Goal: Task Accomplishment & Management: Complete application form

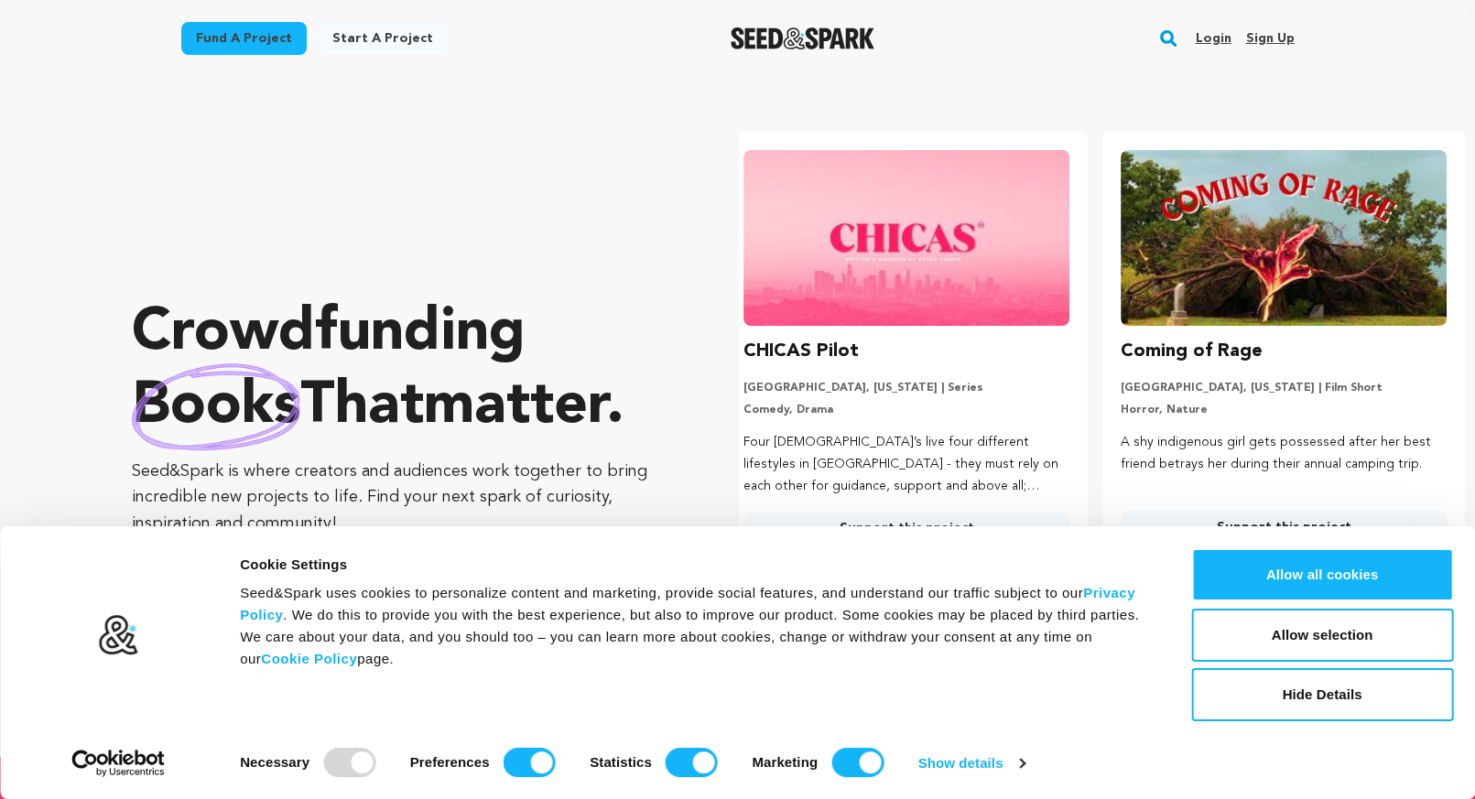
scroll to position [0, 391]
click at [1291, 570] on button "Allow all cookies" at bounding box center [1322, 574] width 262 height 53
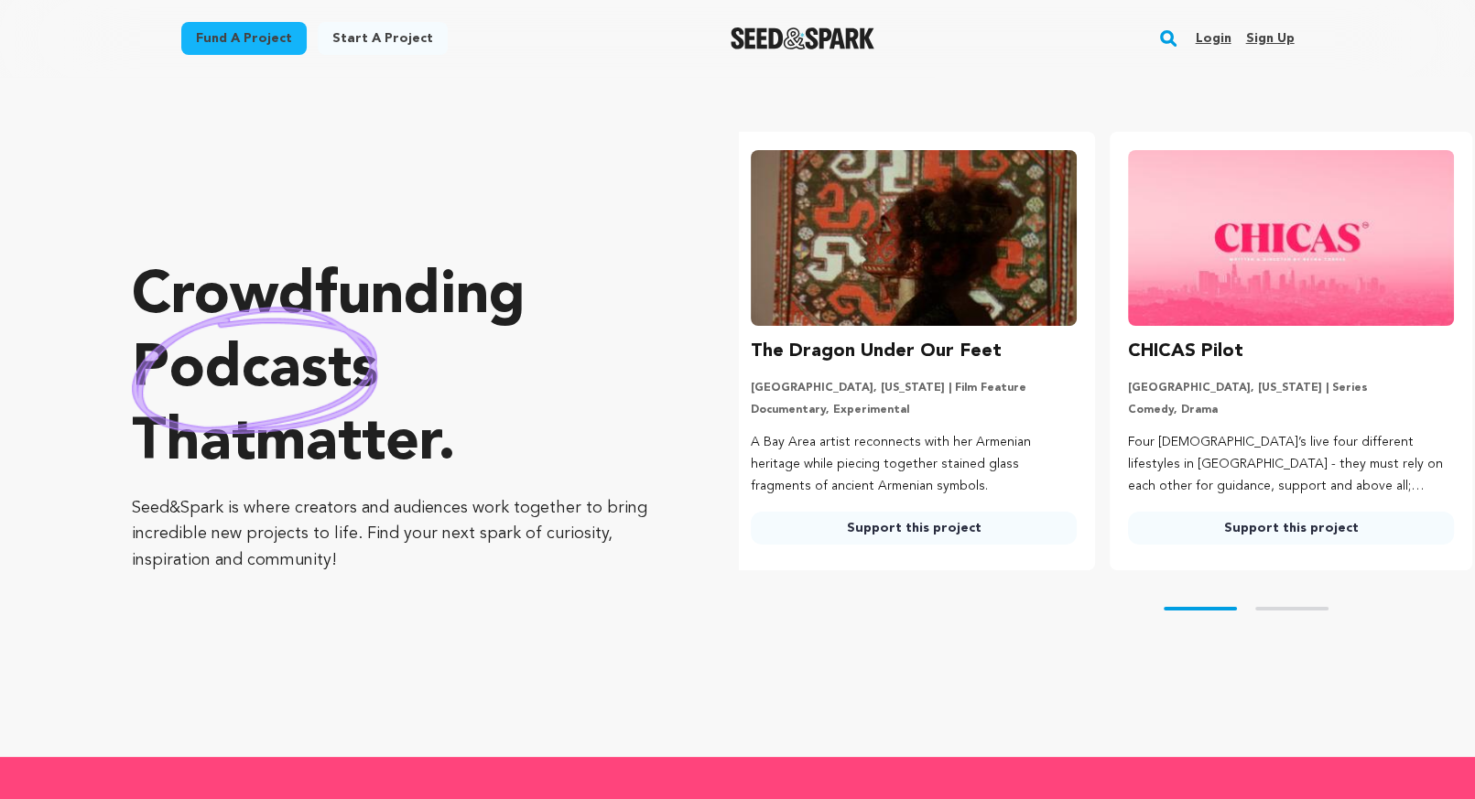
scroll to position [0, 0]
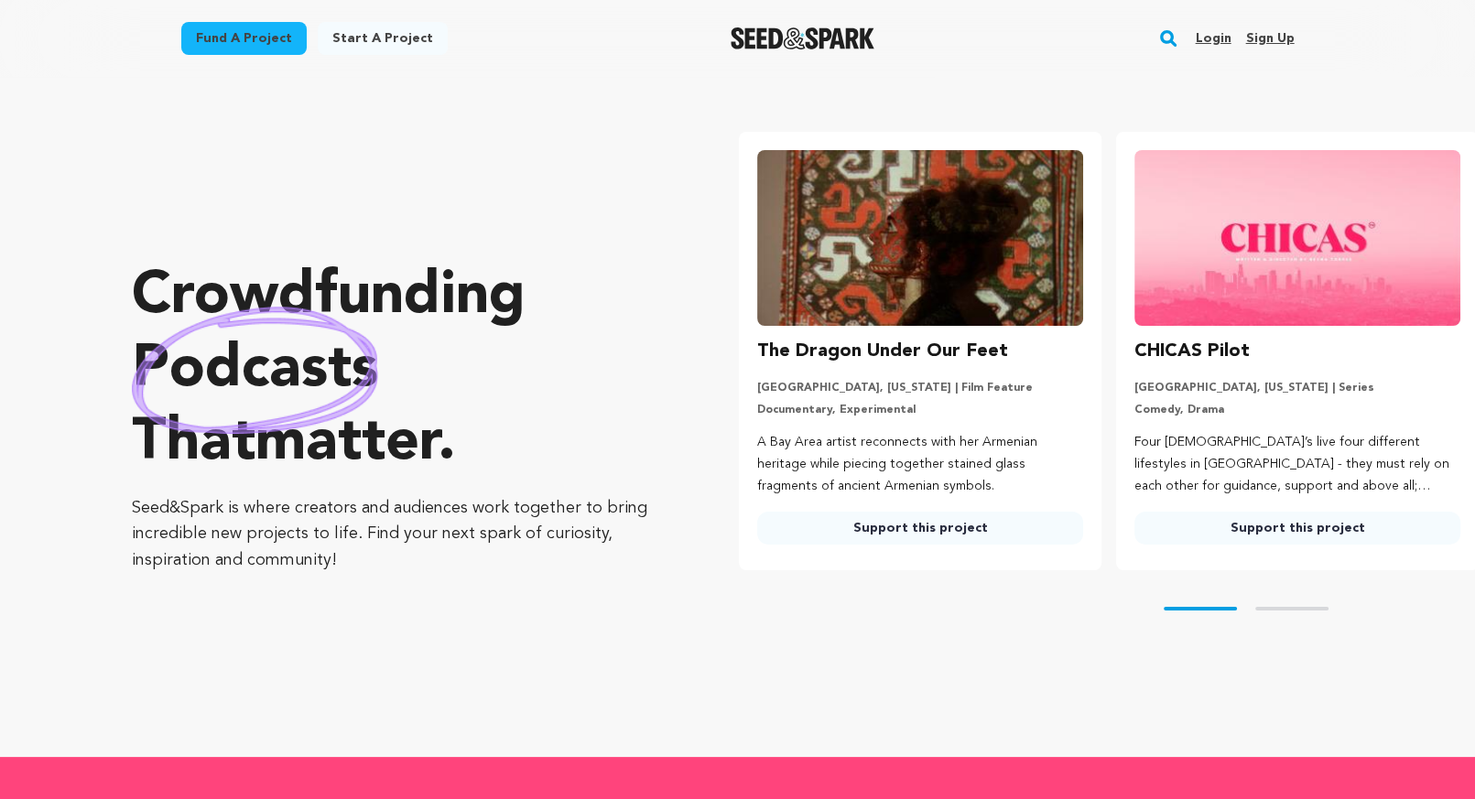
click at [1287, 37] on link "Sign up" at bounding box center [1269, 38] width 49 height 29
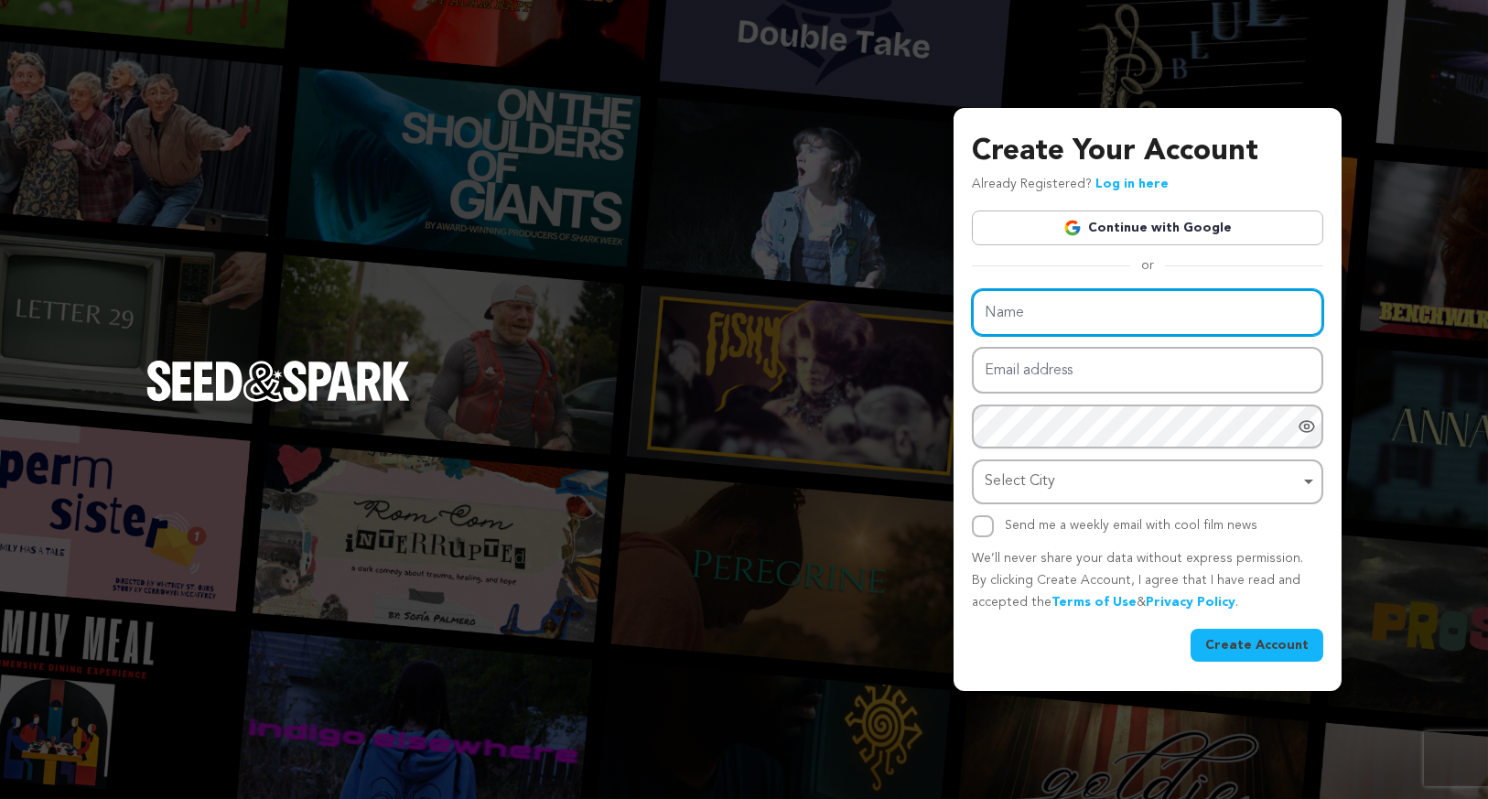
click at [1113, 312] on input "Name" at bounding box center [1147, 312] width 351 height 47
type input "a"
type input "A"
click at [1037, 312] on input "[PERSON_NAME]" at bounding box center [1147, 312] width 351 height 47
type input "[PERSON_NAME]"
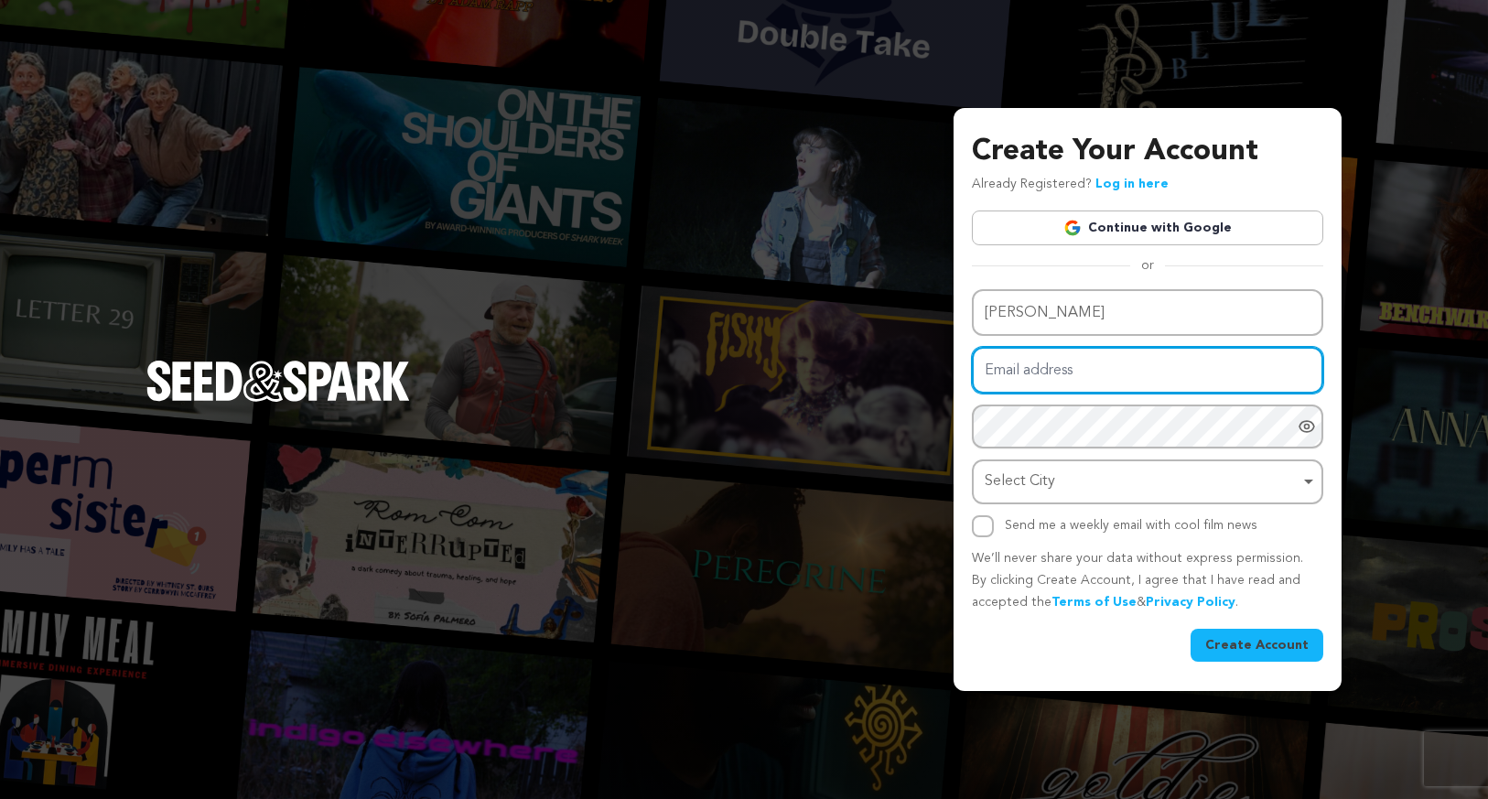
click at [1030, 376] on input "Email address" at bounding box center [1147, 370] width 351 height 47
type input "[EMAIL_ADDRESS][DOMAIN_NAME]"
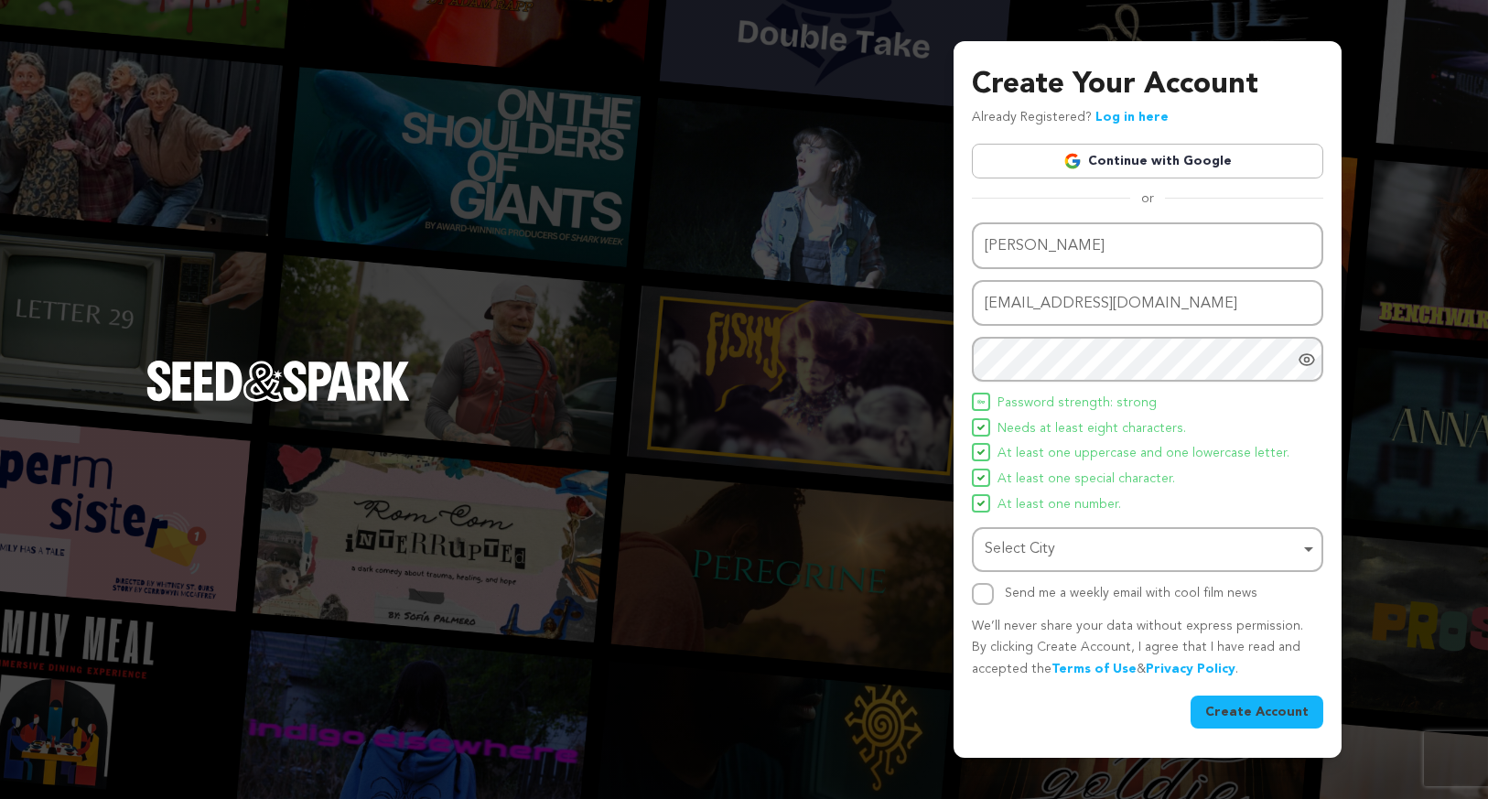
click at [1305, 358] on icon "Show password as plain text. Warning: this will display your password on the sc…" at bounding box center [1307, 359] width 5 height 5
click at [1010, 557] on div "Select City Remove item" at bounding box center [1142, 549] width 315 height 27
click at [1301, 552] on div "Select City Remove item" at bounding box center [1147, 550] width 333 height 34
click at [1321, 553] on div "Select City Select City Remove item" at bounding box center [1147, 549] width 351 height 45
click at [1299, 554] on div "Select City Remove item" at bounding box center [1142, 549] width 315 height 27
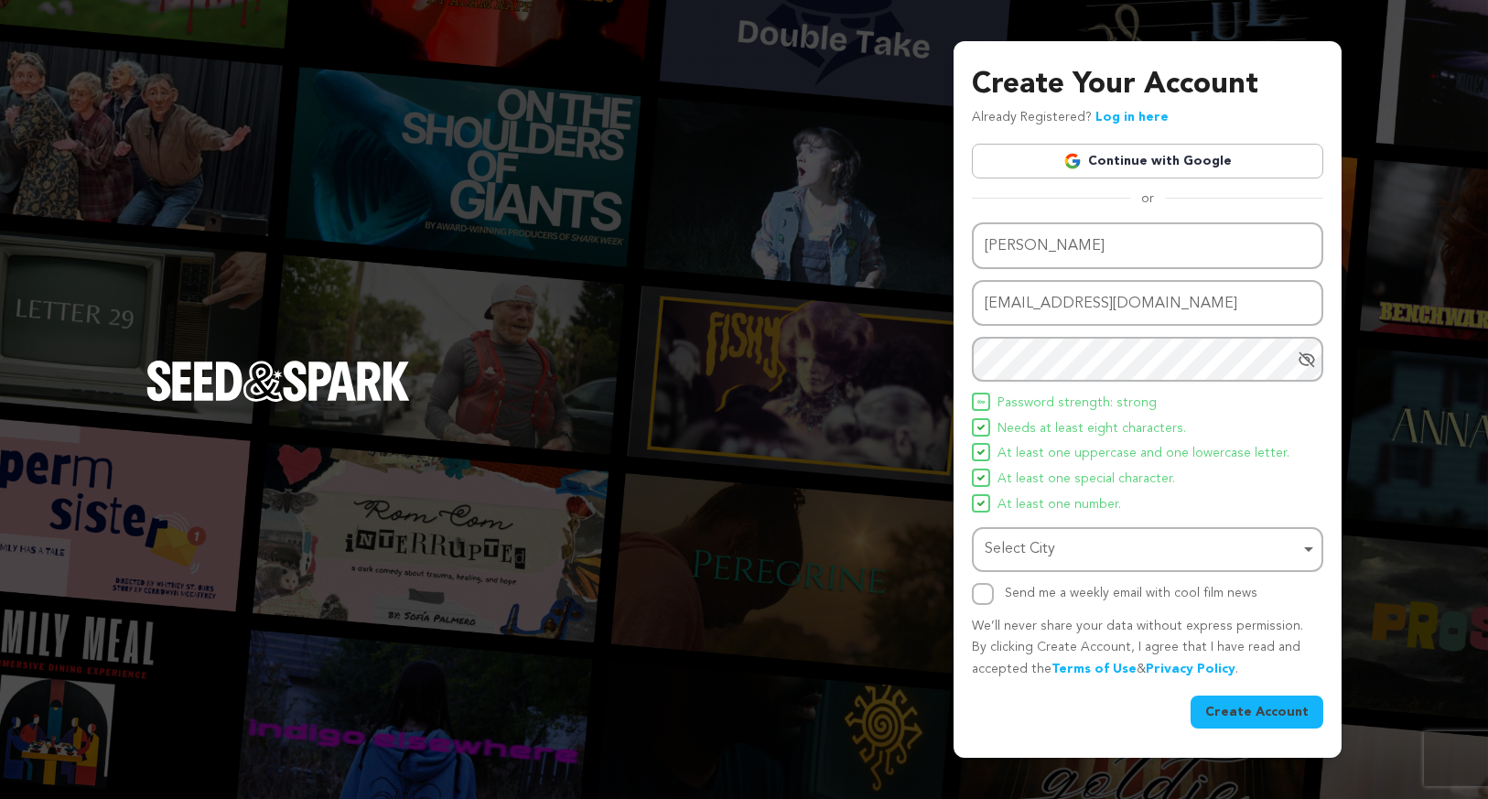
click at [1299, 554] on div "Select City Remove item" at bounding box center [1142, 549] width 315 height 27
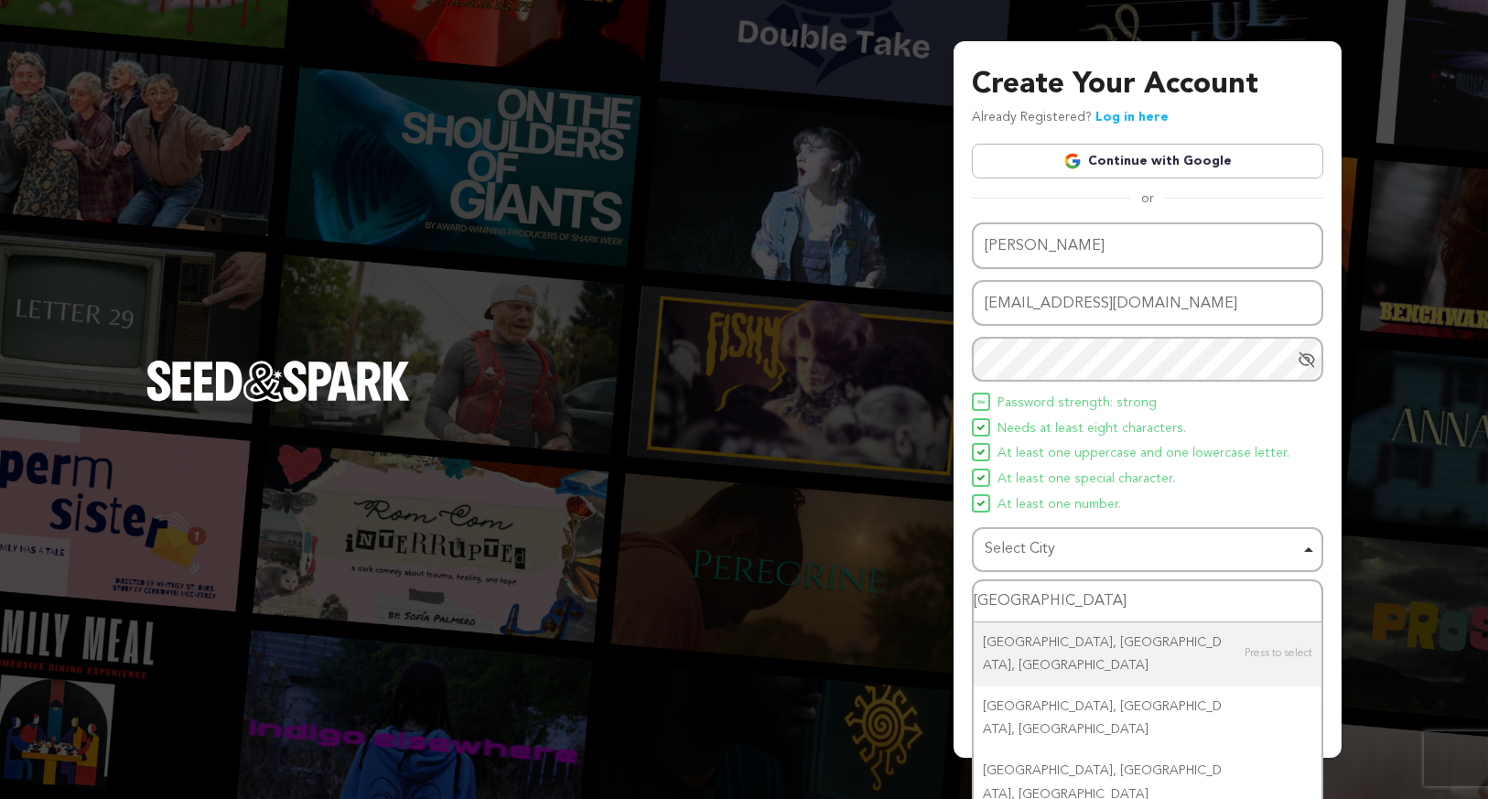
click at [1120, 606] on input "[GEOGRAPHIC_DATA]" at bounding box center [1148, 601] width 348 height 41
type input "n"
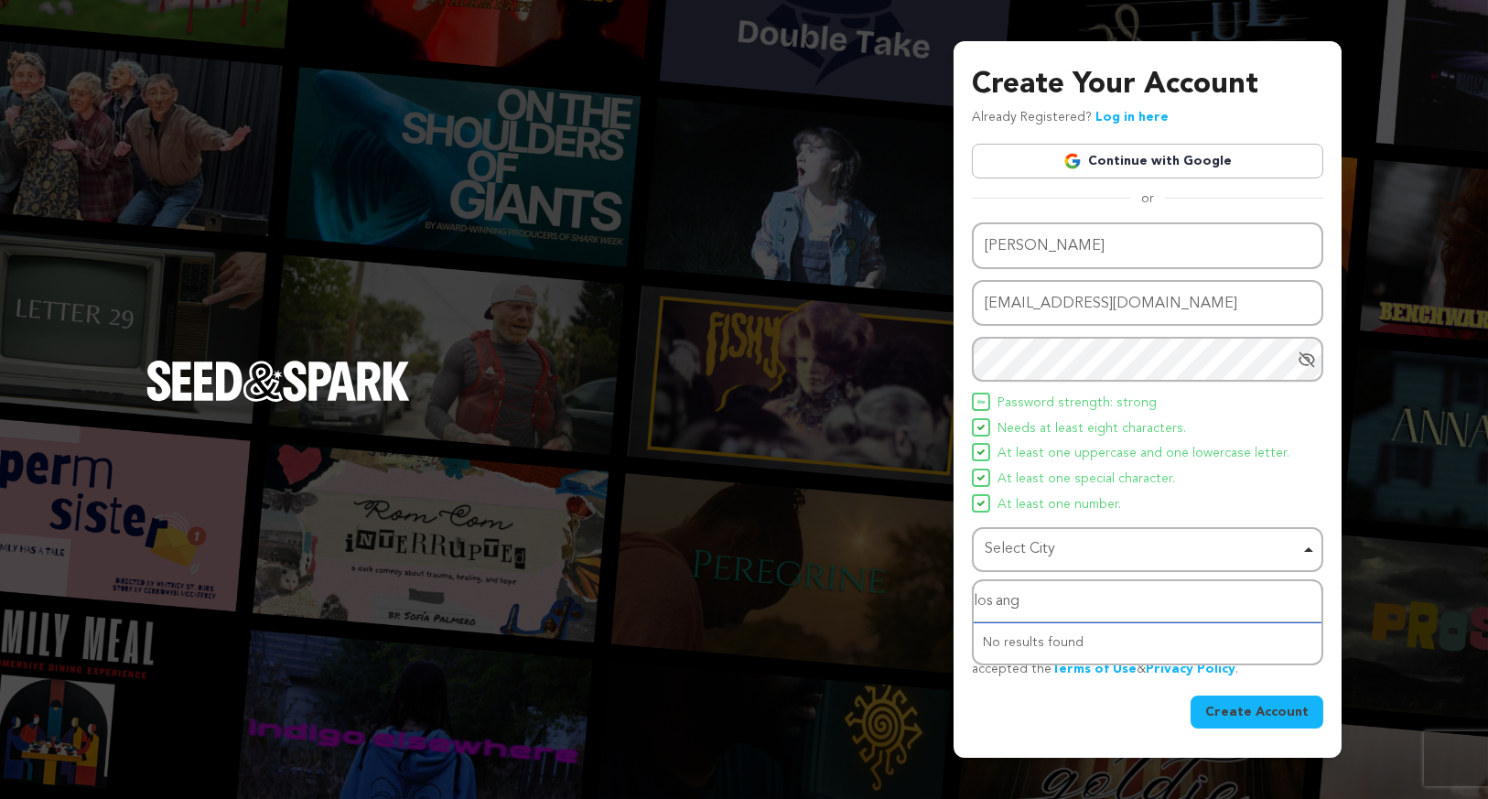
type input "los [DEMOGRAPHIC_DATA]"
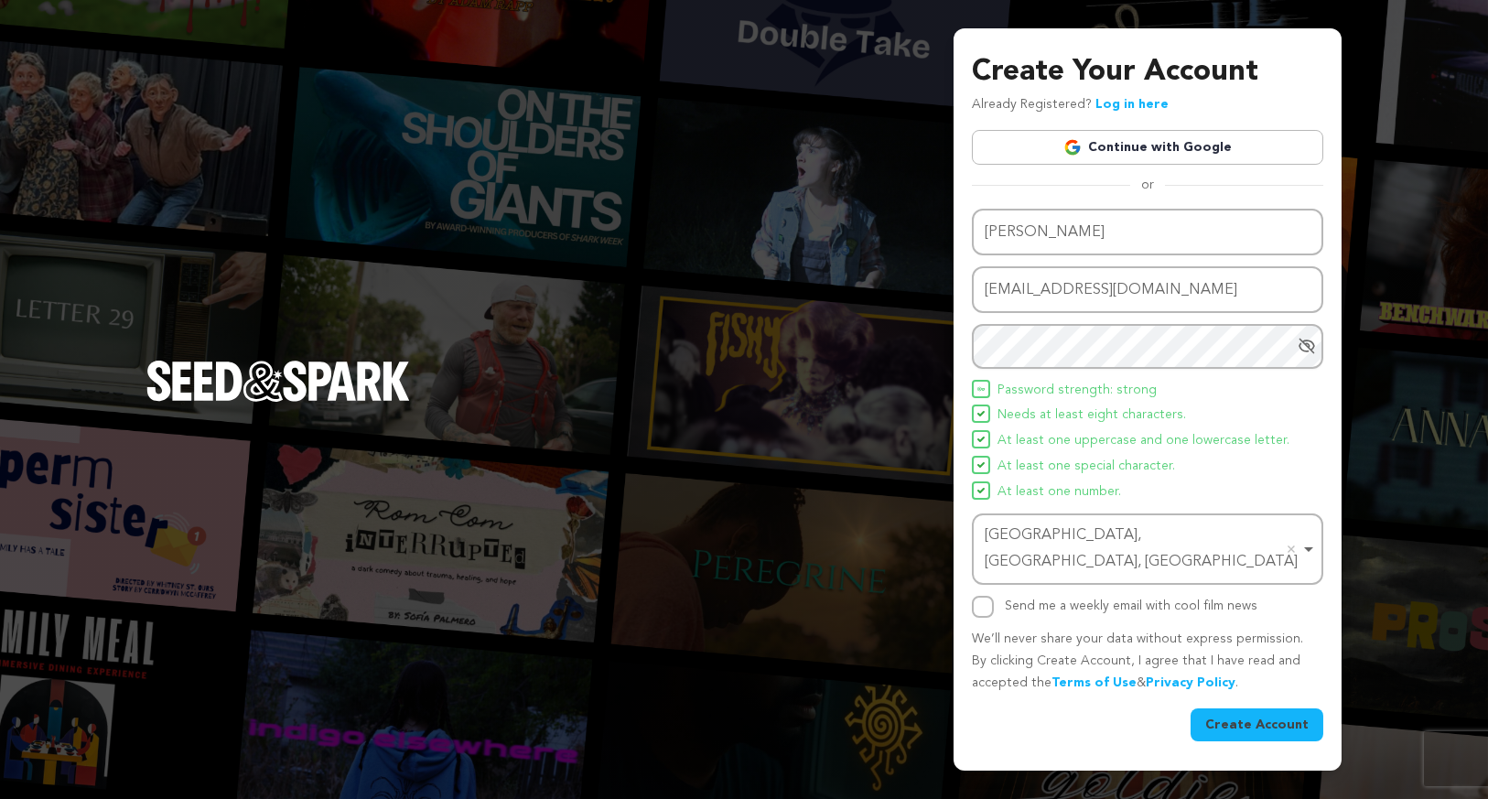
click at [1240, 721] on button "Create Account" at bounding box center [1257, 724] width 133 height 33
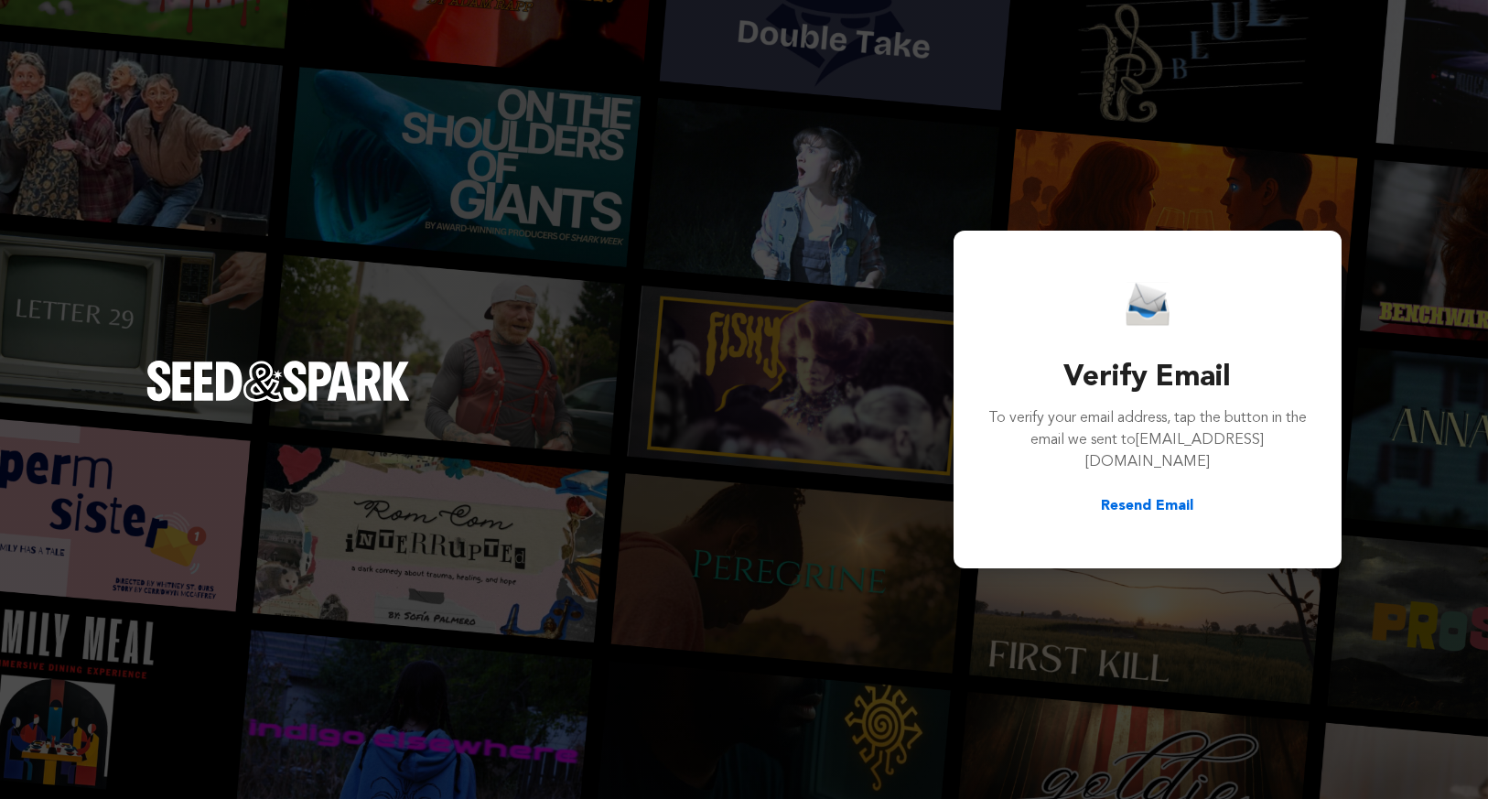
click at [239, 377] on img "Seed&Spark Homepage" at bounding box center [278, 381] width 264 height 40
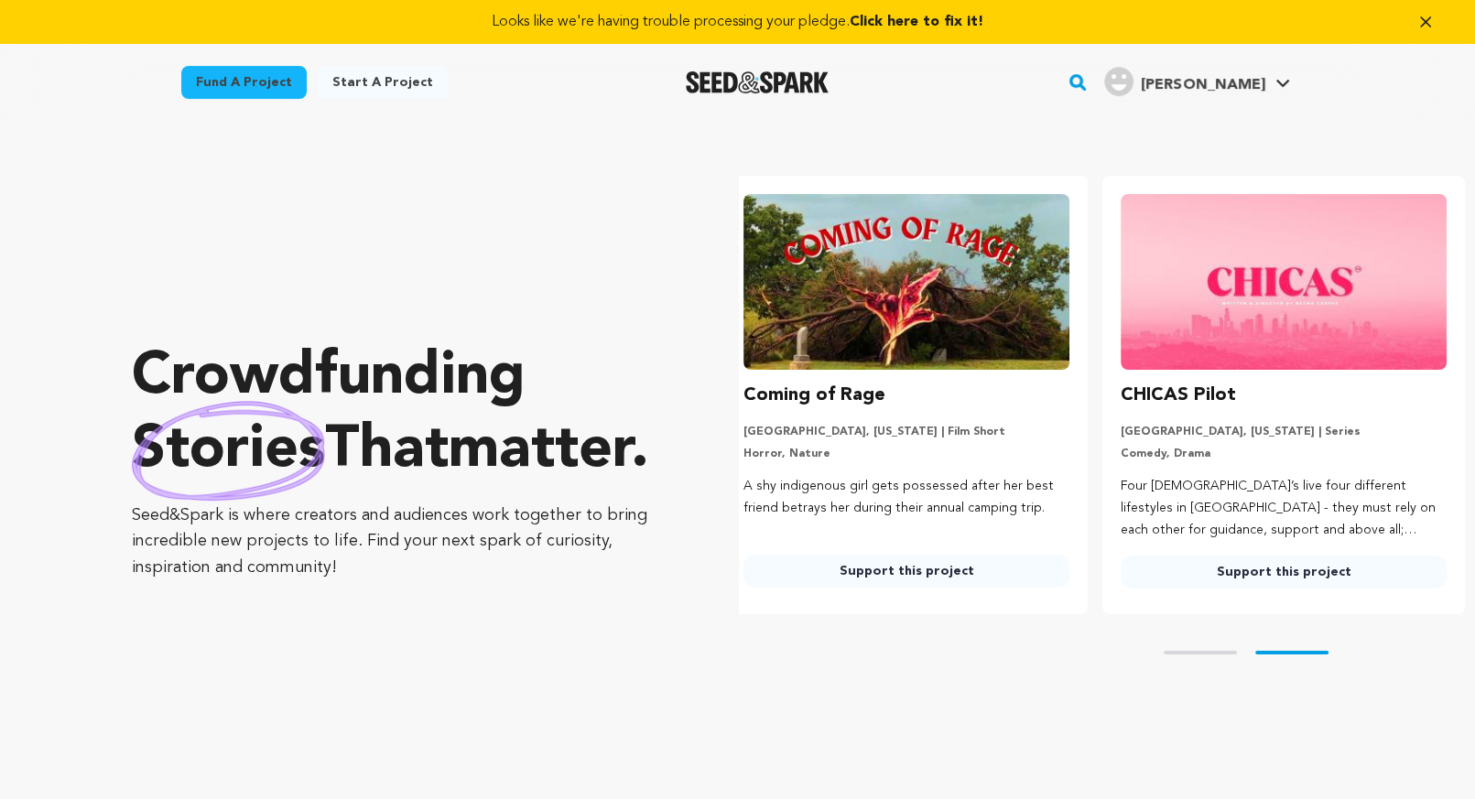
scroll to position [0, 391]
click at [1421, 26] on icon "button" at bounding box center [1425, 22] width 18 height 18
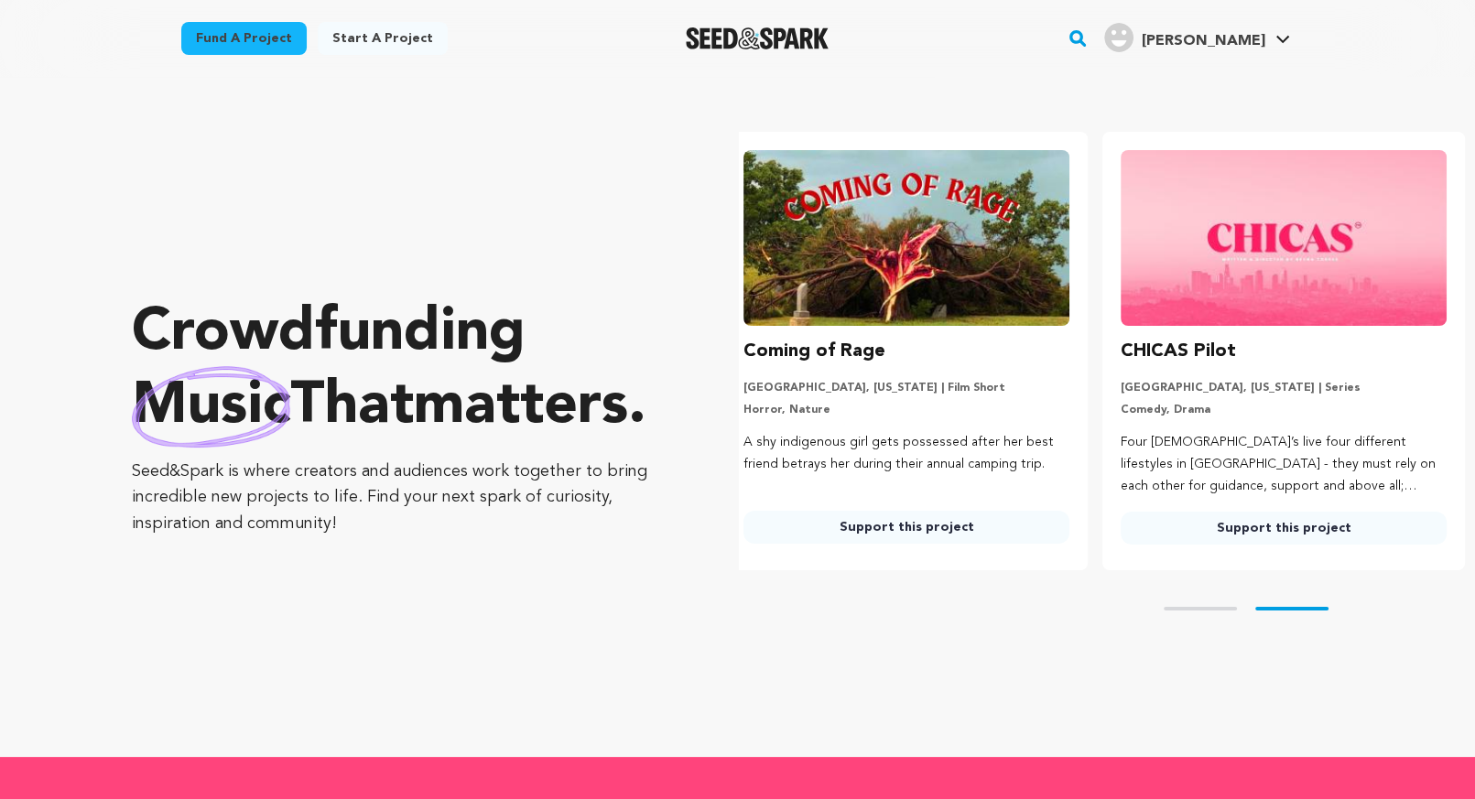
click at [361, 43] on link "Start a project" at bounding box center [383, 38] width 130 height 33
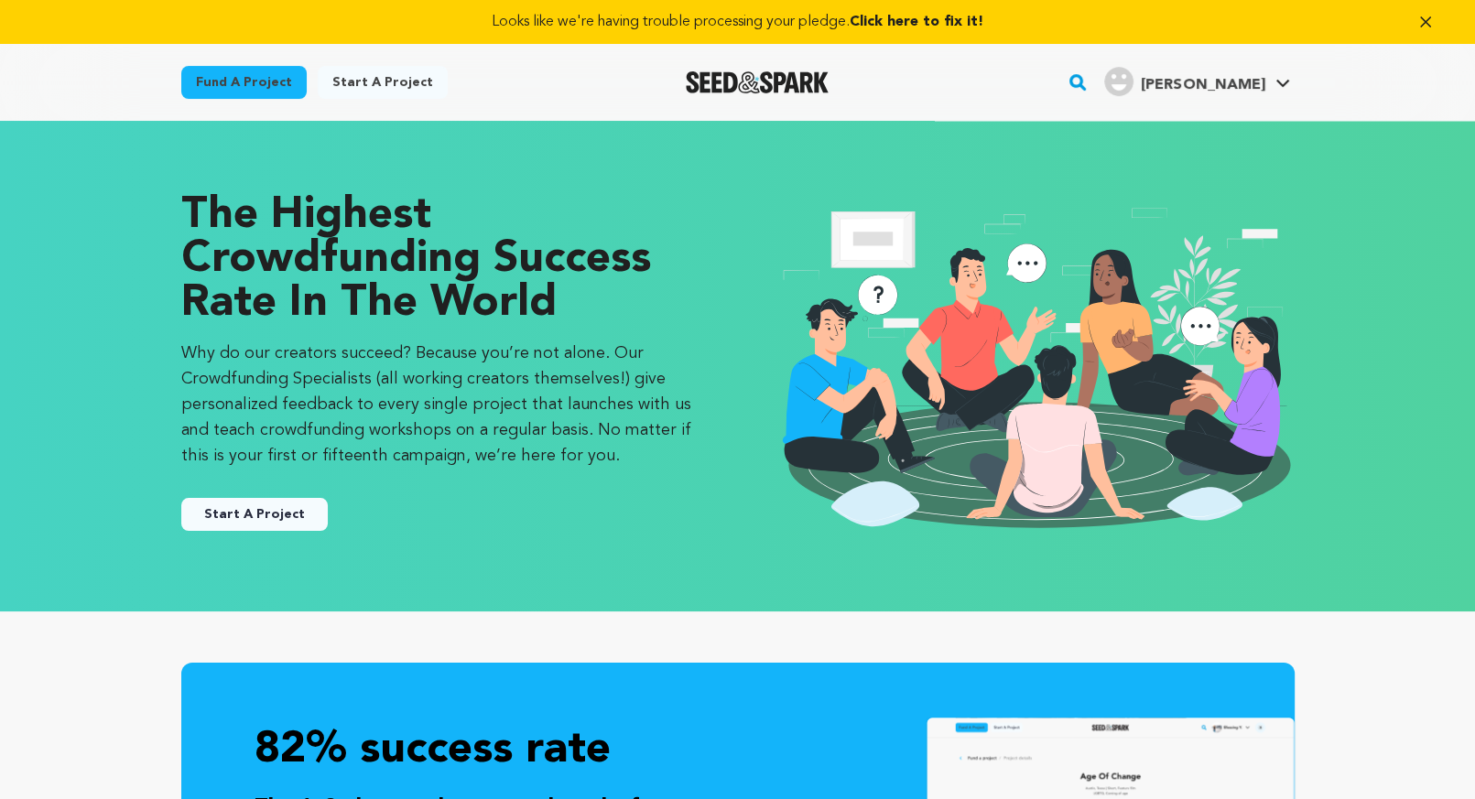
click at [268, 510] on button "Start A Project" at bounding box center [254, 514] width 146 height 33
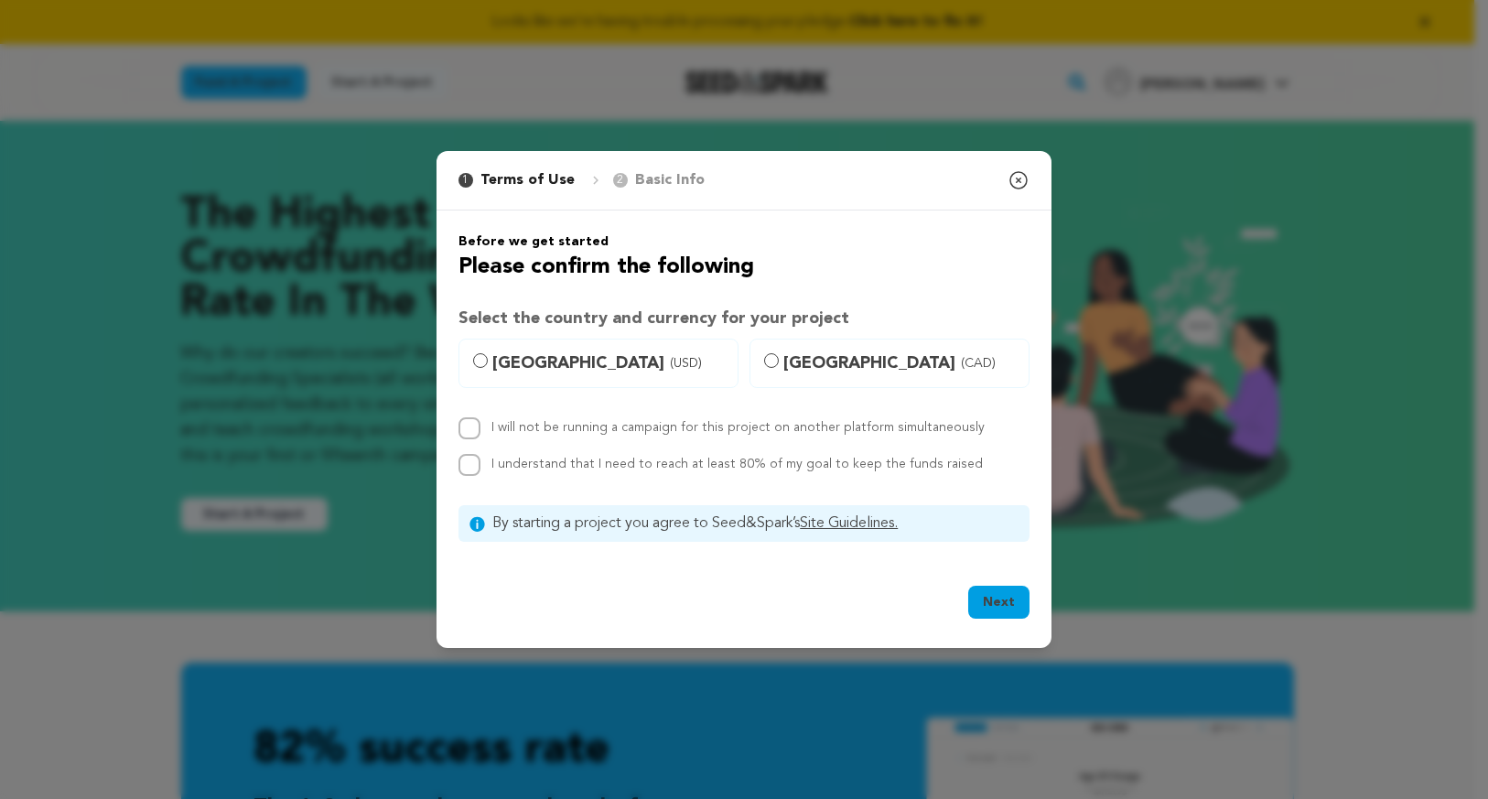
click at [473, 351] on label "[GEOGRAPHIC_DATA] (USD)" at bounding box center [599, 363] width 280 height 49
click at [473, 353] on input "[GEOGRAPHIC_DATA] (USD)" at bounding box center [480, 360] width 15 height 15
radio input "true"
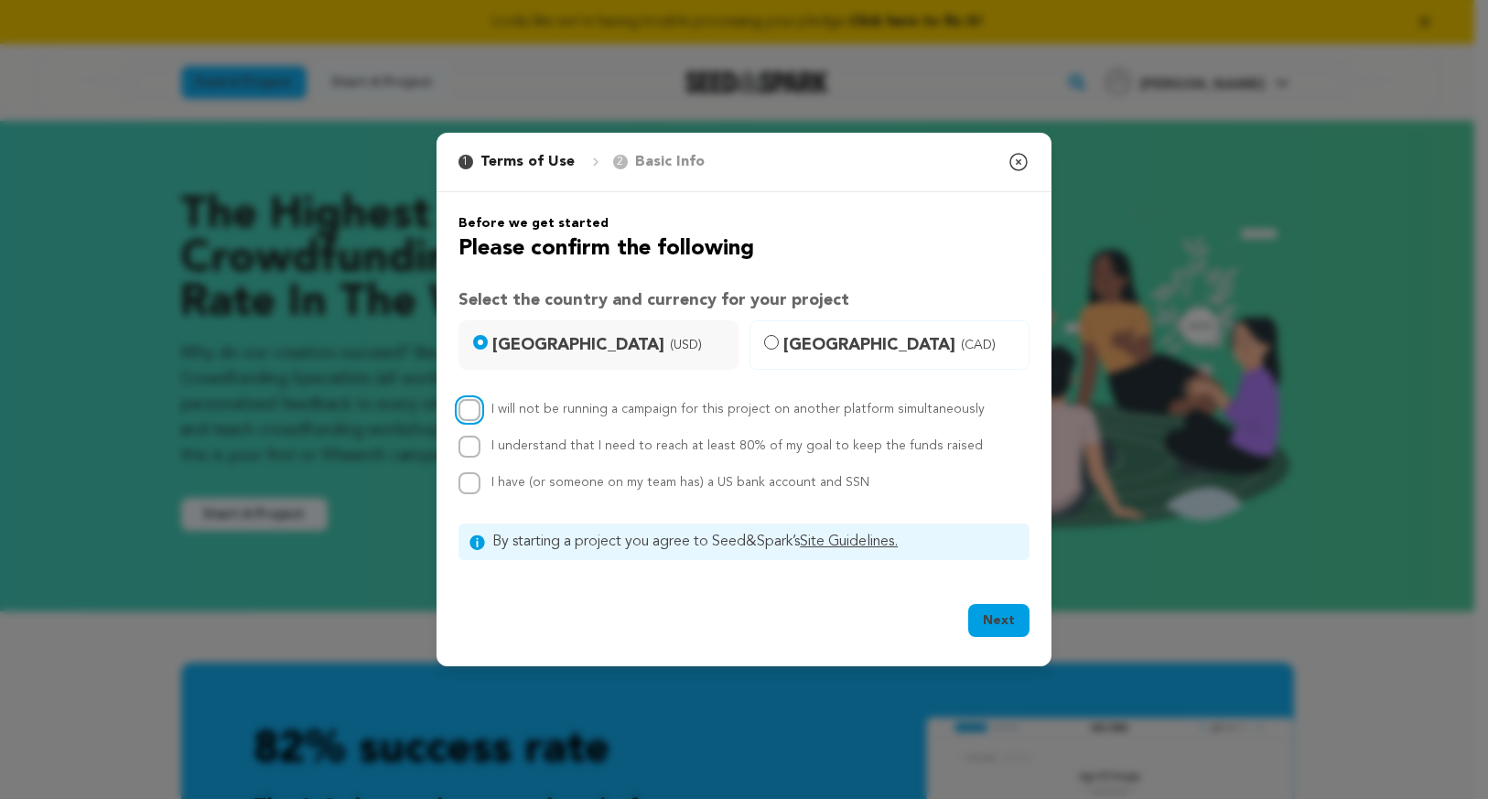
click at [479, 411] on input "I will not be running a campaign for this project on another platform simultane…" at bounding box center [470, 410] width 22 height 22
checkbox input "true"
click at [472, 459] on div "I will not be running a campaign for this project on another platform simultane…" at bounding box center [744, 446] width 571 height 95
click at [465, 449] on input "I understand that I need to reach at least 80% of my goal to keep the funds rai…" at bounding box center [470, 447] width 22 height 22
checkbox input "true"
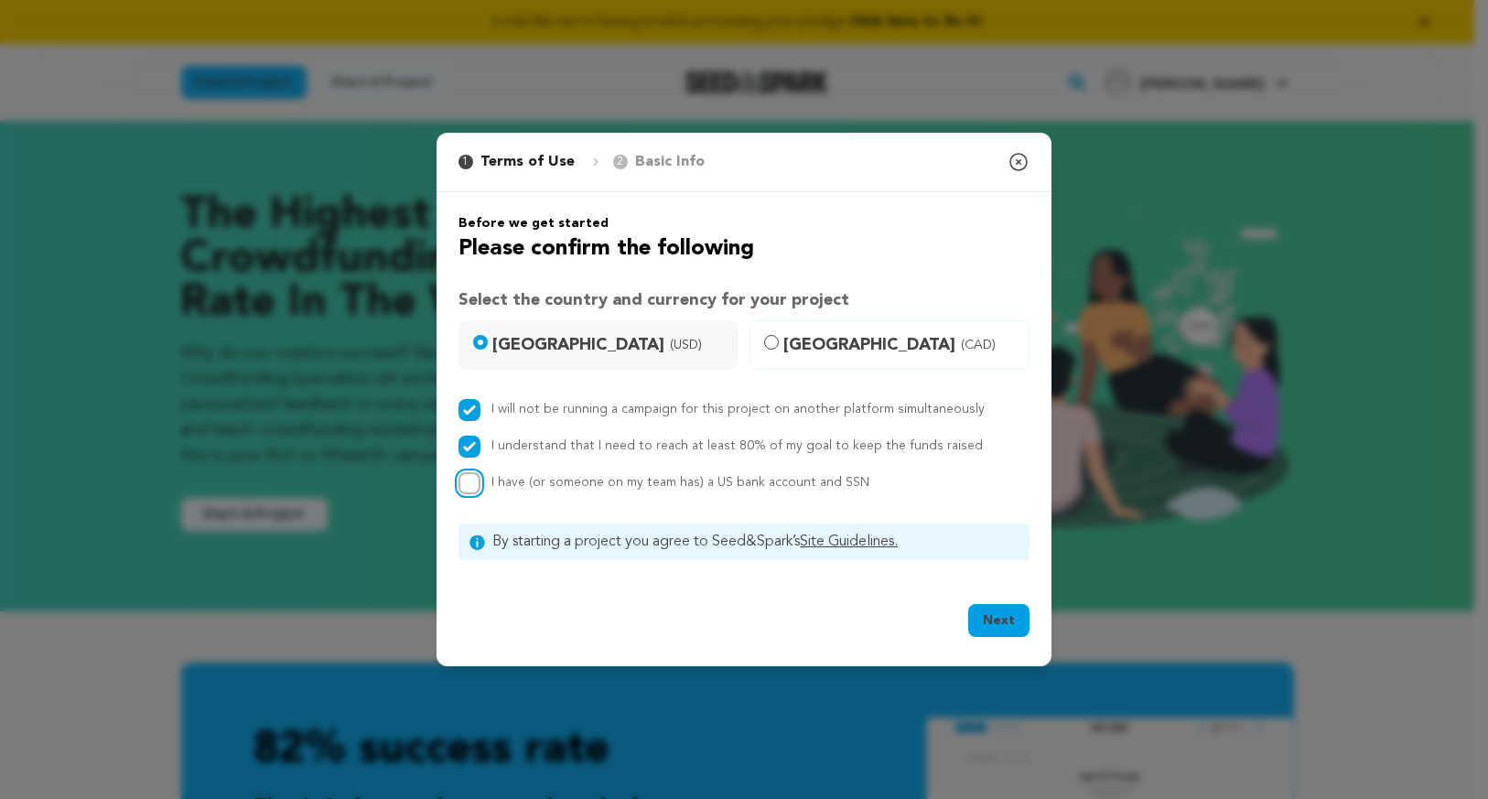
click at [470, 489] on input "I have (or someone on my team has) a US bank account and SSN" at bounding box center [470, 483] width 22 height 22
checkbox input "true"
click at [991, 620] on button "Next" at bounding box center [998, 620] width 61 height 33
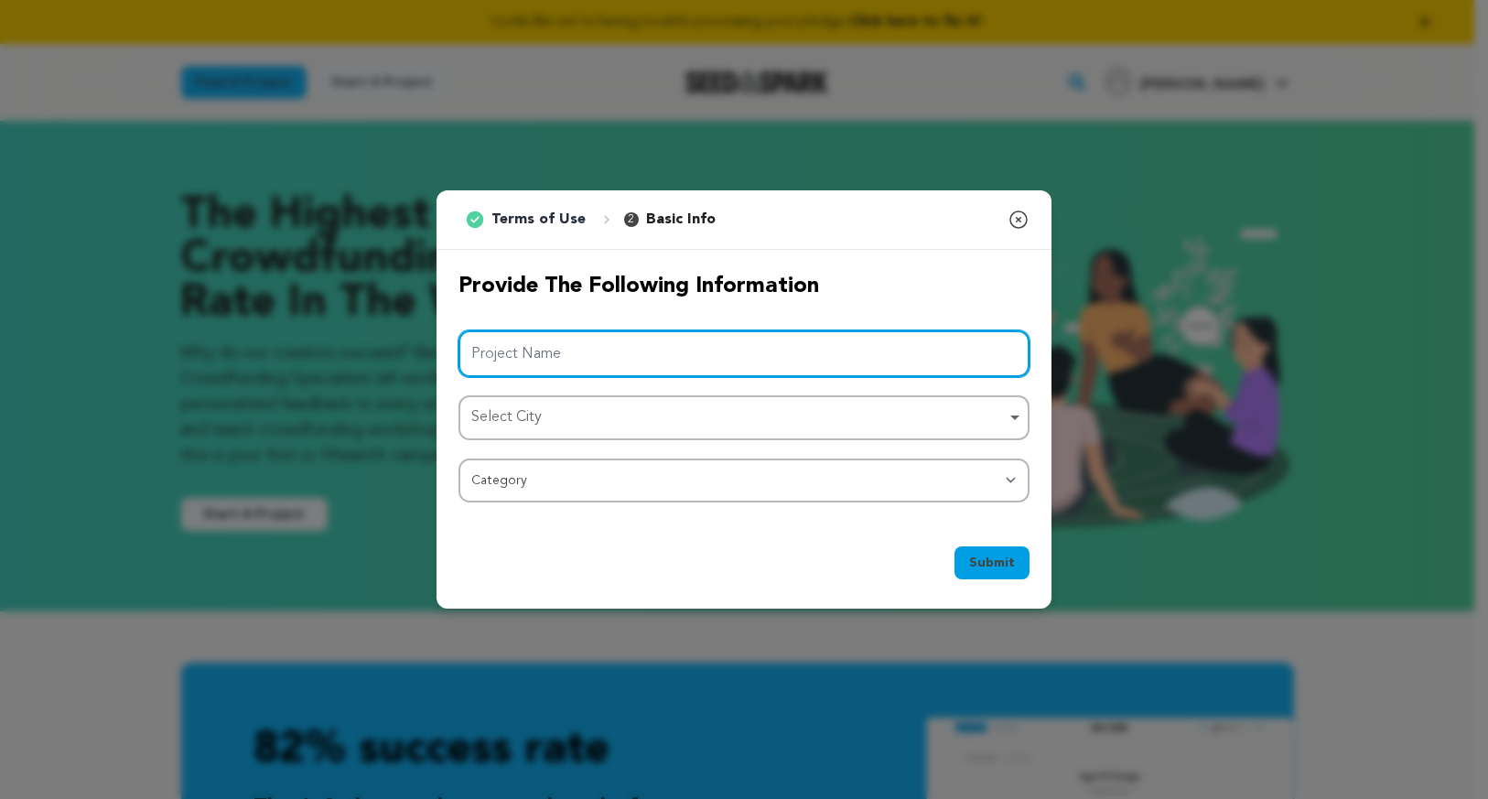
click at [558, 347] on input "Project Name" at bounding box center [744, 353] width 571 height 47
click at [567, 420] on div "Select City Remove item" at bounding box center [738, 418] width 535 height 27
type input "Fairy Wings"
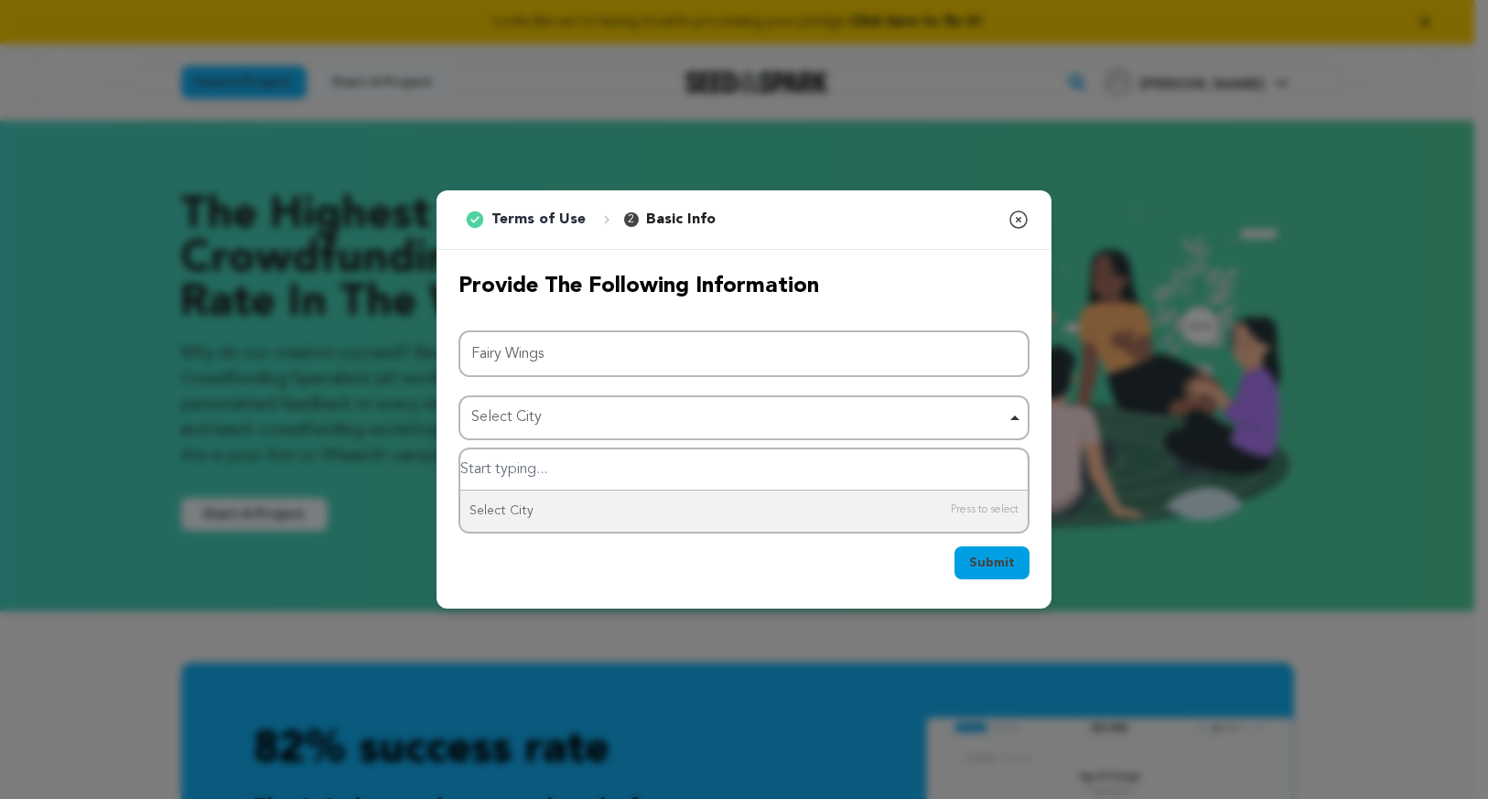
click at [699, 482] on input "Select City" at bounding box center [743, 469] width 567 height 41
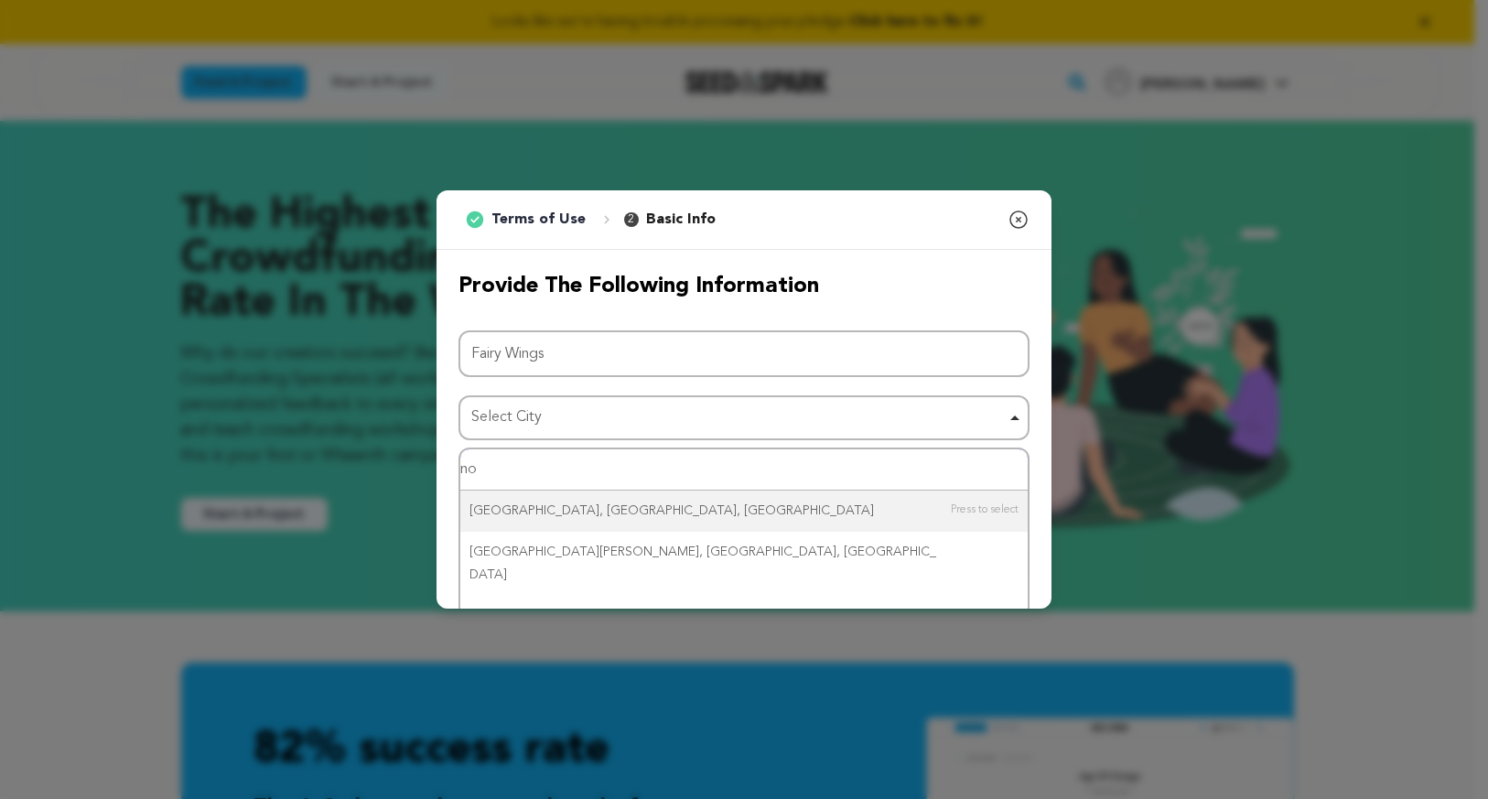
type input "n"
type input "los angeles"
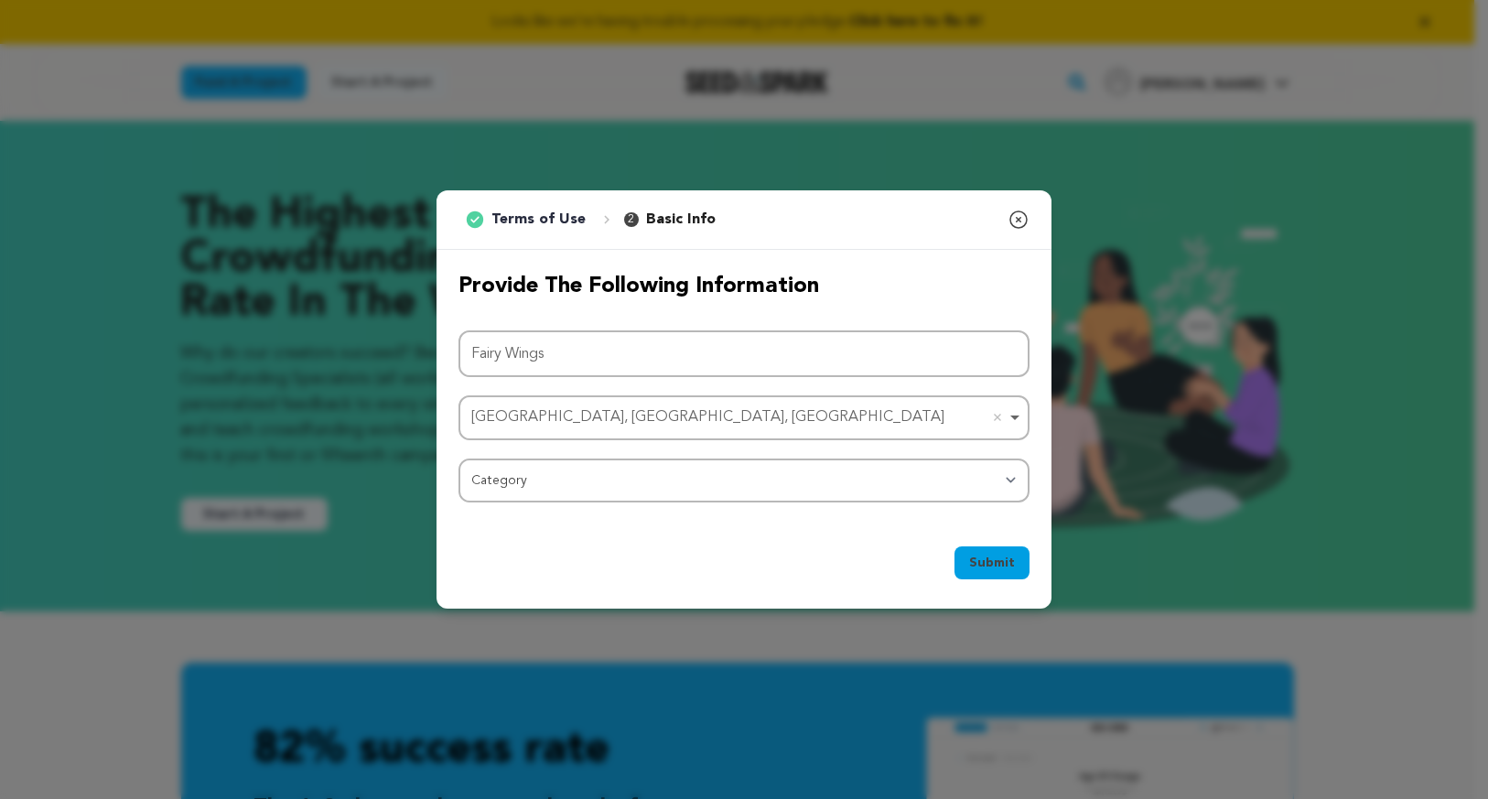
type input "z"
click at [1037, 446] on div "1 Terms of Use 2 Basic Info You started your project! Close modal Provide the f…" at bounding box center [744, 399] width 615 height 418
click at [1016, 446] on div "Project Name Fairy Wings Los Angeles, CA, USA Los Angeles, CA, USA Remove item …" at bounding box center [744, 416] width 571 height 172
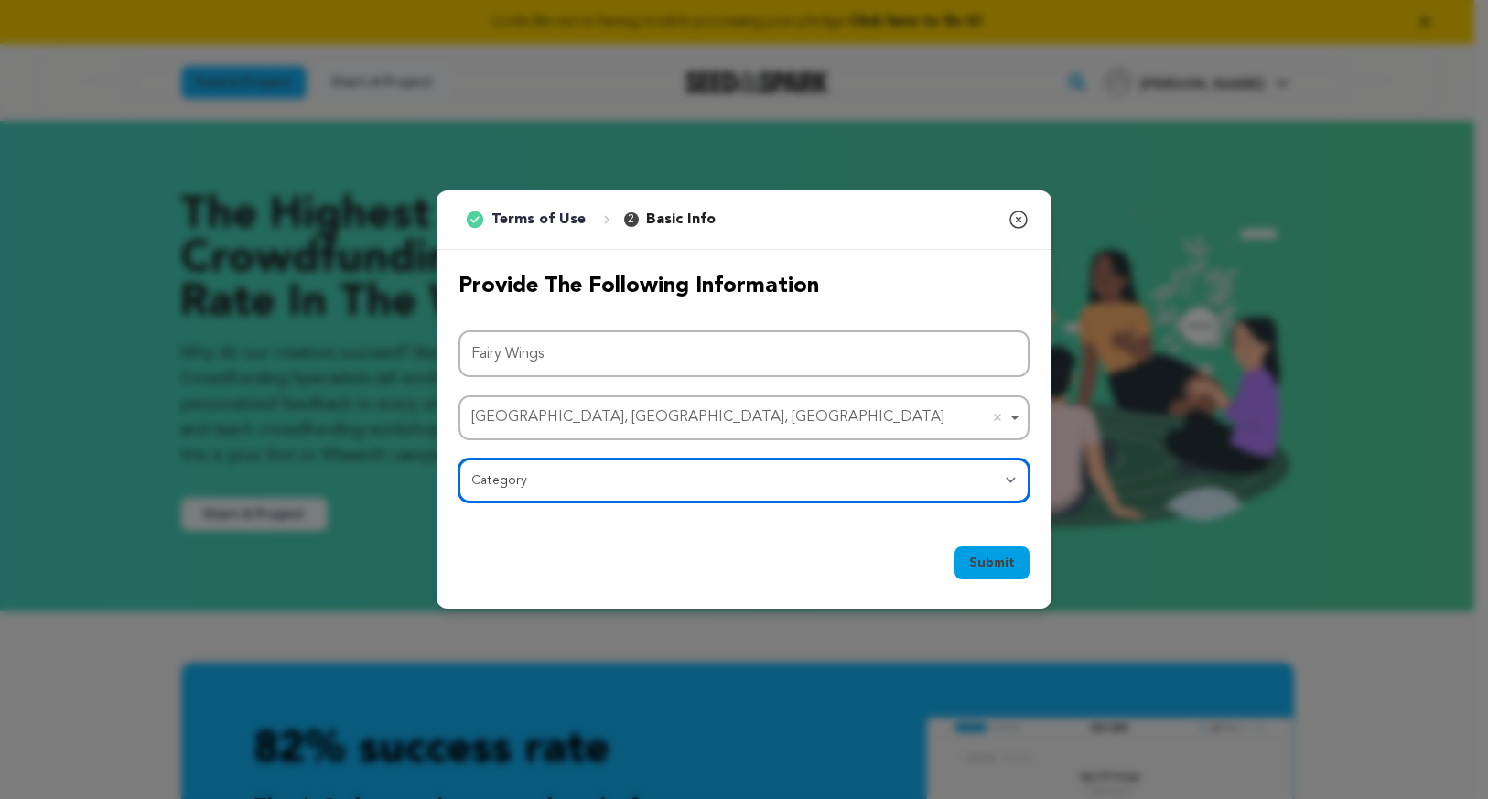
click at [963, 492] on select "Category Film Feature Film Short Series Film Festival Company Music Video VR Ex…" at bounding box center [744, 481] width 571 height 44
select select "383"
click at [459, 459] on select "Category Film Feature Film Short Series Film Festival Company Music Video VR Ex…" at bounding box center [744, 481] width 571 height 44
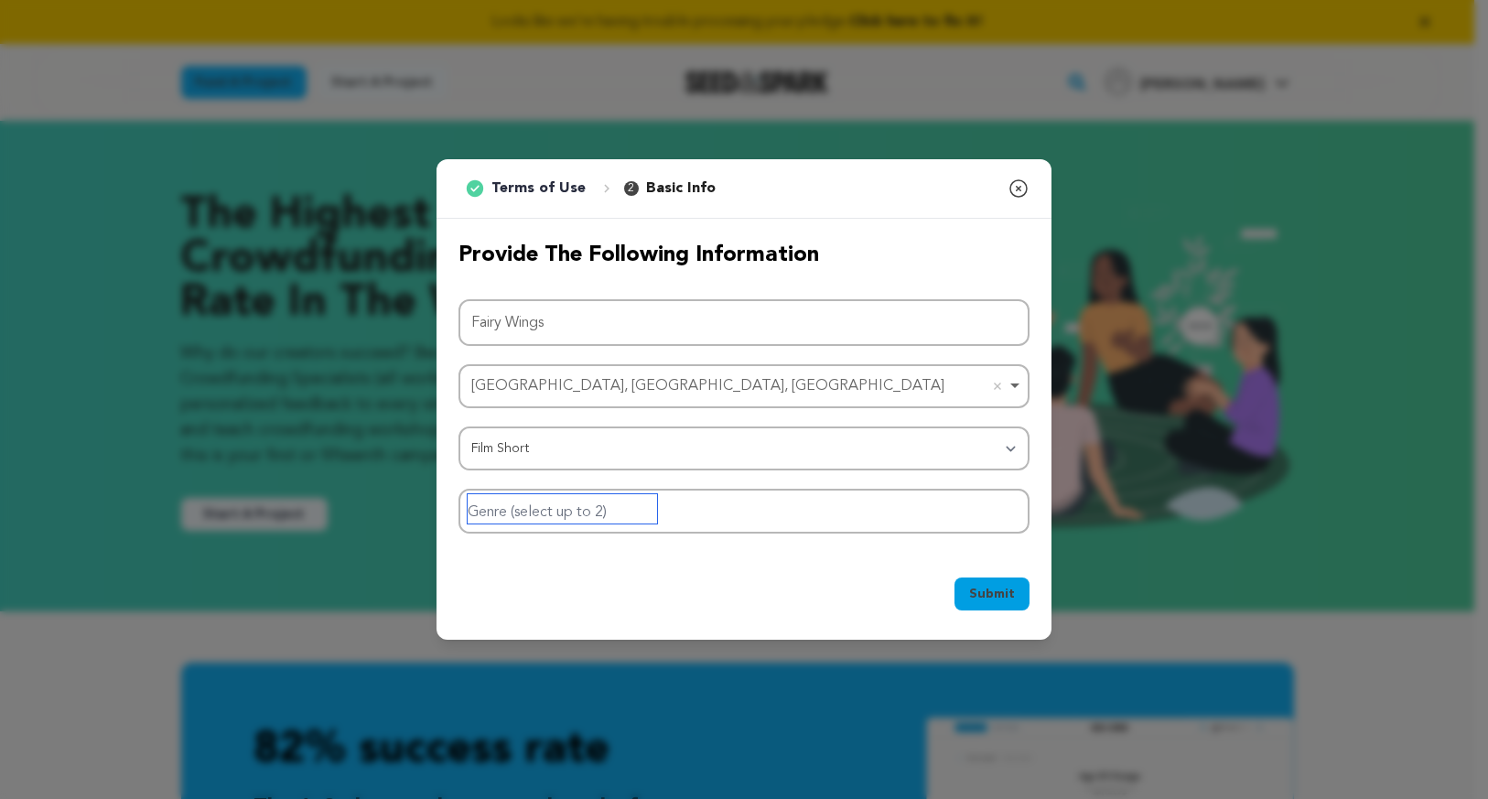
click at [619, 510] on input "Genre (select up to 2)" at bounding box center [562, 508] width 189 height 29
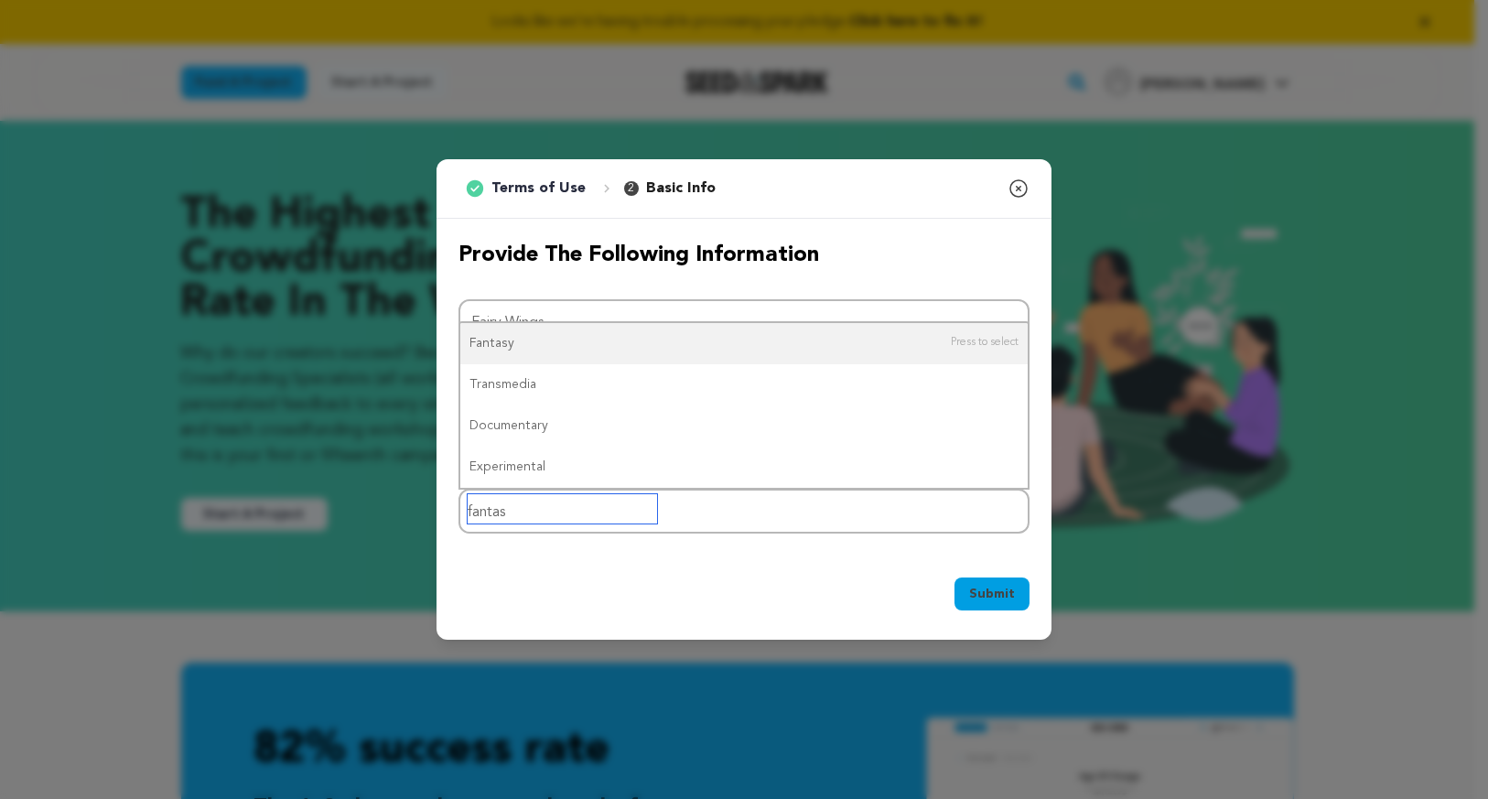
type input "fantasy"
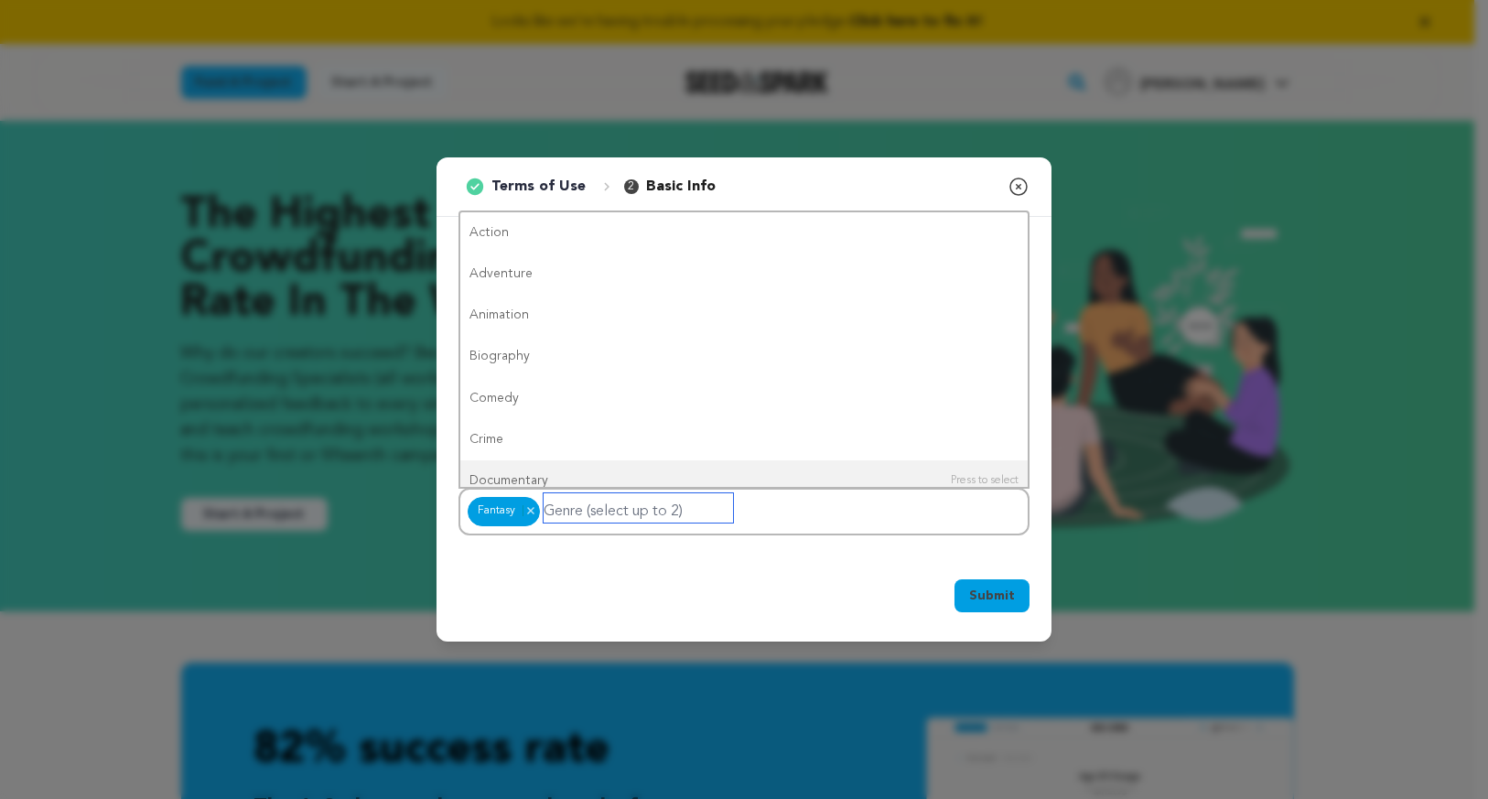
click at [467, 508] on div "Fantasy Fantasy Remove item" at bounding box center [744, 512] width 571 height 48
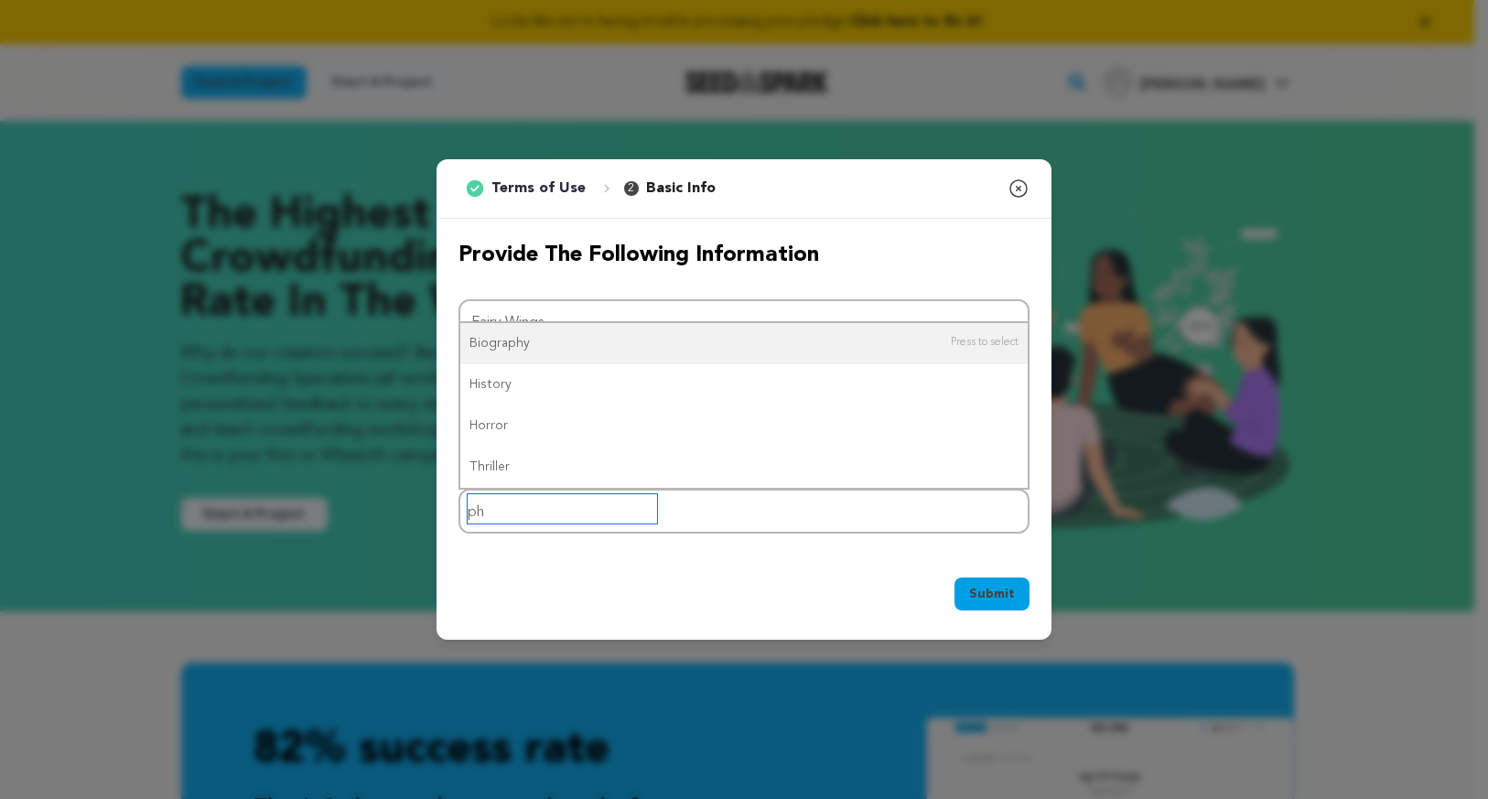
type input "p"
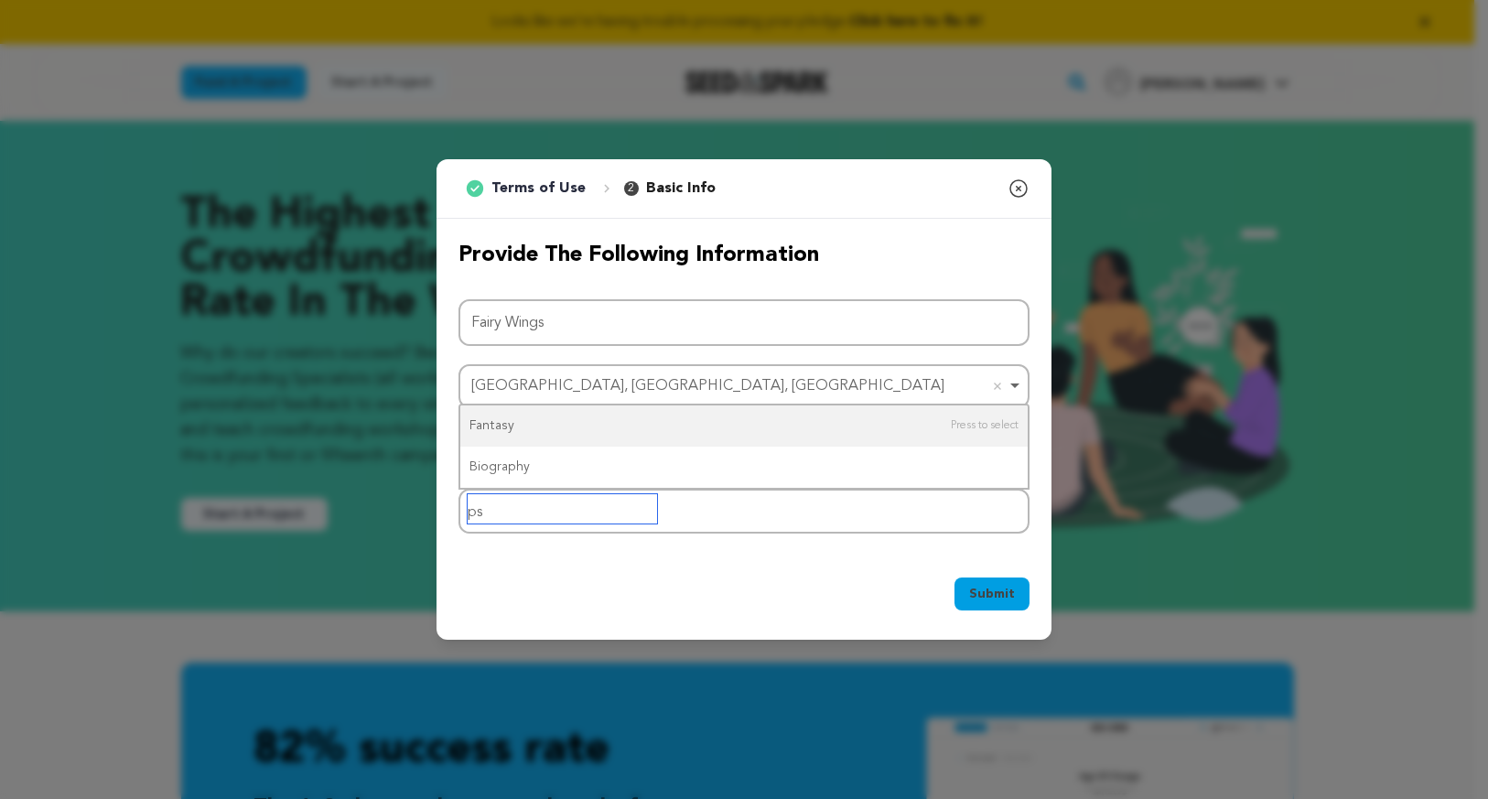
type input "p"
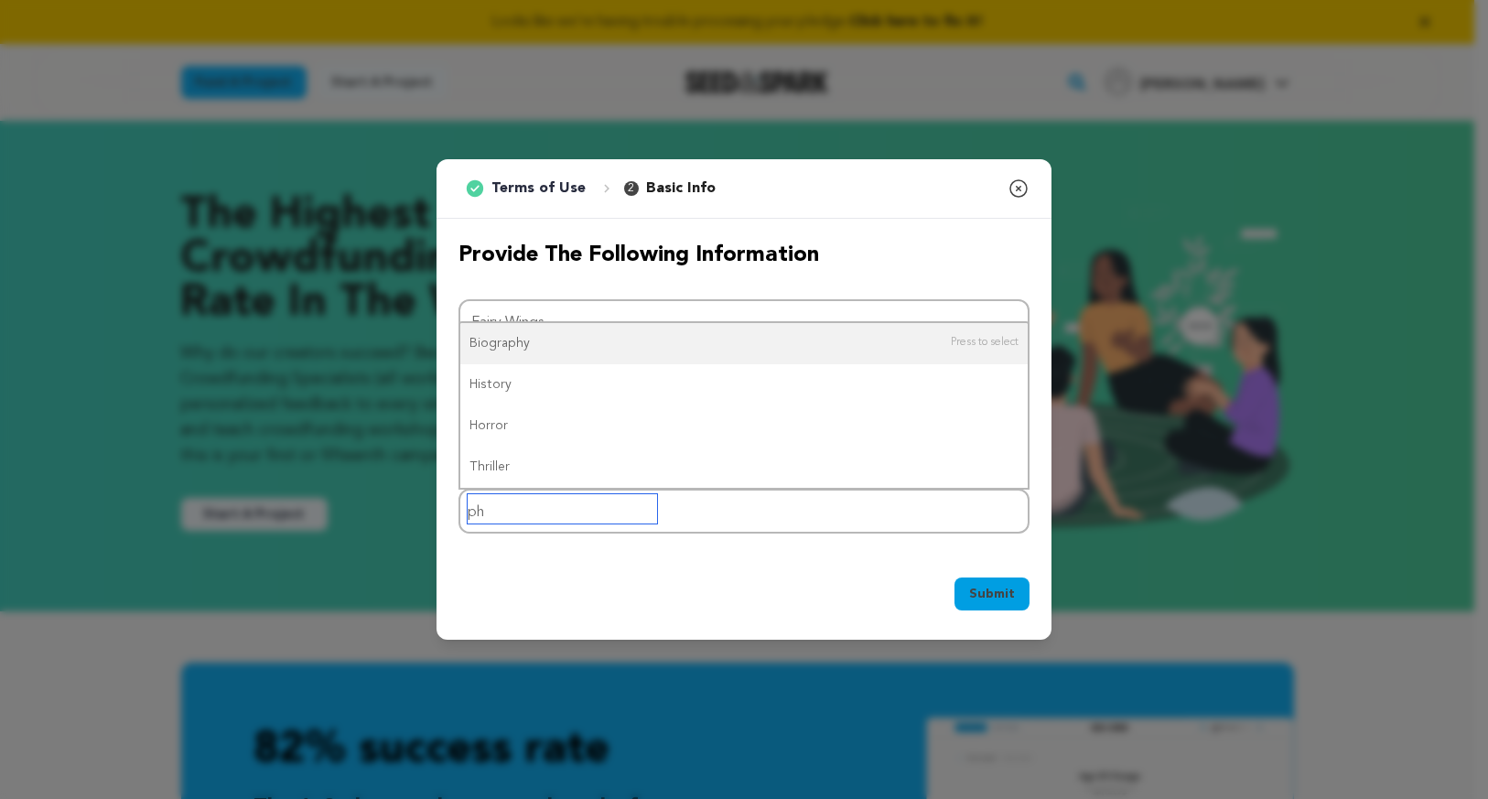
type input "p"
type input "c"
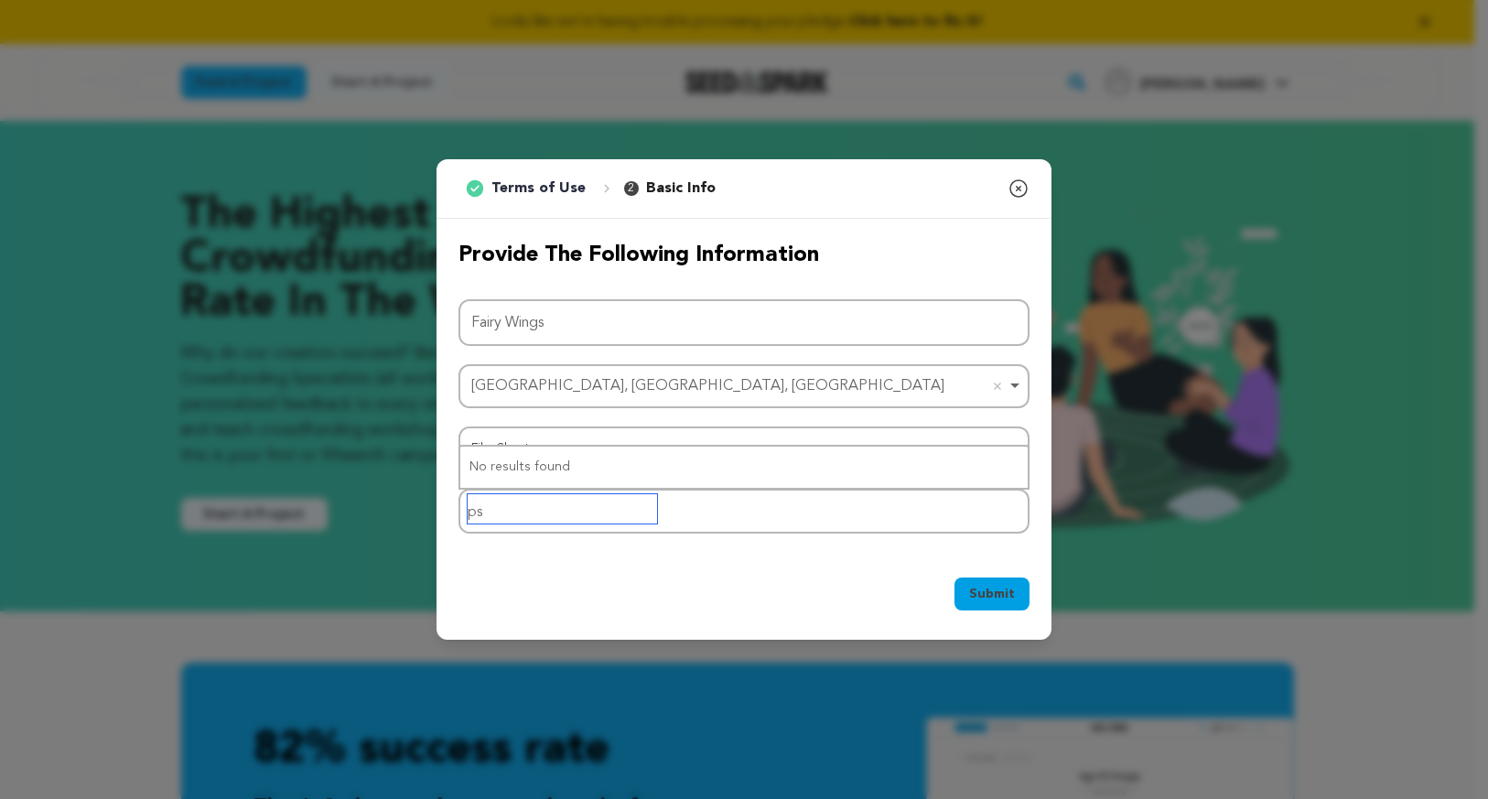
type input "p"
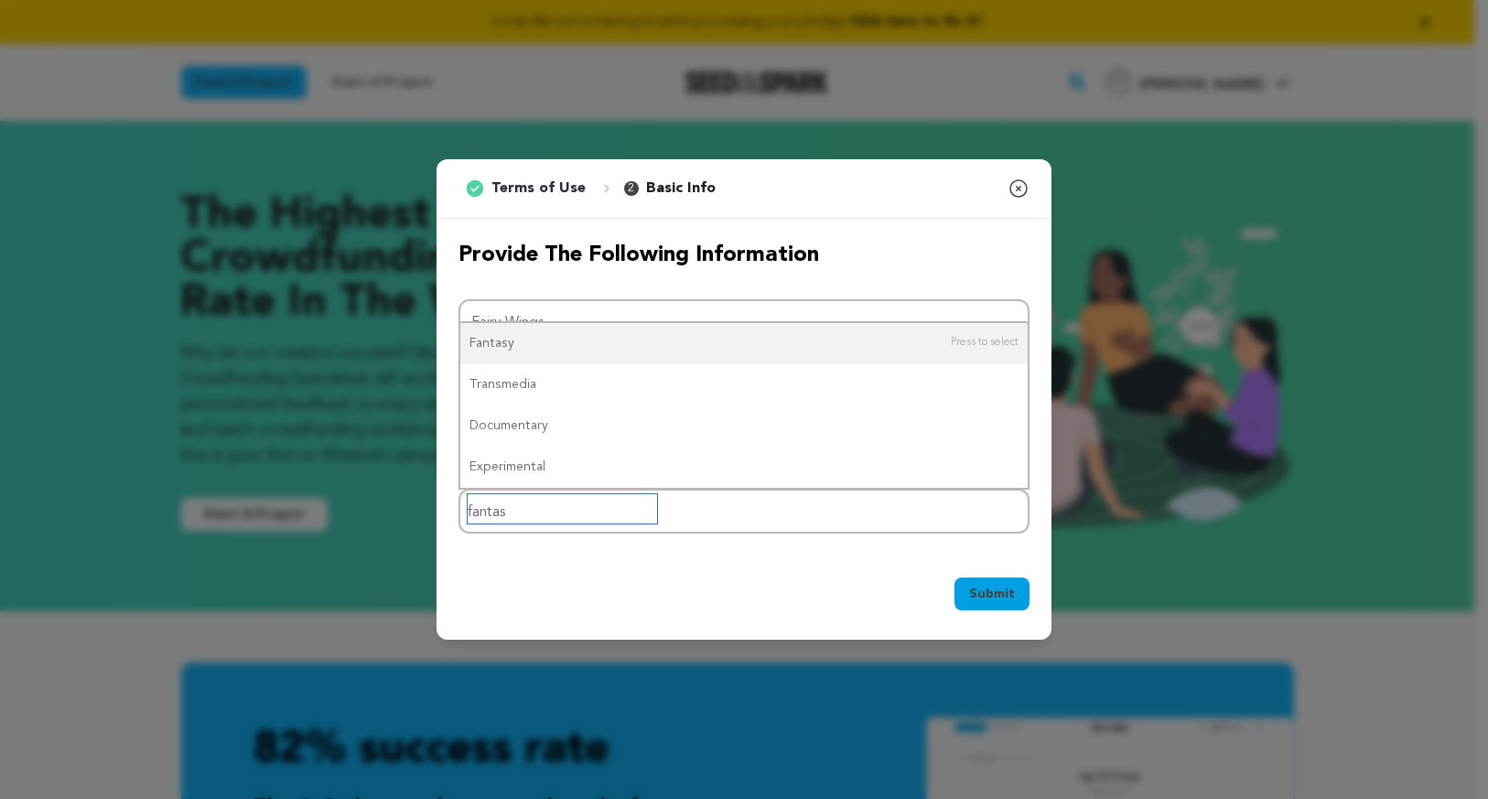
type input "fantasy"
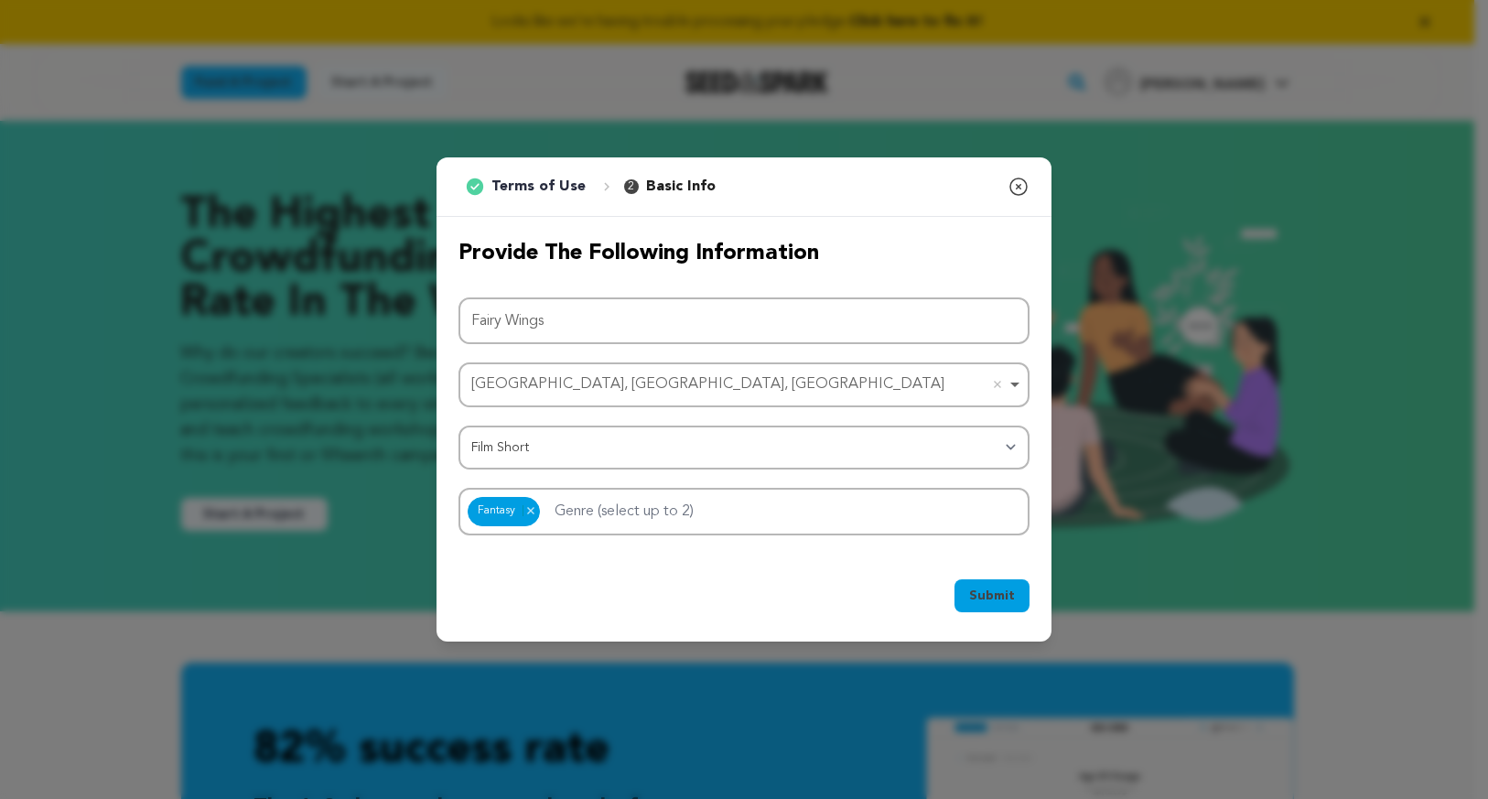
click at [1030, 234] on div "Provide the following information Project Name Fairy Wings Los Angeles, CA, USA…" at bounding box center [744, 387] width 615 height 340
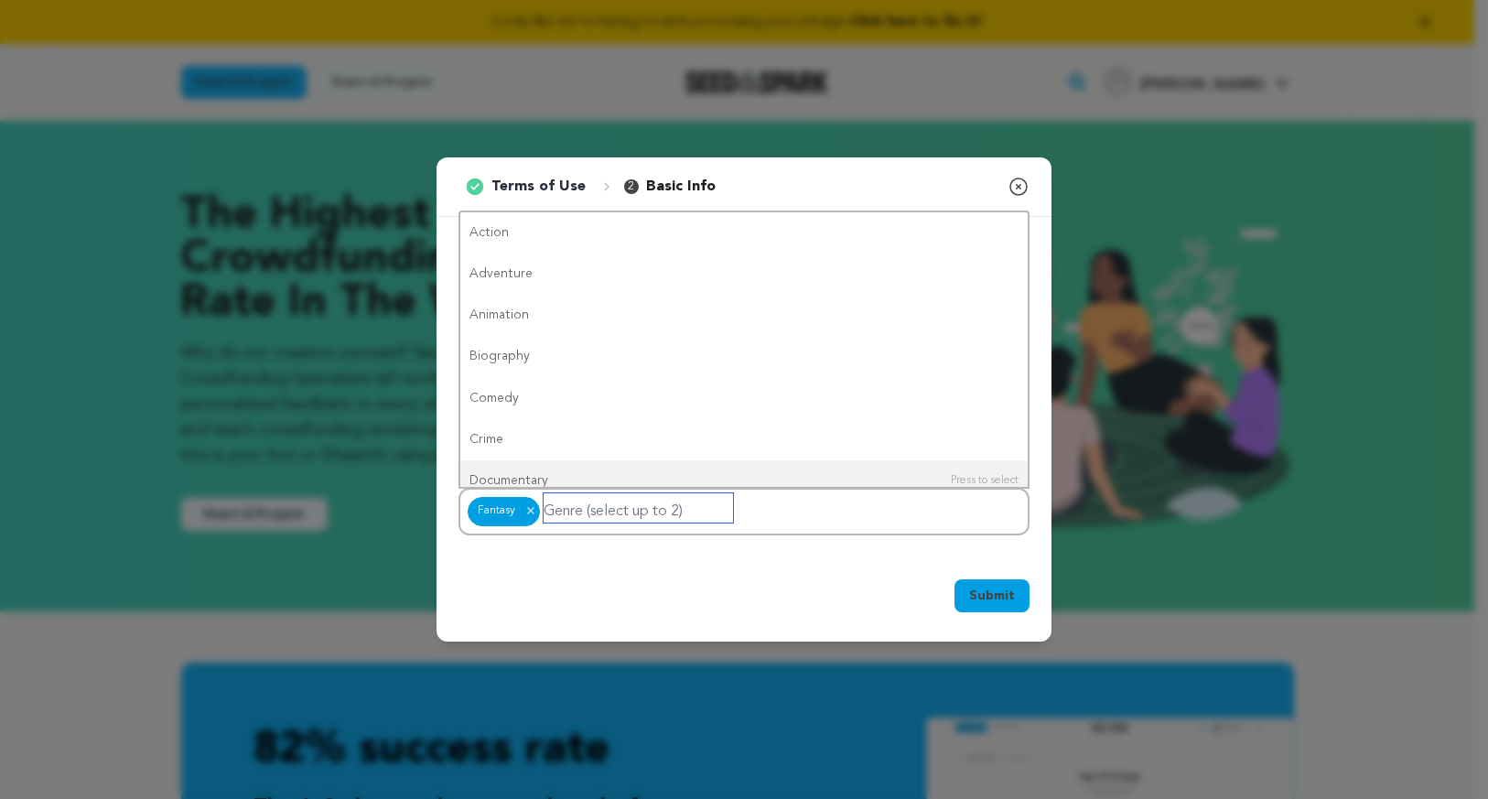
click at [588, 515] on input "Genre (select up to 2)" at bounding box center [638, 507] width 189 height 29
click at [841, 575] on div "Submit Ok, Got it" at bounding box center [744, 599] width 615 height 84
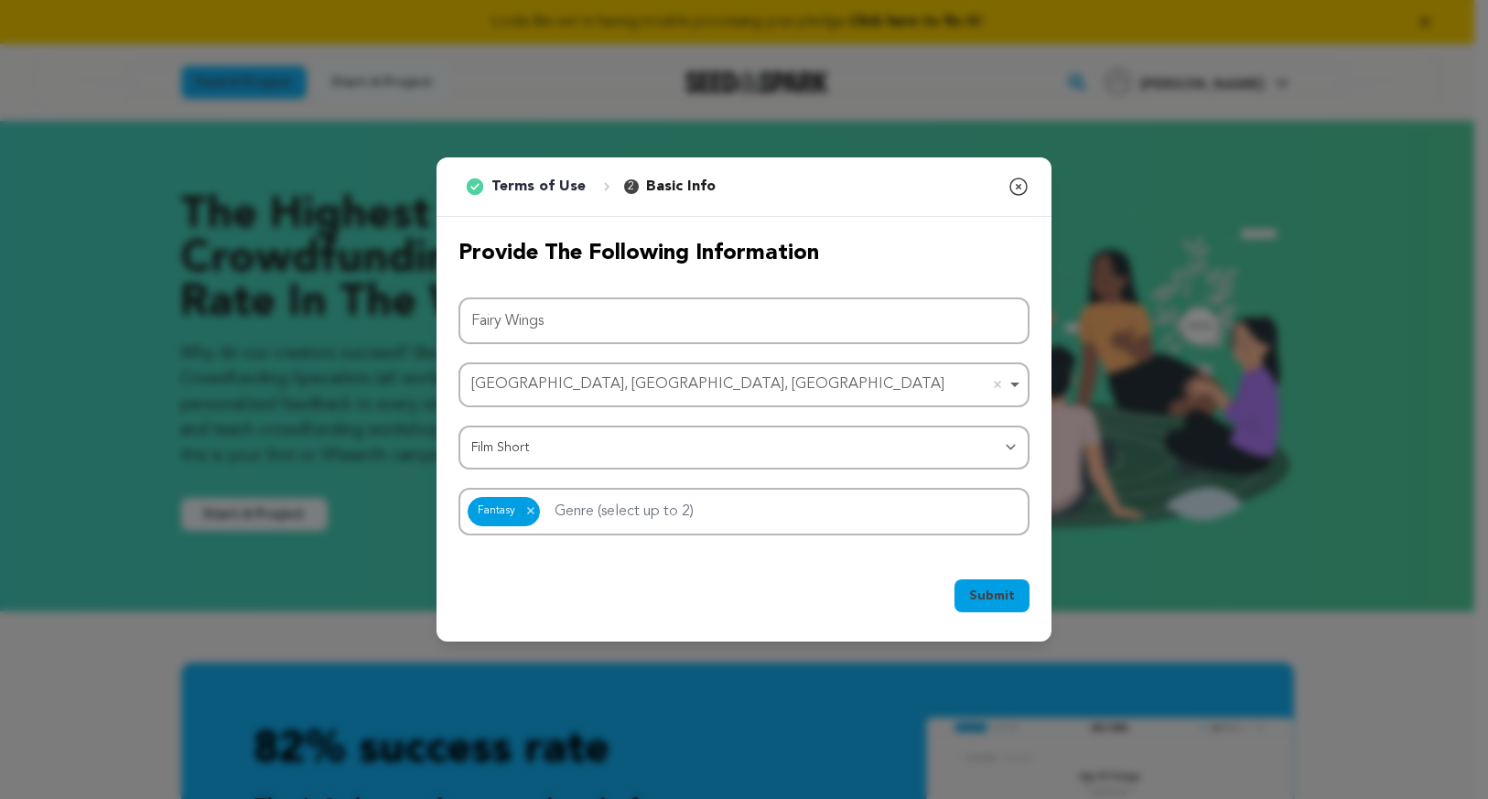
click at [1004, 600] on span "Submit" at bounding box center [992, 596] width 46 height 18
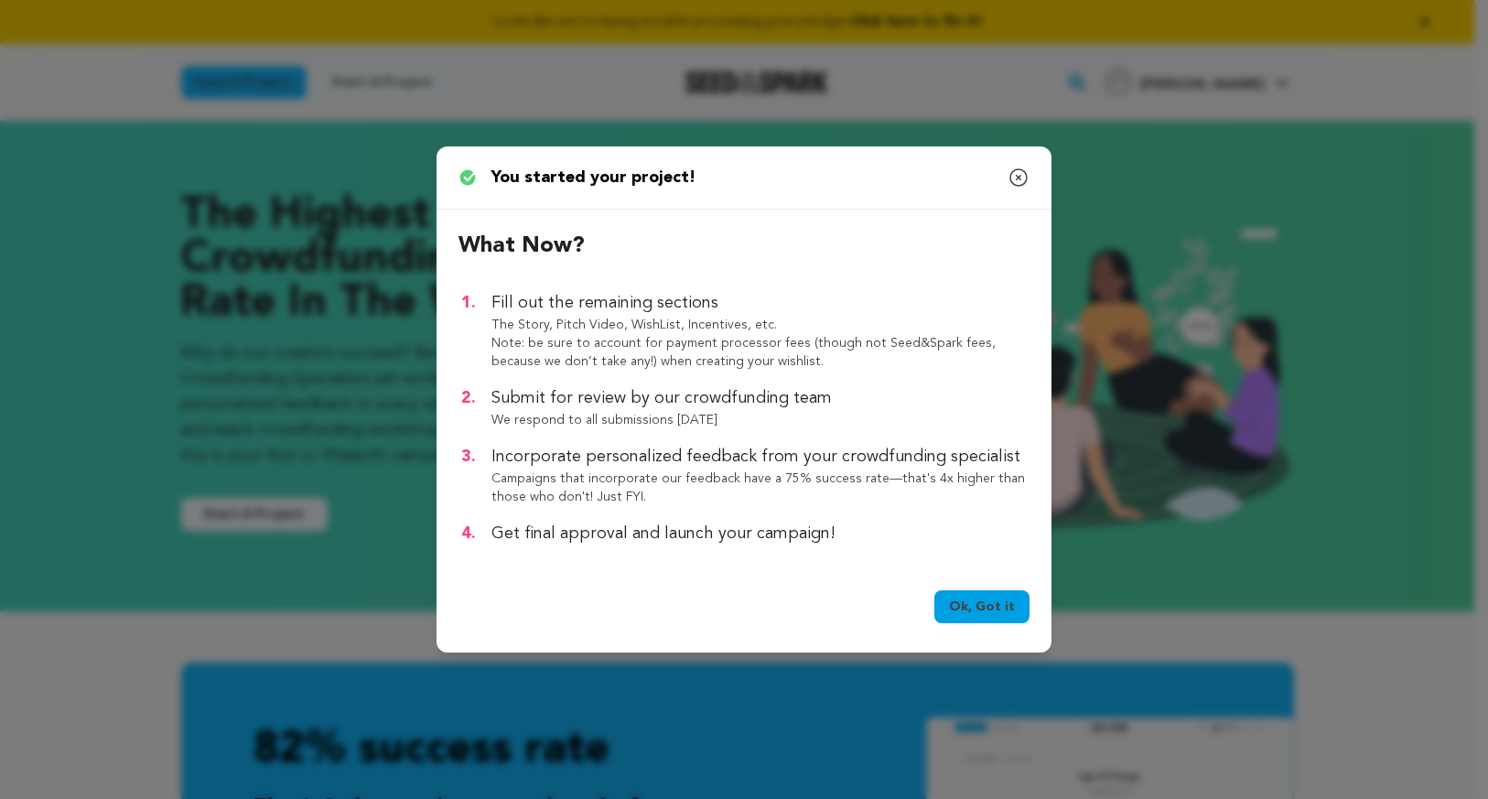
click at [969, 611] on link "Ok, Got it" at bounding box center [981, 606] width 95 height 33
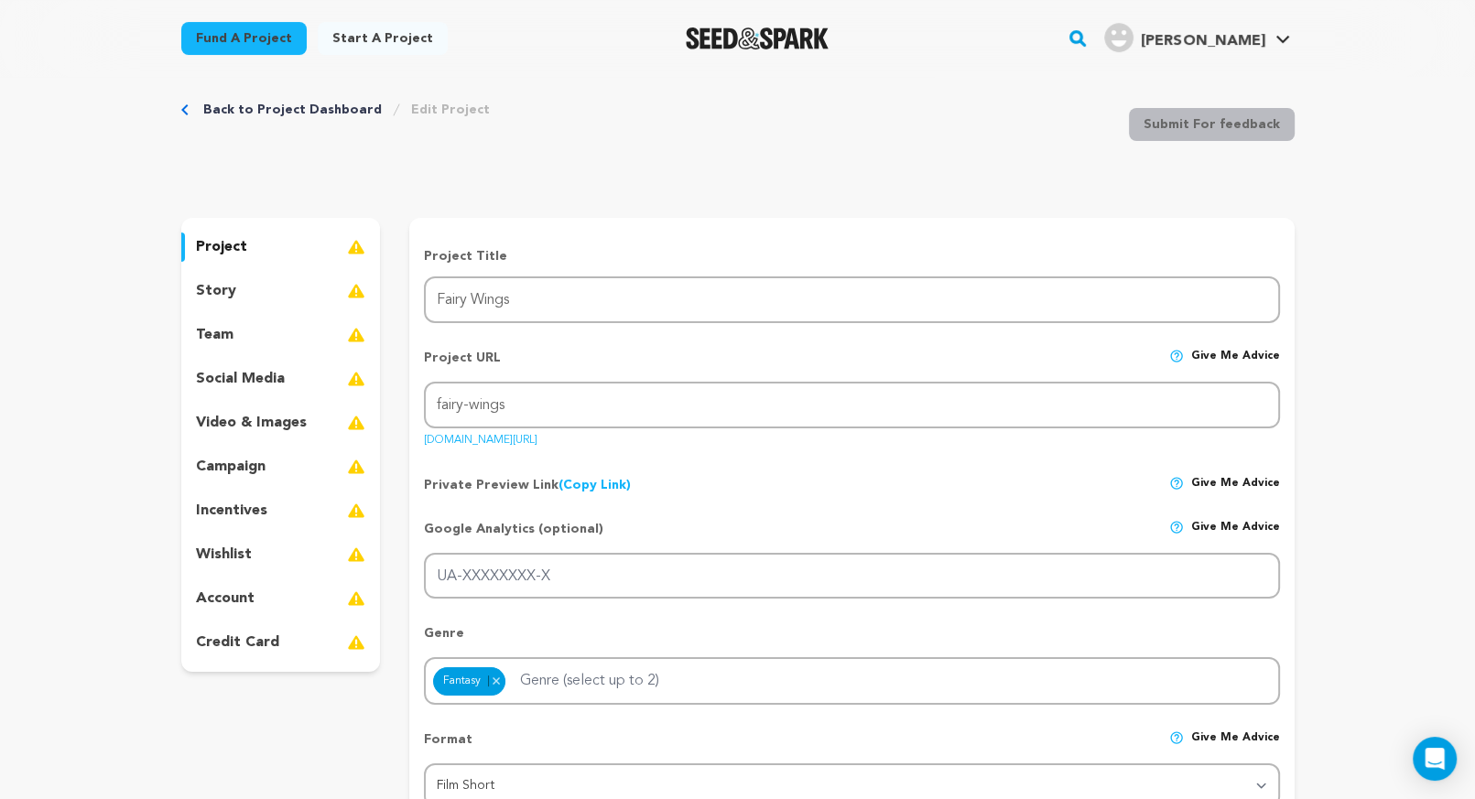
scroll to position [70, 0]
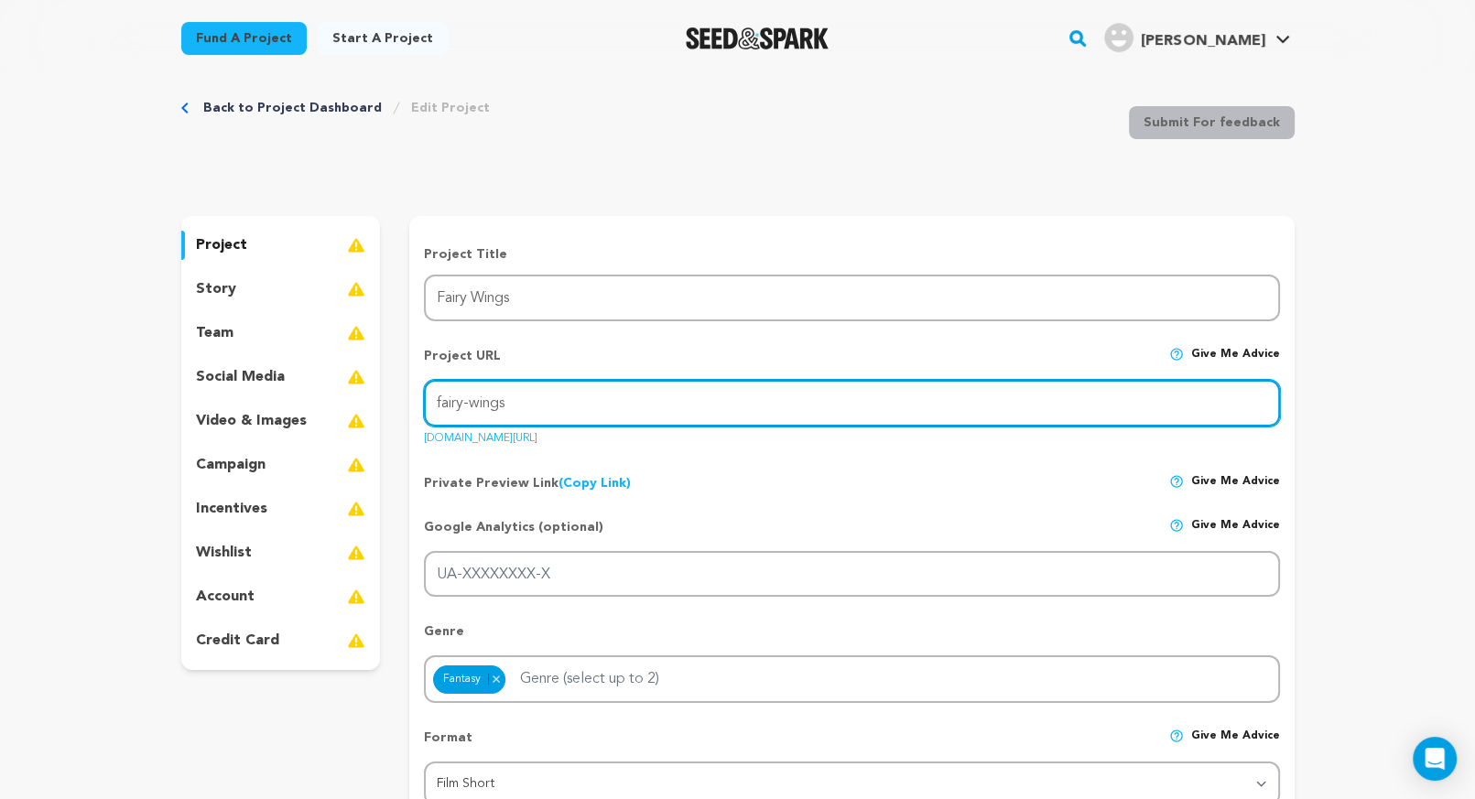
click at [474, 405] on input "fairy-wings" at bounding box center [851, 403] width 855 height 47
type input "[PERSON_NAME] Thesis"
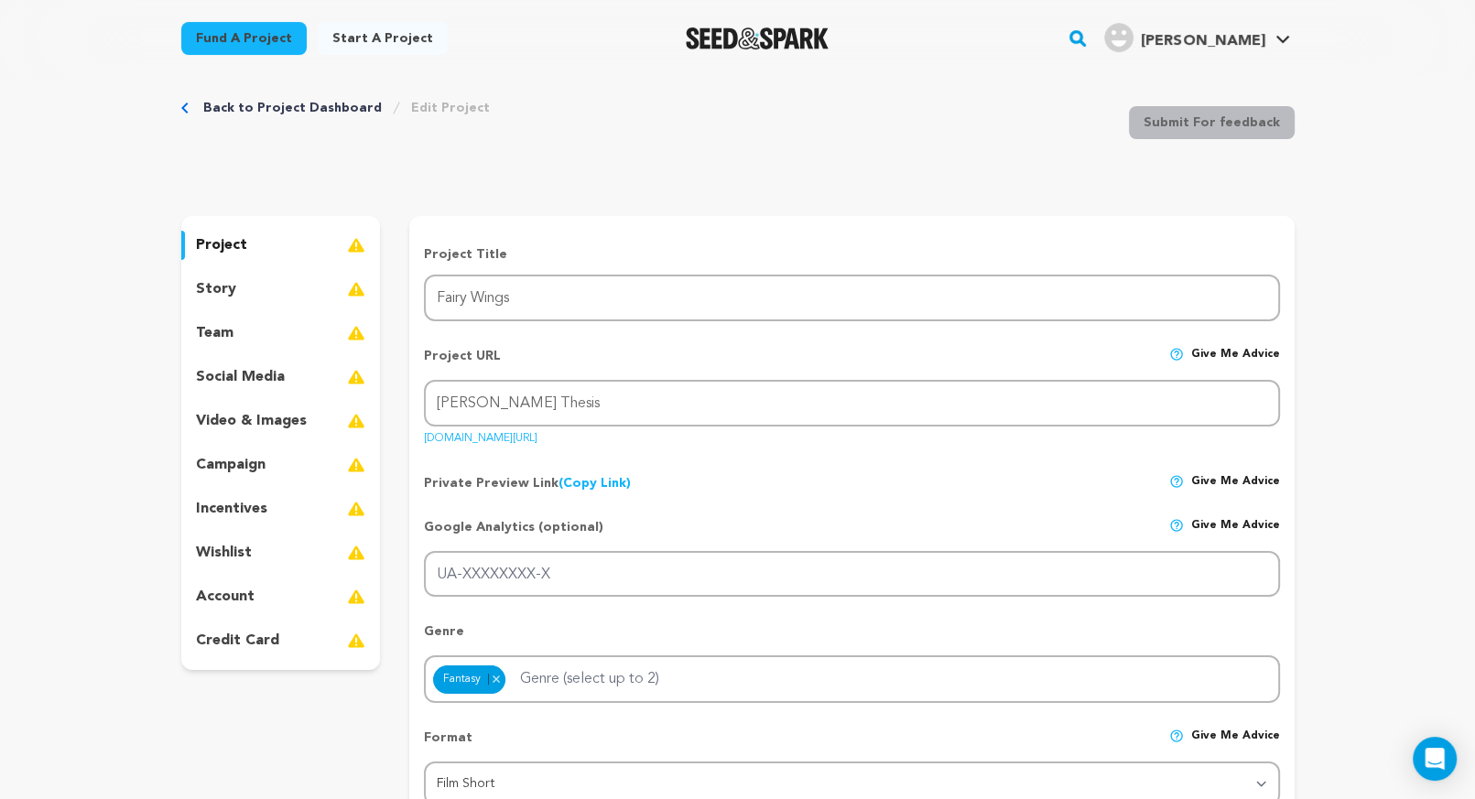
click at [741, 460] on div "Private Preview Link (Copy Link) Copy private preview link Give me advice" at bounding box center [851, 475] width 855 height 33
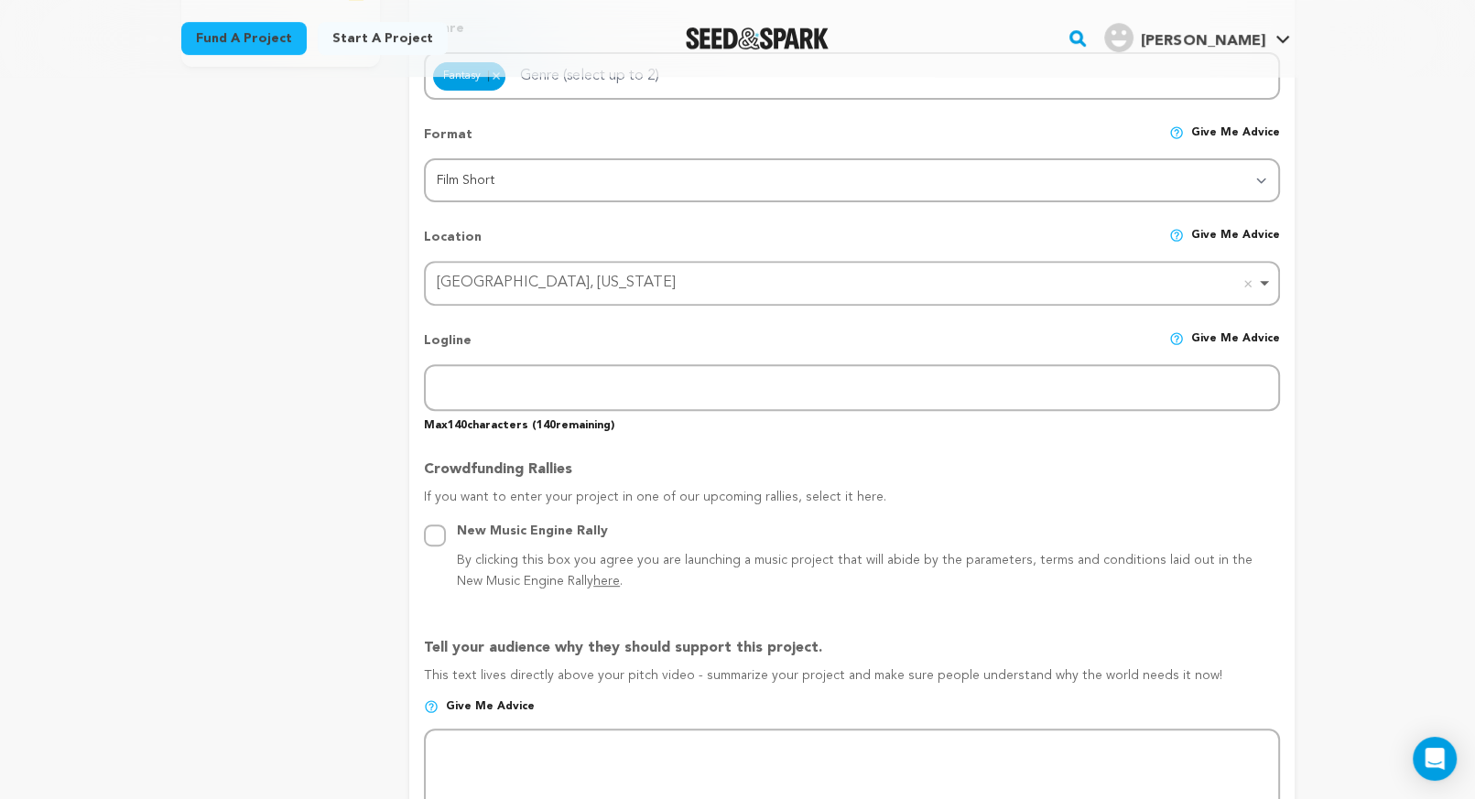
scroll to position [675, 0]
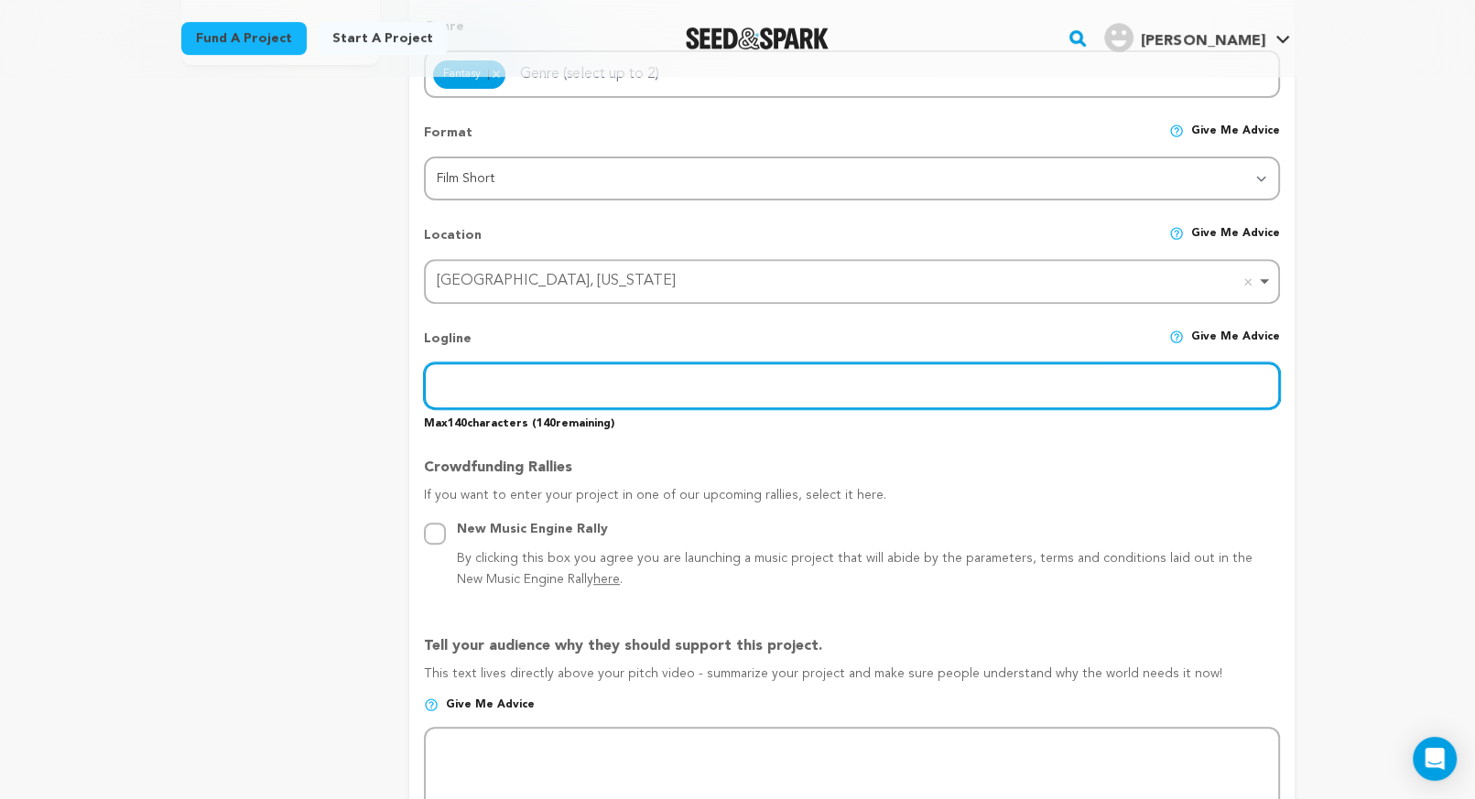
click at [458, 386] on input "text" at bounding box center [851, 385] width 855 height 47
paste input "$ YOUNG ASPIRING ACTRESS' STRESS OVER HER FINAL HIGH SCHOOL THEATER PERFORMANCE…"
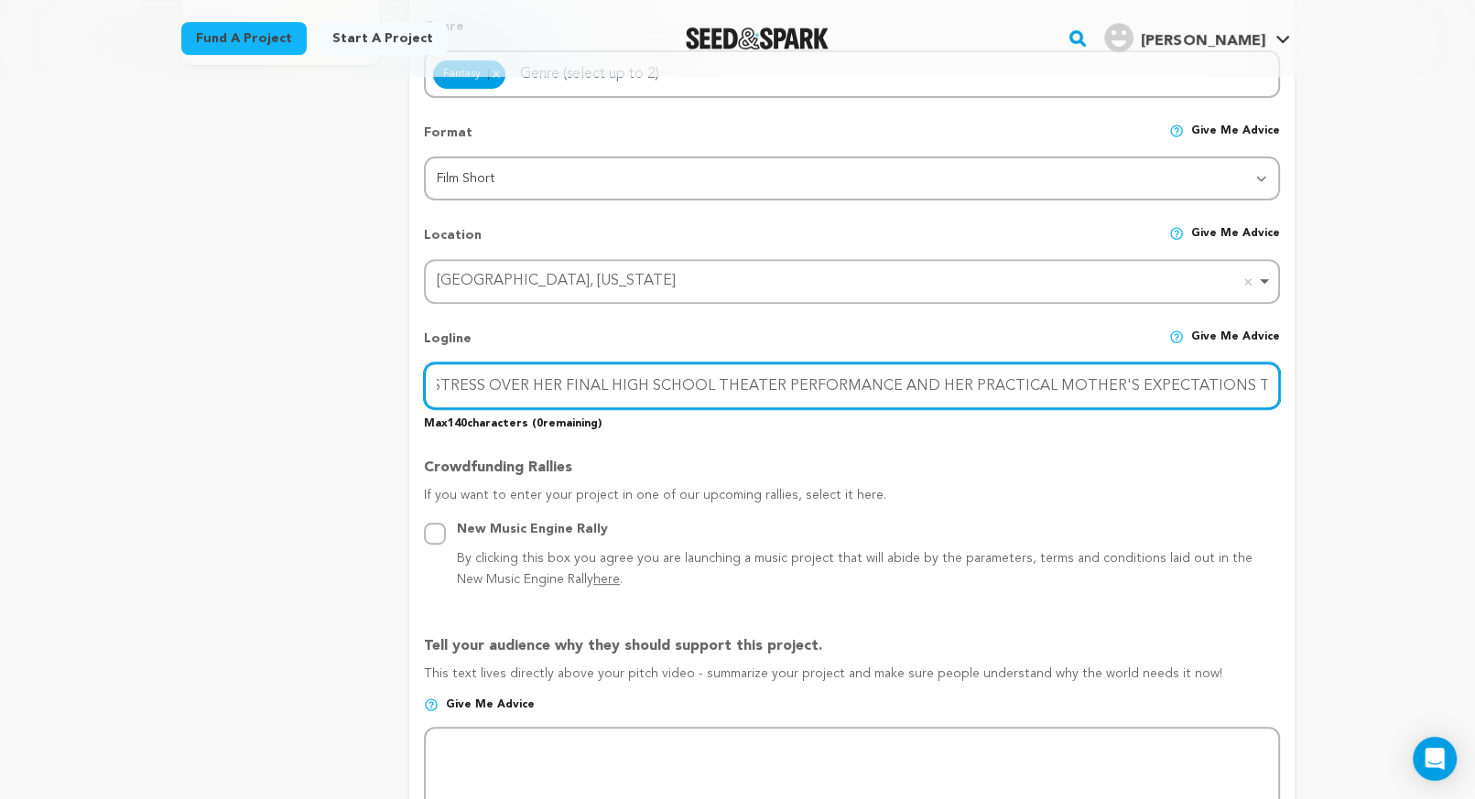
scroll to position [0, 0]
drag, startPoint x: 1266, startPoint y: 385, endPoint x: 316, endPoint y: 353, distance: 950.6
click at [316, 353] on div "project story team social media video & images campaign incentives wishlist" at bounding box center [737, 670] width 1113 height 2118
click at [440, 385] on input "$ YOUNG ASPIRING ACTRESS' STRESS OVER HER FINAL HIGH SCHOOL THEATER PERFORMANCE…" at bounding box center [851, 385] width 855 height 47
click at [476, 383] on input "A YOUNG ASPIRING ACTRESS' STRESS OVER HER FINAL HIGH SCHOOL THEATER PERFORMANCE…" at bounding box center [851, 385] width 855 height 47
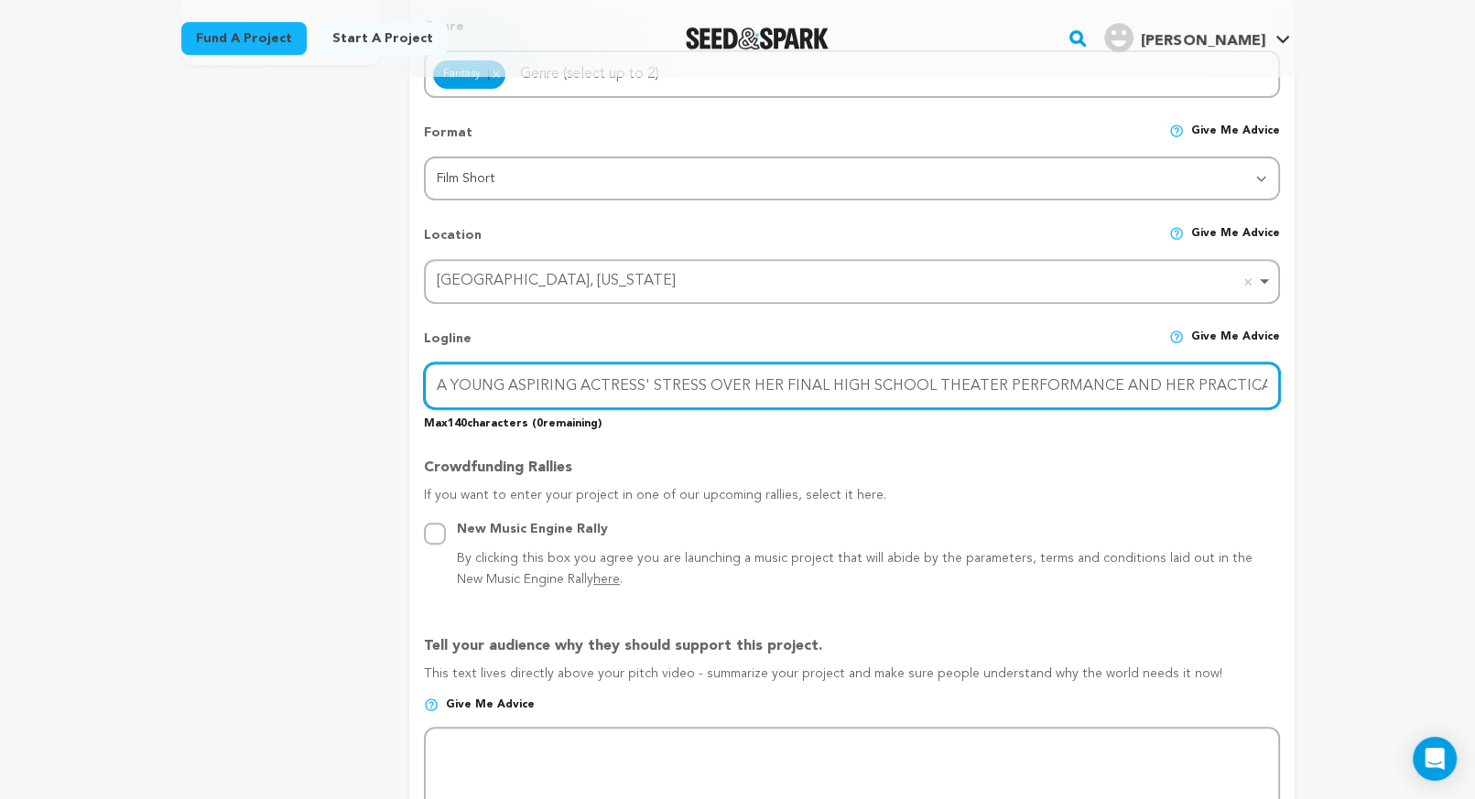
click at [476, 383] on input "A YOUNG ASPIRING ACTRESS' STRESS OVER HER FINAL HIGH SCHOOL THEATER PERFORMANCE…" at bounding box center [851, 385] width 855 height 47
click at [524, 385] on input "An ASPIRING ACTRESS' STRESS OVER HER FINAL HIGH SCHOOL THEATER PERFORMANCE AND …" at bounding box center [851, 385] width 855 height 47
click at [541, 394] on input "An aspiring ACTRESS' STRESS OVER HER FINAL HIGH SCHOOL THEATER PERFORMANCE AND …" at bounding box center [851, 385] width 855 height 47
drag, startPoint x: 438, startPoint y: 383, endPoint x: 1316, endPoint y: 370, distance: 878.8
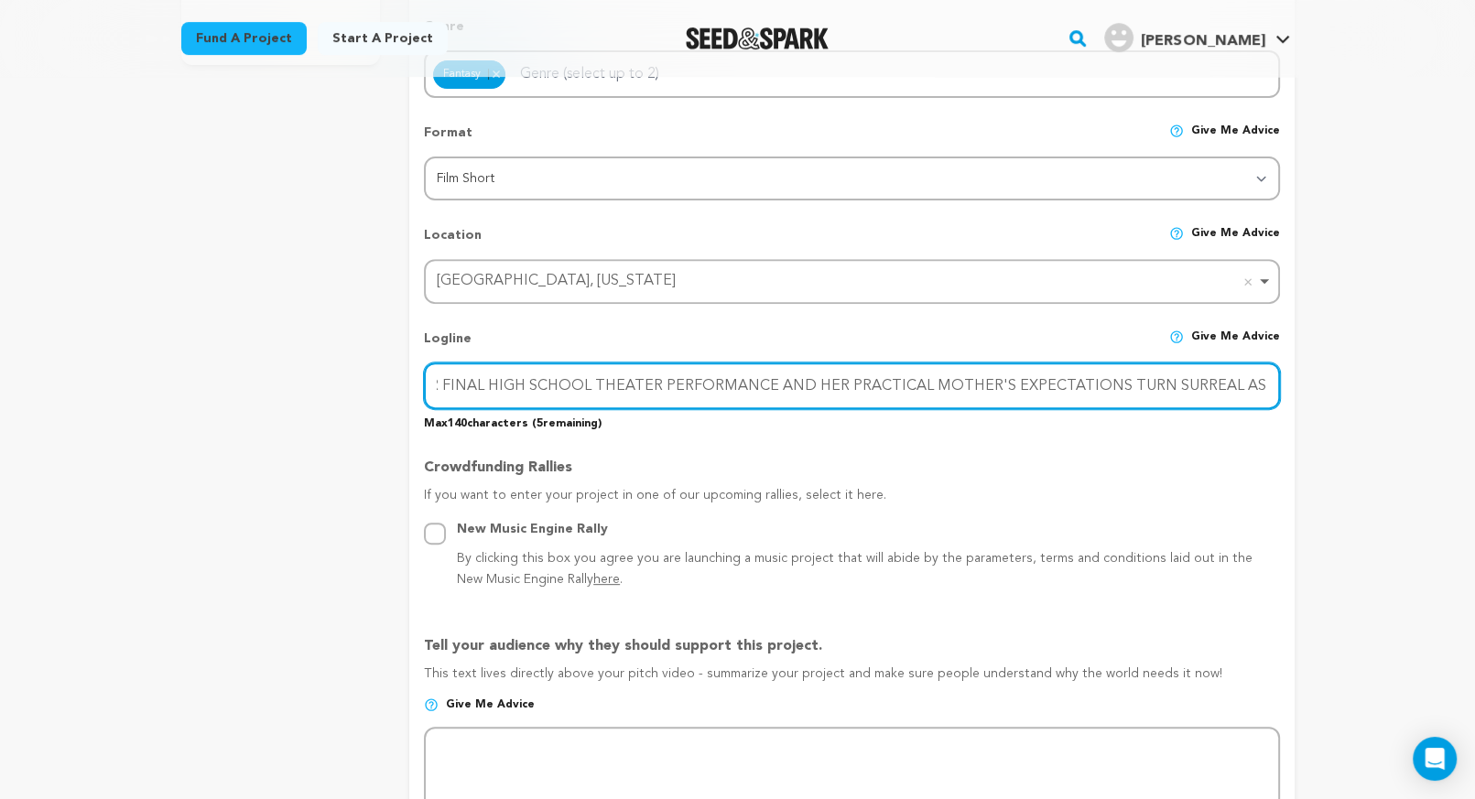
click at [1316, 370] on div "Back to Project Dashboard Edit Project Submit For feedback Submit For feedback …" at bounding box center [738, 705] width 1172 height 2518
click at [518, 383] on input "An aspiring ACTRESS' STRESS OVER HER FINAL HIGH SCHOOL THEATER PERFORMANCE AND …" at bounding box center [851, 385] width 855 height 47
click at [530, 383] on input "An aspiring ACTRESS' STRESS OVER HER FINAL HIGH SCHOOL THEATER PERFORMANCE AND …" at bounding box center [851, 385] width 855 height 47
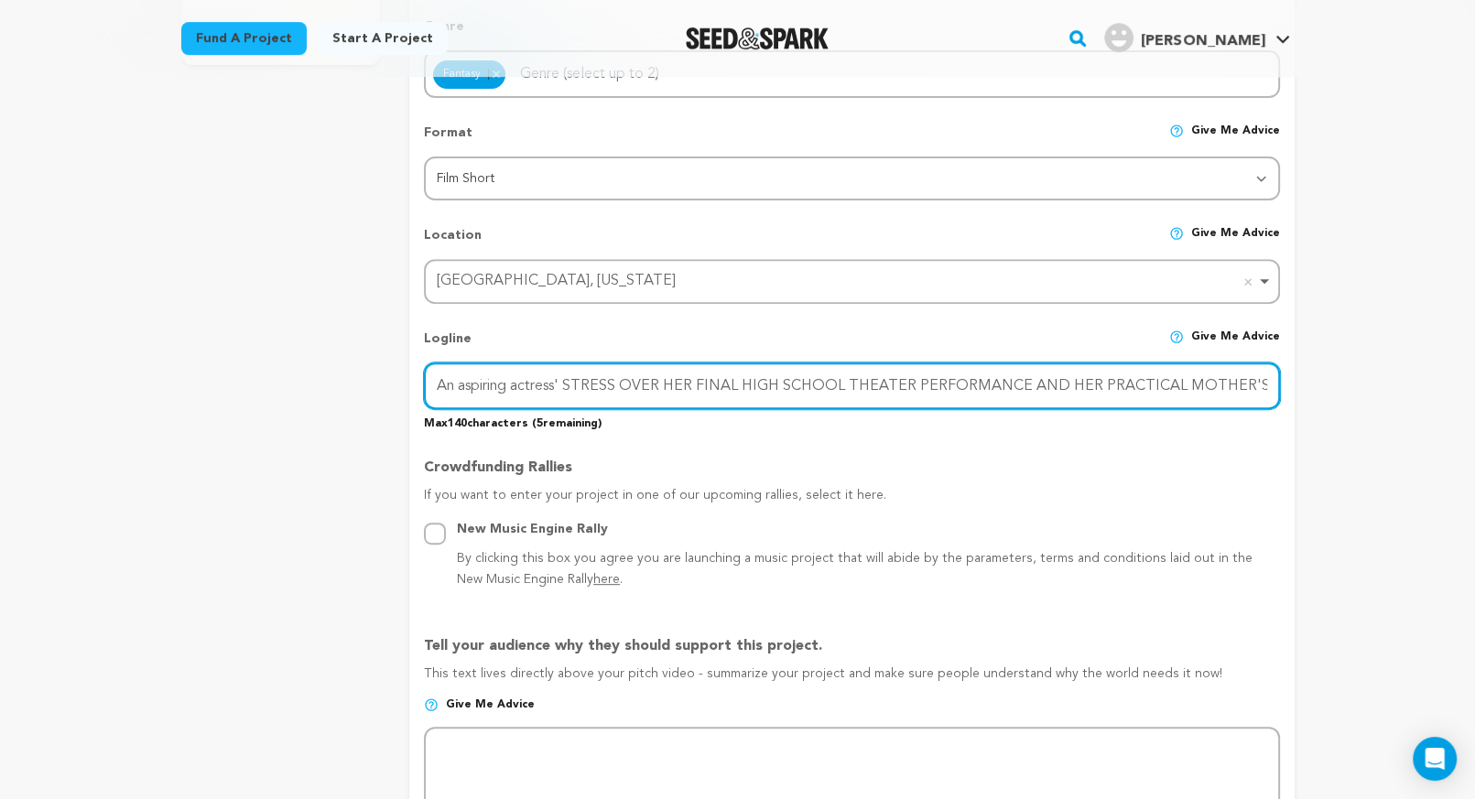
click at [600, 383] on input "An aspiring actress' STRESS OVER HER FINAL HIGH SCHOOL THEATER PERFORMANCE AND …" at bounding box center [851, 385] width 855 height 47
click at [632, 391] on input "An aspiring actress stresses OVER HER FINAL HIGH SCHOOL THEATER PERFORMANCE AND…" at bounding box center [851, 385] width 855 height 47
click at [664, 383] on input "An aspiring actress stresses over HER FINAL HIGH SCHOOL THEATER PERFORMANCE AND…" at bounding box center [851, 385] width 855 height 47
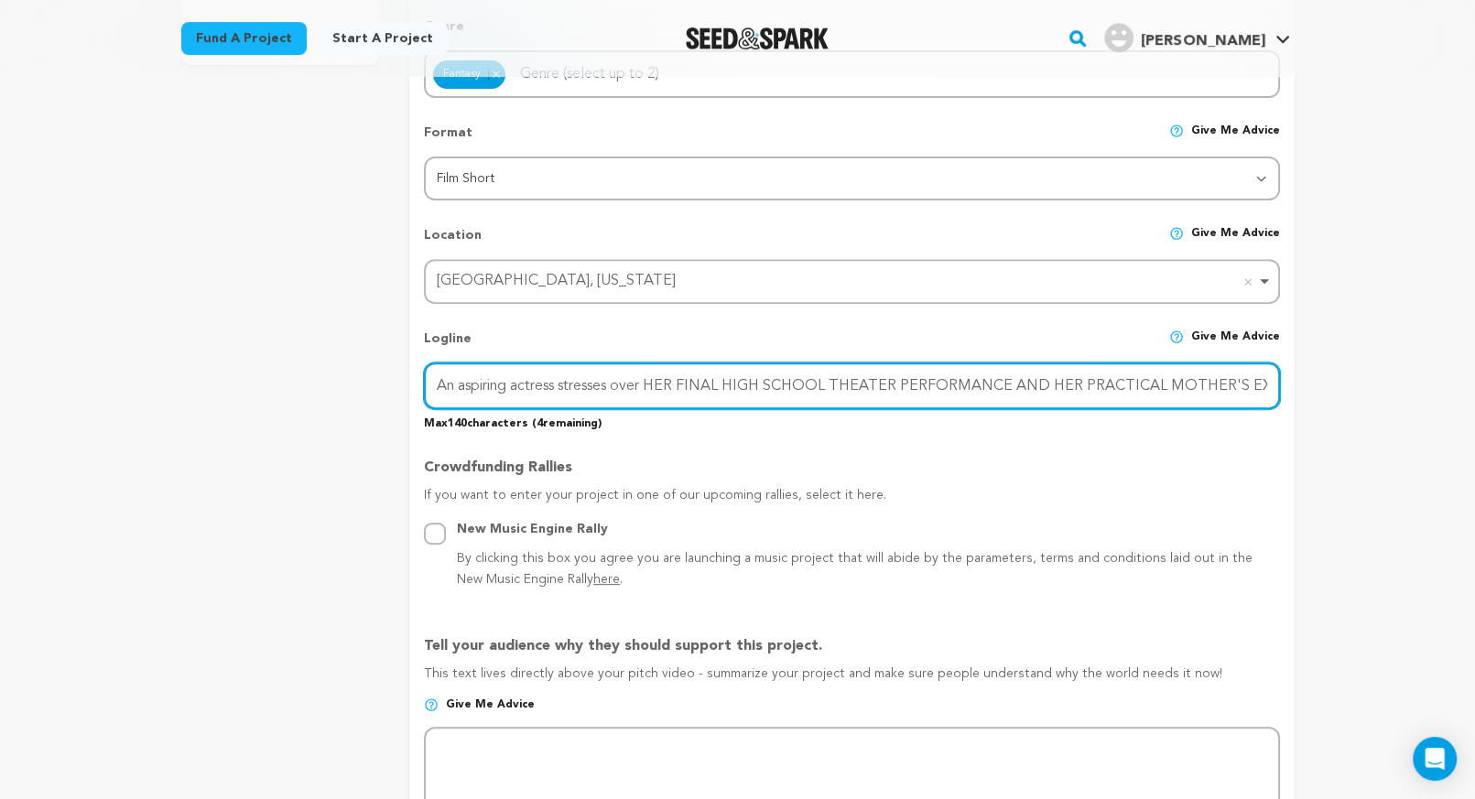
click at [664, 383] on input "An aspiring actress stresses over HER FINAL HIGH SCHOOL THEATER PERFORMANCE AND…" at bounding box center [851, 385] width 855 height 47
click at [703, 383] on input "An aspiring actress stresses over her FINAL HIGH SCHOOL THEATER PERFORMANCE AND…" at bounding box center [851, 385] width 855 height 47
drag, startPoint x: 733, startPoint y: 385, endPoint x: 1015, endPoint y: 383, distance: 281.9
click at [1015, 383] on input "An aspiring actress stresses over her final perfHIGH SCHOOL THEATER PERFORMANCE…" at bounding box center [851, 385] width 855 height 47
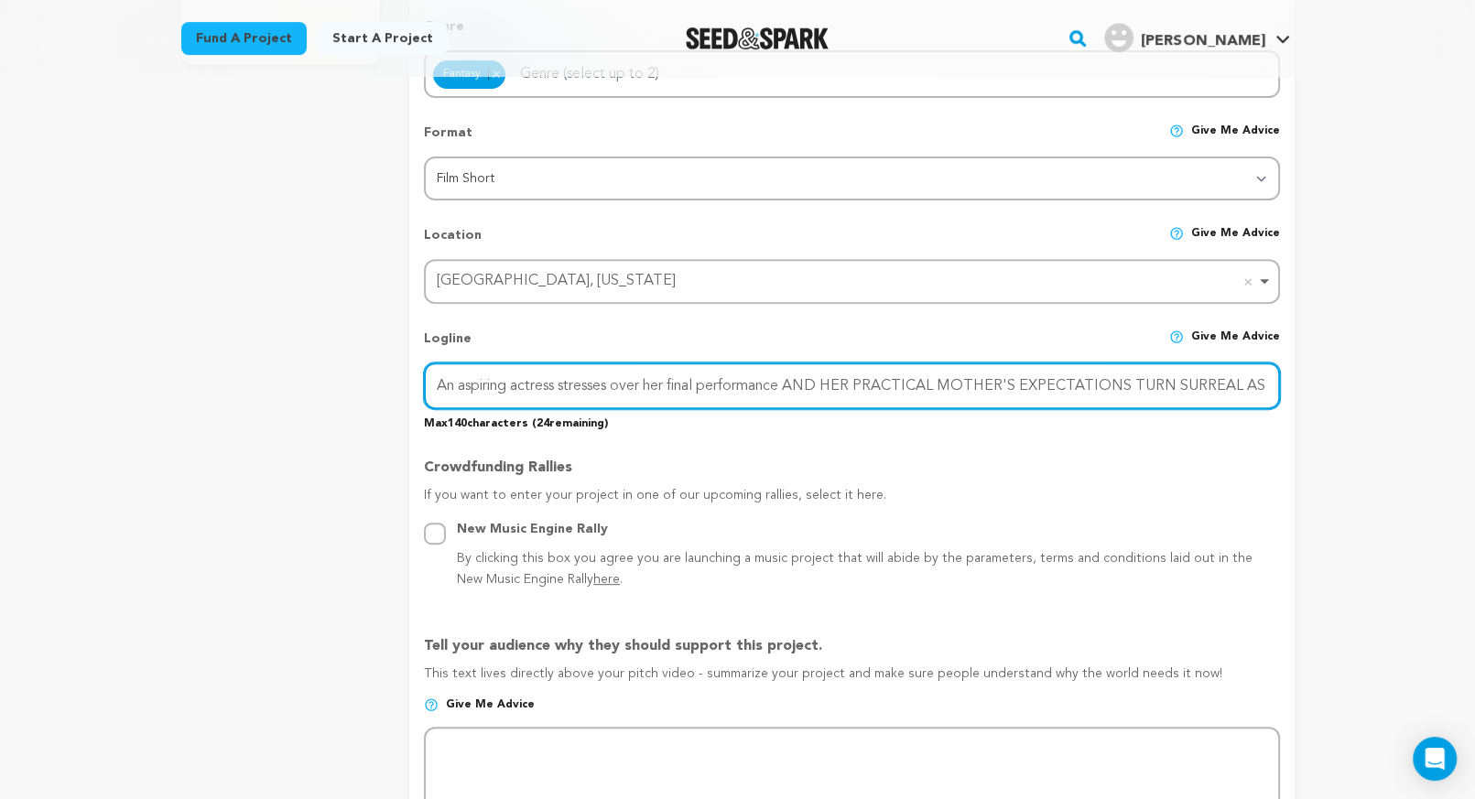
click at [821, 394] on input "An aspiring actress stresses over her final performance AND HER PRACTICAL MOTHE…" at bounding box center [851, 385] width 855 height 47
click at [802, 383] on input "An aspiring actress stresses over her final performance AND HER PRACTICAL MOTHE…" at bounding box center [851, 385] width 855 height 47
click at [808, 386] on input "An aspiring actress stresses over her final performance AND HER PRACTICAL MOTHE…" at bounding box center [851, 385] width 855 height 47
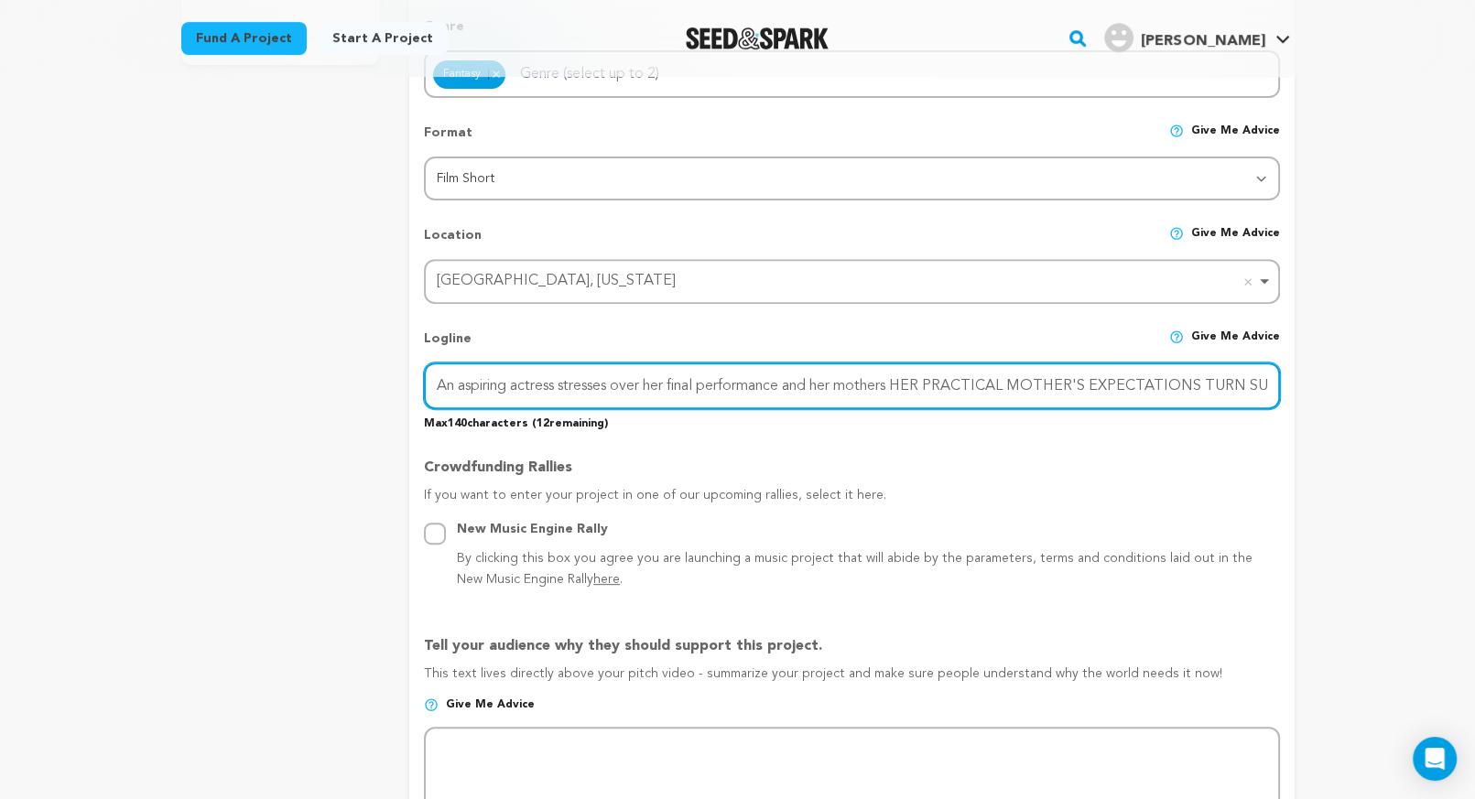
drag, startPoint x: 906, startPoint y: 392, endPoint x: 1201, endPoint y: 387, distance: 294.8
click at [1201, 387] on input "An aspiring actress stresses over her final performance and her mothers HER PRA…" at bounding box center [851, 385] width 855 height 47
drag, startPoint x: 994, startPoint y: 386, endPoint x: 1157, endPoint y: 380, distance: 163.0
click at [1157, 380] on input "An aspiring actress stresses over her final performance and her mothers expecta…" at bounding box center [851, 385] width 855 height 47
click at [1168, 385] on input "An aspiring actress stresses over her final performance and her mothers expecta…" at bounding box center [851, 385] width 855 height 47
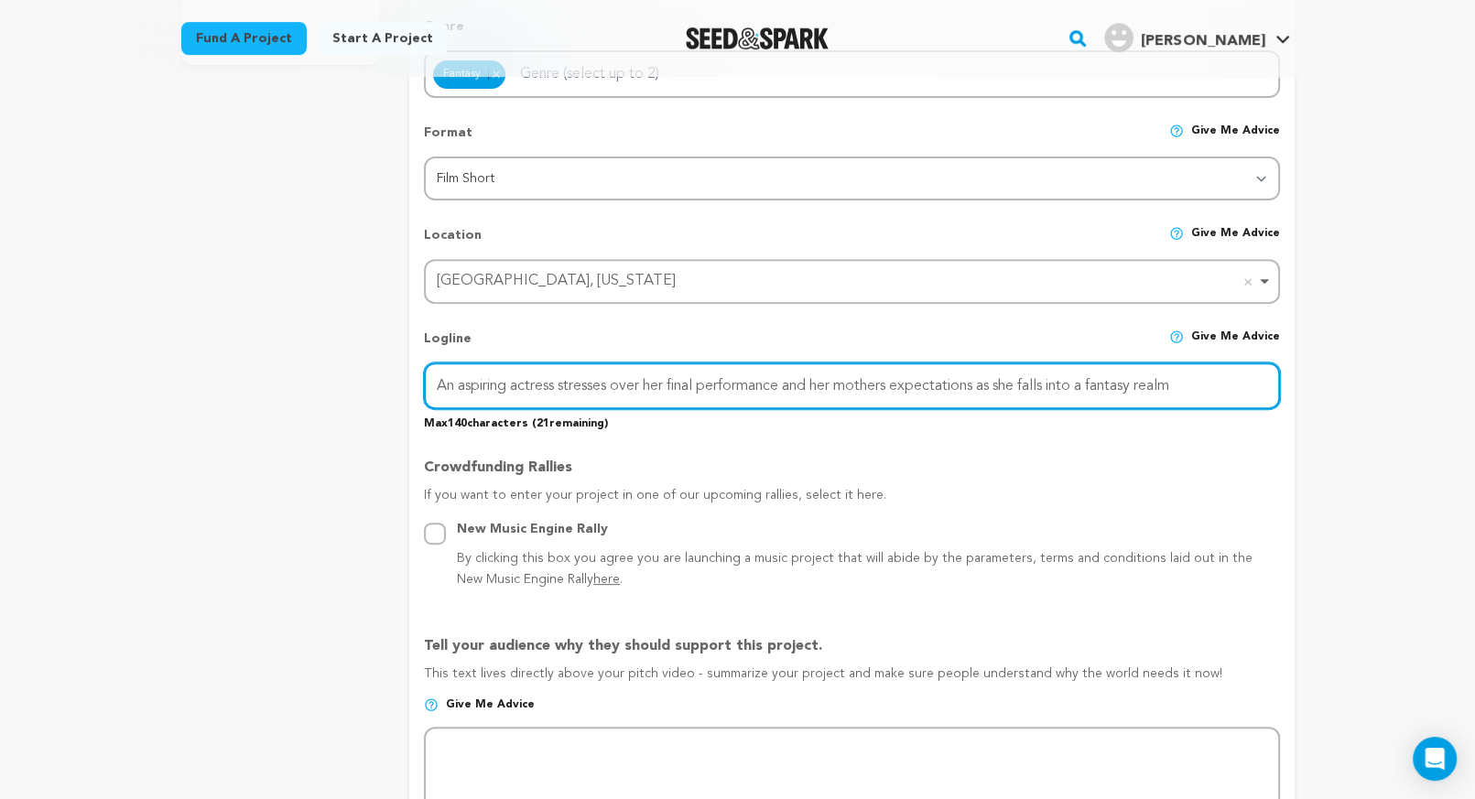
click at [1214, 385] on input "An aspiring actress stresses over her final performance and her mothers expecta…" at bounding box center [851, 385] width 855 height 47
click at [794, 389] on input "An aspiring actress stresses over her final performance and her mothers expecta…" at bounding box center [851, 385] width 855 height 47
click at [821, 390] on input "An aspiring actress stresses over her final performance and her mothers expecta…" at bounding box center [851, 385] width 855 height 47
click at [825, 379] on input "An aspiring actress stresses over her final performance and her mothers expecta…" at bounding box center [851, 385] width 855 height 47
click at [796, 388] on input "An aspiring actress stresses over her final performance and her mothers expecta…" at bounding box center [851, 385] width 855 height 47
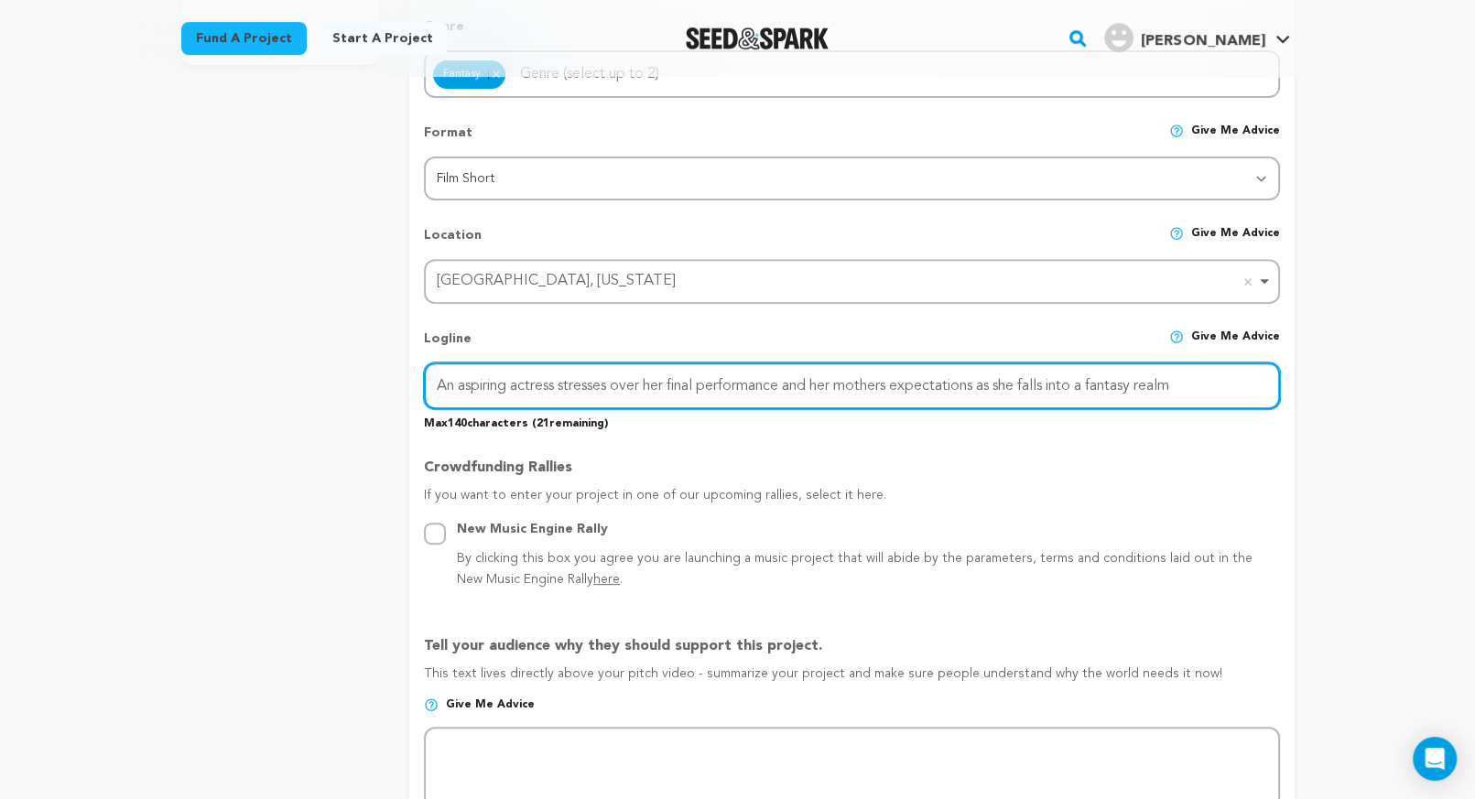
click at [692, 391] on input "An aspiring actress stresses over her final performance and her mothers expecta…" at bounding box center [851, 385] width 855 height 47
click at [783, 381] on input "An aspiring actress stresses over her theatrical performance and her mothers ex…" at bounding box center [851, 385] width 855 height 47
click at [756, 389] on input "An aspiring actress stresses over her theatrical coreer and her mothers expecta…" at bounding box center [851, 385] width 855 height 47
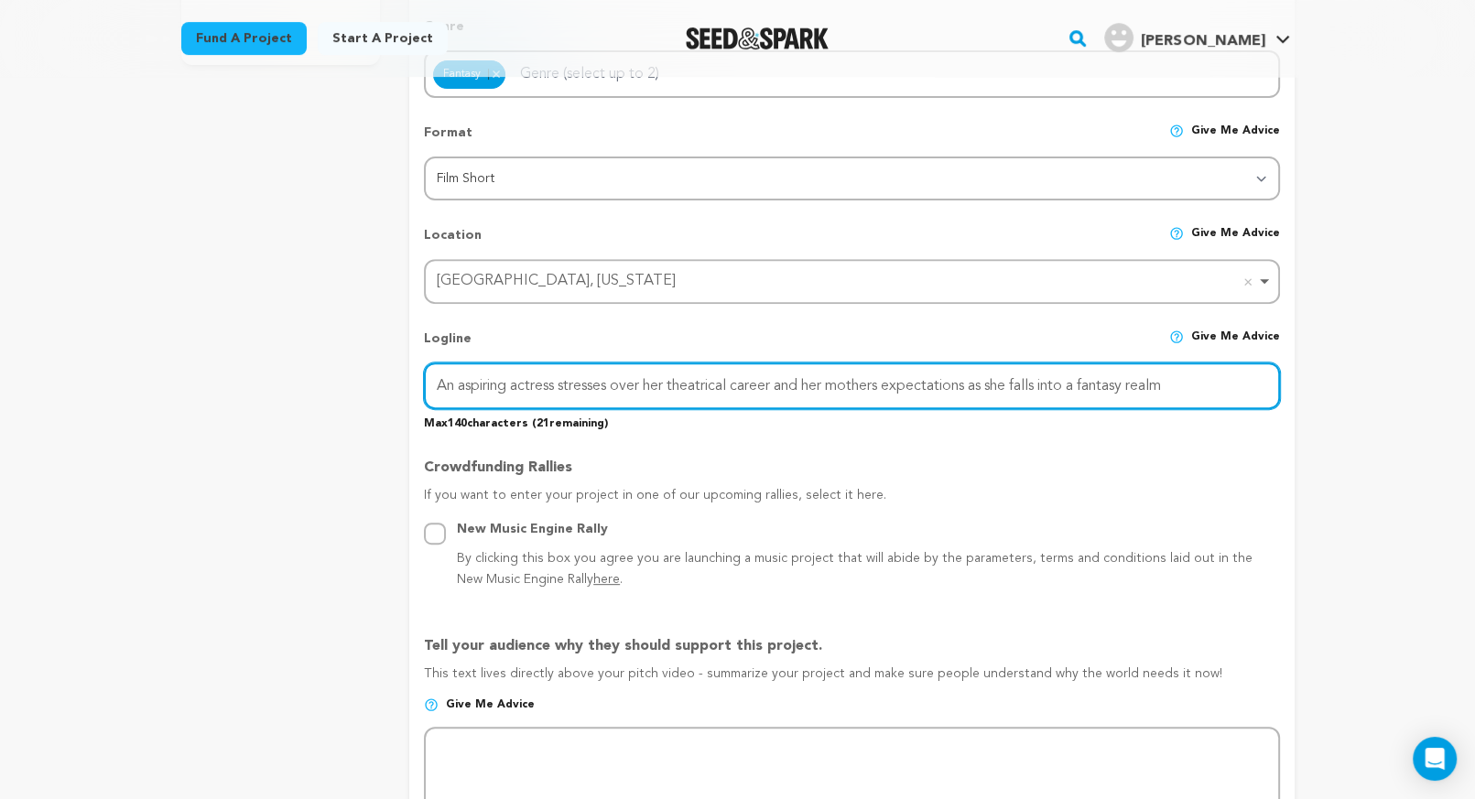
click at [697, 383] on input "An aspiring actress stresses over her theatrical career and her mothers expecta…" at bounding box center [851, 385] width 855 height 47
click at [686, 385] on input "An aspiring actress stresses over her career and her mothers expectations as sh…" at bounding box center [851, 385] width 855 height 47
type input "An aspiring actress stresses over her future career and her mothers expectation…"
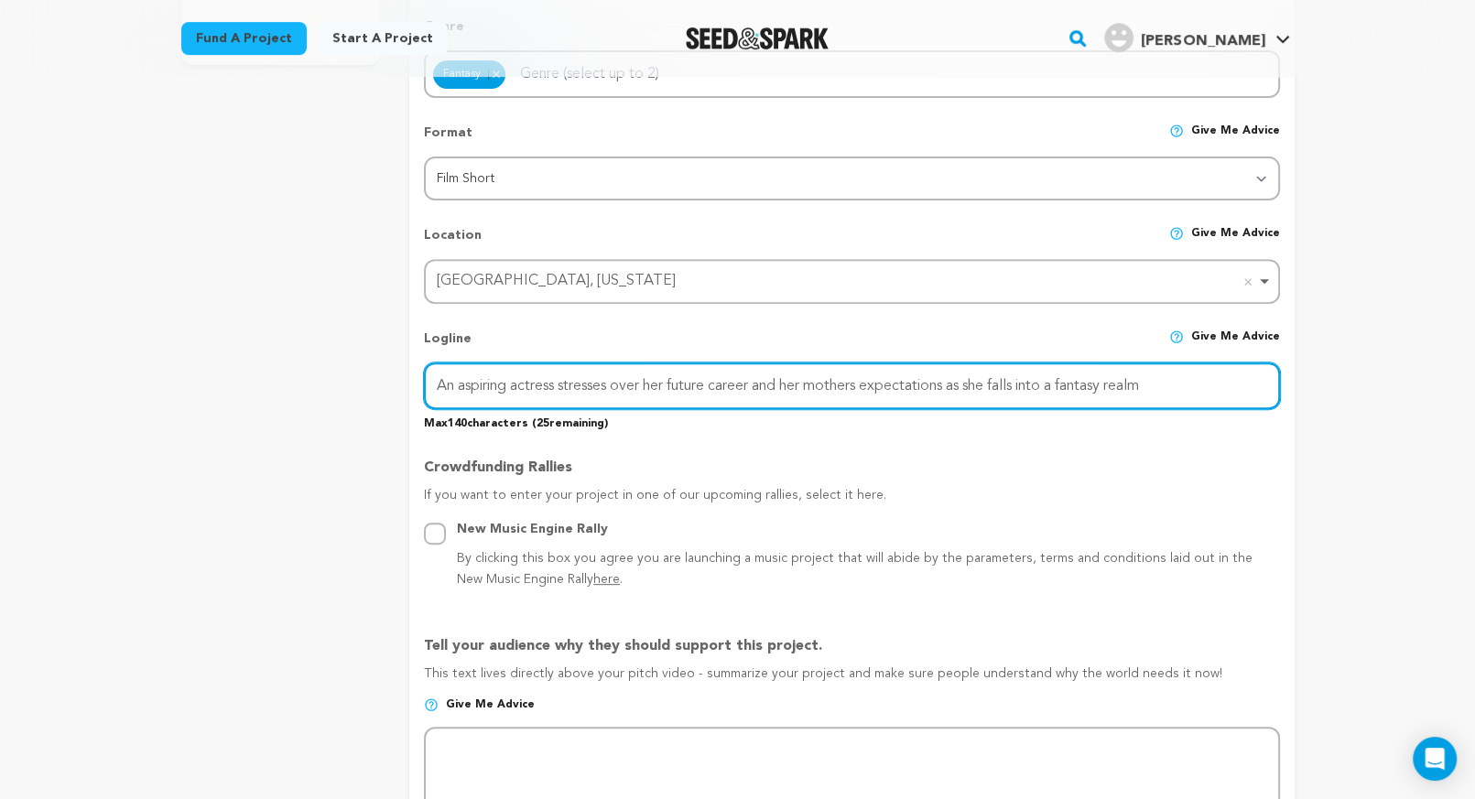
click at [763, 387] on input "An aspiring actress stresses over her future career and her mothers expectation…" at bounding box center [851, 385] width 855 height 47
drag, startPoint x: 434, startPoint y: 385, endPoint x: 1274, endPoint y: 384, distance: 840.2
click at [1274, 384] on input "An aspiring actress stresses over her future career and her mothers expectation…" at bounding box center [851, 385] width 855 height 47
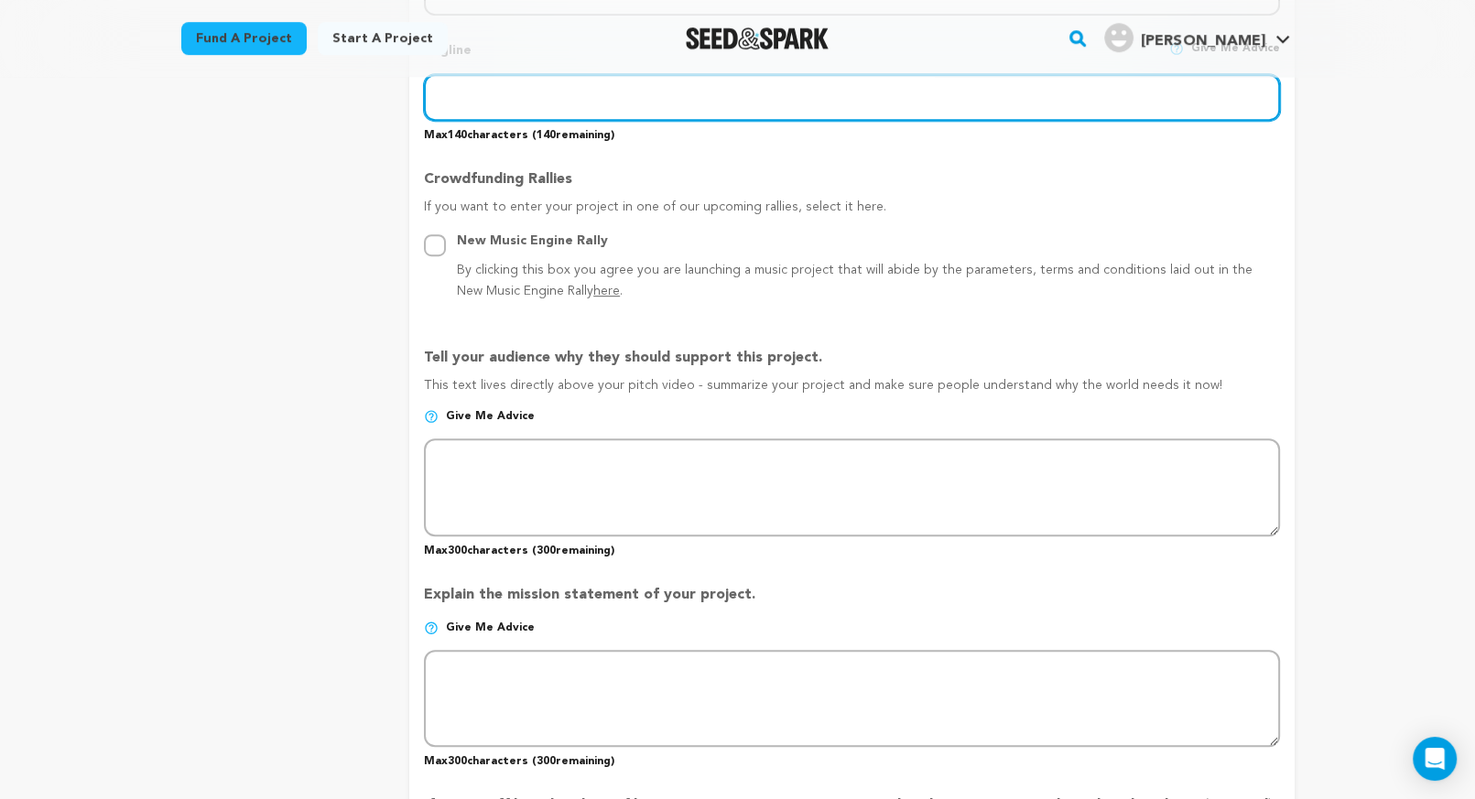
scroll to position [967, 0]
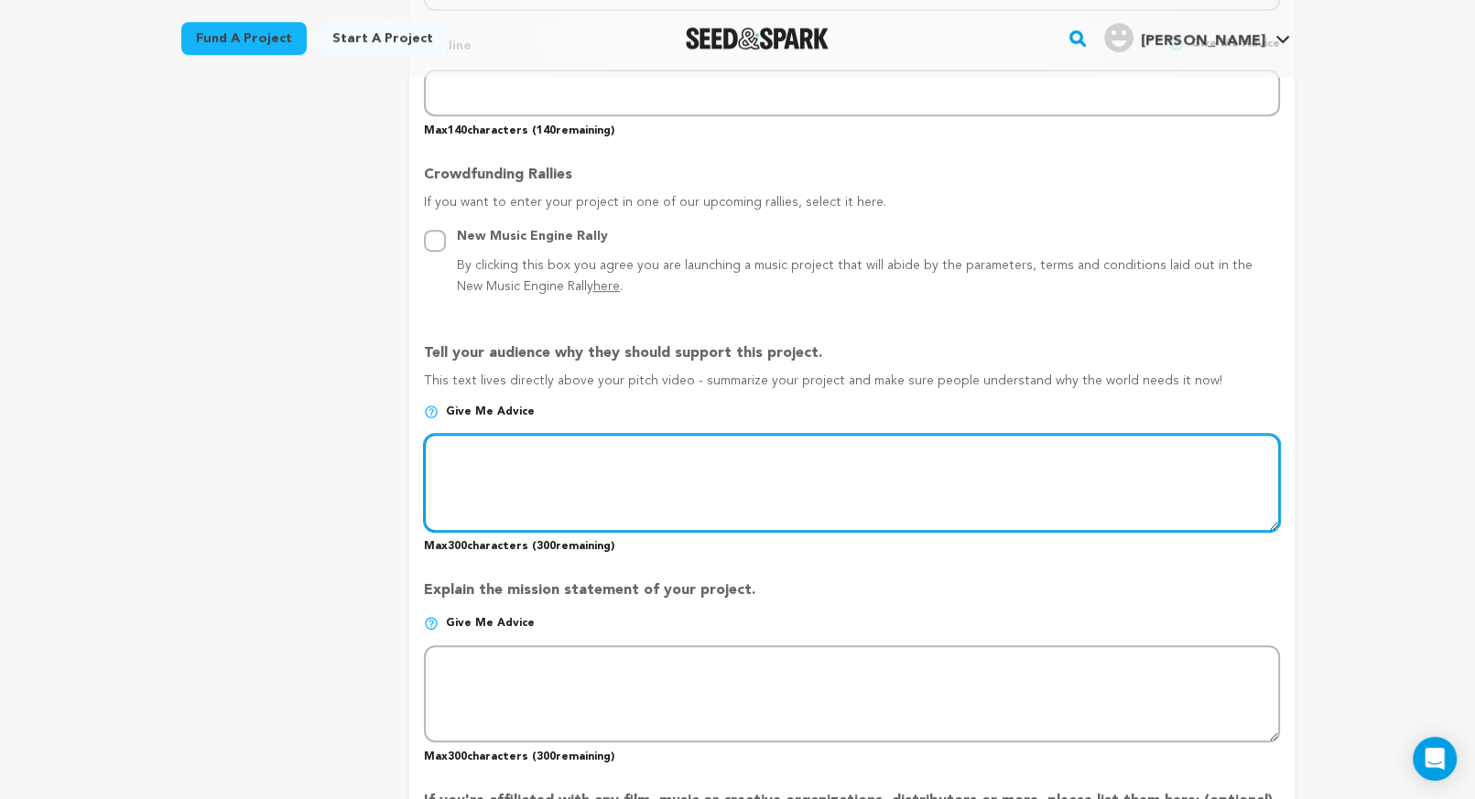
click at [556, 456] on textarea at bounding box center [851, 482] width 855 height 97
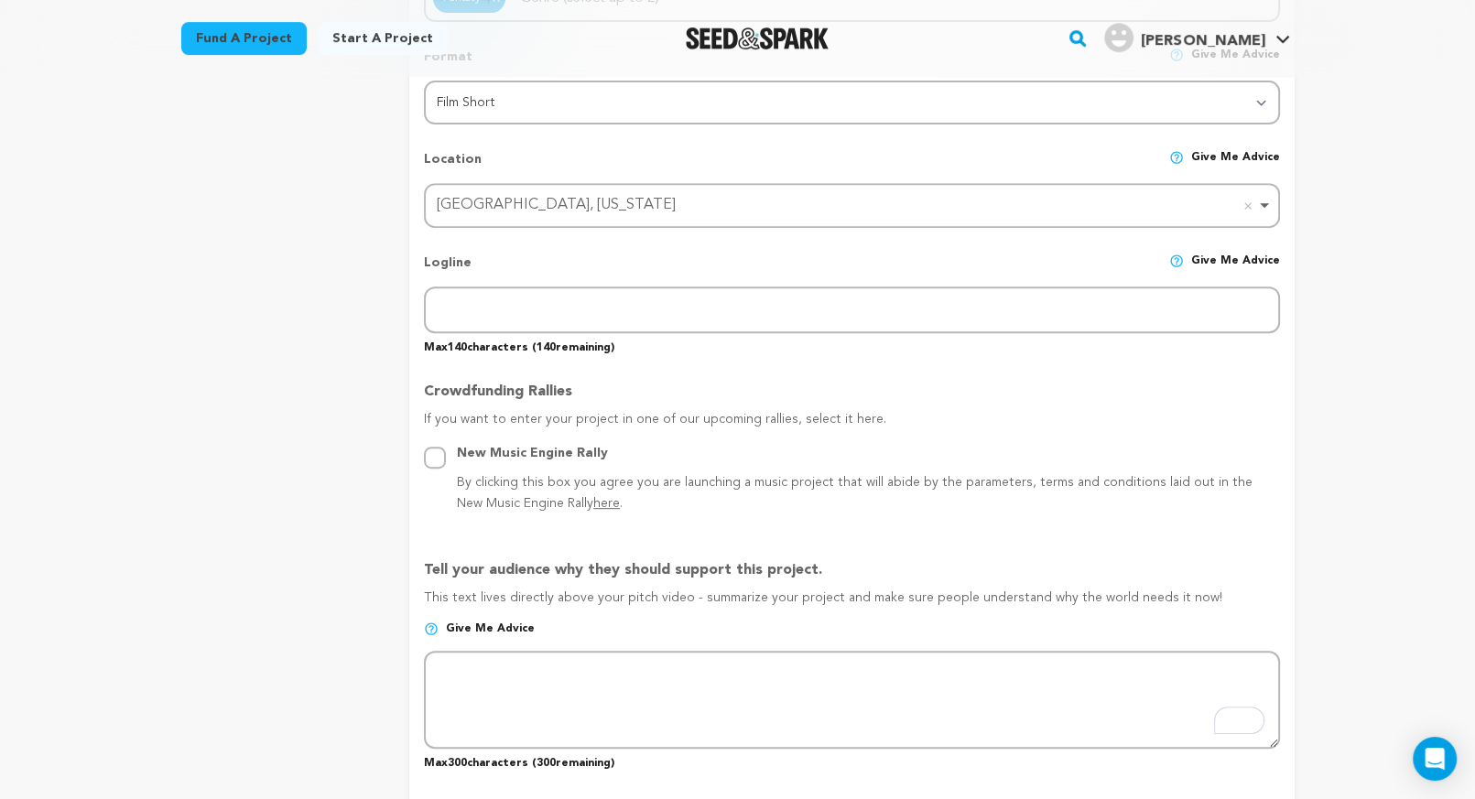
scroll to position [751, 0]
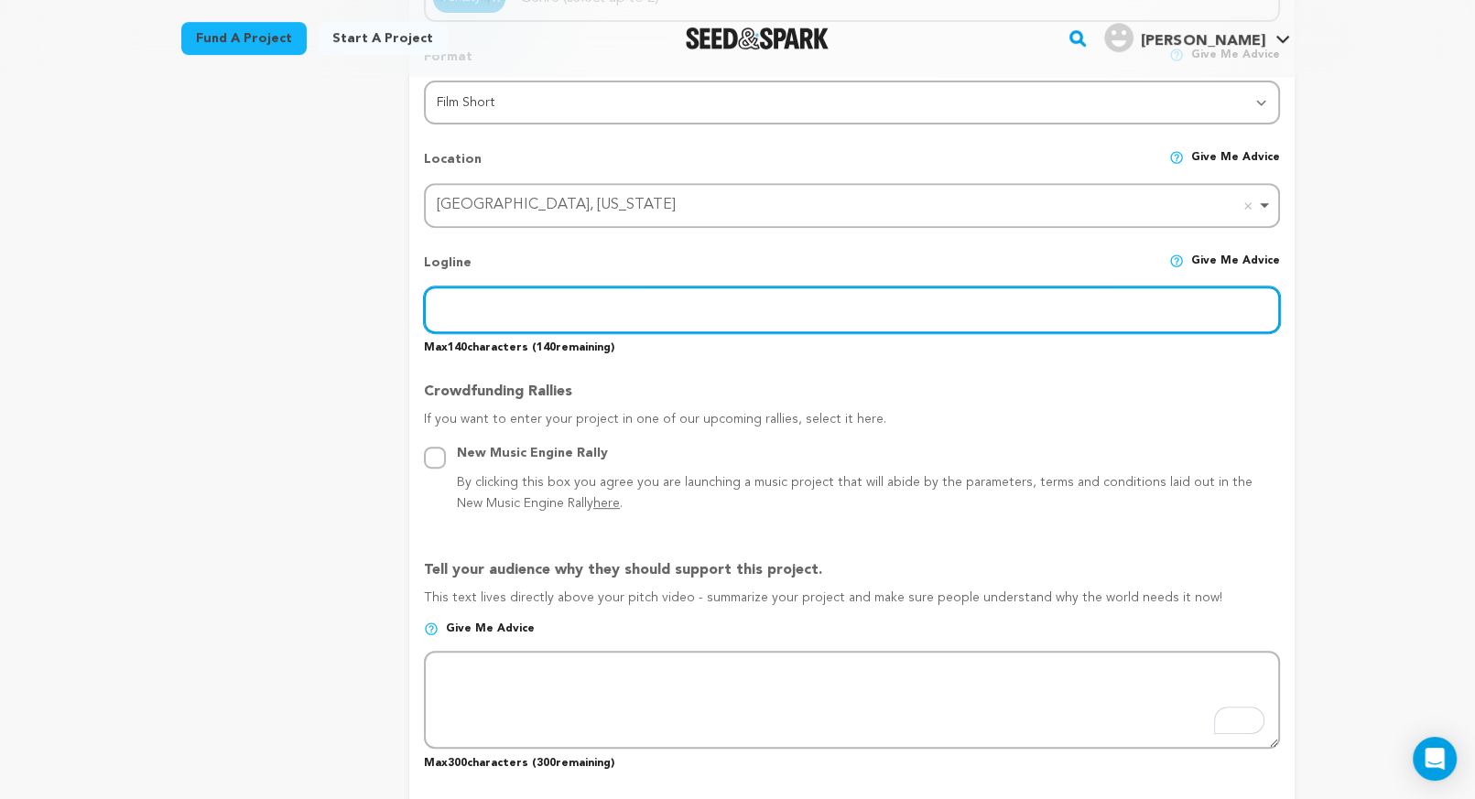
click at [708, 309] on input "text" at bounding box center [851, 309] width 855 height 47
type input "+"
paste input "An aspiring actress stresses over her future career and her mothers expectation…"
drag, startPoint x: 564, startPoint y: 312, endPoint x: 758, endPoint y: 318, distance: 194.1
click at [758, 318] on input "An aspiring actress stresses over her future career and her mothers expectation…" at bounding box center [851, 309] width 855 height 47
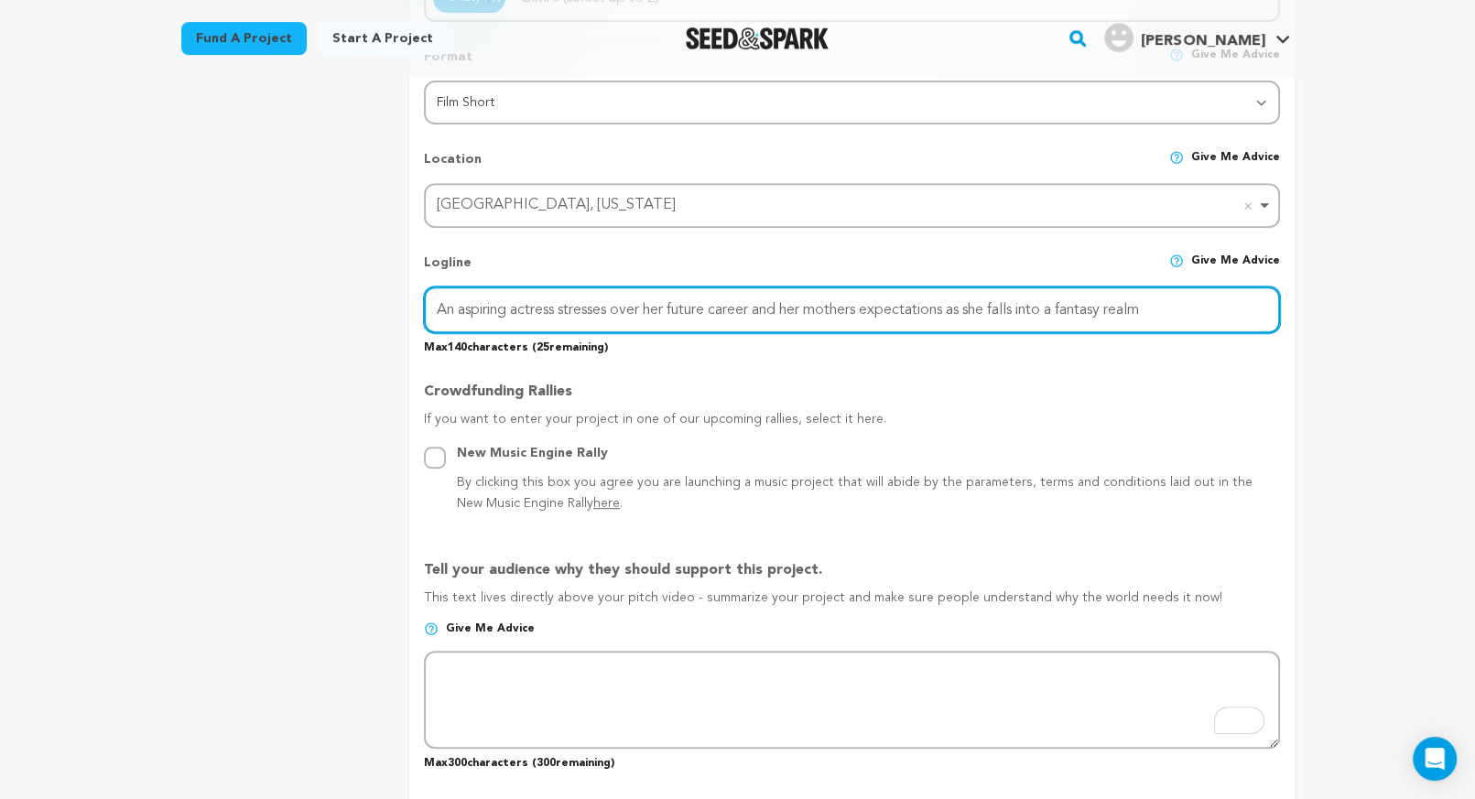
click at [758, 318] on input "An aspiring actress stresses over her future career and her mothers expectation…" at bounding box center [851, 309] width 855 height 47
drag, startPoint x: 717, startPoint y: 312, endPoint x: 869, endPoint y: 313, distance: 151.9
click at [869, 313] on input "An aspiring actress stresses over her future career and her mothers expectation…" at bounding box center [851, 309] width 855 height 47
click at [436, 312] on input "An aspiring actress stresses over her future career and her mothers expectation…" at bounding box center [851, 309] width 855 height 47
click at [444, 312] on input "An aspiring actress stresses over her future career and her mothers expectation…" at bounding box center [851, 309] width 855 height 47
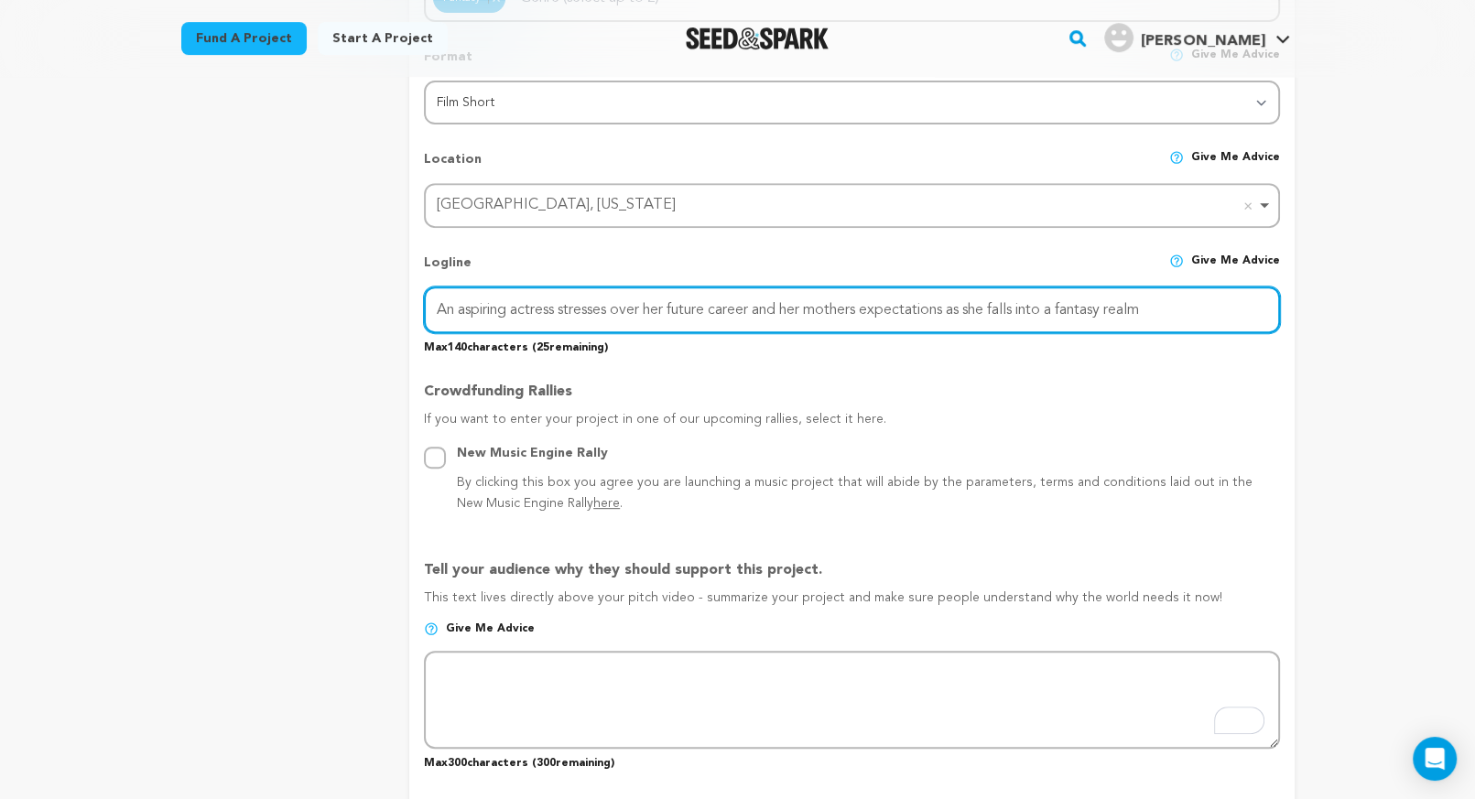
click at [458, 310] on input "An aspiring actress stresses over her future career and her mothers expectation…" at bounding box center [851, 309] width 855 height 47
click at [453, 312] on input "An doubtful aspiring actress stresses over her future career and her mothers ex…" at bounding box center [851, 309] width 855 height 47
click at [666, 313] on input "A doubtful aspiring actress stresses over her future career and her mothers exp…" at bounding box center [851, 309] width 855 height 47
click at [614, 312] on input "A doubtful aspiring actress stresses over her future career and her mothers exp…" at bounding box center [851, 309] width 855 height 47
click at [513, 311] on input "A doubtful aspiring actress stresses over her future career and her mothers exp…" at bounding box center [851, 309] width 855 height 47
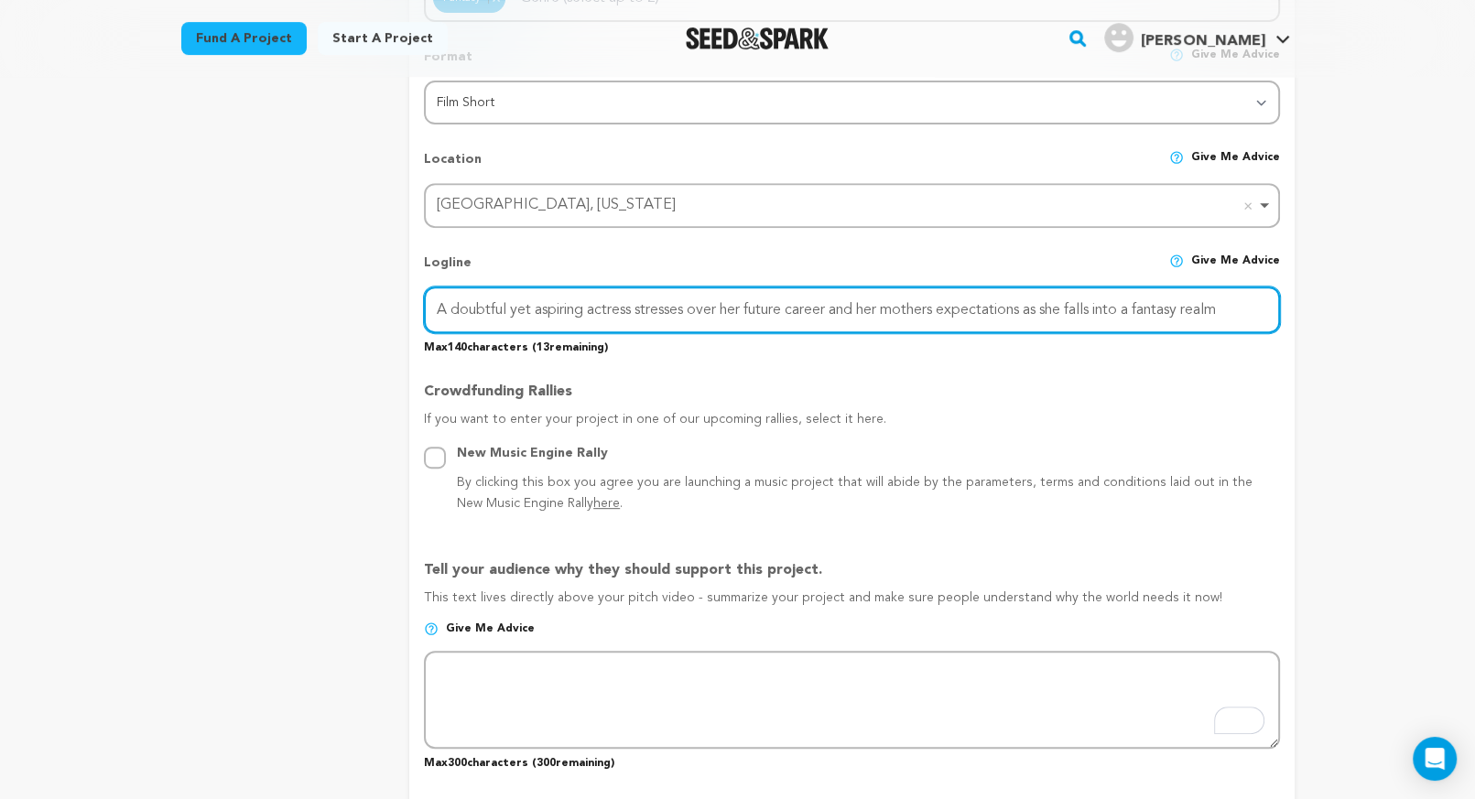
click at [634, 311] on input "A doubtful yet aspiring actress stresses over her future career and her mothers…" at bounding box center [851, 309] width 855 height 47
drag, startPoint x: 711, startPoint y: 311, endPoint x: 1441, endPoint y: 308, distance: 729.5
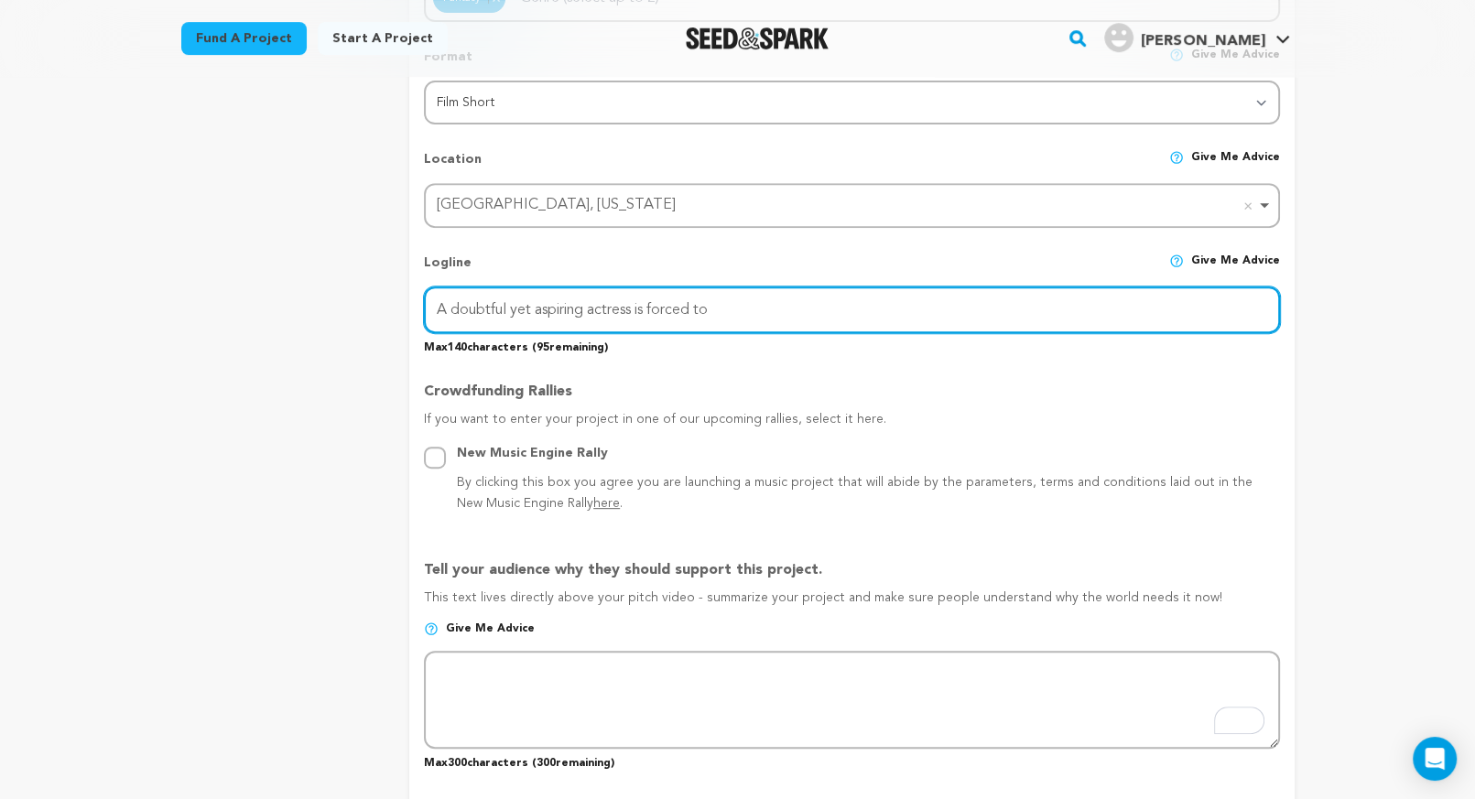
drag, startPoint x: 654, startPoint y: 308, endPoint x: 734, endPoint y: 315, distance: 80.0
click at [734, 315] on input "A doubtful yet aspiring actress is forced to" at bounding box center [851, 309] width 855 height 47
drag, startPoint x: 949, startPoint y: 313, endPoint x: 1117, endPoint y: 309, distance: 167.5
click at [1117, 309] on input "A doubtful yet aspiring actress is forced to follow society and leave her dream…" at bounding box center [851, 309] width 855 height 47
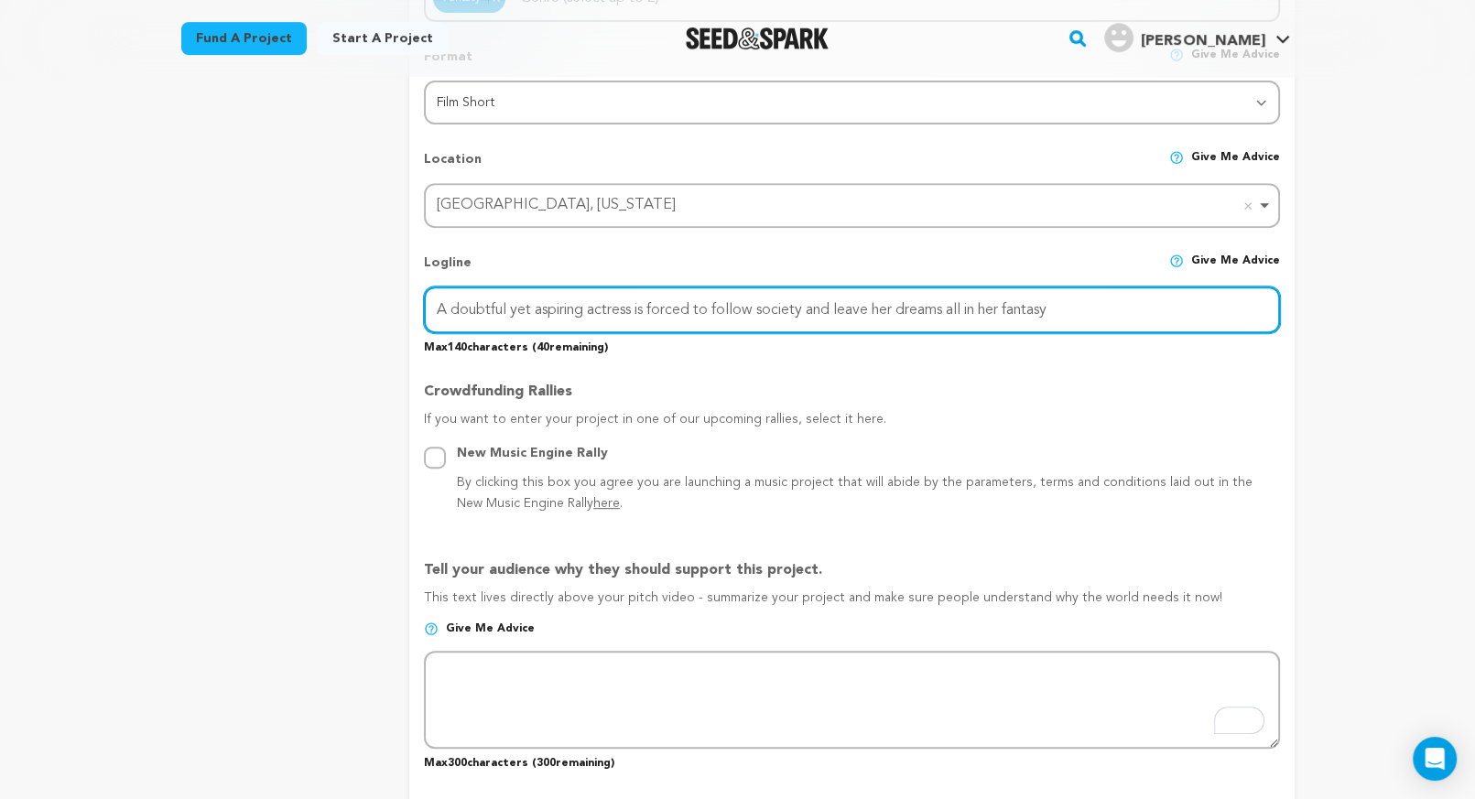
click at [902, 309] on input "A doubtful yet aspiring actress is forced to follow society and leave her dream…" at bounding box center [851, 309] width 855 height 47
drag, startPoint x: 716, startPoint y: 306, endPoint x: 754, endPoint y: 308, distance: 38.5
click at [754, 308] on input "A doubtful yet aspiring actress is forced to follow society and leave her dream…" at bounding box center [851, 309] width 855 height 47
click at [773, 309] on input "A doubtful yet aspiring actress is forced to follow society and leave her dream…" at bounding box center [851, 309] width 855 height 47
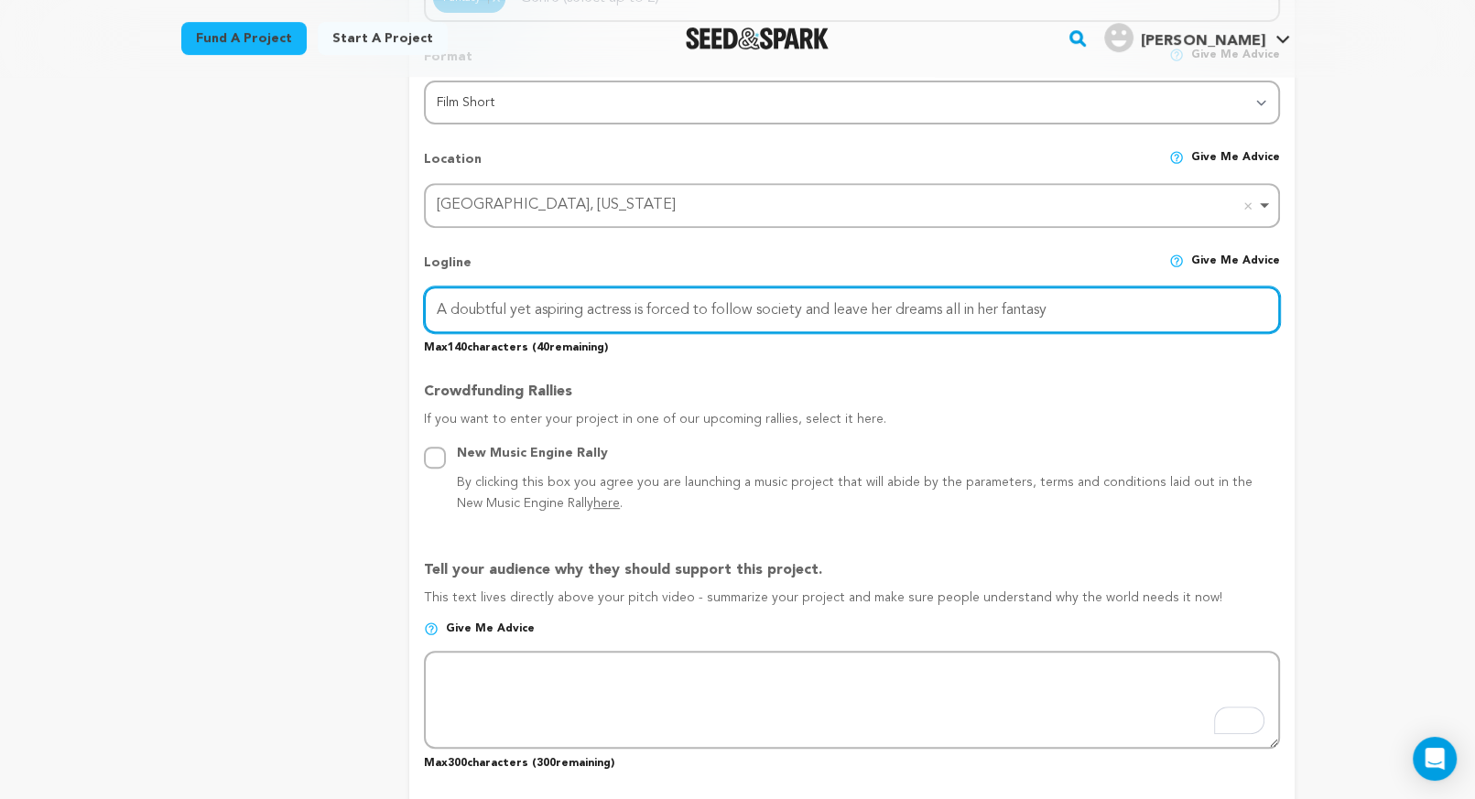
click at [773, 309] on input "A doubtful yet aspiring actress is forced to follow society and leave her dream…" at bounding box center [851, 309] width 855 height 47
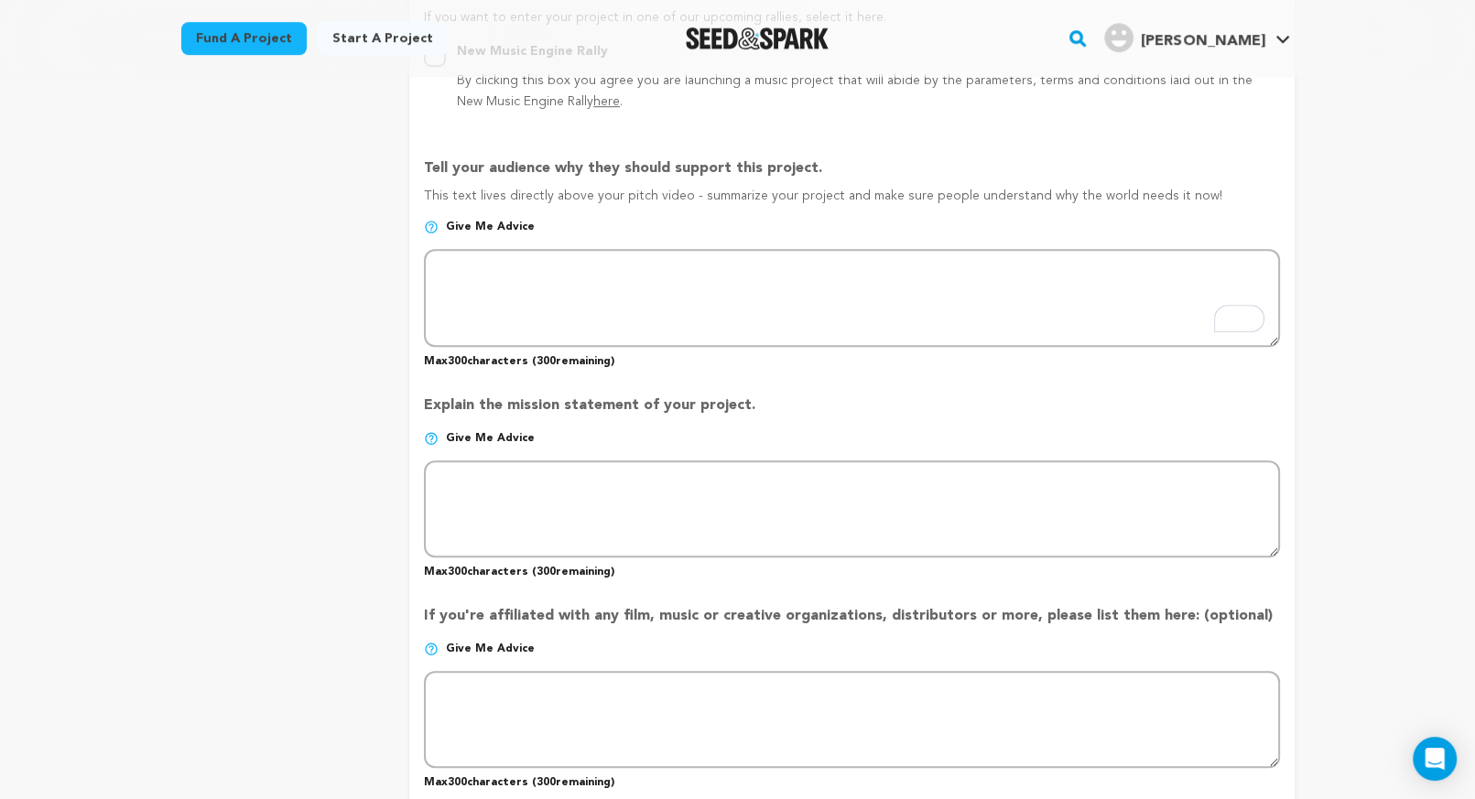
scroll to position [1150, 0]
type input "A doubtful yet aspiring actress is forced to follow society and leave her dream…"
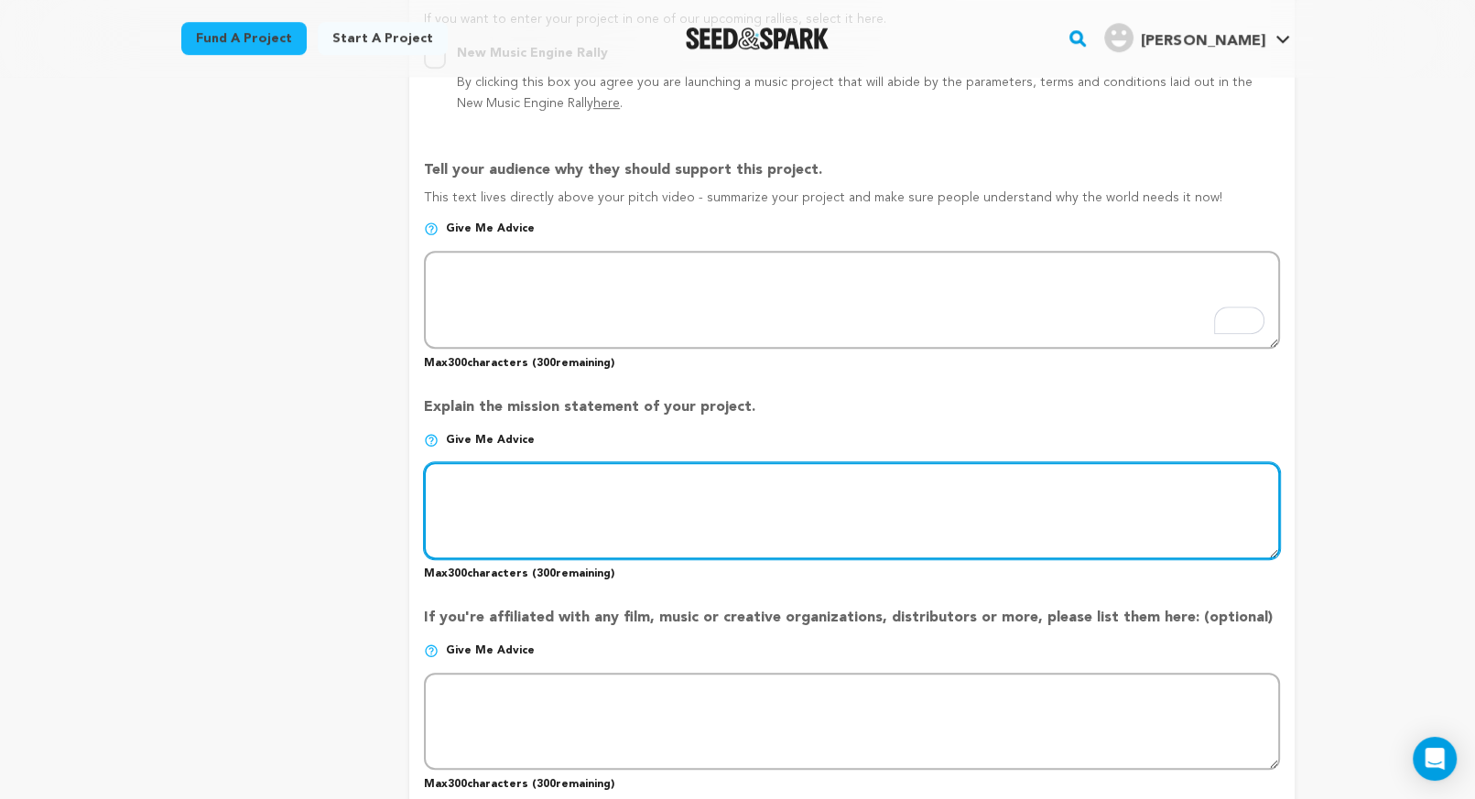
click at [486, 481] on textarea at bounding box center [851, 510] width 855 height 97
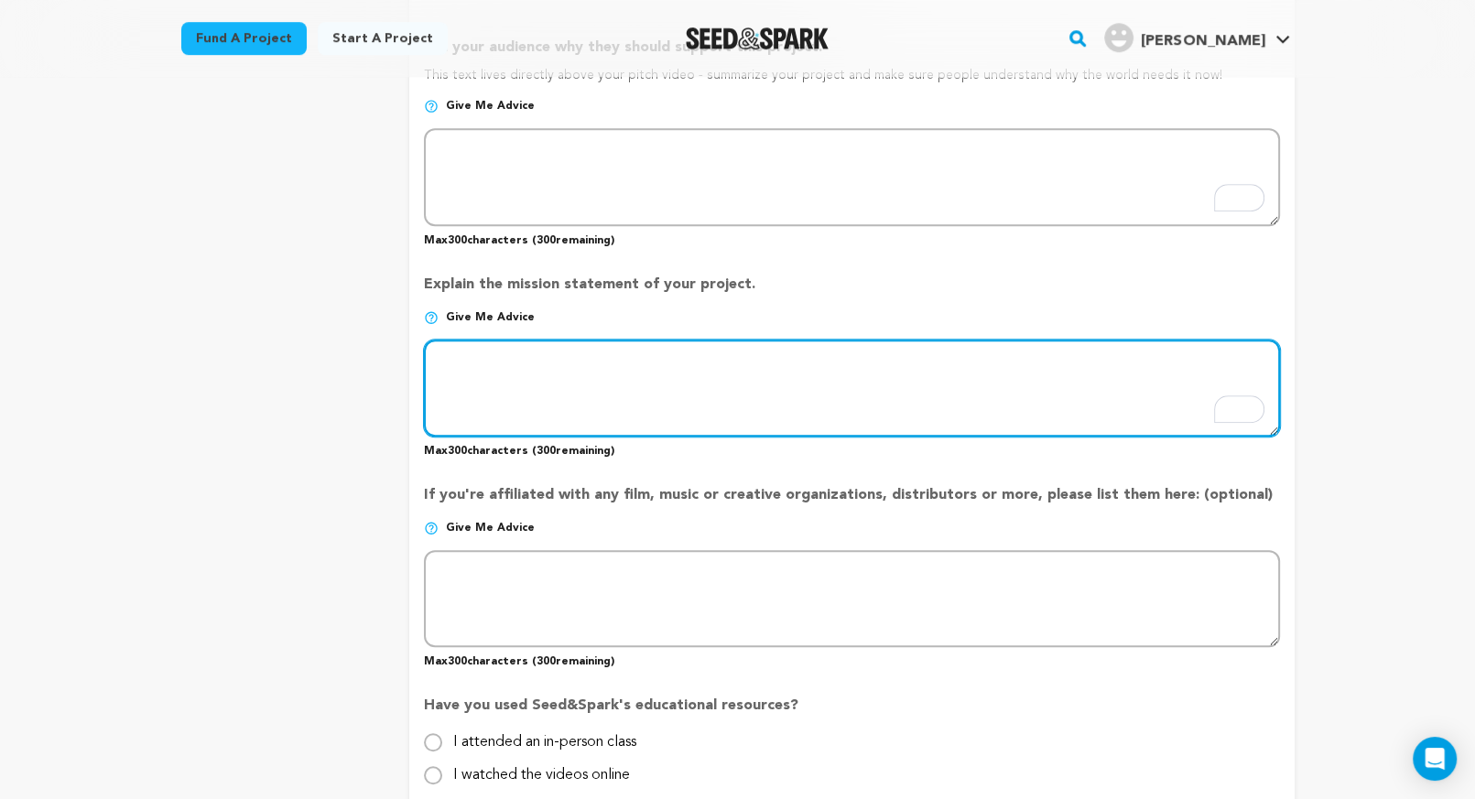
scroll to position [1269, 0]
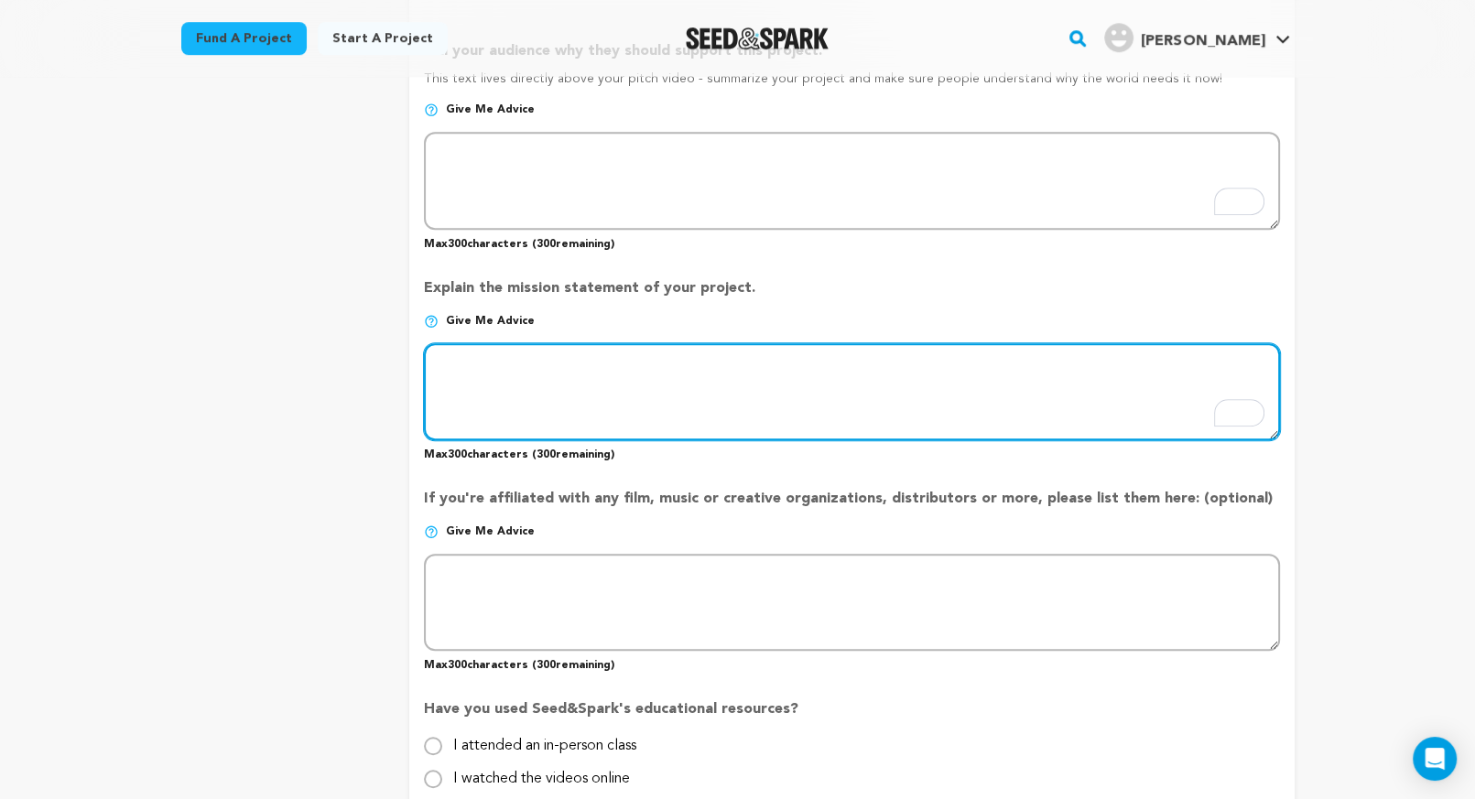
click at [470, 363] on textarea "To enrich screen reader interactions, please activate Accessibility in Grammarl…" at bounding box center [851, 391] width 855 height 97
click at [507, 366] on textarea "To enrich screen reader interactions, please activate Accessibility in Grammarl…" at bounding box center [851, 391] width 855 height 97
type textarea "Im making mt thesis film"
drag, startPoint x: 606, startPoint y: 366, endPoint x: 380, endPoint y: 371, distance: 226.1
click at [380, 371] on div "project story team social media video & images campaign incentives wishlist" at bounding box center [737, 75] width 1113 height 2118
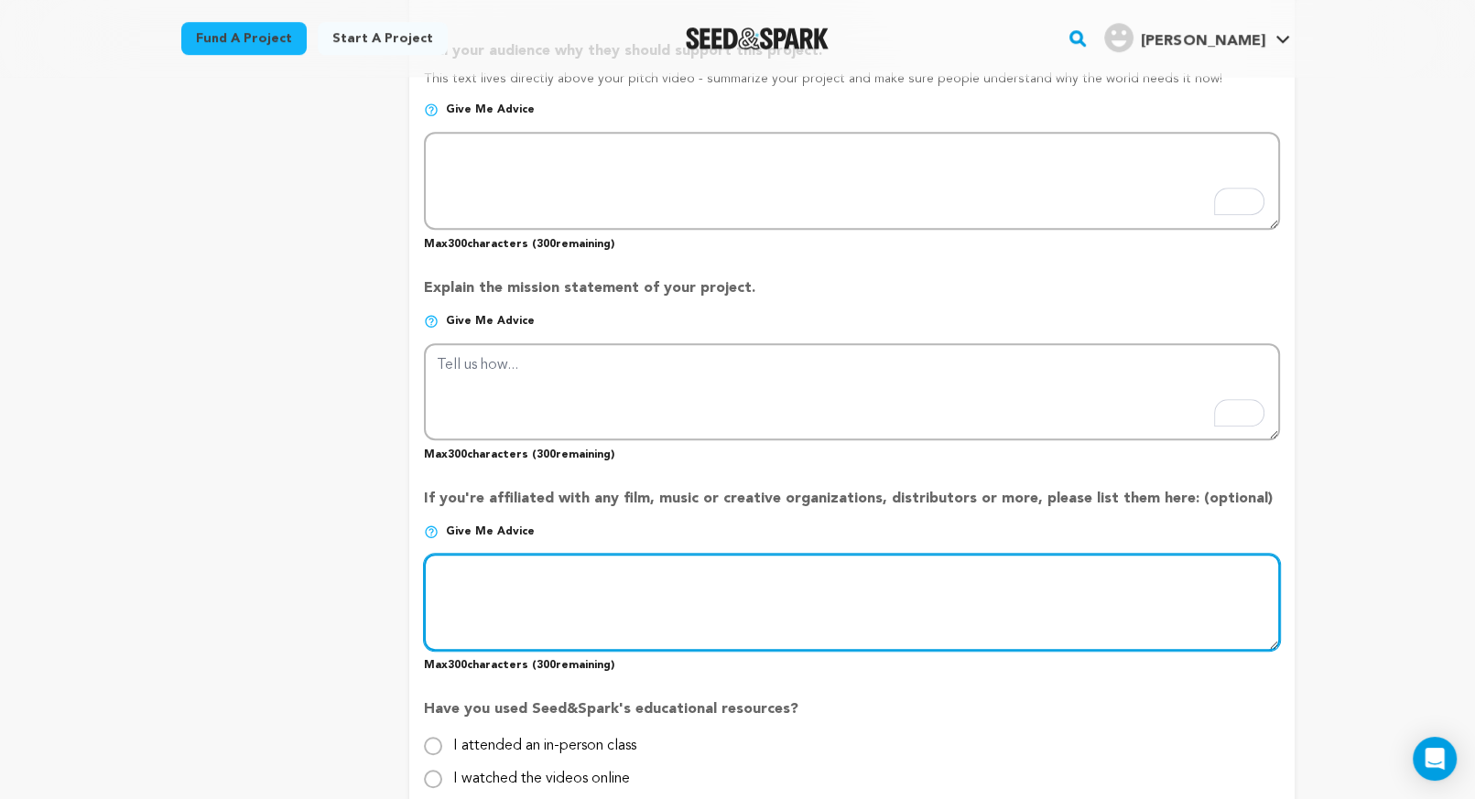
click at [501, 570] on textarea at bounding box center [851, 602] width 855 height 97
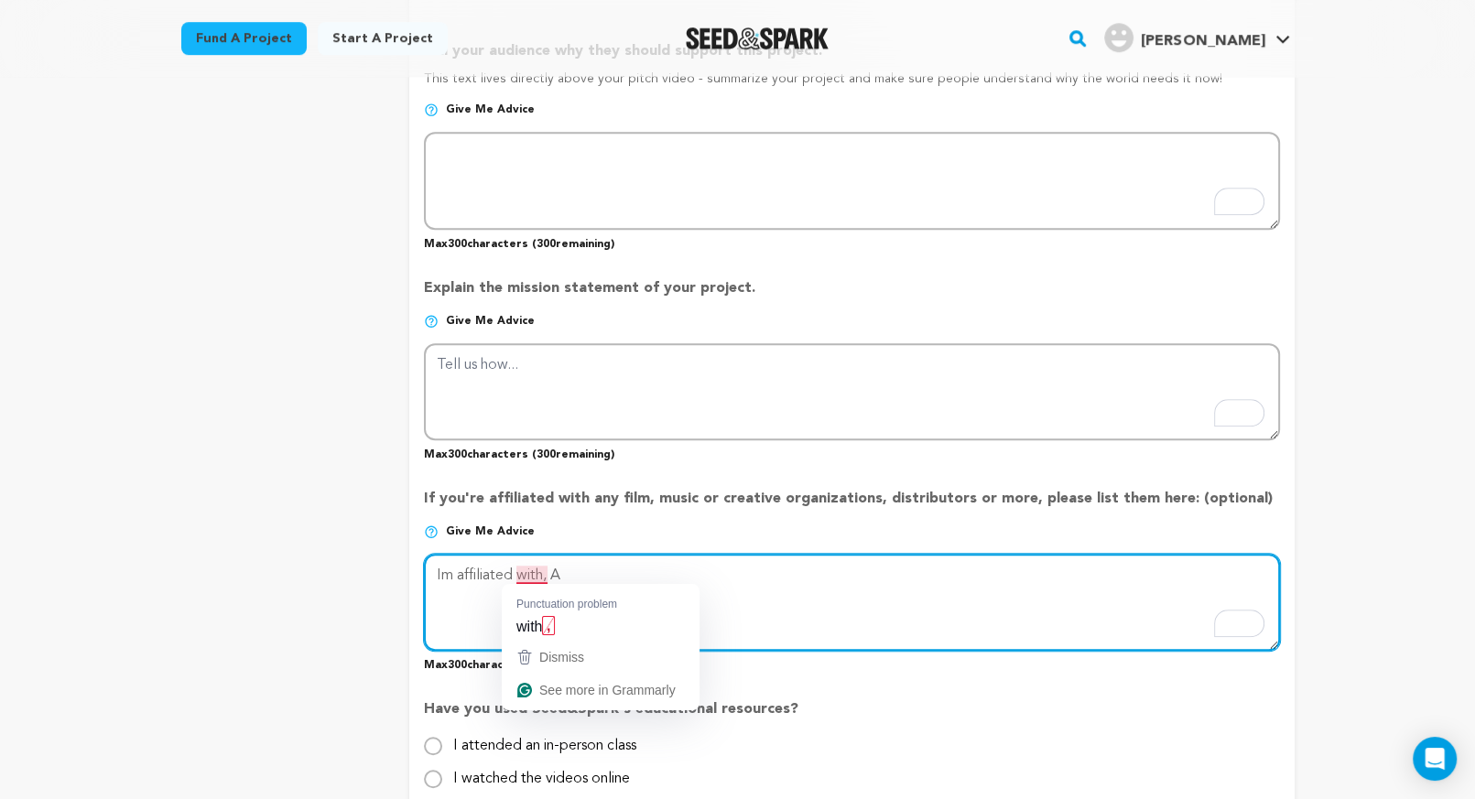
click at [550, 576] on textarea "To enrich screen reader interactions, please activate Accessibility in Grammarl…" at bounding box center [851, 602] width 855 height 97
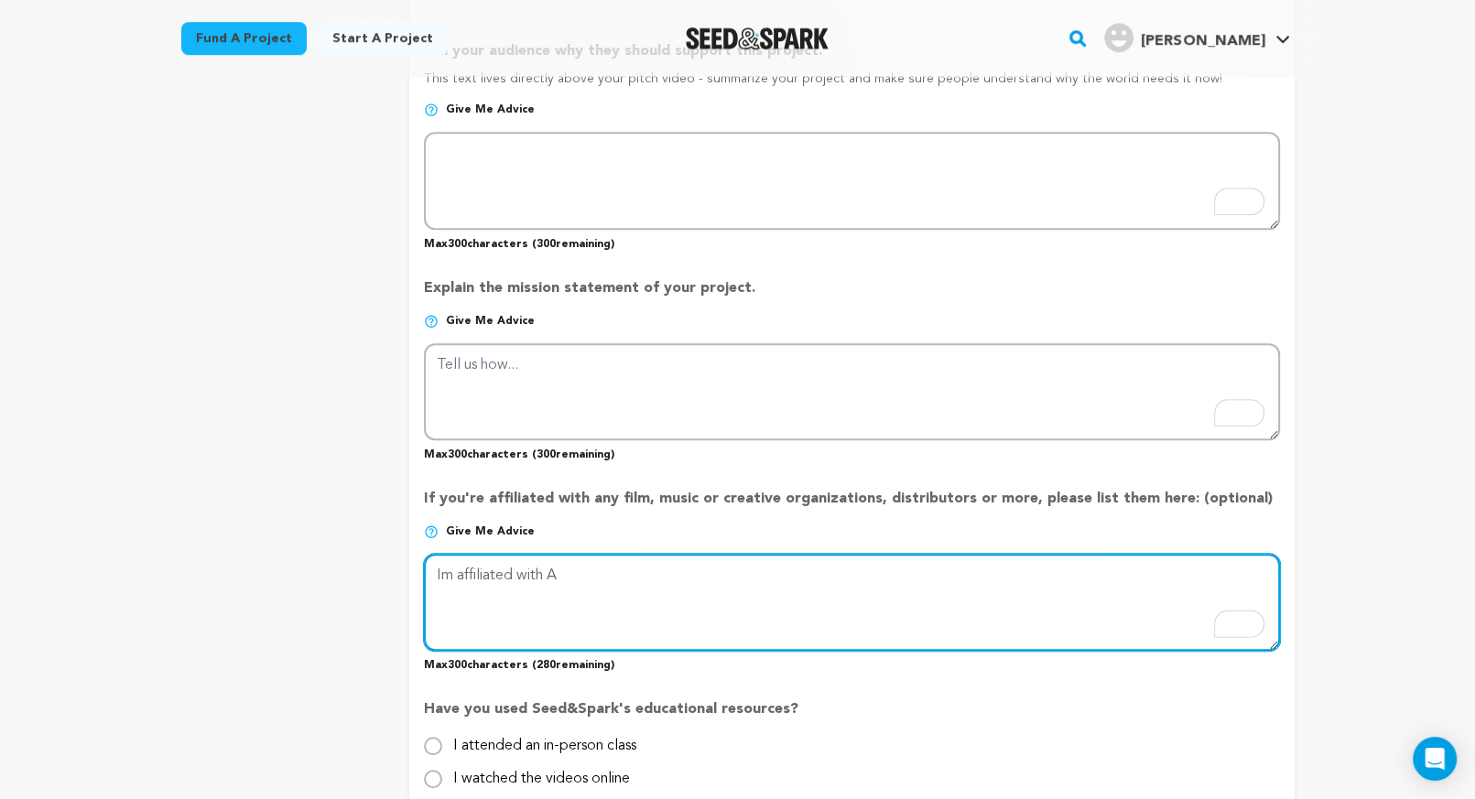
click at [569, 576] on textarea "To enrich screen reader interactions, please activate Accessibility in Grammarl…" at bounding box center [851, 602] width 855 height 97
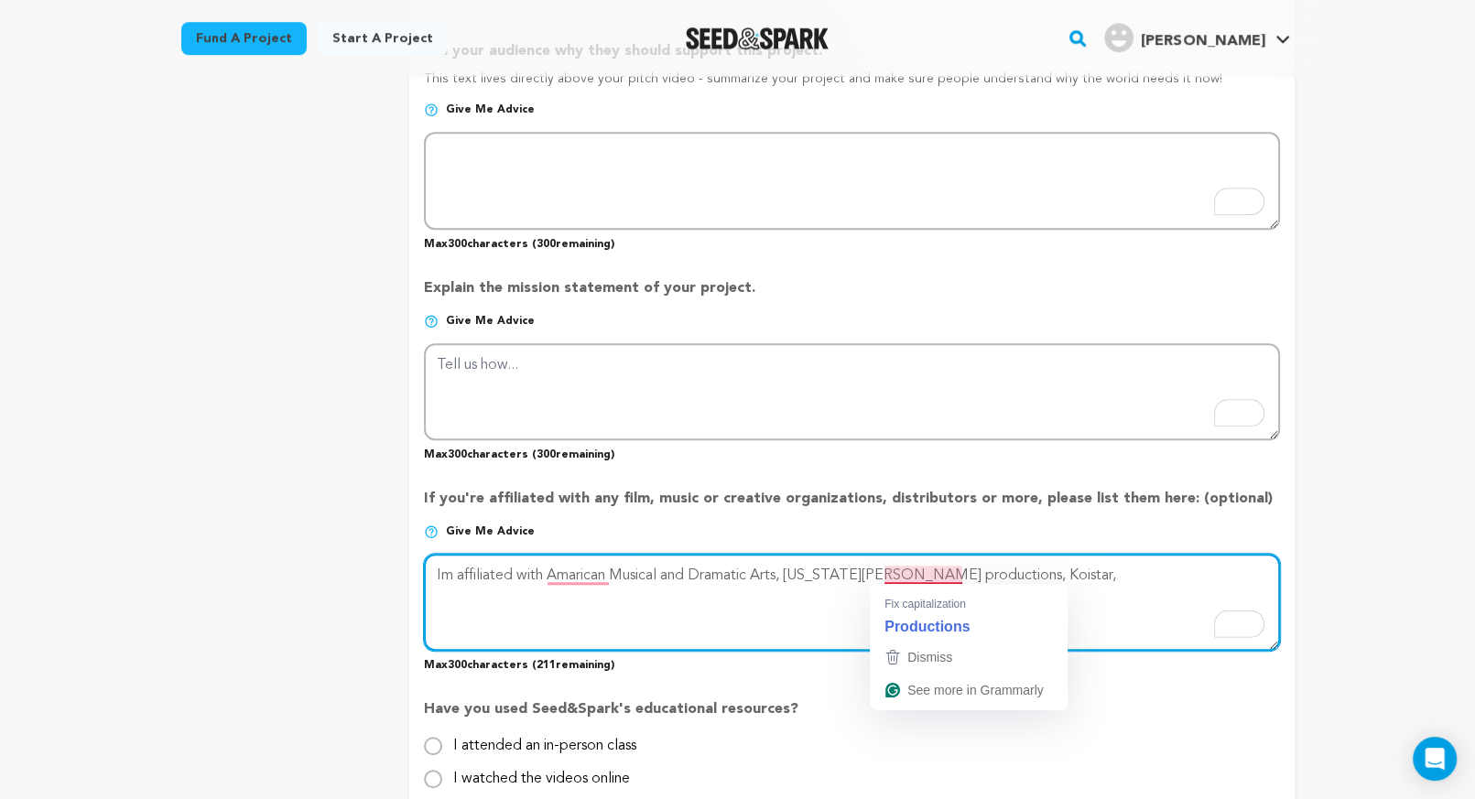
click at [926, 572] on textarea "To enrich screen reader interactions, please activate Accessibility in Grammarl…" at bounding box center [851, 602] width 855 height 97
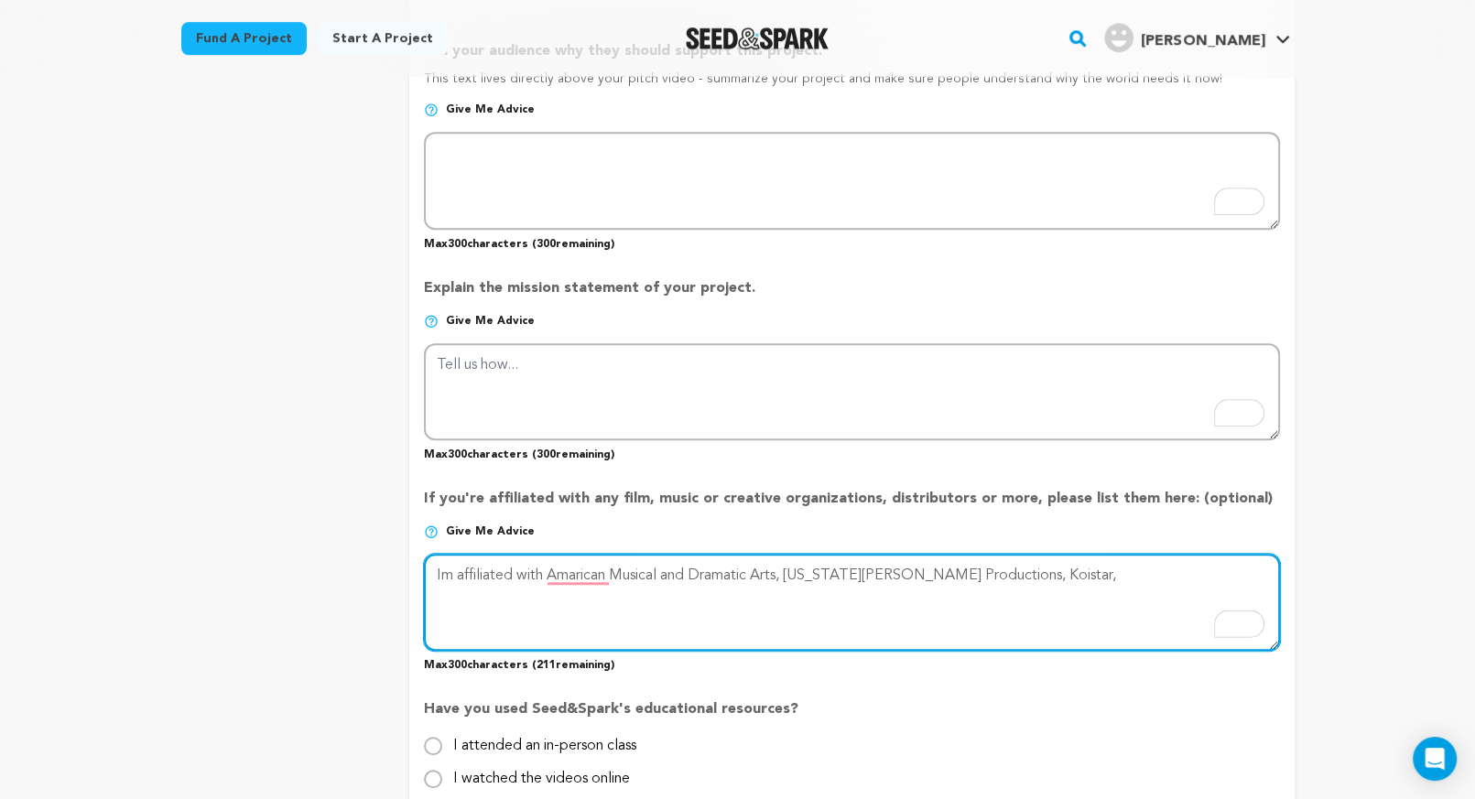
click at [969, 574] on textarea "To enrich screen reader interactions, please activate Accessibility in Grammarl…" at bounding box center [851, 602] width 855 height 97
click at [1057, 577] on textarea "To enrich screen reader interactions, please activate Accessibility in Grammarl…" at bounding box center [851, 602] width 855 height 97
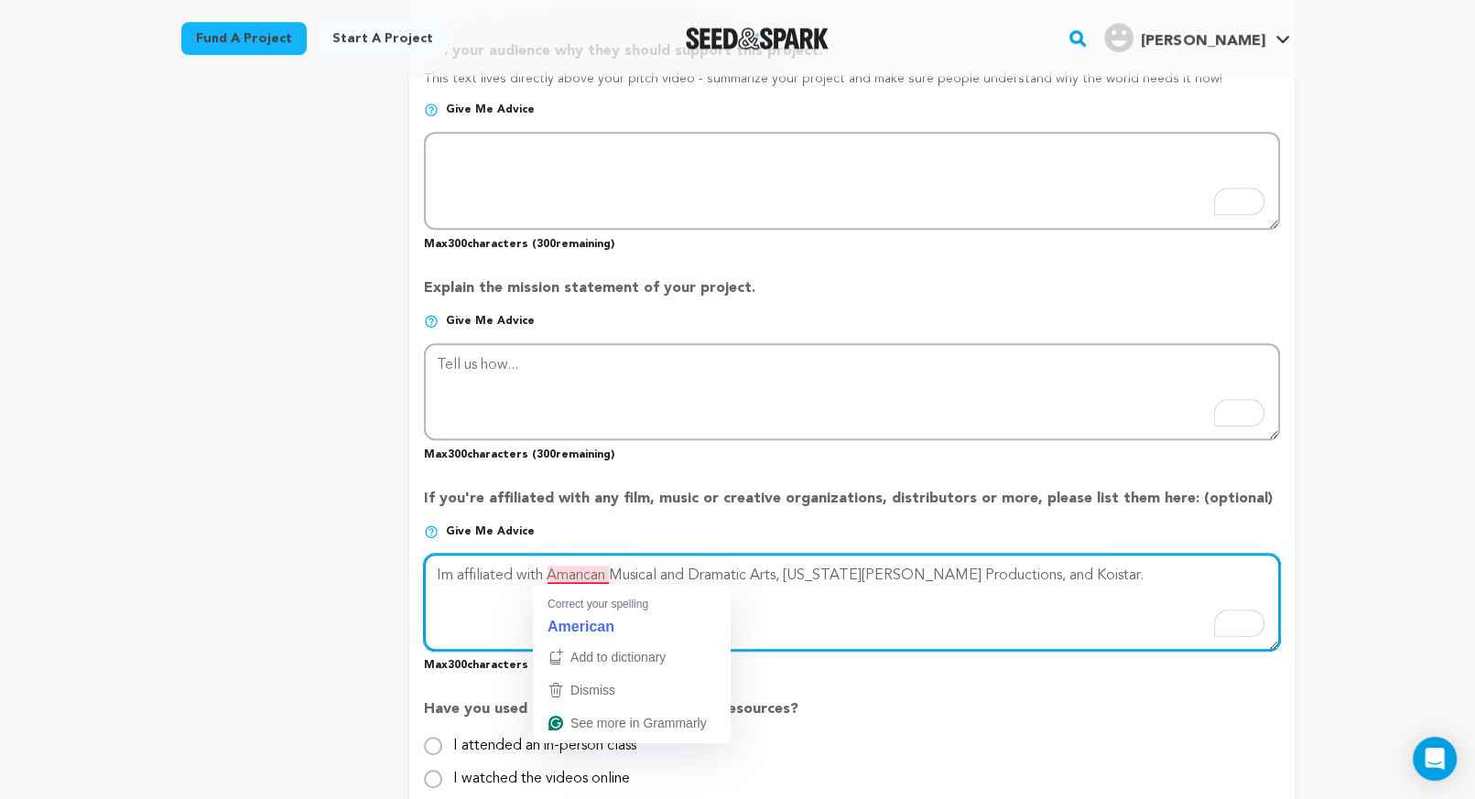
click at [568, 570] on textarea "To enrich screen reader interactions, please activate Accessibility in Grammarl…" at bounding box center [851, 602] width 855 height 97
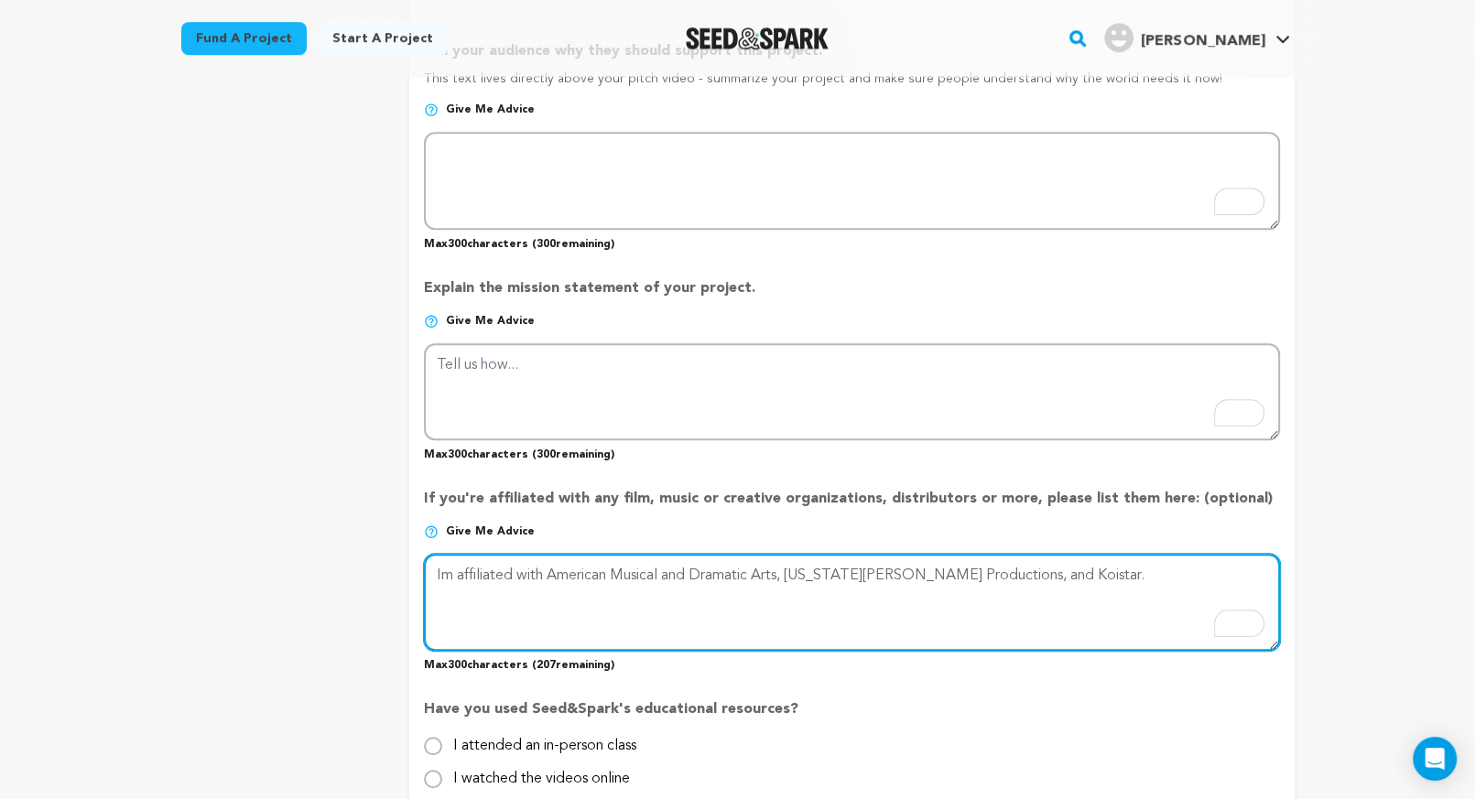
click at [1050, 589] on textarea "To enrich screen reader interactions, please activate Accessibility in Grammarl…" at bounding box center [851, 602] width 855 height 97
type textarea "Im affiliated with American Musical and Dramatic Arts, Georgia Rose Productions…"
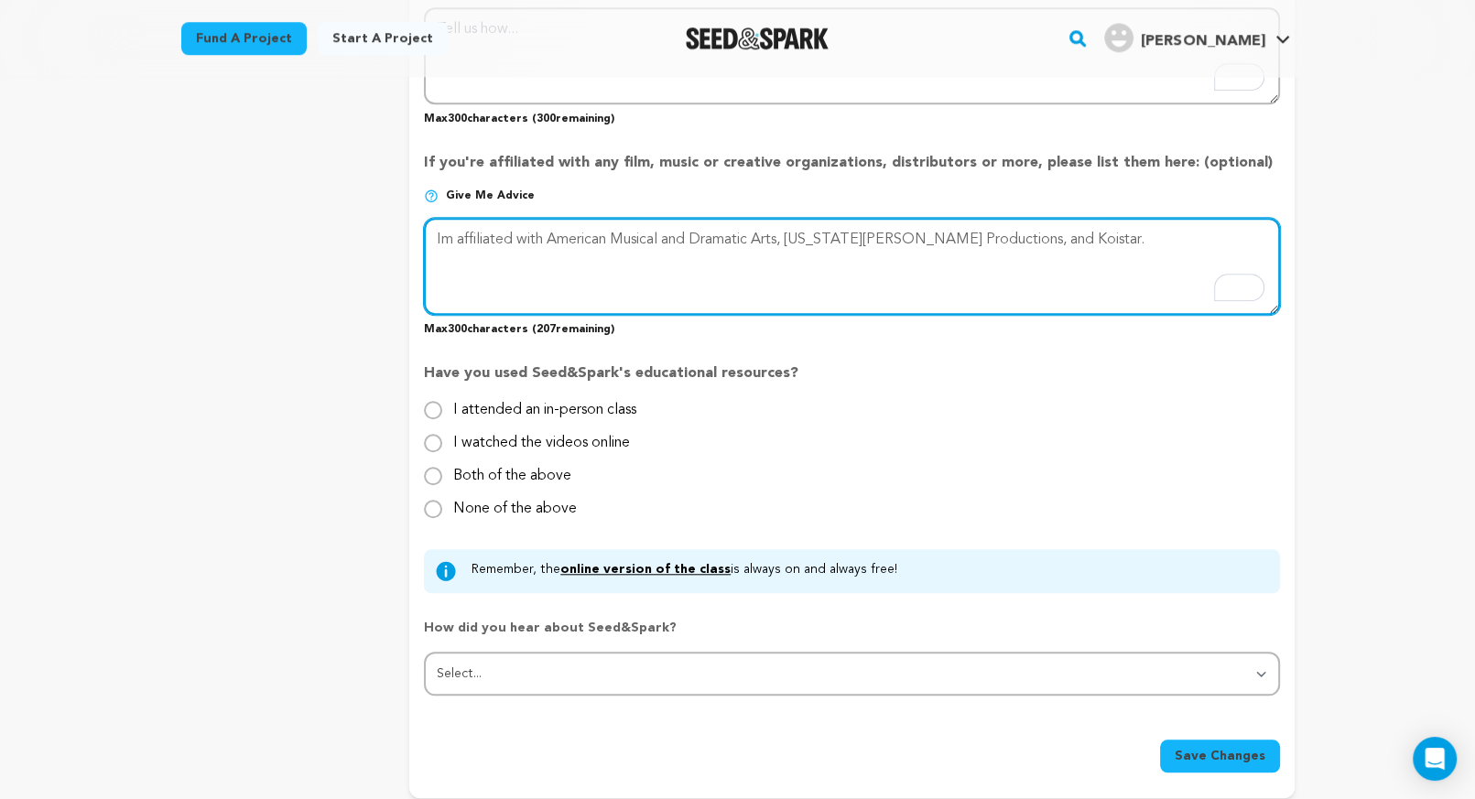
scroll to position [1605, 0]
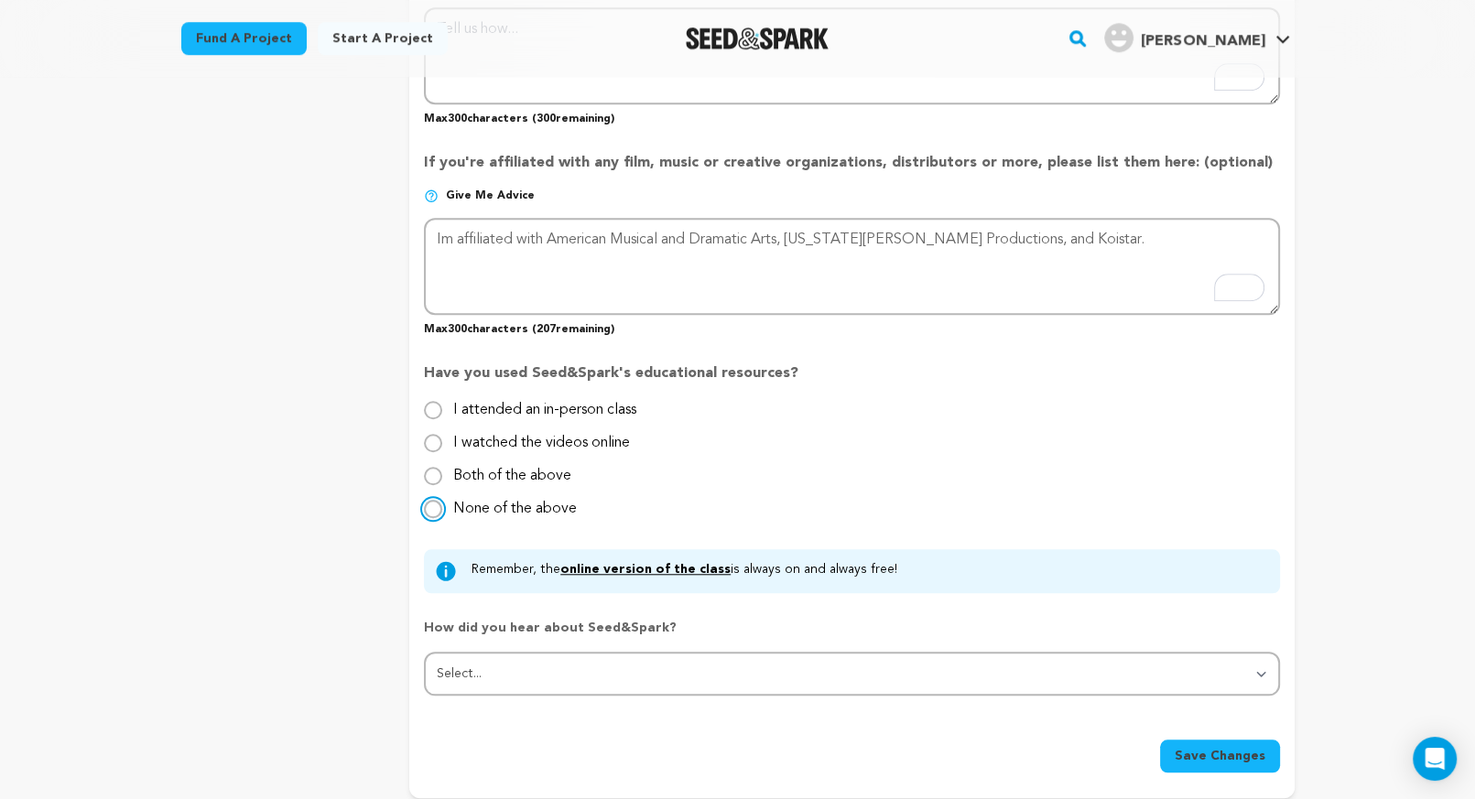
click at [431, 510] on input "None of the above" at bounding box center [433, 509] width 18 height 18
radio input "true"
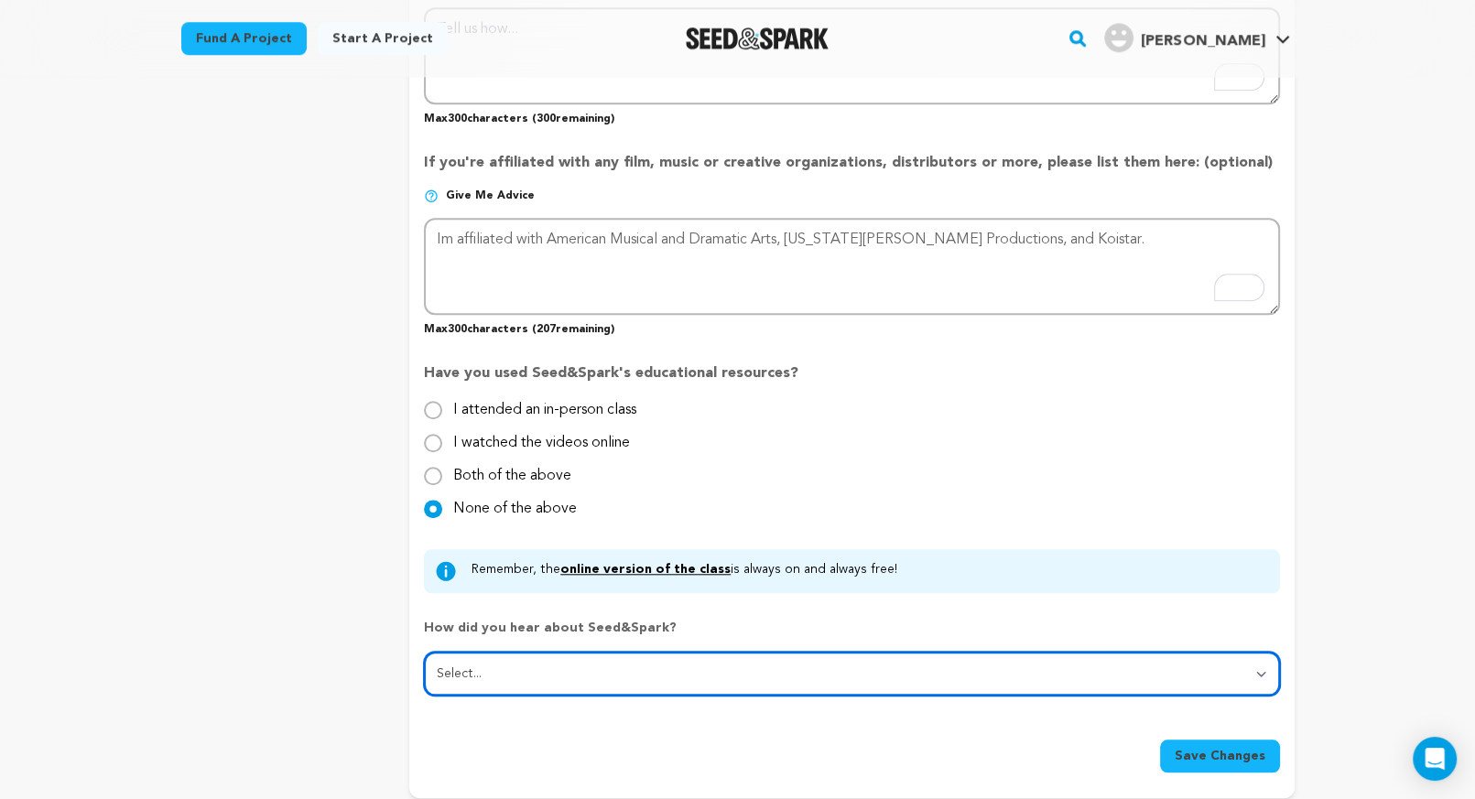
click at [502, 677] on select "Select... From a friend Social media Film festival or film organization Took an…" at bounding box center [851, 674] width 855 height 44
select select "1"
click at [424, 652] on select "Select... From a friend Social media Film festival or film organization Took an…" at bounding box center [851, 674] width 855 height 44
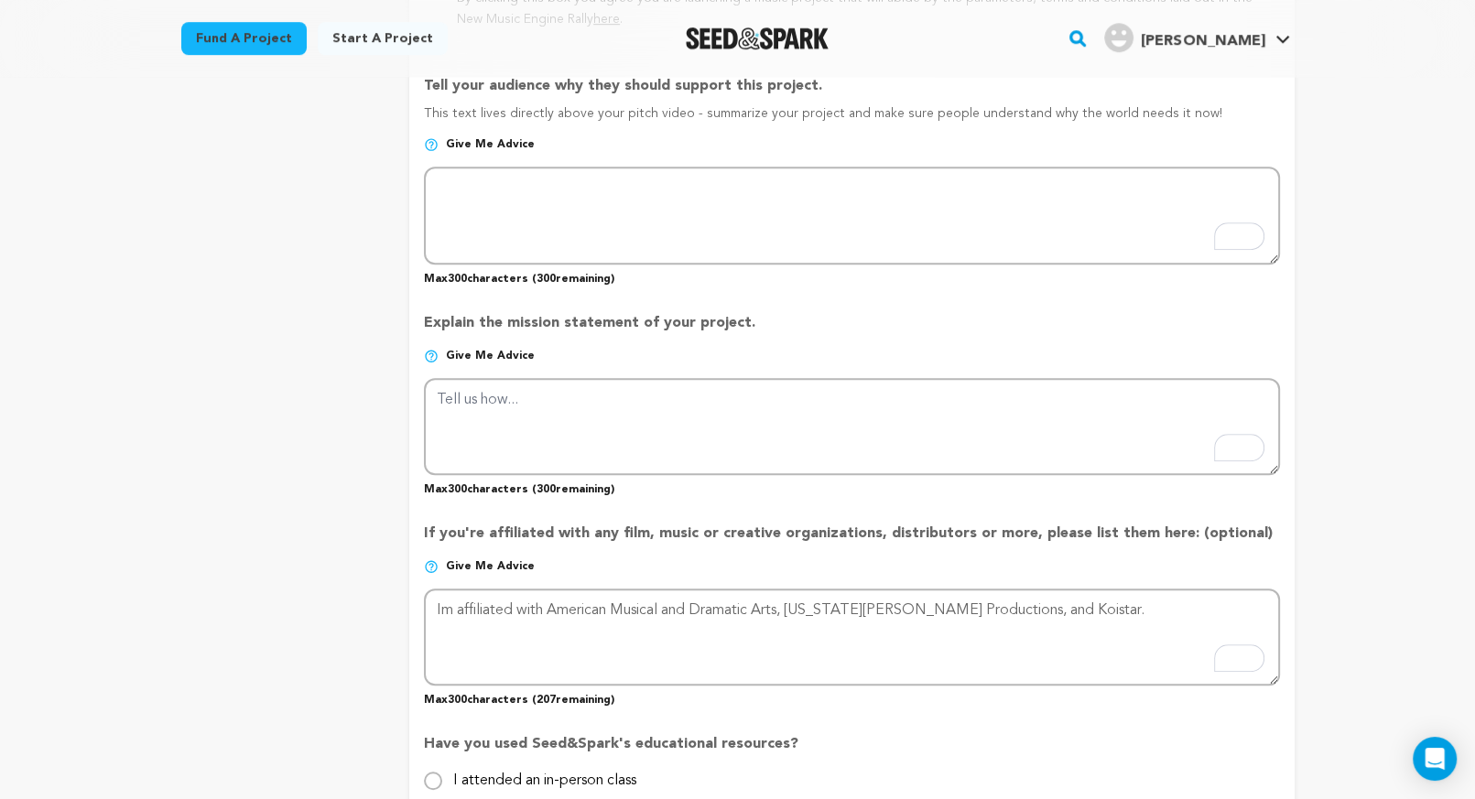
scroll to position [1237, 0]
click at [647, 360] on p "Give me advice" at bounding box center [851, 361] width 855 height 29
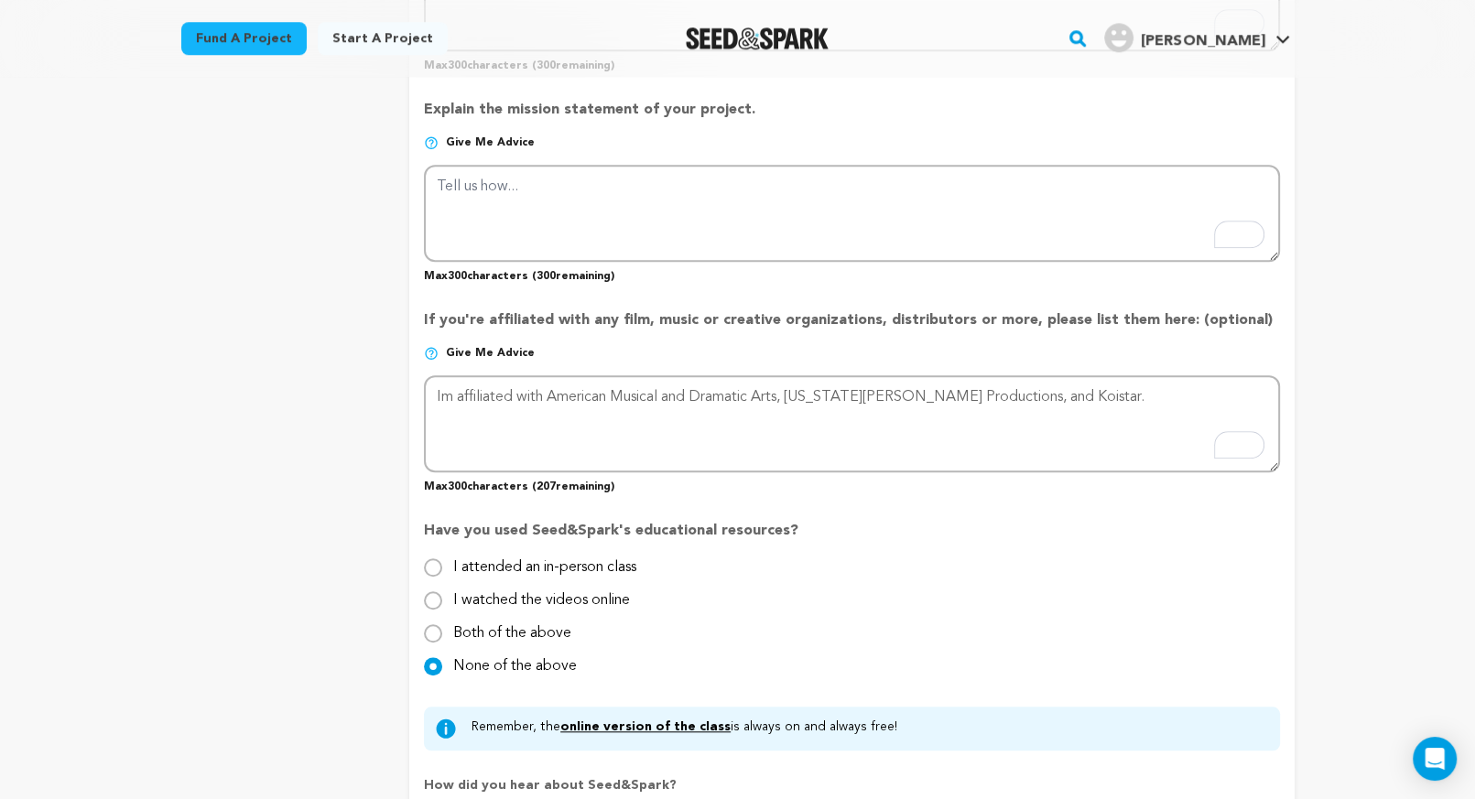
scroll to position [1456, 0]
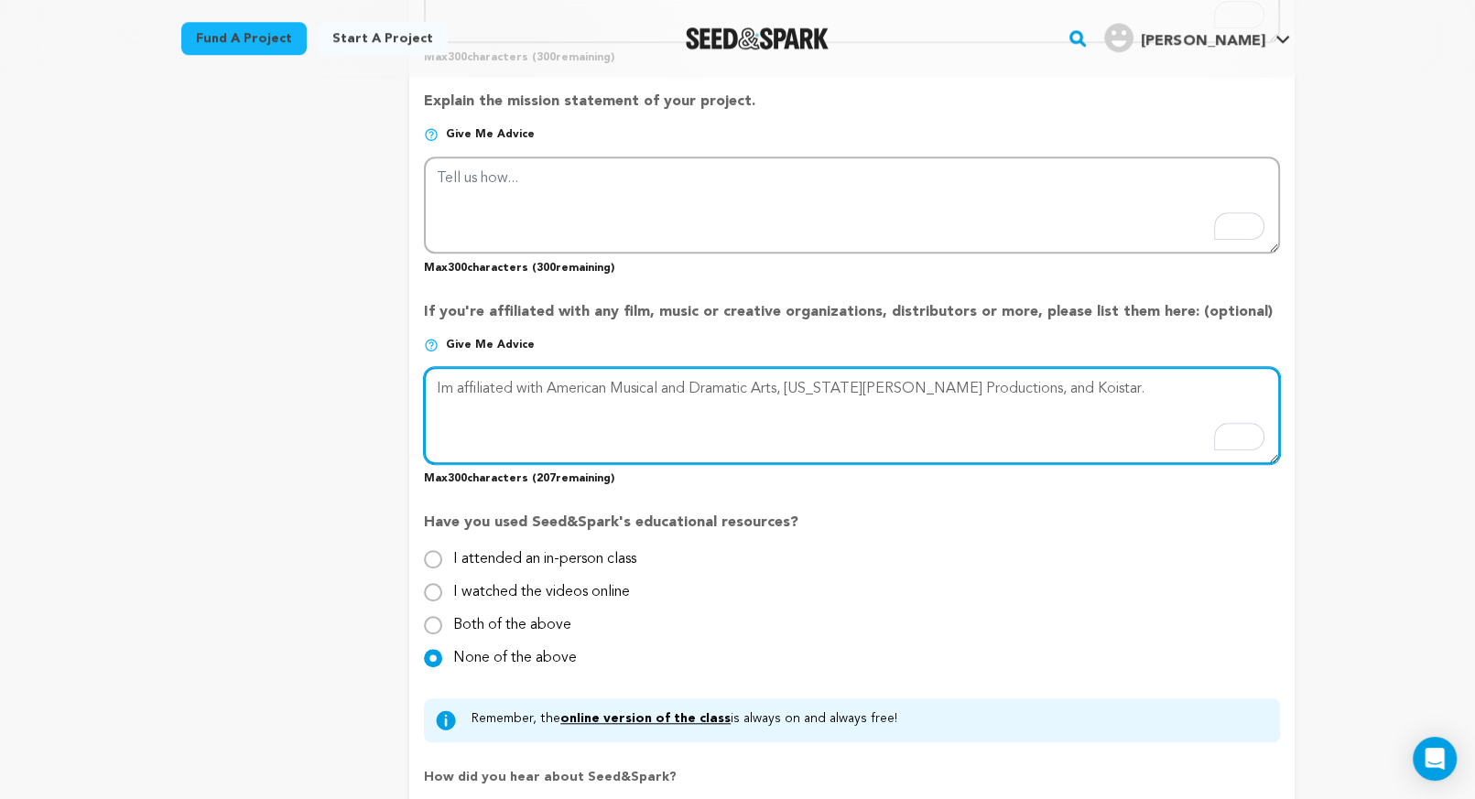
click at [442, 389] on textarea "To enrich screen reader interactions, please activate Accessibility in Grammarl…" at bounding box center [851, 415] width 855 height 97
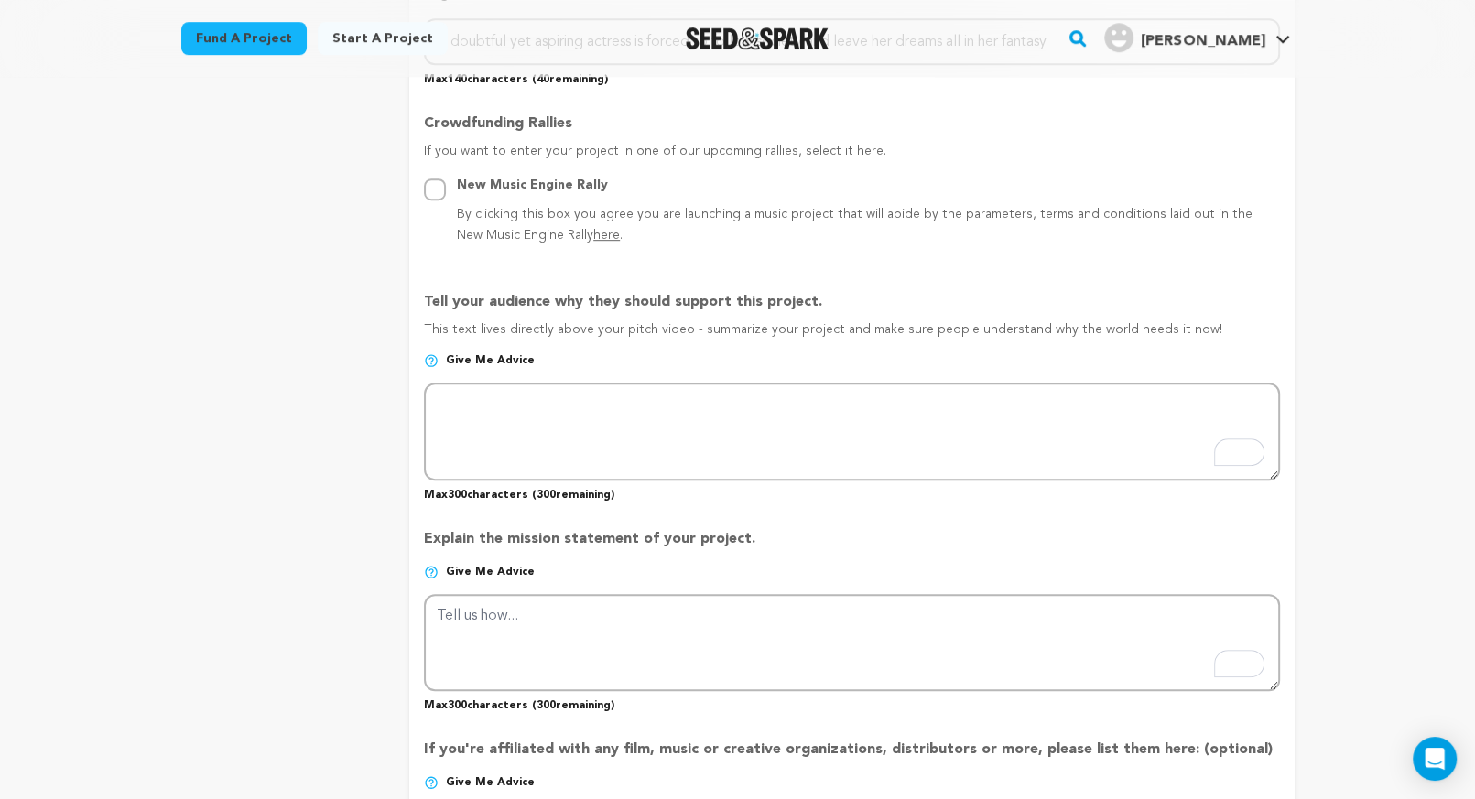
scroll to position [1047, 0]
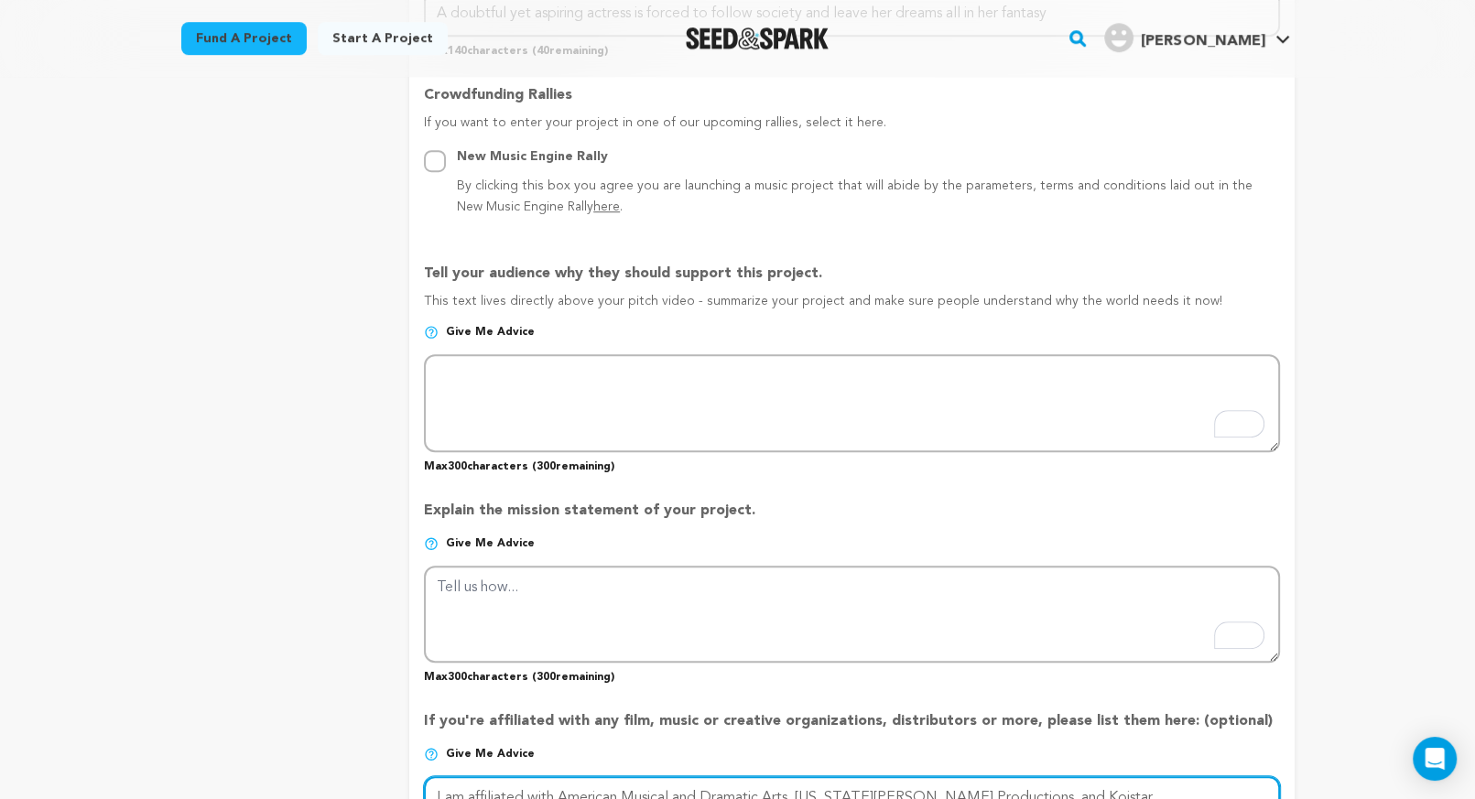
type textarea "I am affiliated with American Musical and Dramatic Arts, [US_STATE][PERSON_NAME…"
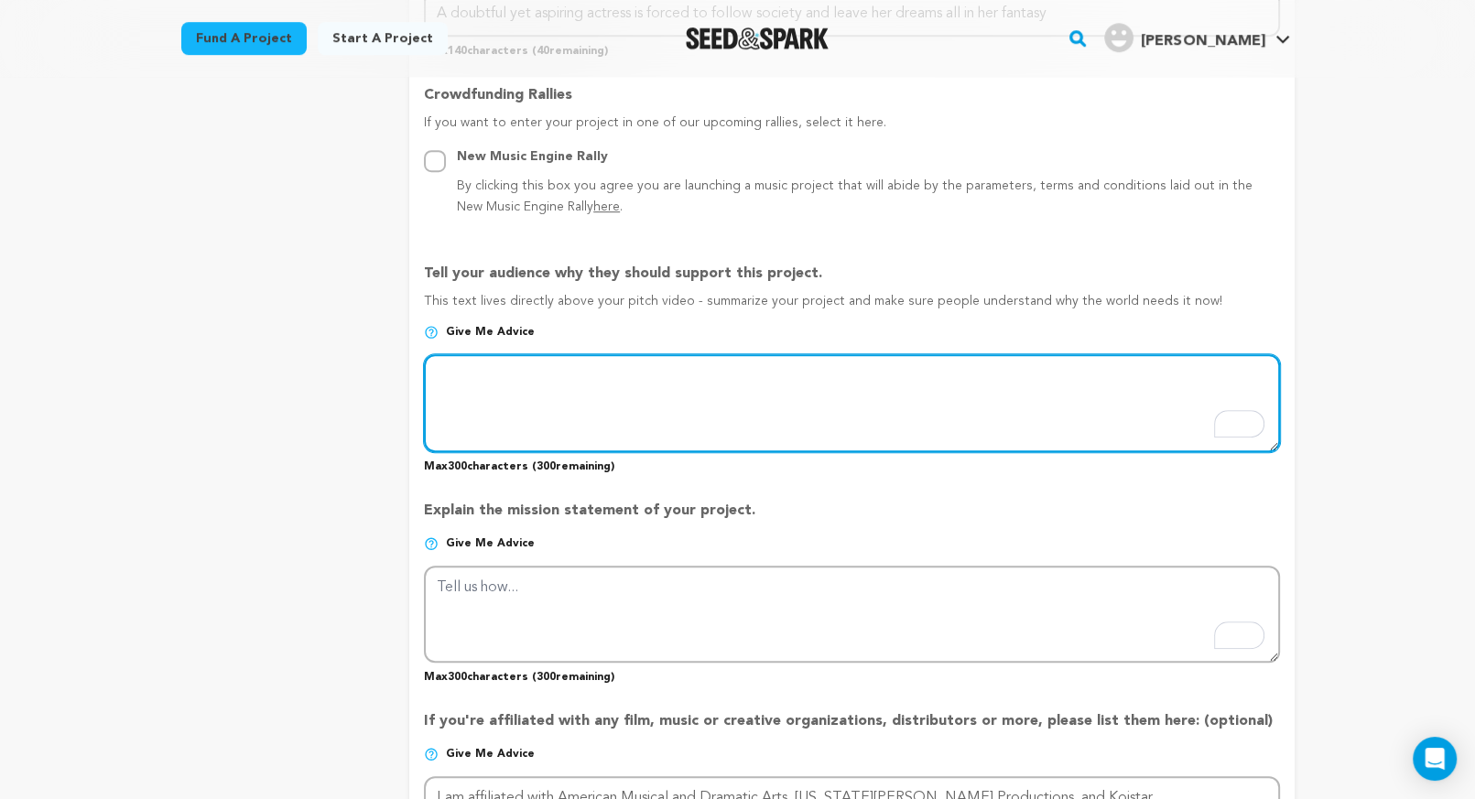
click at [450, 379] on textarea "To enrich screen reader interactions, please activate Accessibility in Grammarl…" at bounding box center [851, 402] width 855 height 97
type textarea "Theatre has always been a passion and lifeline for many poeple"
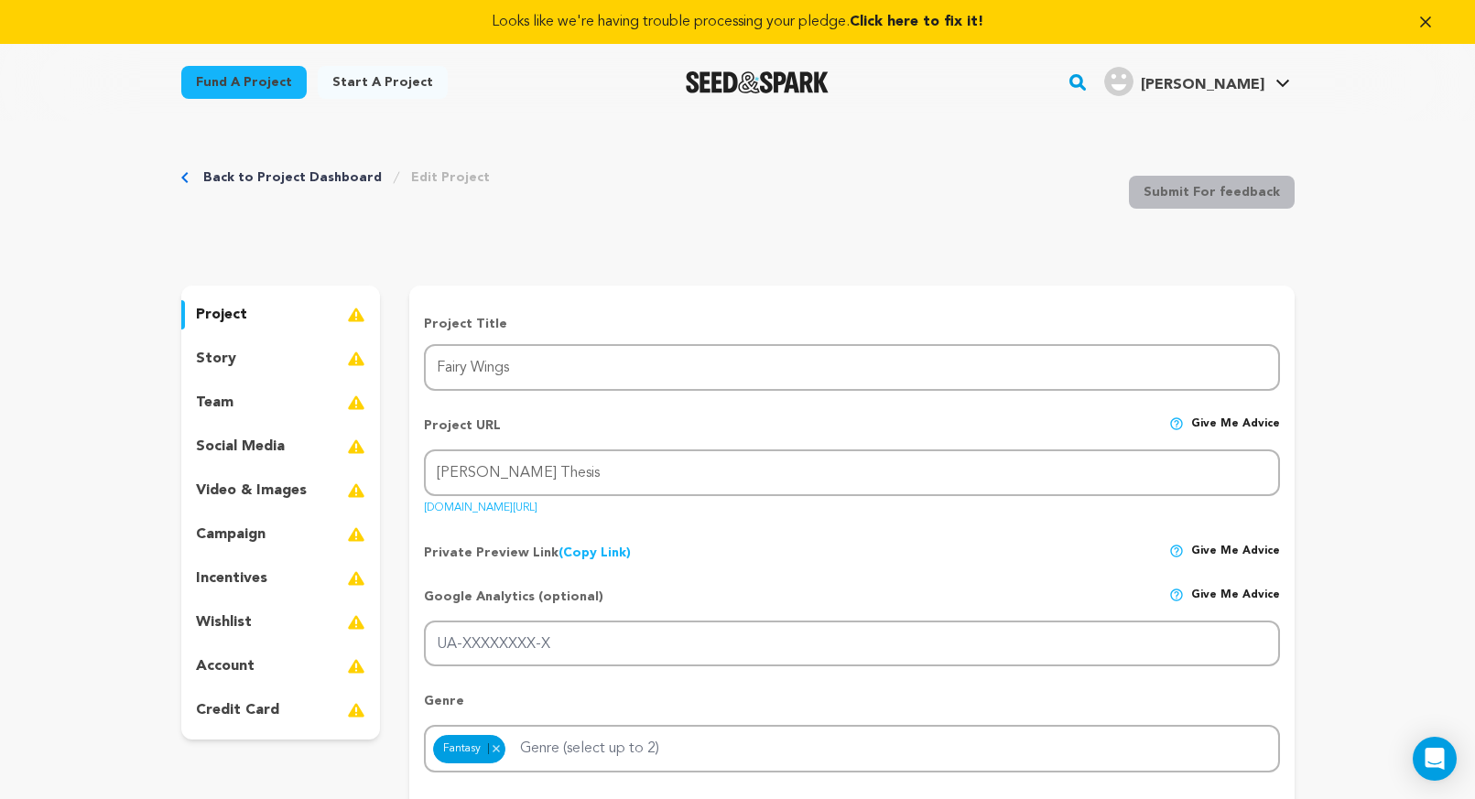
scroll to position [1047, 0]
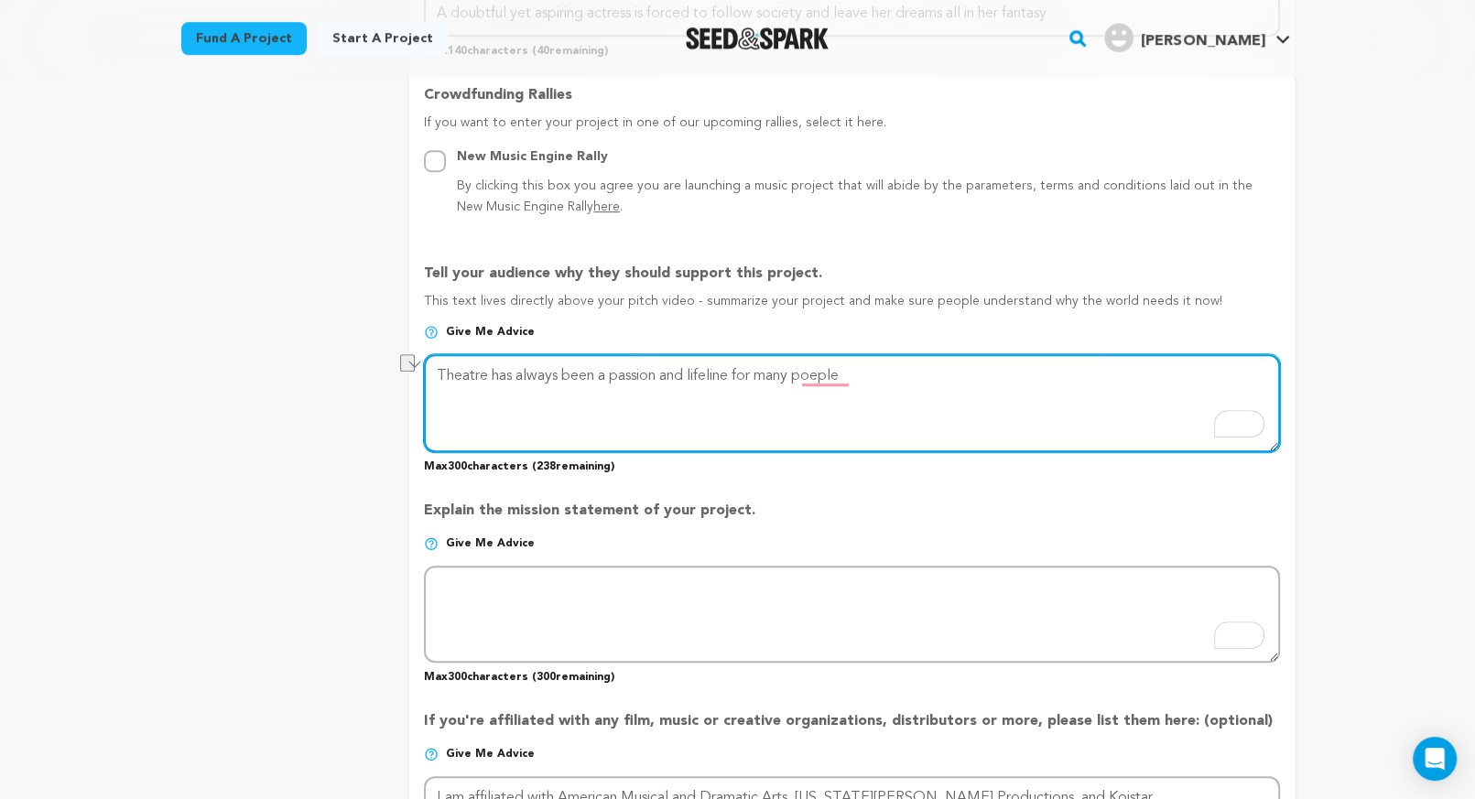
drag, startPoint x: 878, startPoint y: 376, endPoint x: 247, endPoint y: 369, distance: 630.7
click at [247, 369] on div "project story team social media video & images campaign incentives wishlist" at bounding box center [737, 297] width 1113 height 2118
click at [711, 392] on textarea "To enrich screen reader interactions, please activate Accessibility in Grammarl…" at bounding box center [851, 402] width 855 height 97
click at [714, 371] on textarea "To enrich screen reader interactions, please activate Accessibility in Grammarl…" at bounding box center [851, 402] width 855 height 97
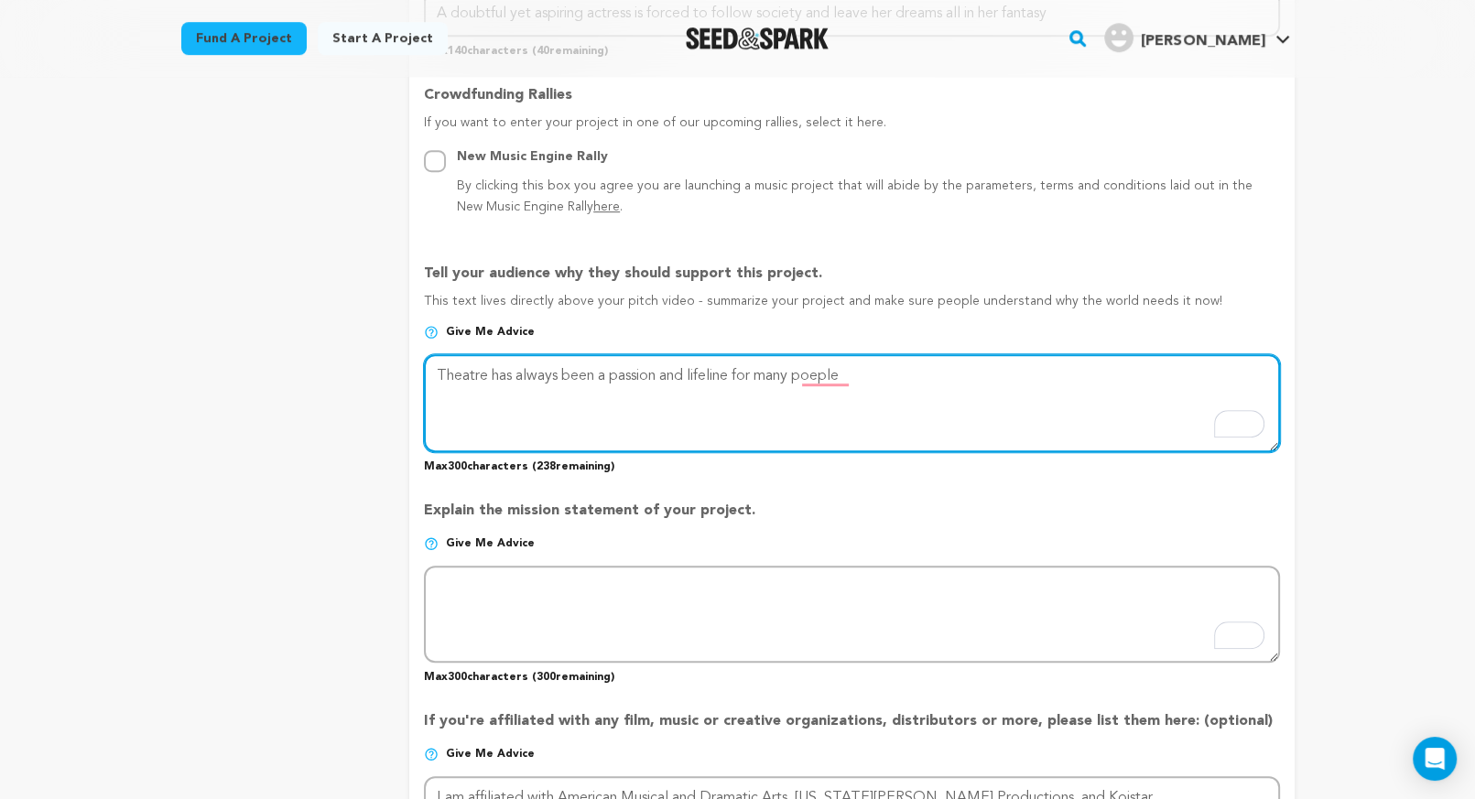
click at [714, 371] on textarea "To enrich screen reader interactions, please activate Accessibility in Grammarl…" at bounding box center [851, 402] width 855 height 97
click at [433, 375] on textarea "To enrich screen reader interactions, please activate Accessibility in Grammarl…" at bounding box center [851, 402] width 855 height 97
click at [436, 373] on textarea "To enrich screen reader interactions, please activate Accessibility in Grammarl…" at bounding box center [851, 402] width 855 height 97
drag, startPoint x: 438, startPoint y: 373, endPoint x: 921, endPoint y: 374, distance: 483.3
click at [921, 374] on textarea "To enrich screen reader interactions, please activate Accessibility in Grammarl…" at bounding box center [851, 402] width 855 height 97
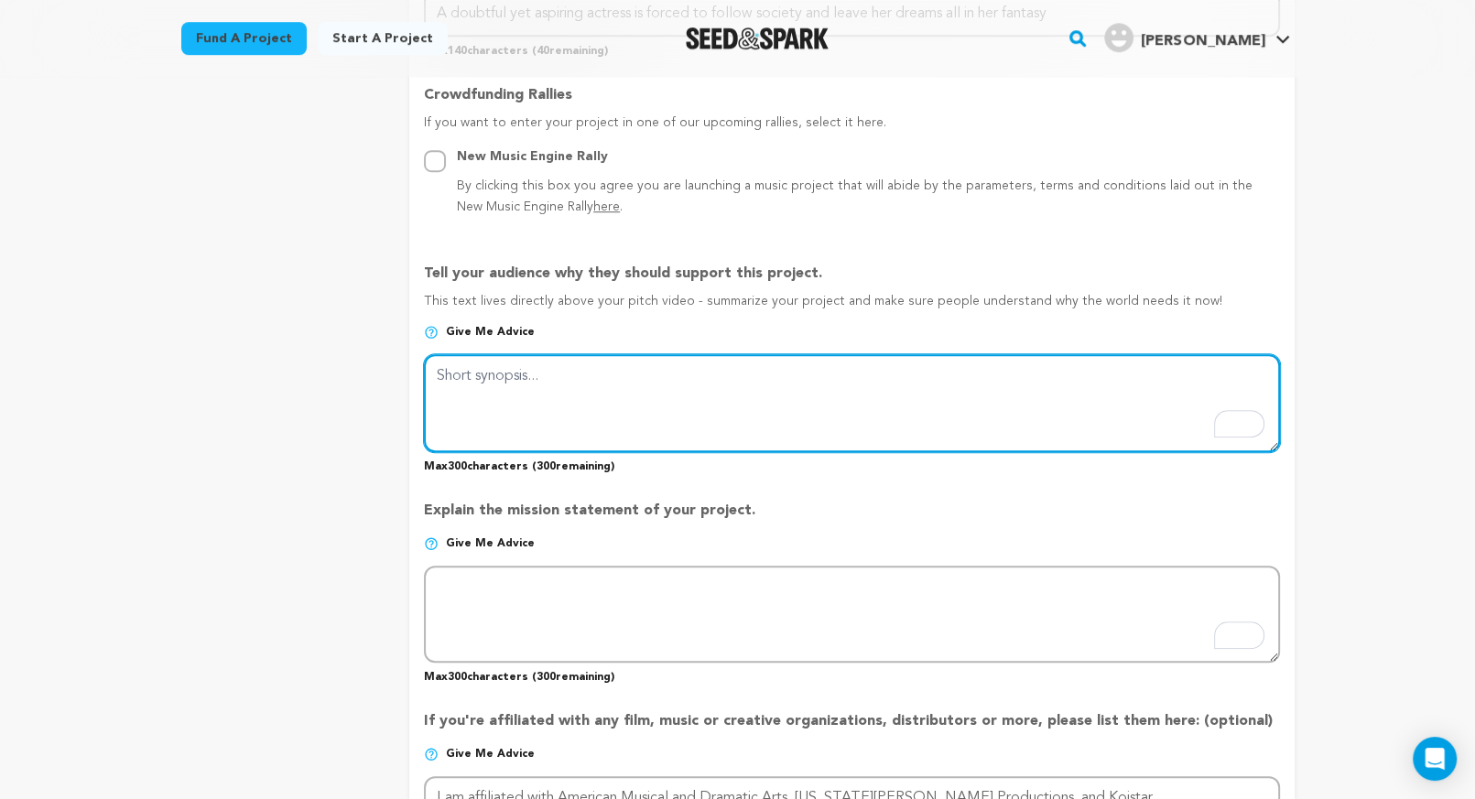
paste textarea "Theater has always been a passion and lifeline for many people. Being a creativ…"
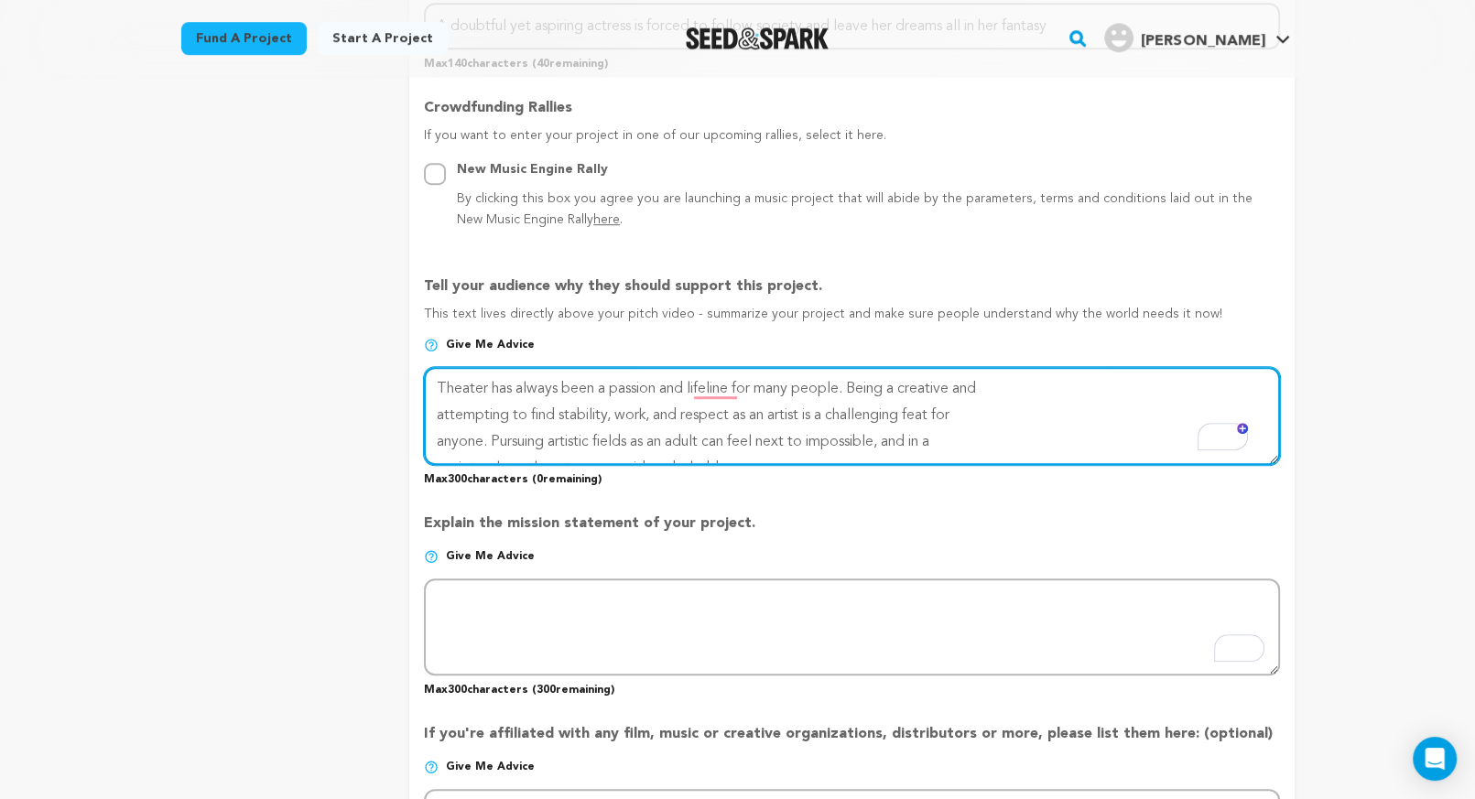
scroll to position [1039, 0]
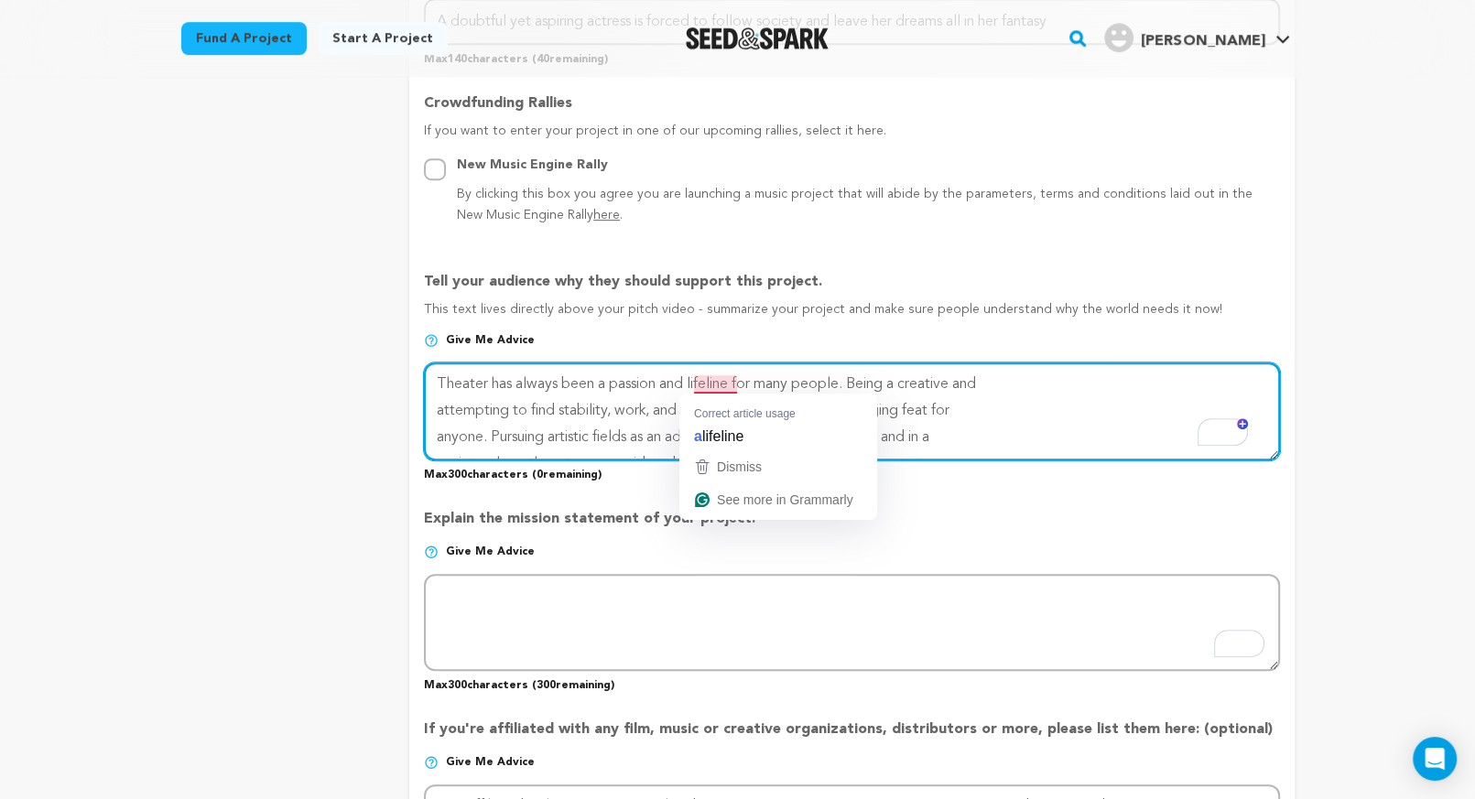
click at [714, 386] on textarea "To enrich screen reader interactions, please activate Accessibility in Grammarl…" at bounding box center [851, 410] width 855 height 97
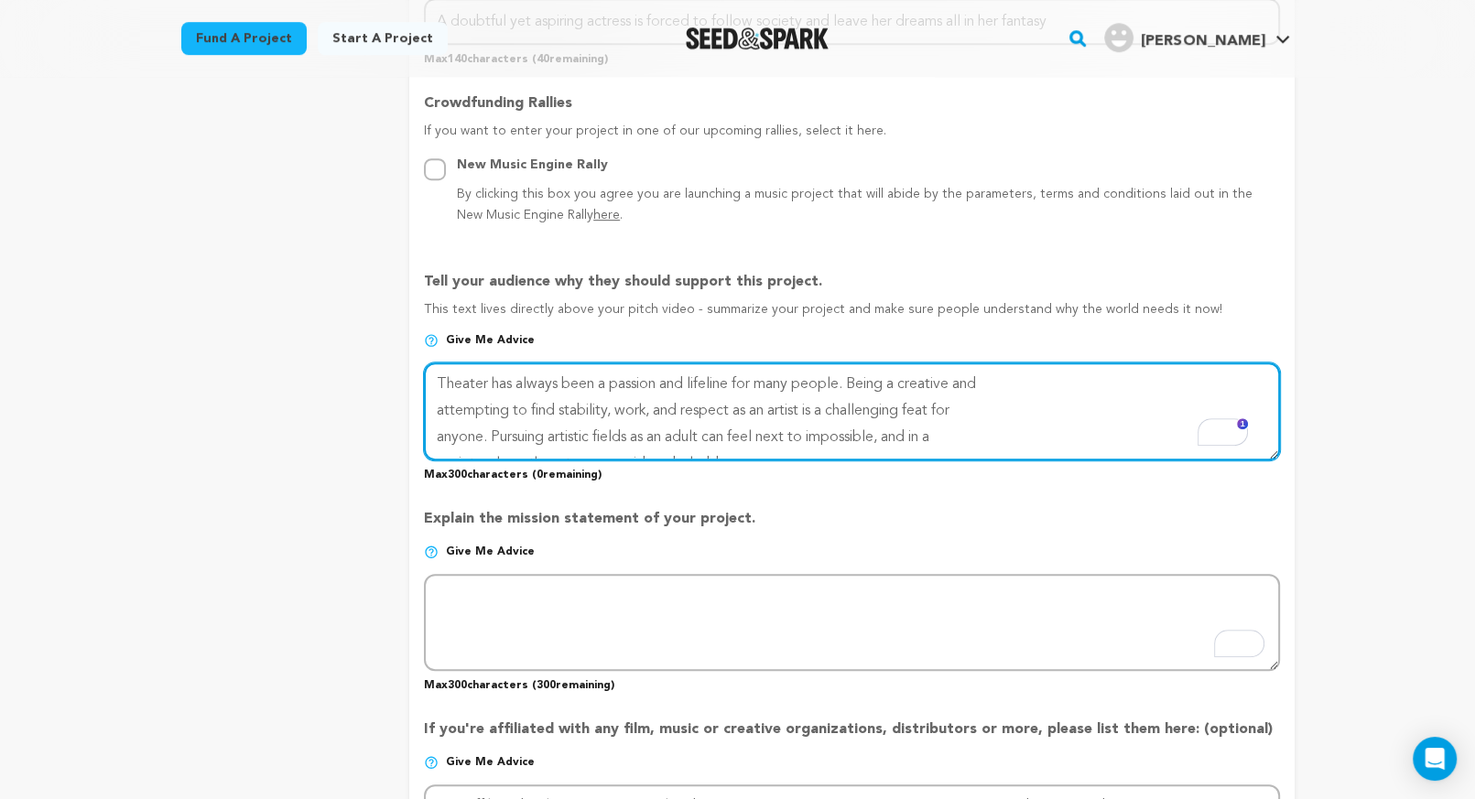
click at [430, 413] on textarea "To enrich screen reader interactions, please activate Accessibility in Grammarl…" at bounding box center [851, 410] width 855 height 97
click at [438, 434] on textarea "To enrich screen reader interactions, please activate Accessibility in Grammarl…" at bounding box center [851, 410] width 855 height 97
click at [431, 437] on textarea "To enrich screen reader interactions, please activate Accessibility in Grammarl…" at bounding box center [851, 410] width 855 height 97
drag, startPoint x: 858, startPoint y: 382, endPoint x: 772, endPoint y: 410, distance: 90.6
click at [772, 410] on textarea "To enrich screen reader interactions, please activate Accessibility in Grammarl…" at bounding box center [851, 410] width 855 height 97
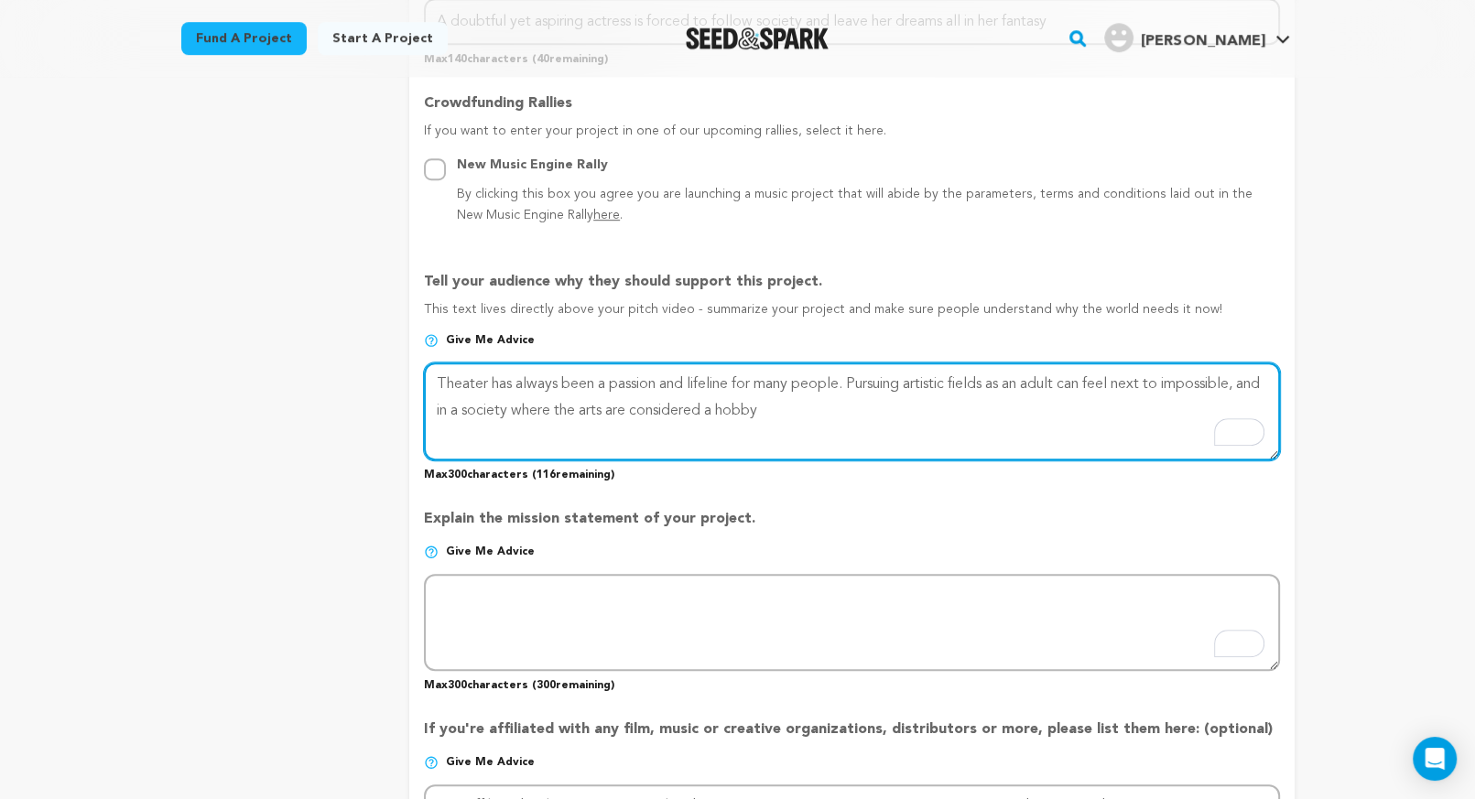
click at [459, 384] on textarea "To enrich screen reader interactions, please activate Accessibility in Grammarl…" at bounding box center [851, 410] width 855 height 97
drag, startPoint x: 577, startPoint y: 385, endPoint x: 653, endPoint y: 383, distance: 76.0
click at [653, 383] on textarea "To enrich screen reader interactions, please activate Accessibility in Grammarl…" at bounding box center [851, 410] width 855 height 97
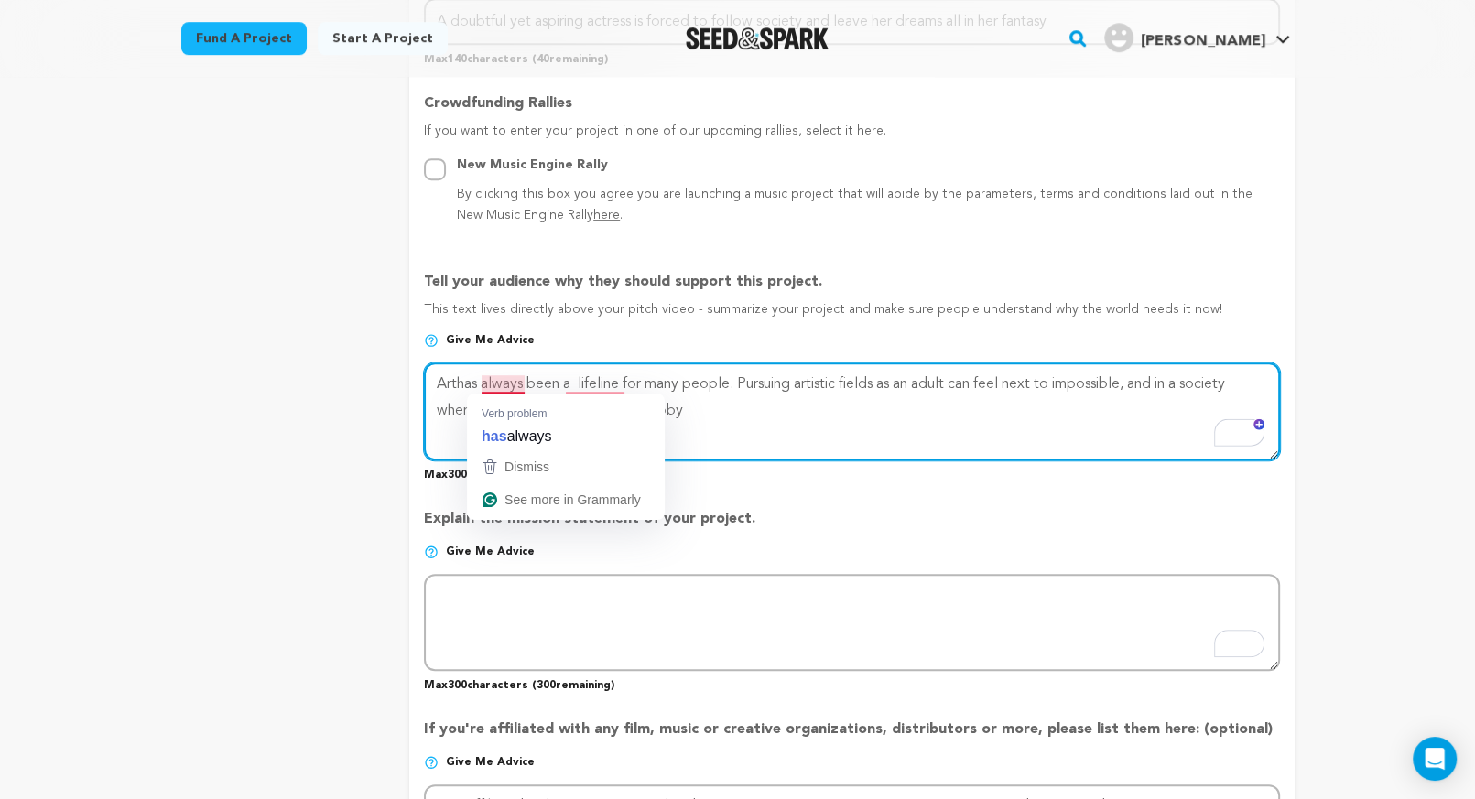
click at [491, 386] on textarea "To enrich screen reader interactions, please activate Accessibility in Grammarl…" at bounding box center [851, 410] width 855 height 97
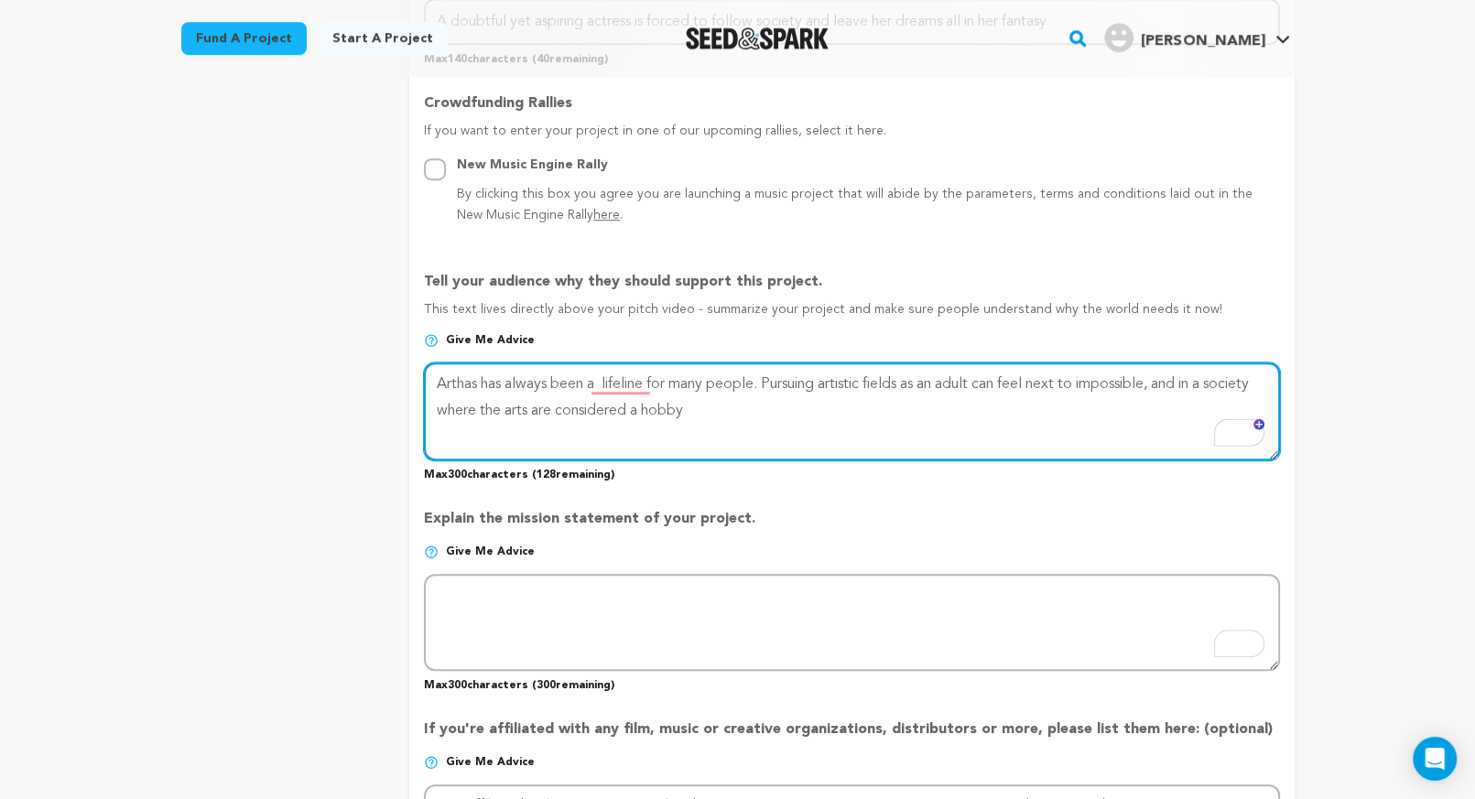
click at [477, 385] on textarea "To enrich screen reader interactions, please activate Accessibility in Grammarl…" at bounding box center [851, 410] width 855 height 97
click at [1140, 386] on textarea "To enrich screen reader interactions, please activate Accessibility in Grammarl…" at bounding box center [851, 410] width 855 height 97
drag, startPoint x: 1140, startPoint y: 386, endPoint x: 1124, endPoint y: 394, distance: 17.6
click at [1124, 394] on textarea "To enrich screen reader interactions, please activate Accessibility in Grammarl…" at bounding box center [851, 410] width 855 height 97
click at [1144, 389] on textarea "To enrich screen reader interactions, please activate Accessibility in Grammarl…" at bounding box center [851, 410] width 855 height 97
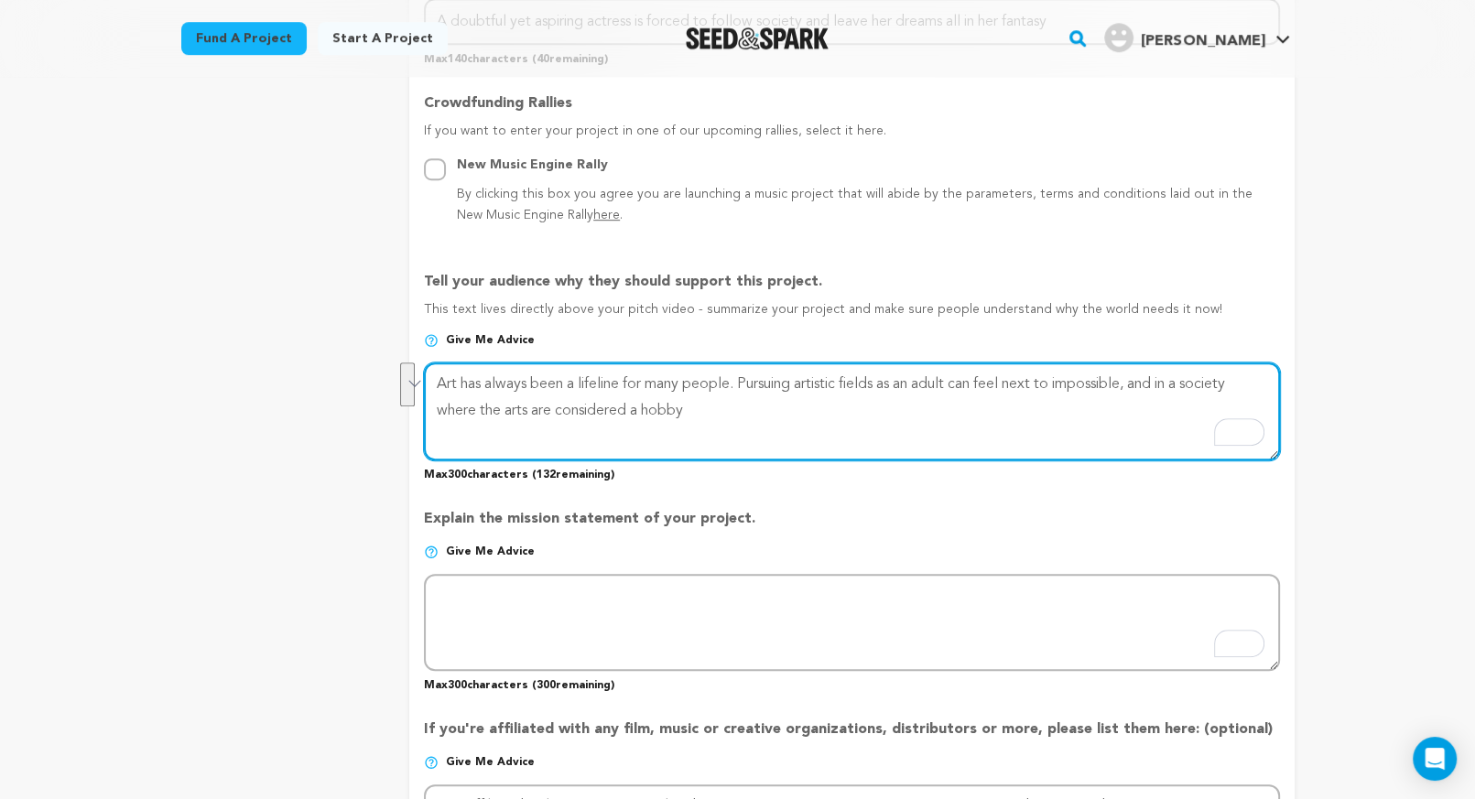
drag, startPoint x: 1143, startPoint y: 384, endPoint x: 1155, endPoint y: 422, distance: 39.4
click at [1155, 422] on textarea "To enrich screen reader interactions, please activate Accessibility in Grammarl…" at bounding box center [851, 410] width 855 height 97
paste textarea "this project is expressing the difficulties of pursuing your passions, the way …"
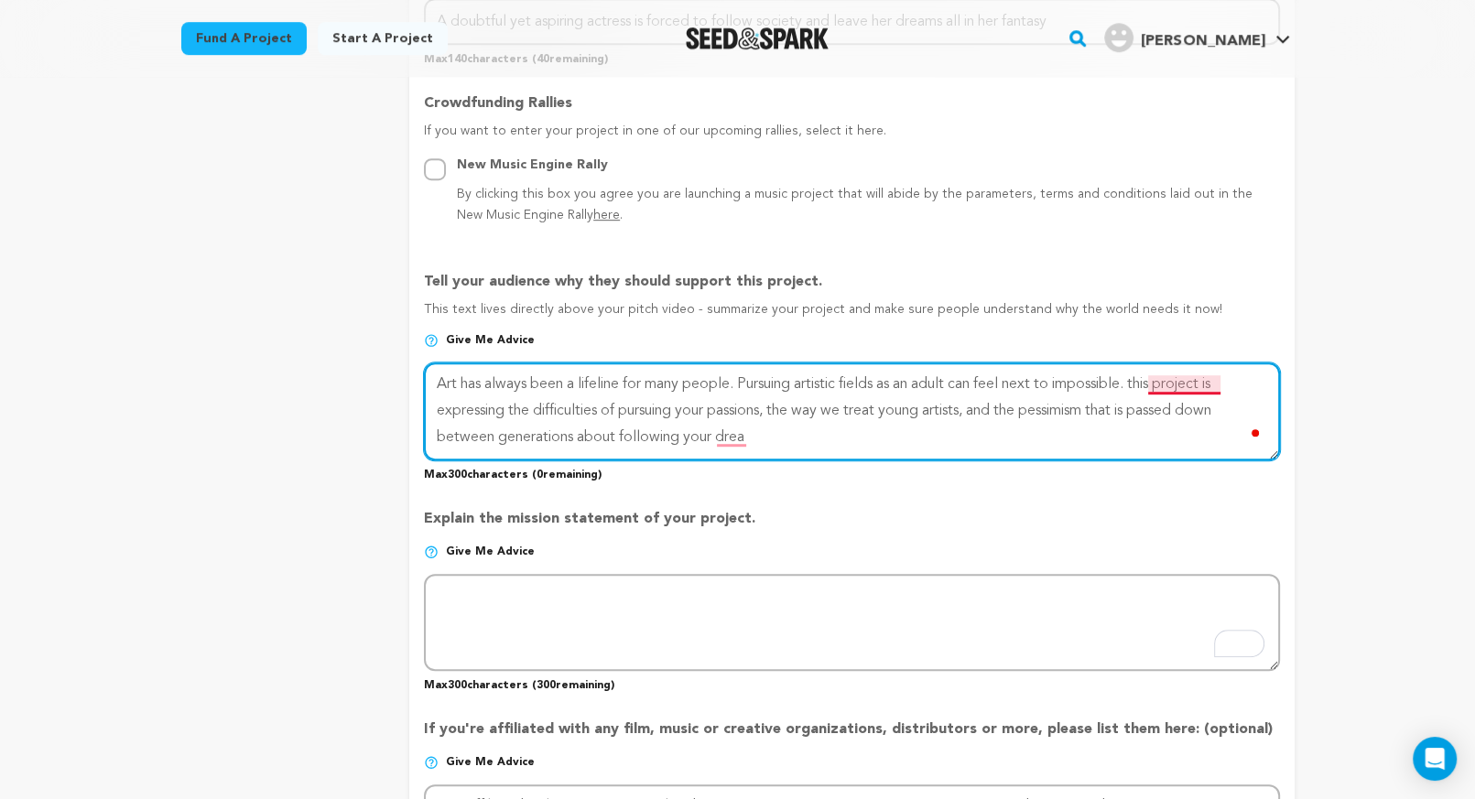
click at [1164, 387] on textarea "To enrich screen reader interactions, please activate Accessibility in Grammarl…" at bounding box center [851, 410] width 855 height 97
click at [1011, 411] on textarea "To enrich screen reader interactions, please activate Accessibility in Grammarl…" at bounding box center [851, 410] width 855 height 97
drag, startPoint x: 981, startPoint y: 409, endPoint x: 608, endPoint y: 420, distance: 373.6
click at [608, 420] on textarea "To enrich screen reader interactions, please activate Accessibility in Grammarl…" at bounding box center [851, 410] width 855 height 97
type textarea "Art has always been a lifeline for many people. Pursuing artistic fields as an …"
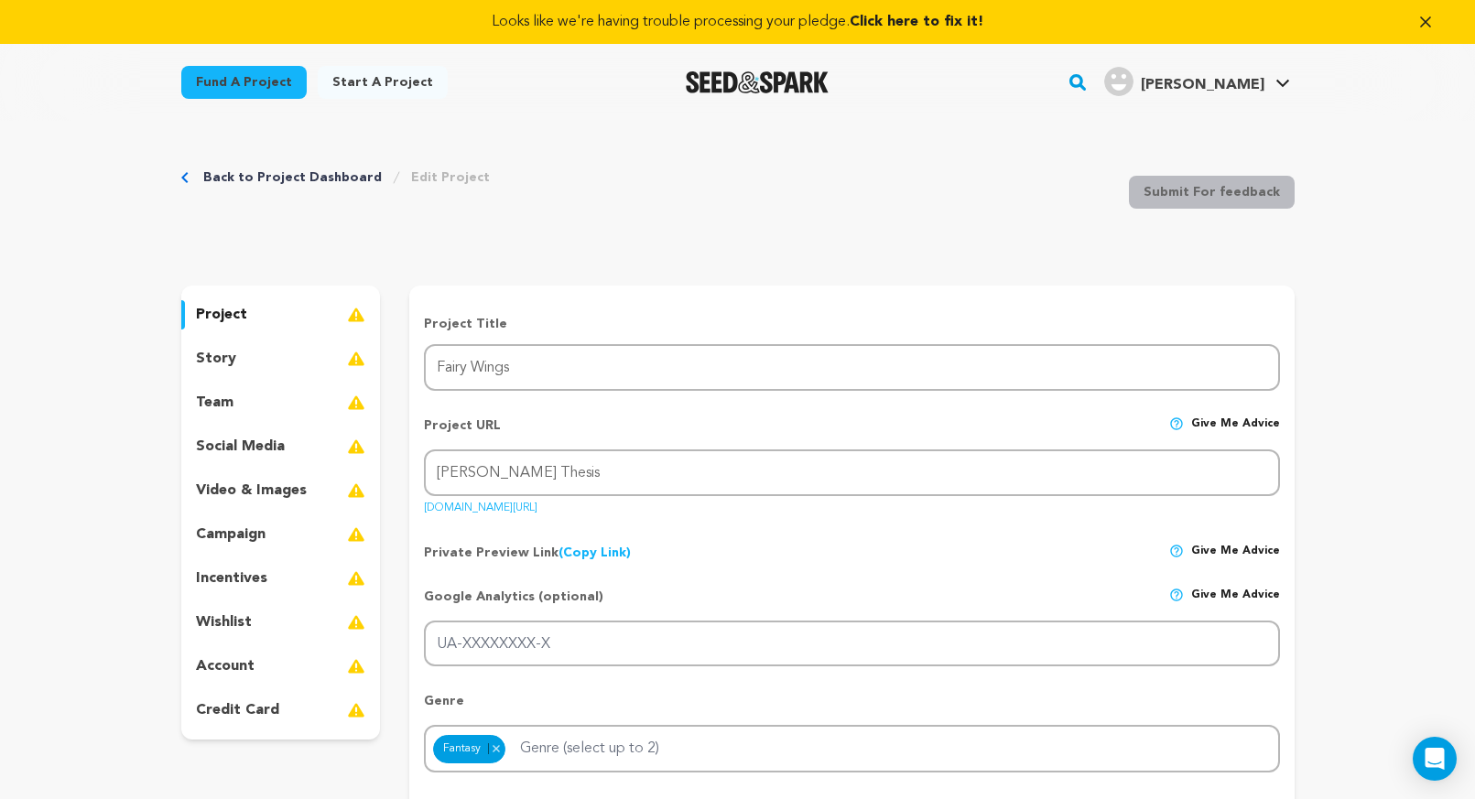
scroll to position [1039, 0]
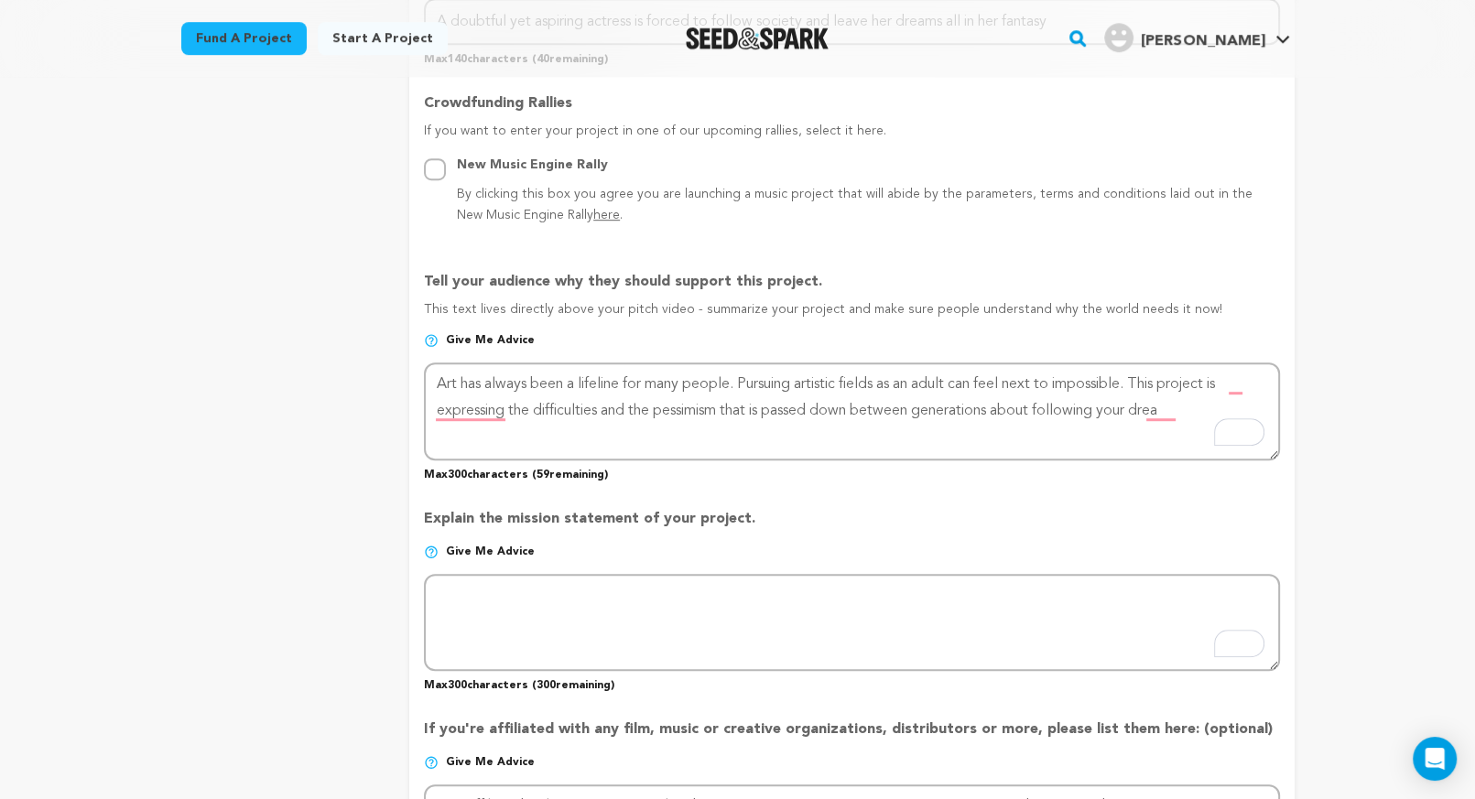
click at [511, 411] on textarea "To enrich screen reader interactions, please activate Accessibility in Grammarl…" at bounding box center [851, 410] width 855 height 97
drag, startPoint x: 535, startPoint y: 411, endPoint x: 627, endPoint y: 413, distance: 92.5
click at [627, 413] on textarea "To enrich screen reader interactions, please activate Accessibility in Grammarl…" at bounding box center [851, 410] width 855 height 97
click at [1043, 413] on textarea "To enrich screen reader interactions, please activate Accessibility in Grammarl…" at bounding box center [851, 410] width 855 height 97
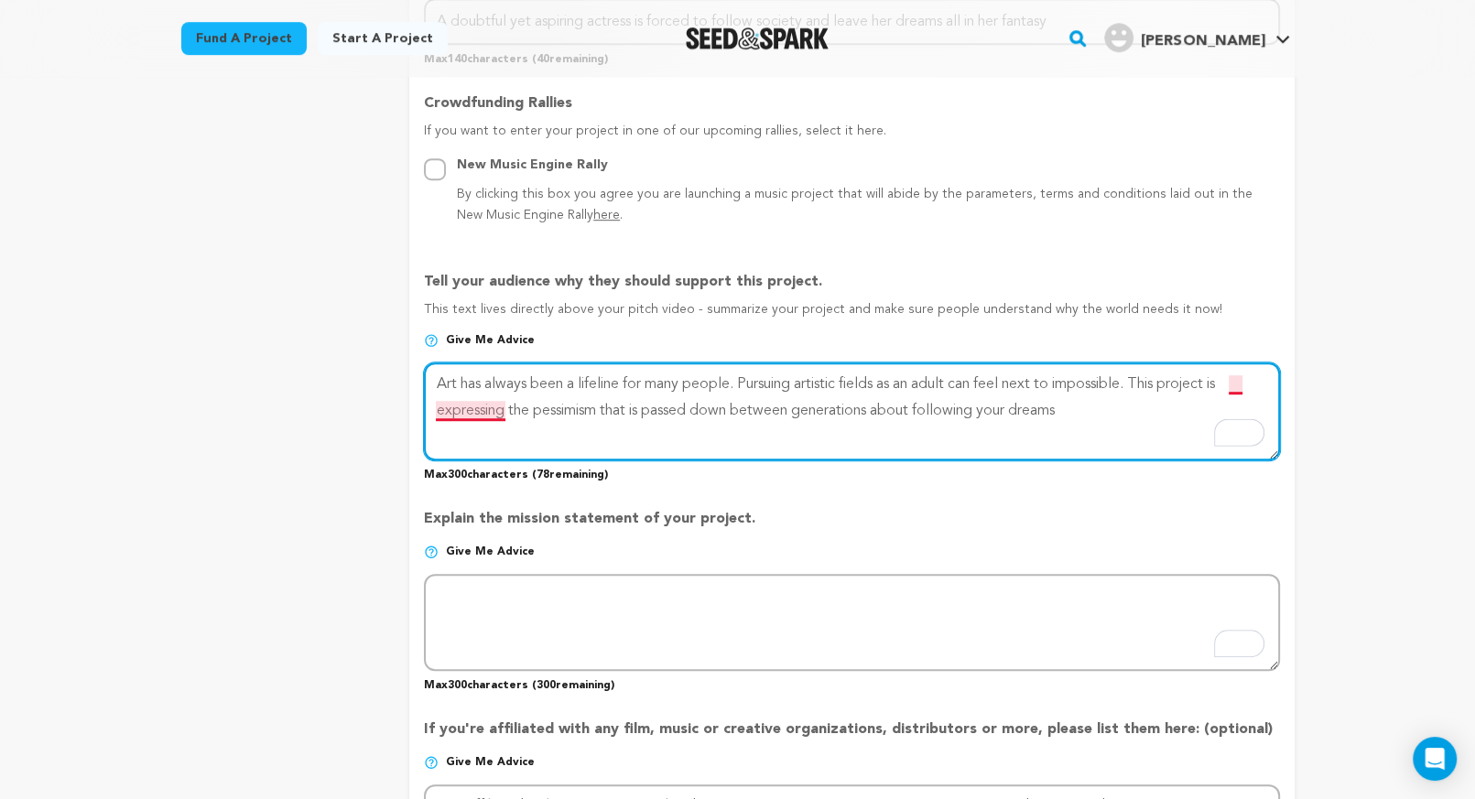
click at [459, 408] on textarea "To enrich screen reader interactions, please activate Accessibility in Grammarl…" at bounding box center [851, 410] width 855 height 97
click at [1063, 410] on textarea "To enrich screen reader interactions, please activate Accessibility in Grammarl…" at bounding box center [851, 410] width 855 height 97
paste textarea "Melody represents all of us who abandoned those magical parts of ourselves in th"
type textarea "Art has always been a lifeline for many people. Pursuing artistic fields as an …"
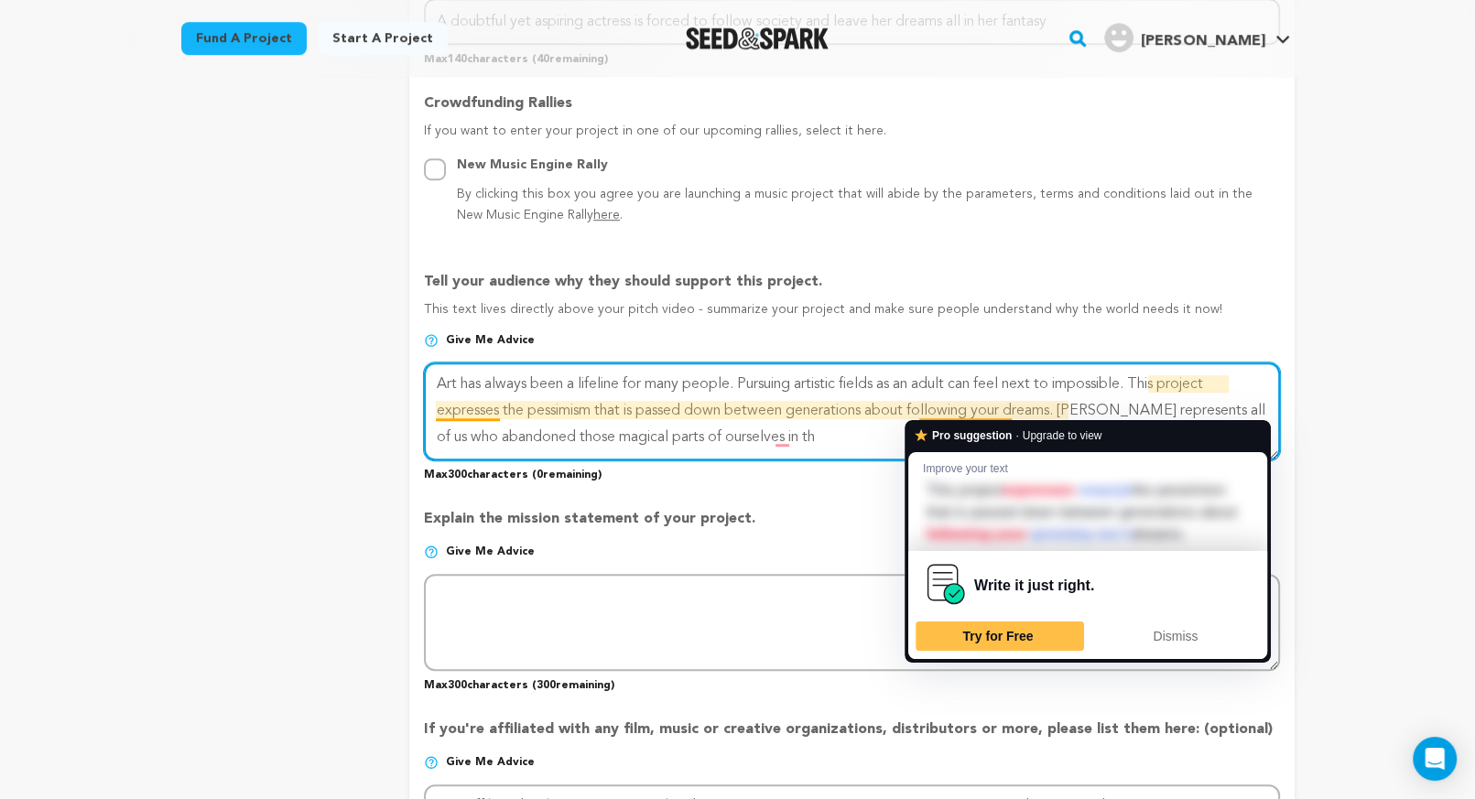
click at [952, 409] on textarea "To enrich screen reader interactions, please activate Accessibility in Grammarl…" at bounding box center [851, 410] width 855 height 97
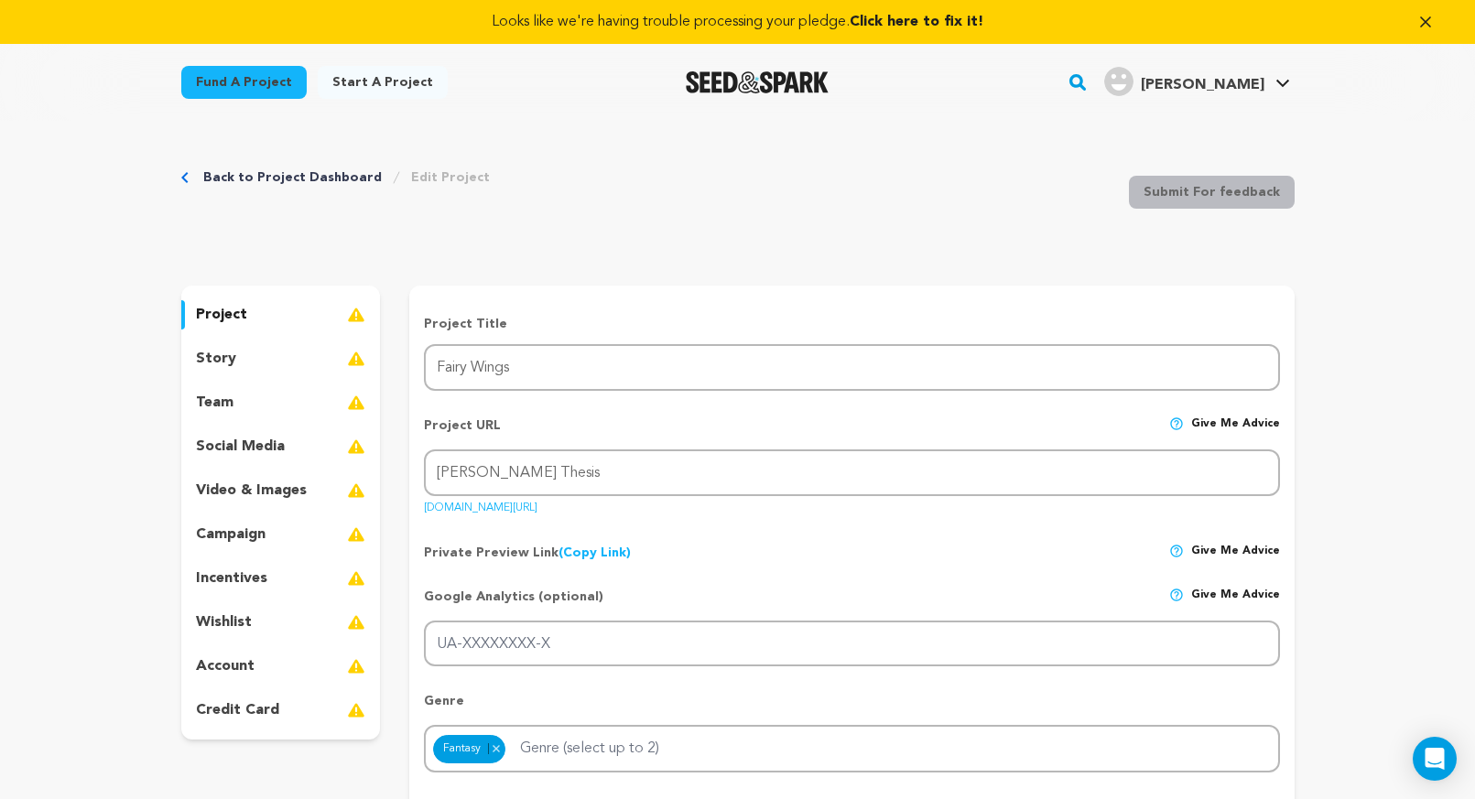
scroll to position [1039, 0]
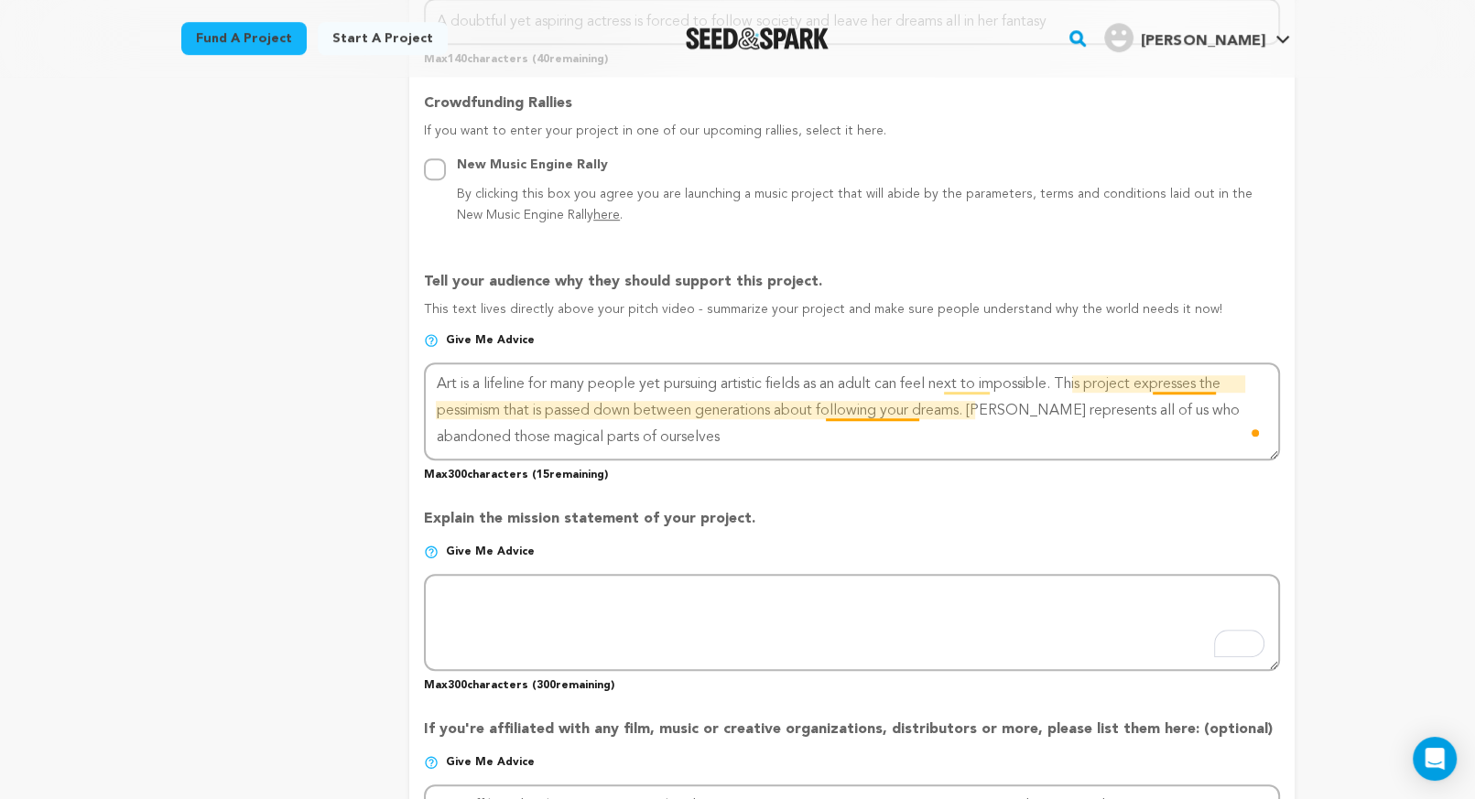
click at [1176, 389] on textarea "To enrich screen reader interactions, please activate Accessibility in Grammarl…" at bounding box center [851, 410] width 855 height 97
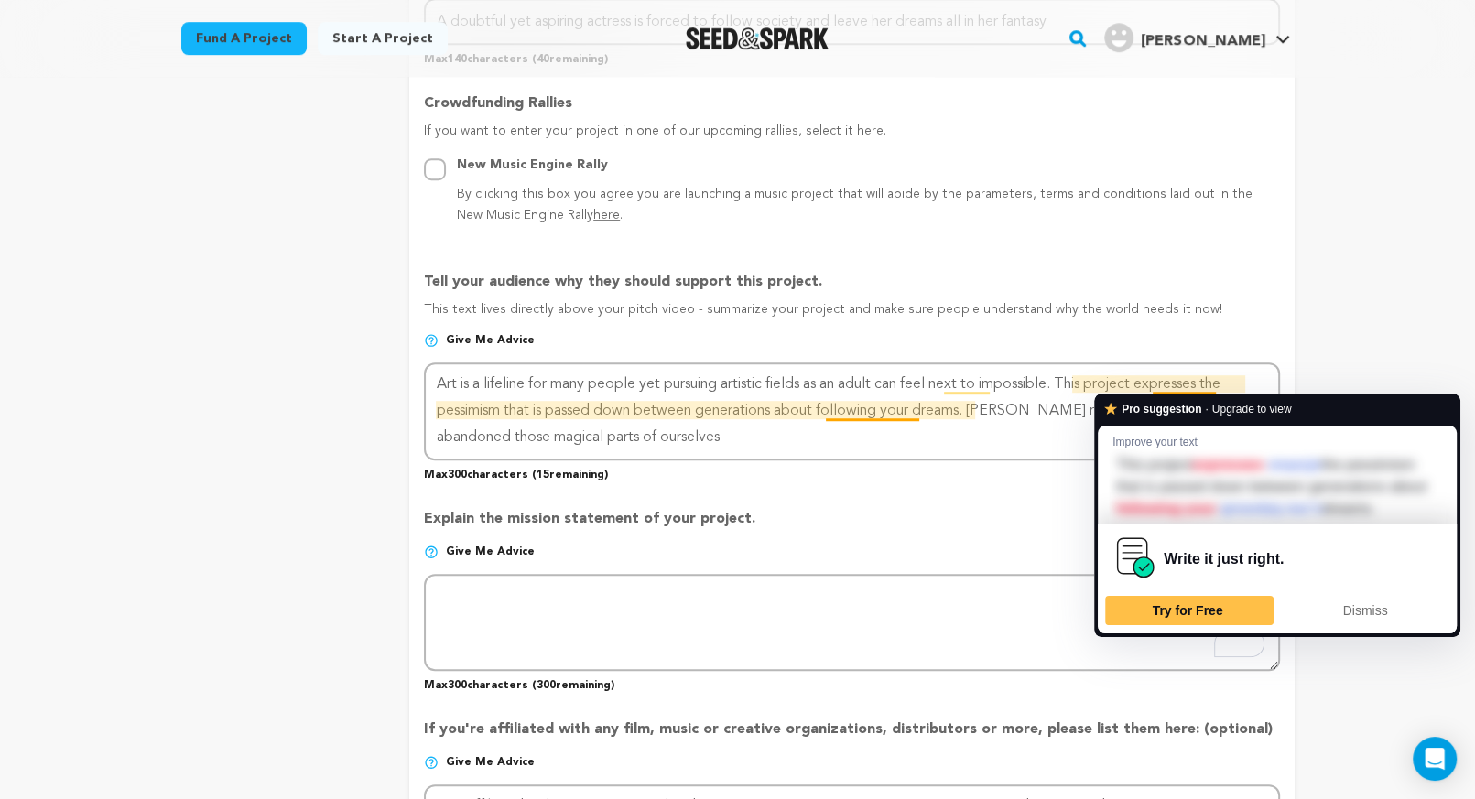
click at [1176, 389] on textarea "To enrich screen reader interactions, please activate Accessibility in Grammarl…" at bounding box center [851, 410] width 855 height 97
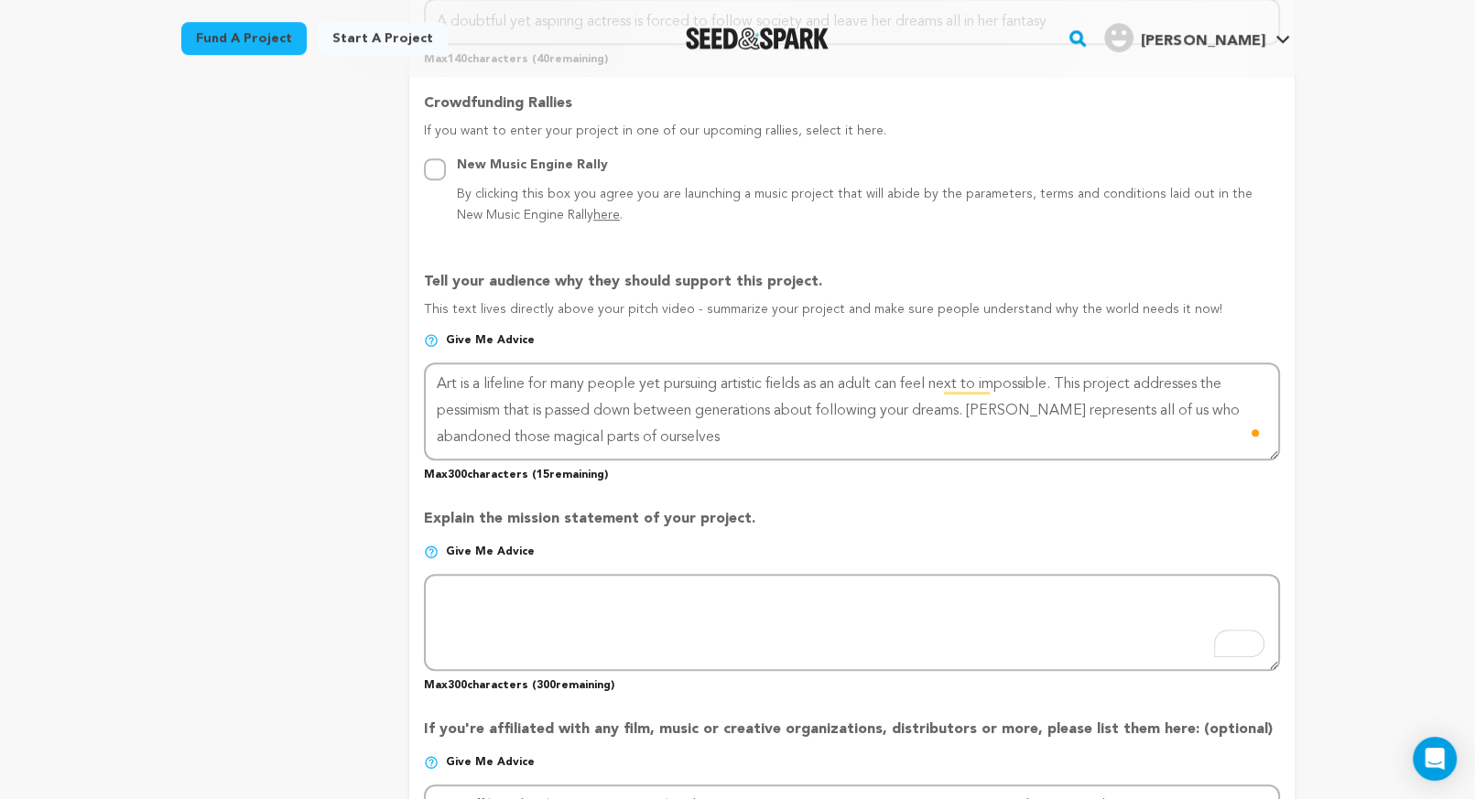
click at [1078, 427] on textarea "To enrich screen reader interactions, please activate Accessibility in Grammarl…" at bounding box center [851, 410] width 855 height 97
type textarea "Art is a lifeline for many people yet pursuing artistic fields as an adult can …"
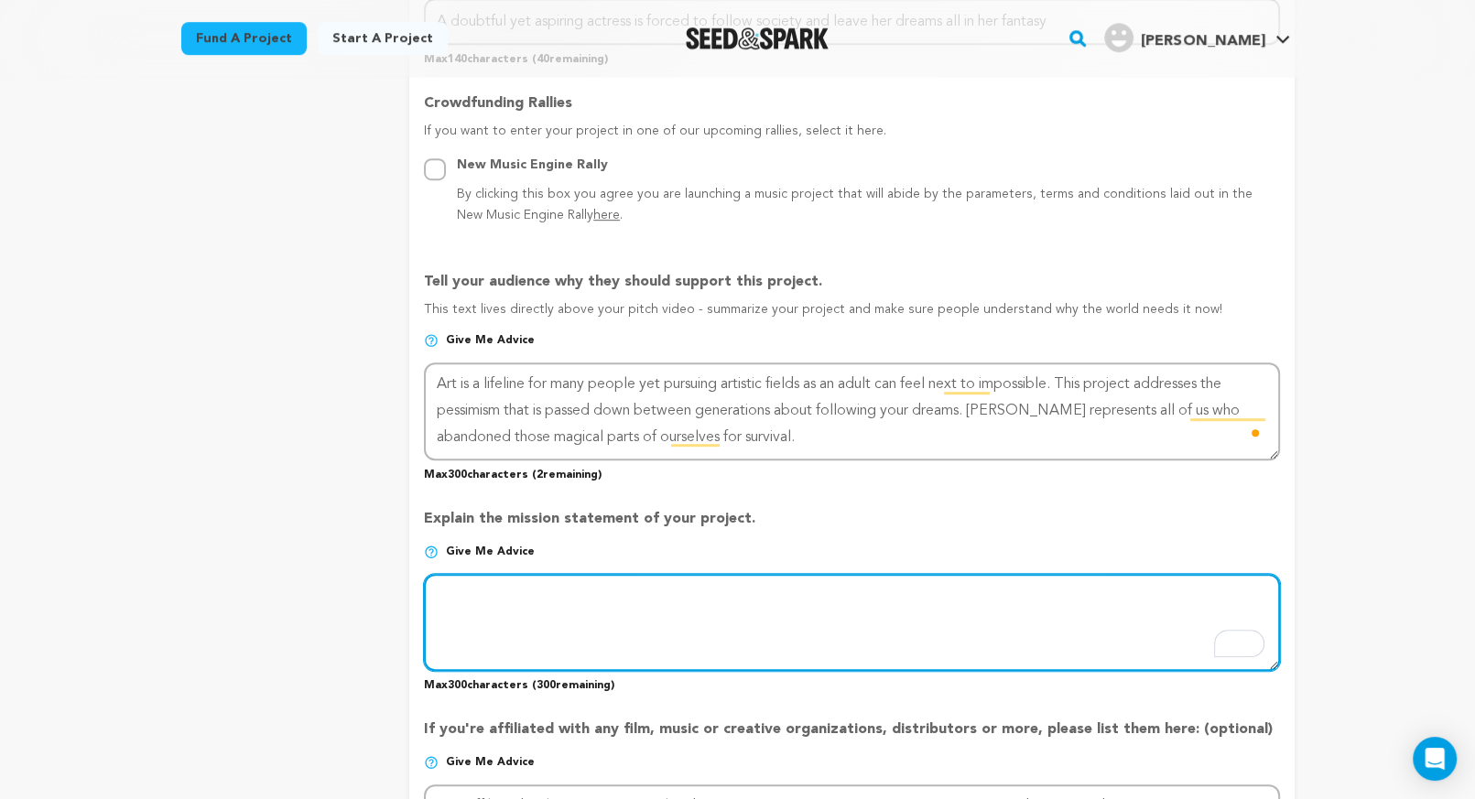
click at [728, 590] on textarea "To enrich screen reader interactions, please activate Accessibility in Grammarl…" at bounding box center [851, 622] width 855 height 97
type textarea "w"
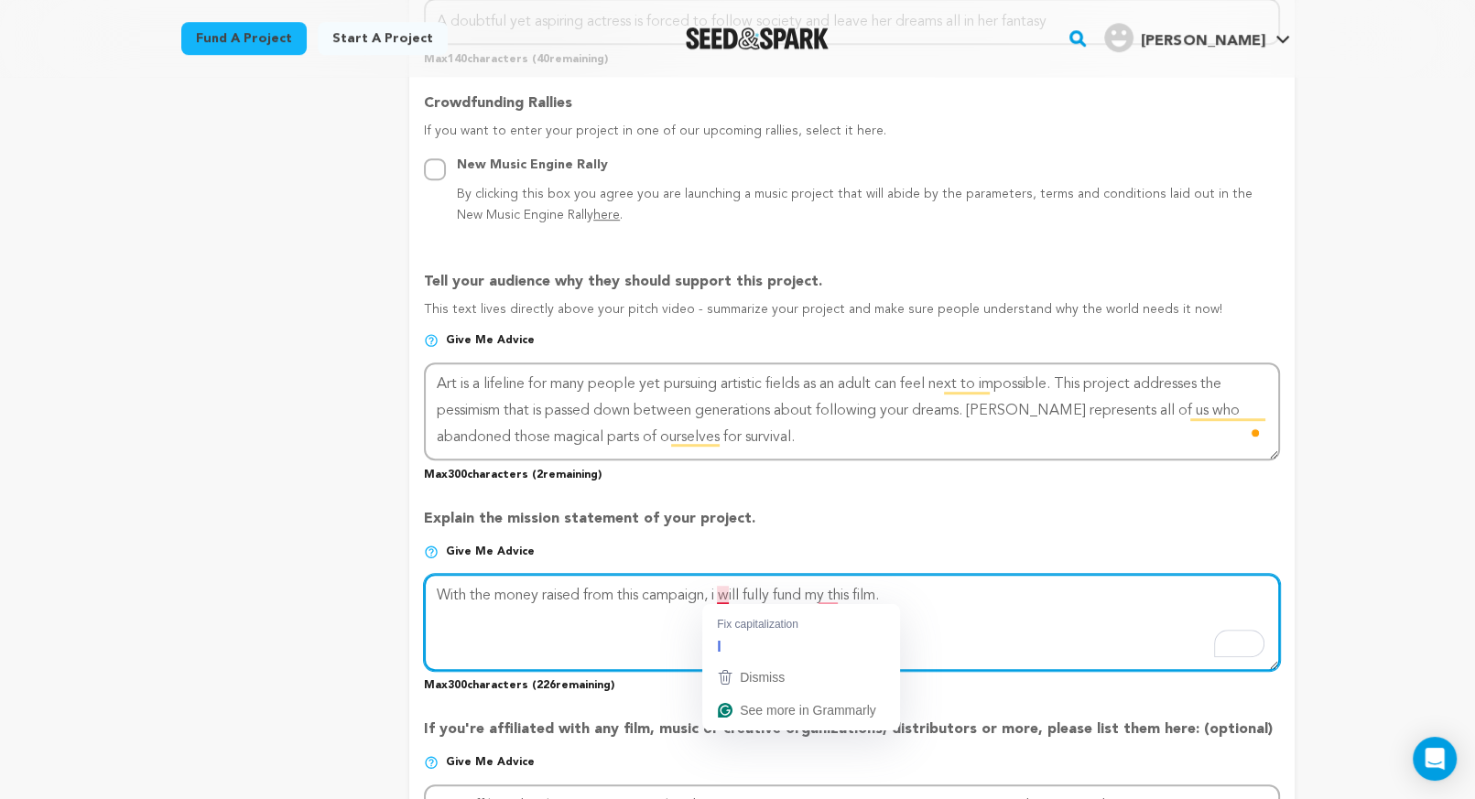
click at [719, 596] on textarea "To enrich screen reader interactions, please activate Accessibility in Grammarl…" at bounding box center [851, 622] width 855 height 97
click at [829, 595] on textarea "To enrich screen reader interactions, please activate Accessibility in Grammarl…" at bounding box center [851, 622] width 855 height 97
click at [881, 599] on textarea "To enrich screen reader interactions, please activate Accessibility in Grammarl…" at bounding box center [851, 622] width 855 height 97
drag, startPoint x: 474, startPoint y: 594, endPoint x: 423, endPoint y: 594, distance: 51.3
click at [421, 594] on html "Looks like we're having trouble processing your pledge. Click here to fix it! F…" at bounding box center [737, 530] width 1475 height 3138
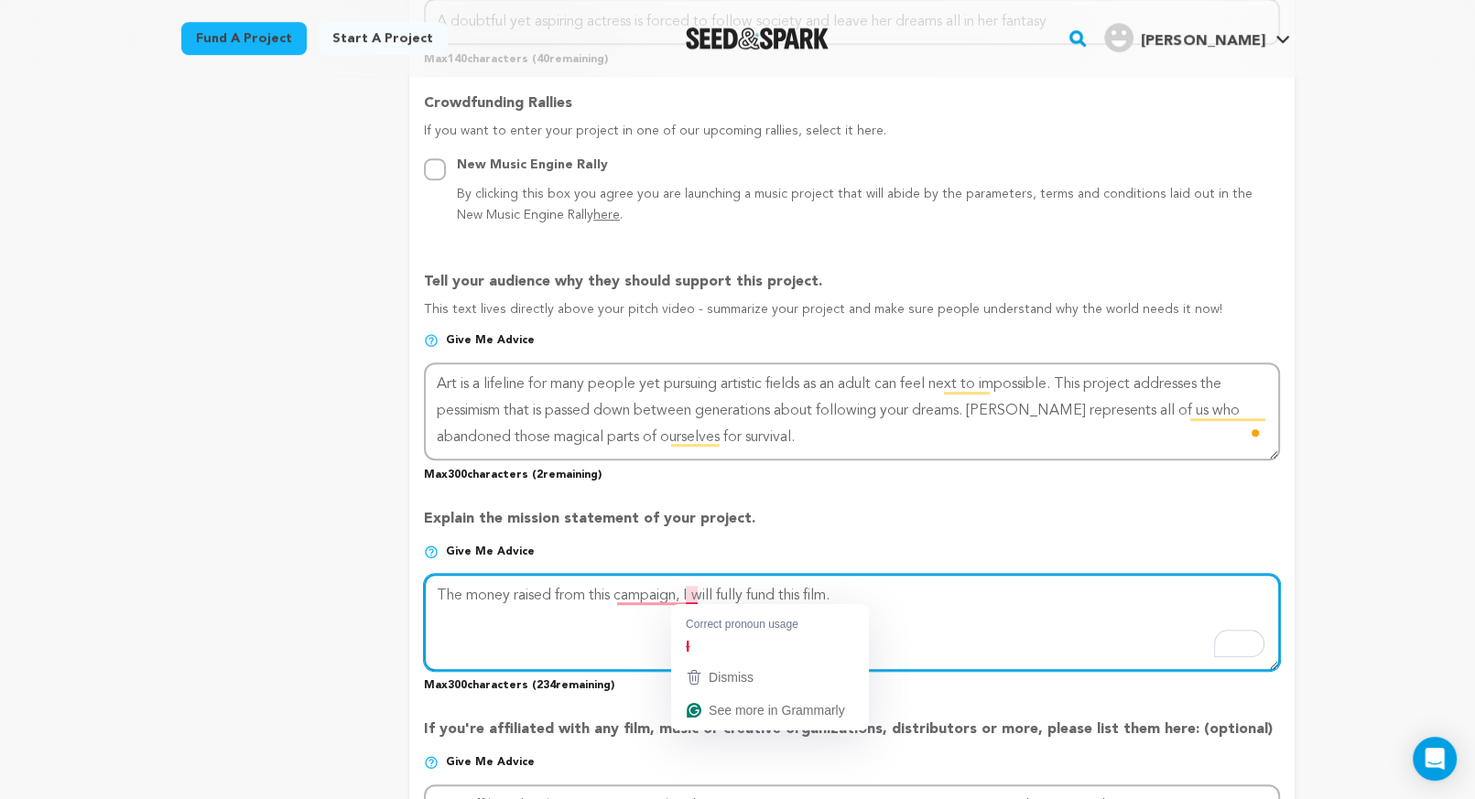
click at [697, 592] on textarea "To enrich screen reader interactions, please activate Accessibility in Grammarl…" at bounding box center [851, 622] width 855 height 97
click at [785, 592] on textarea "To enrich screen reader interactions, please activate Accessibility in Grammarl…" at bounding box center [851, 622] width 855 height 97
click at [829, 596] on textarea "To enrich screen reader interactions, please activate Accessibility in Grammarl…" at bounding box center [851, 622] width 855 height 97
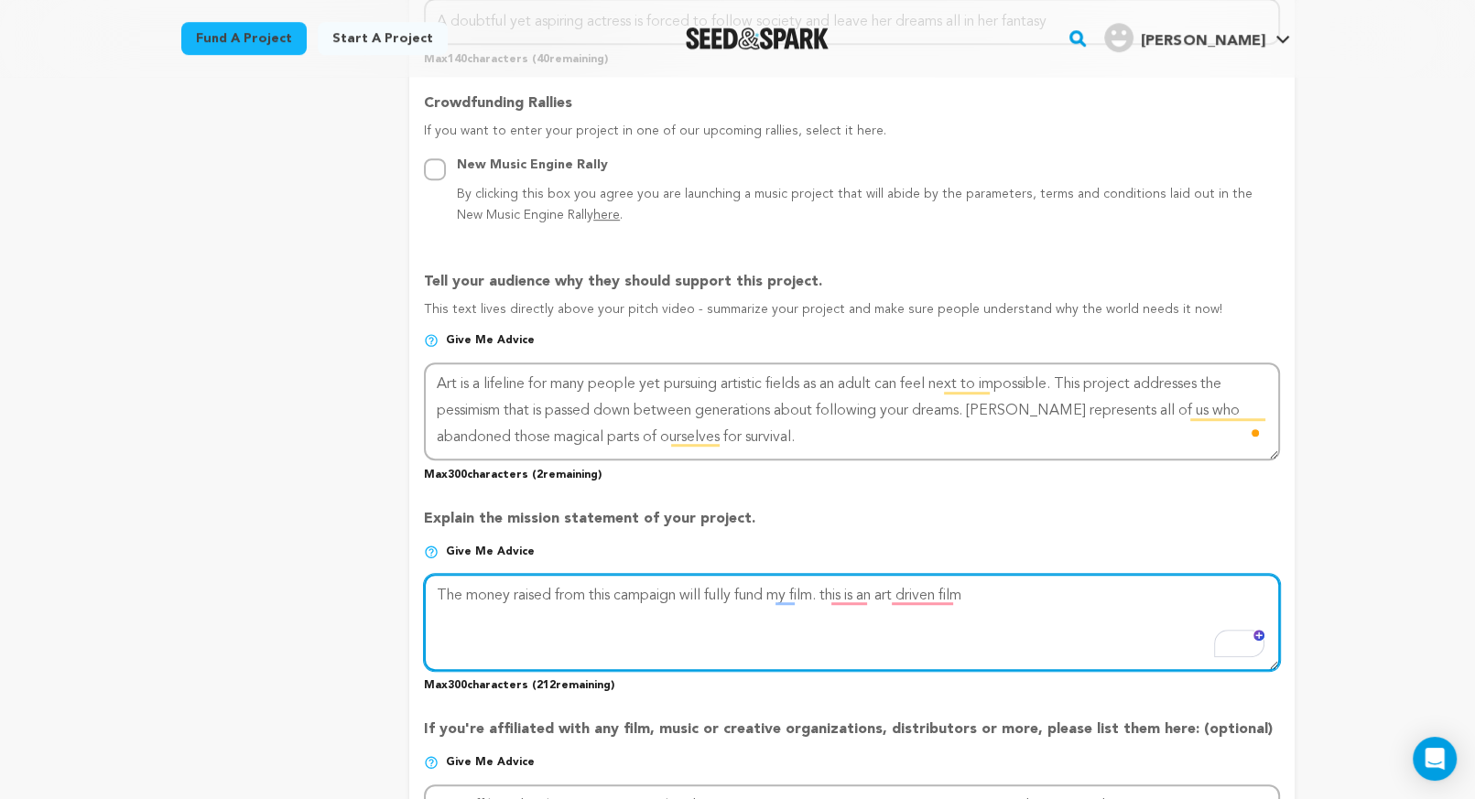
type textarea "The money raised from this campaign will fully fund my film. this is an art dri…"
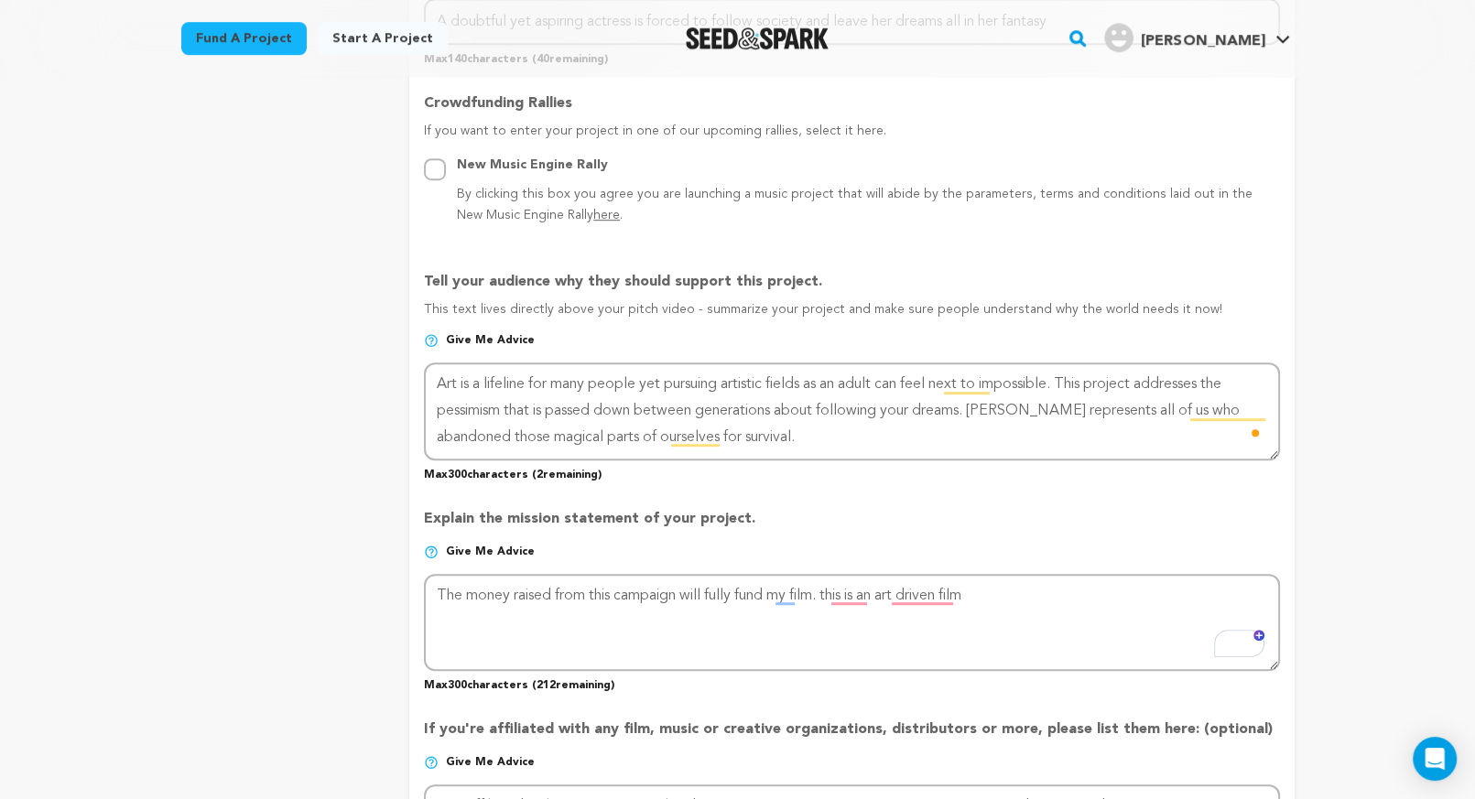
click at [875, 566] on p "Give me advice" at bounding box center [851, 559] width 855 height 29
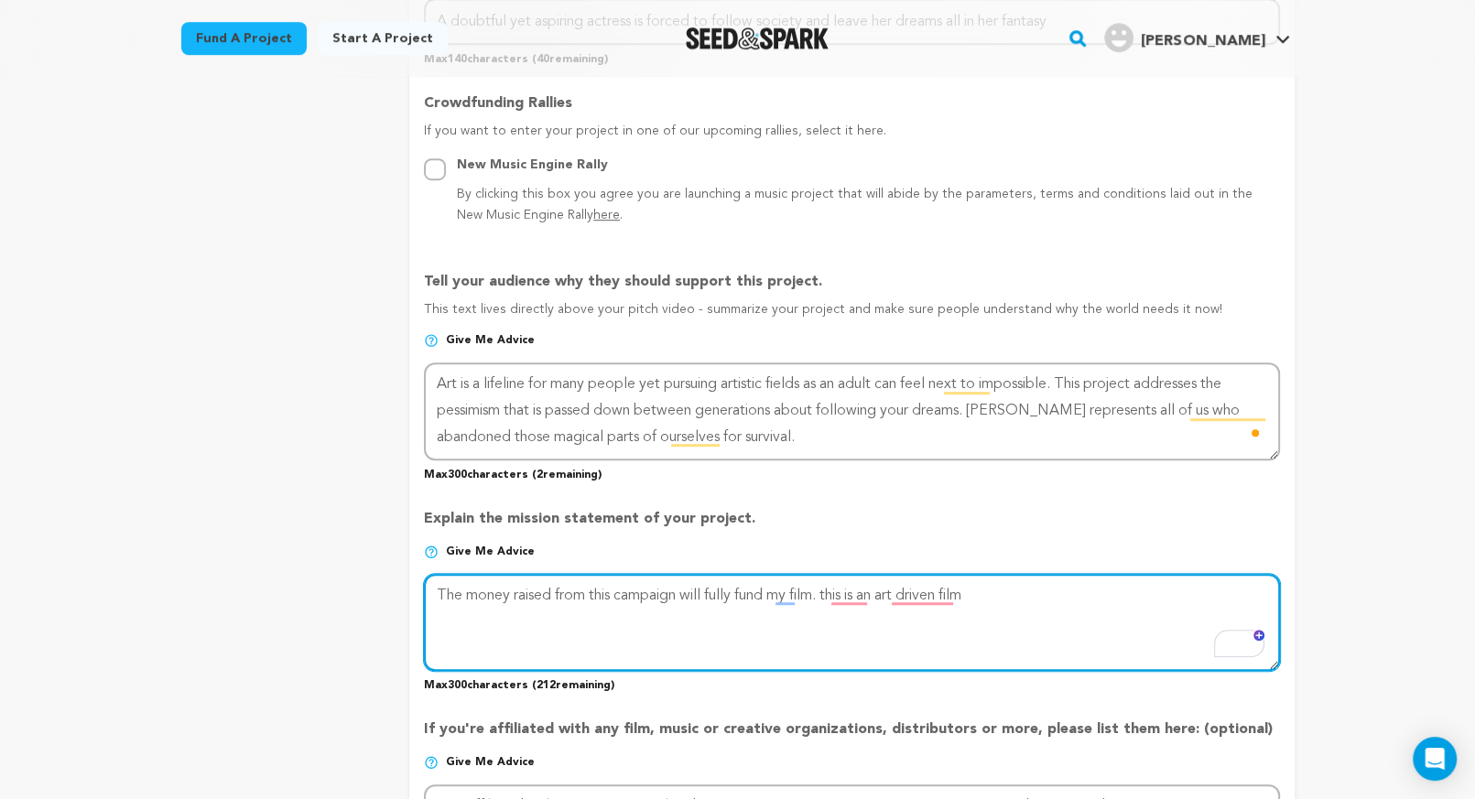
click at [828, 597] on textarea "To enrich screen reader interactions, please activate Accessibility in Grammarl…" at bounding box center [851, 622] width 855 height 97
drag, startPoint x: 829, startPoint y: 589, endPoint x: 1087, endPoint y: 605, distance: 258.6
click at [1087, 605] on textarea "To enrich screen reader interactions, please activate Accessibility in Grammarl…" at bounding box center [851, 622] width 855 height 97
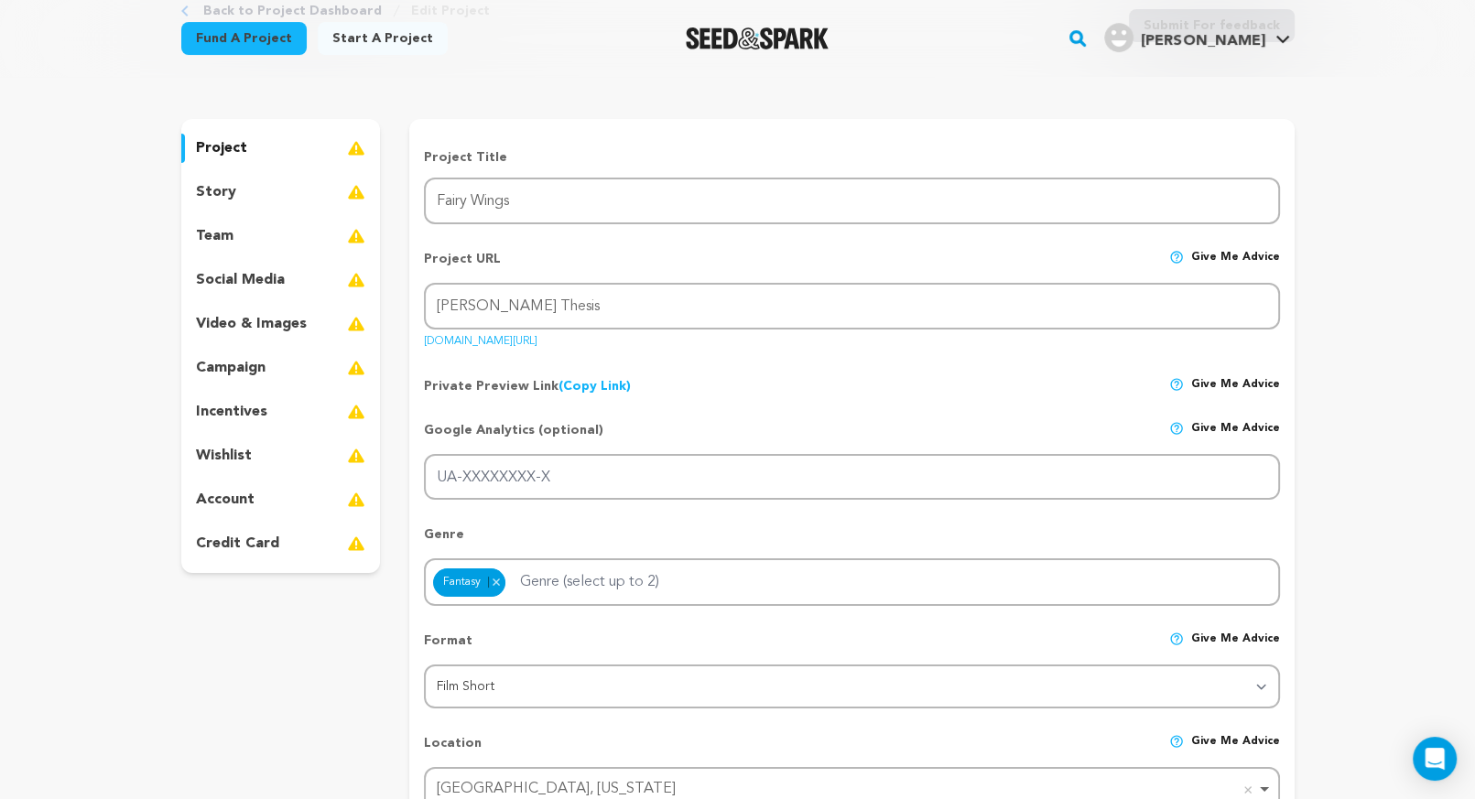
scroll to position [165, 0]
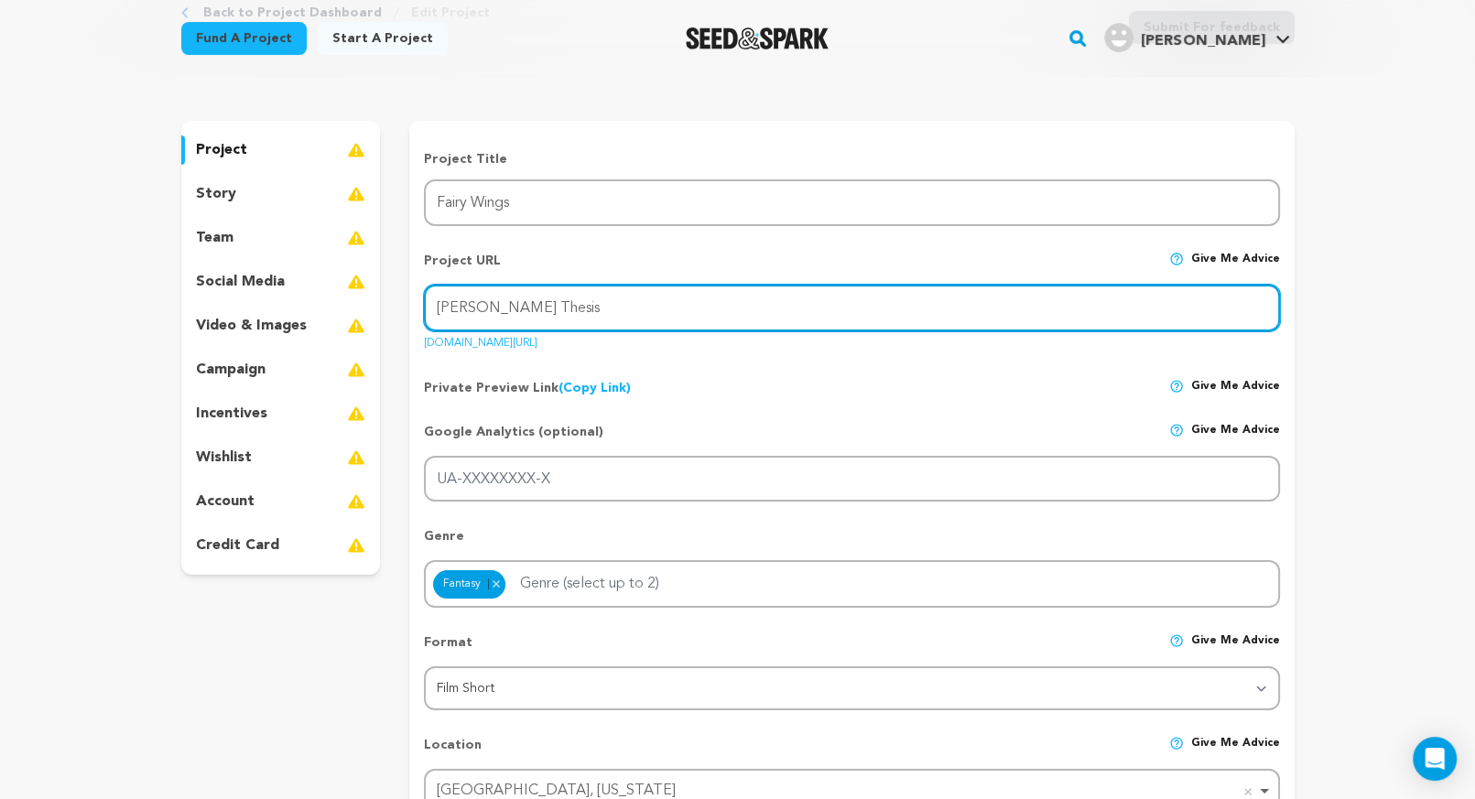
click at [481, 308] on input "[PERSON_NAME] Thesis" at bounding box center [851, 308] width 855 height 47
click at [522, 308] on input "[PERSON_NAME] Thesis" at bounding box center [851, 308] width 855 height 47
type input "[PERSON_NAME]-Thesis"
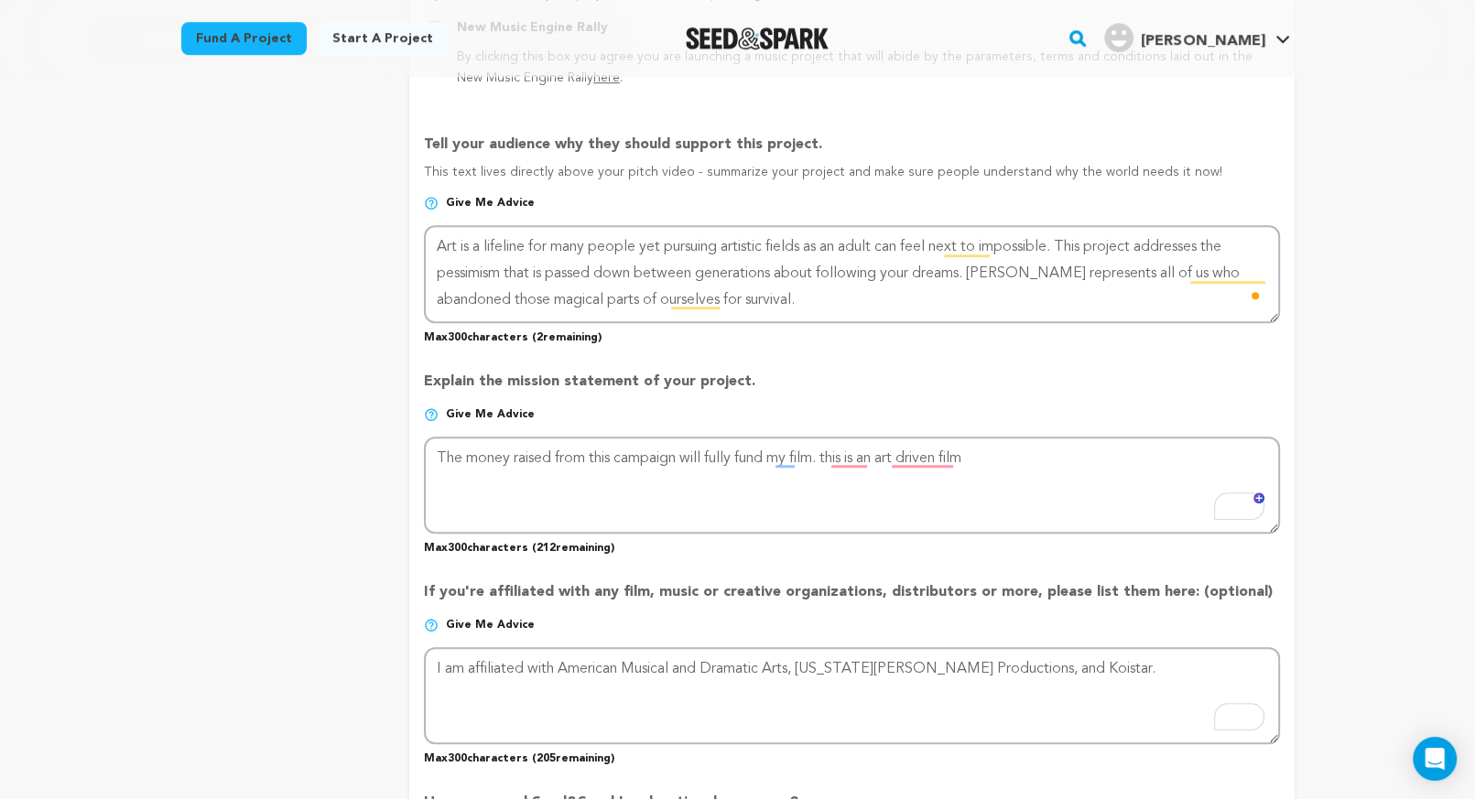
scroll to position [1176, 0]
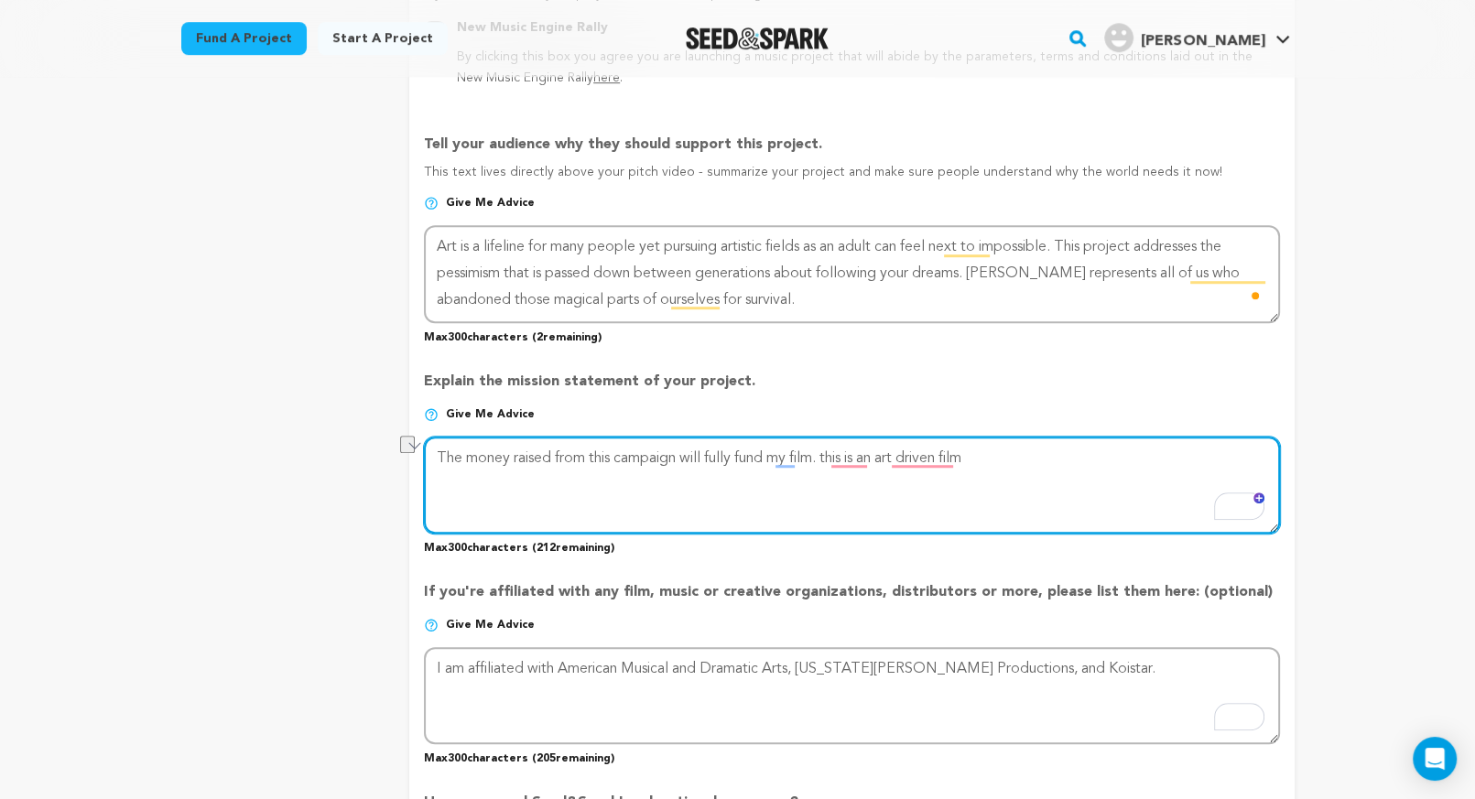
drag, startPoint x: 989, startPoint y: 456, endPoint x: 410, endPoint y: 460, distance: 579.4
click at [410, 460] on form "Project Title Project Name Fairy Wings Project URL Give me advice Project URL […" at bounding box center [851, 170] width 884 height 2063
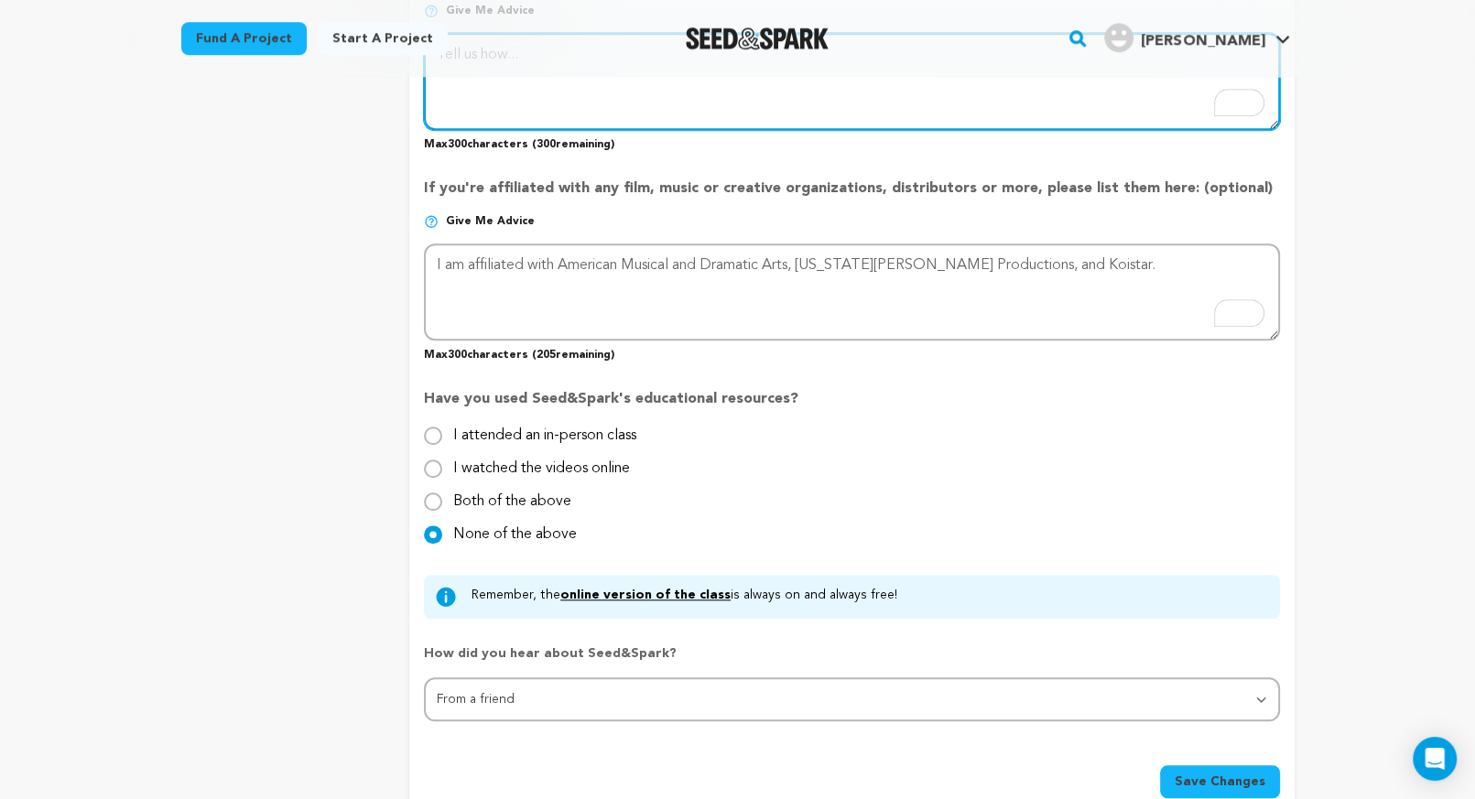
scroll to position [1586, 0]
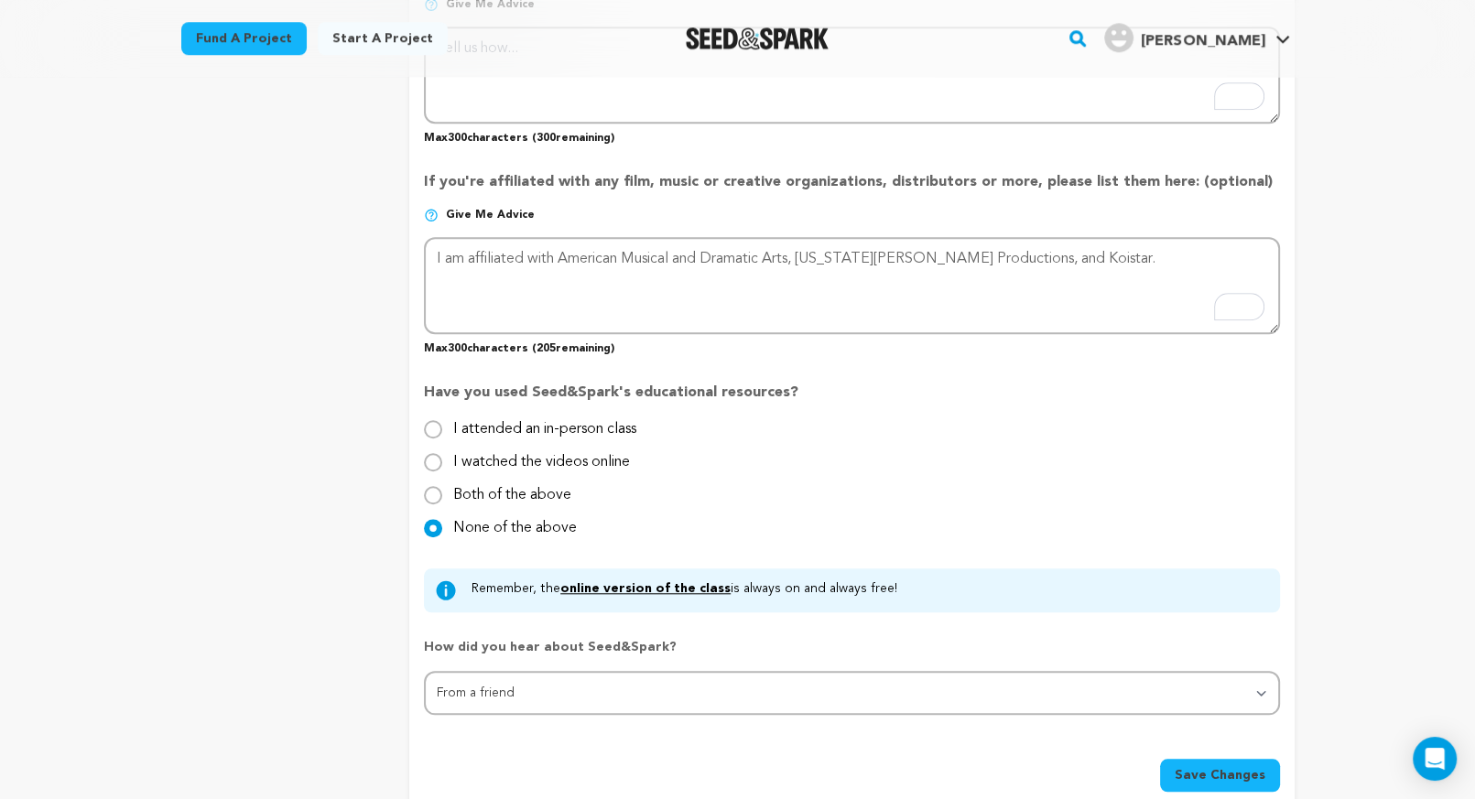
click at [1205, 766] on span "Save Changes" at bounding box center [1219, 775] width 91 height 18
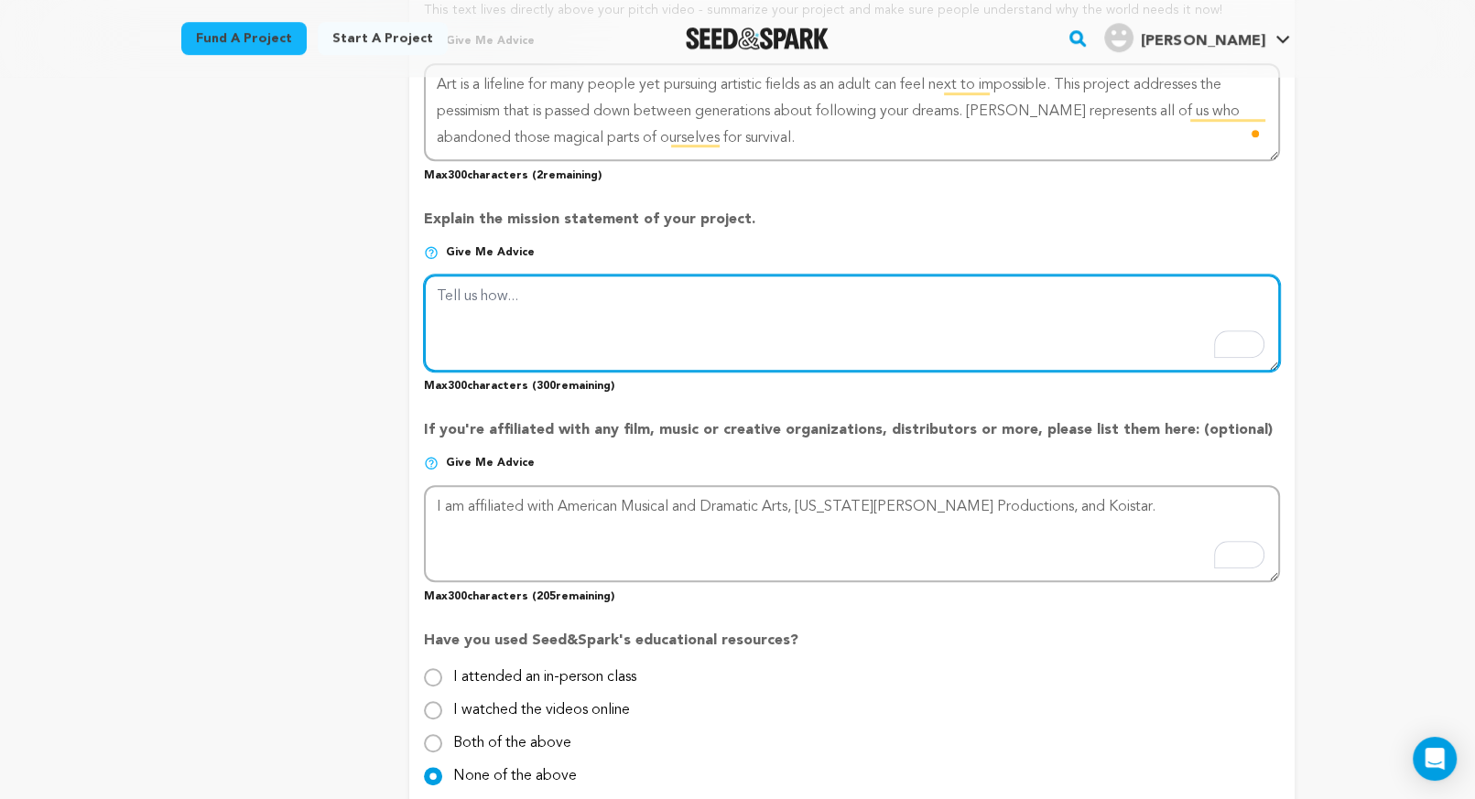
scroll to position [1332, 0]
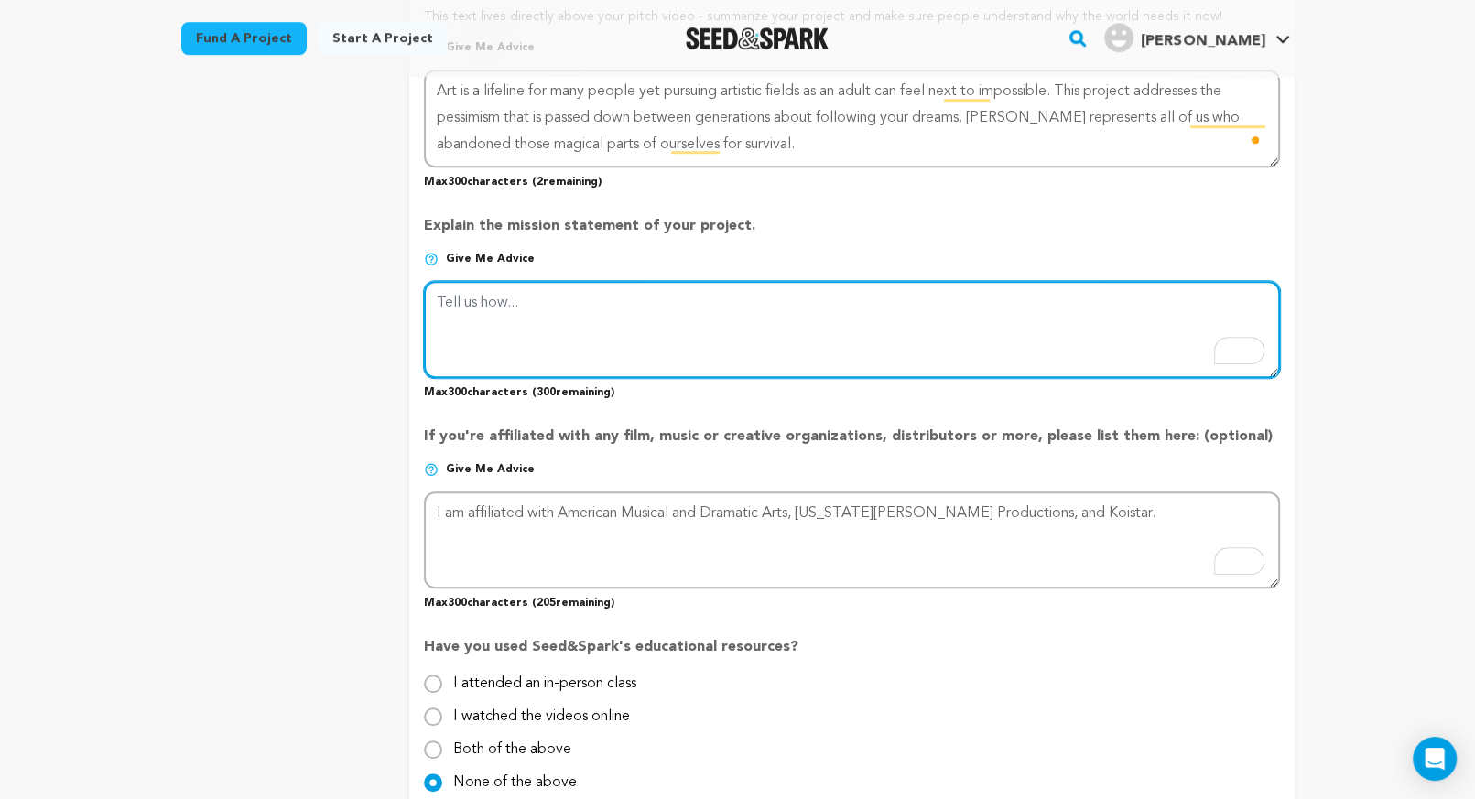
paste textarea "The money raised from this campaign will fully fund my film. this is an art dri…"
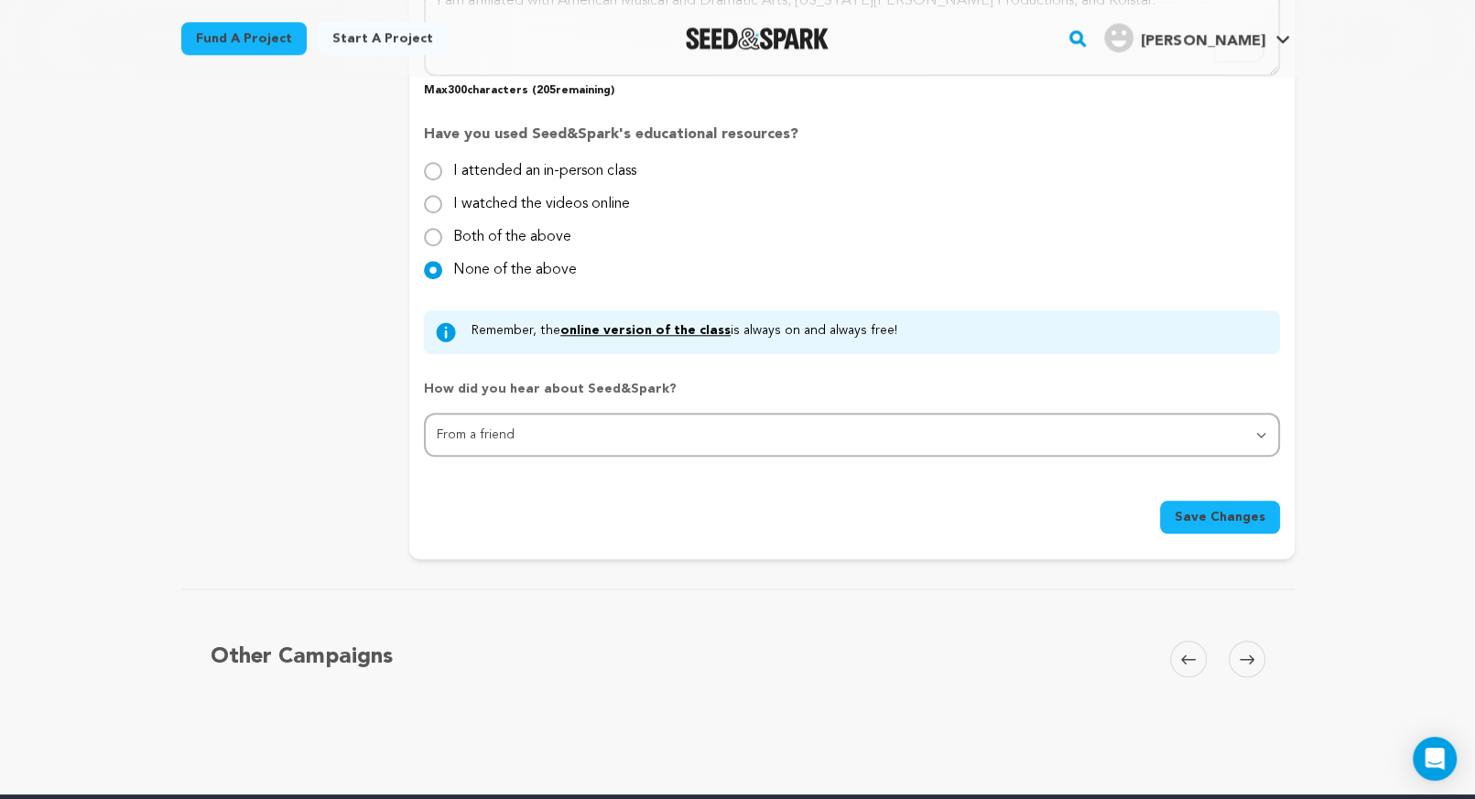
scroll to position [1846, 0]
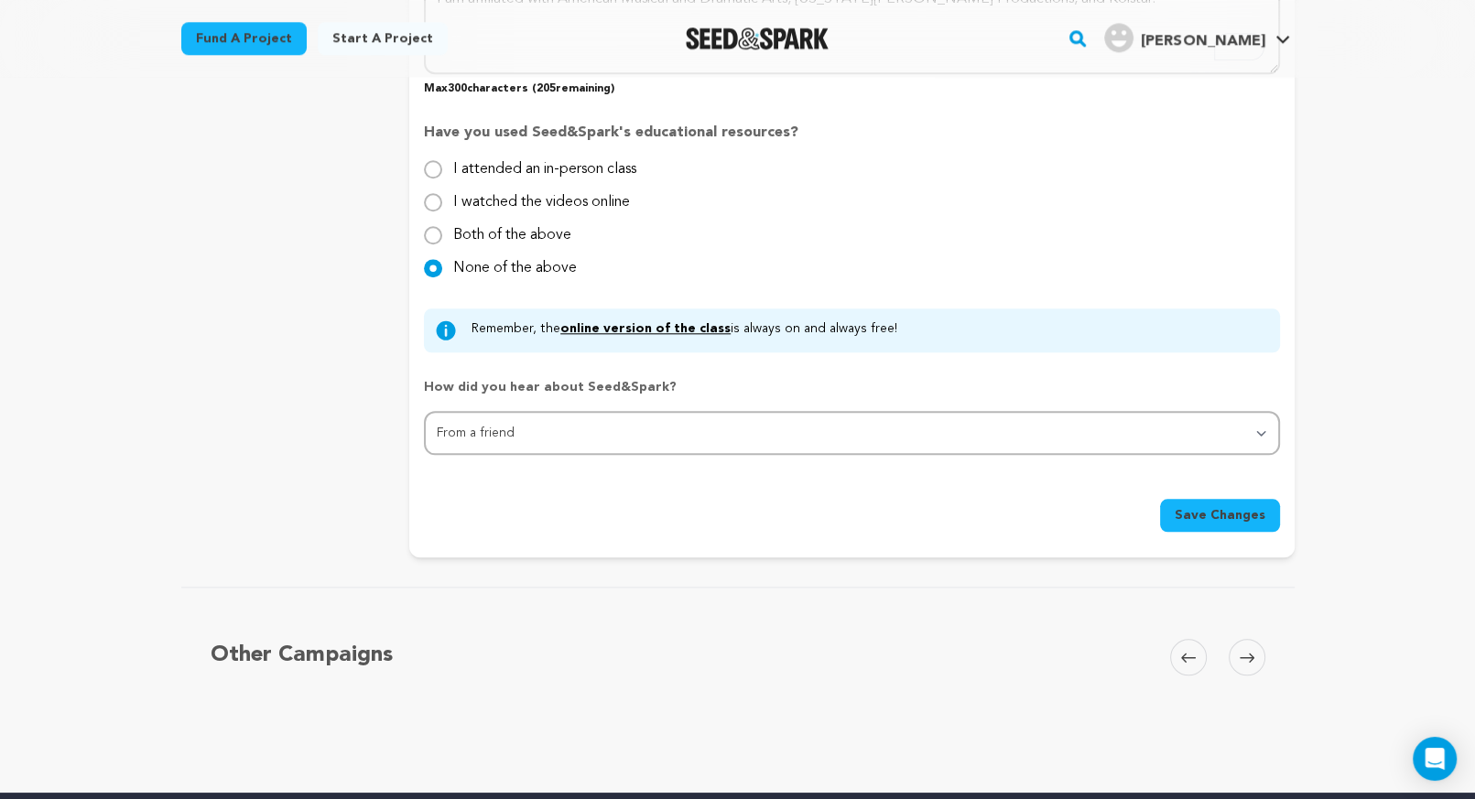
type textarea "The money raised from this campaign will fully fund my film. this is an art dri…"
click at [1195, 510] on span "Save Changes" at bounding box center [1219, 515] width 91 height 18
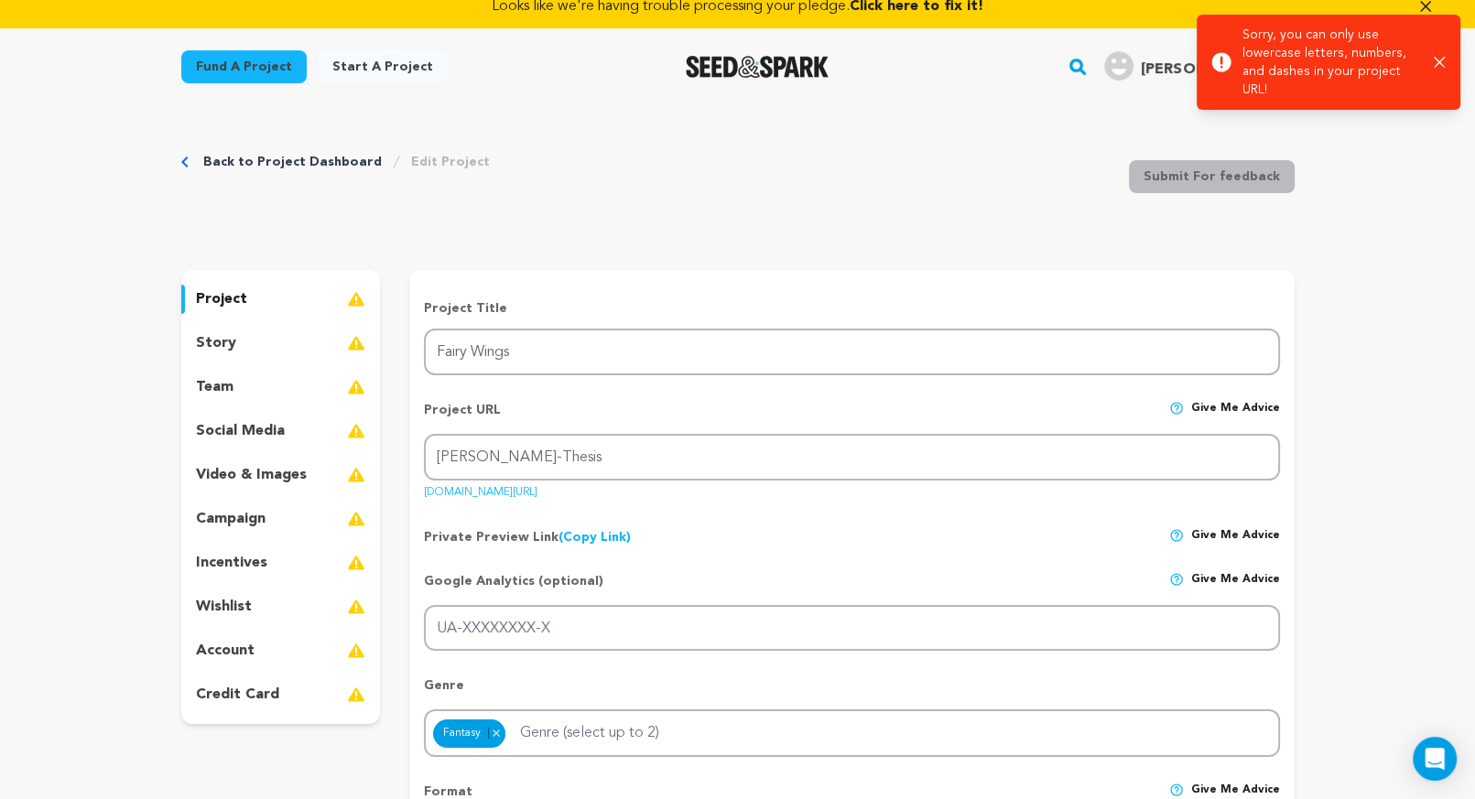
scroll to position [0, 0]
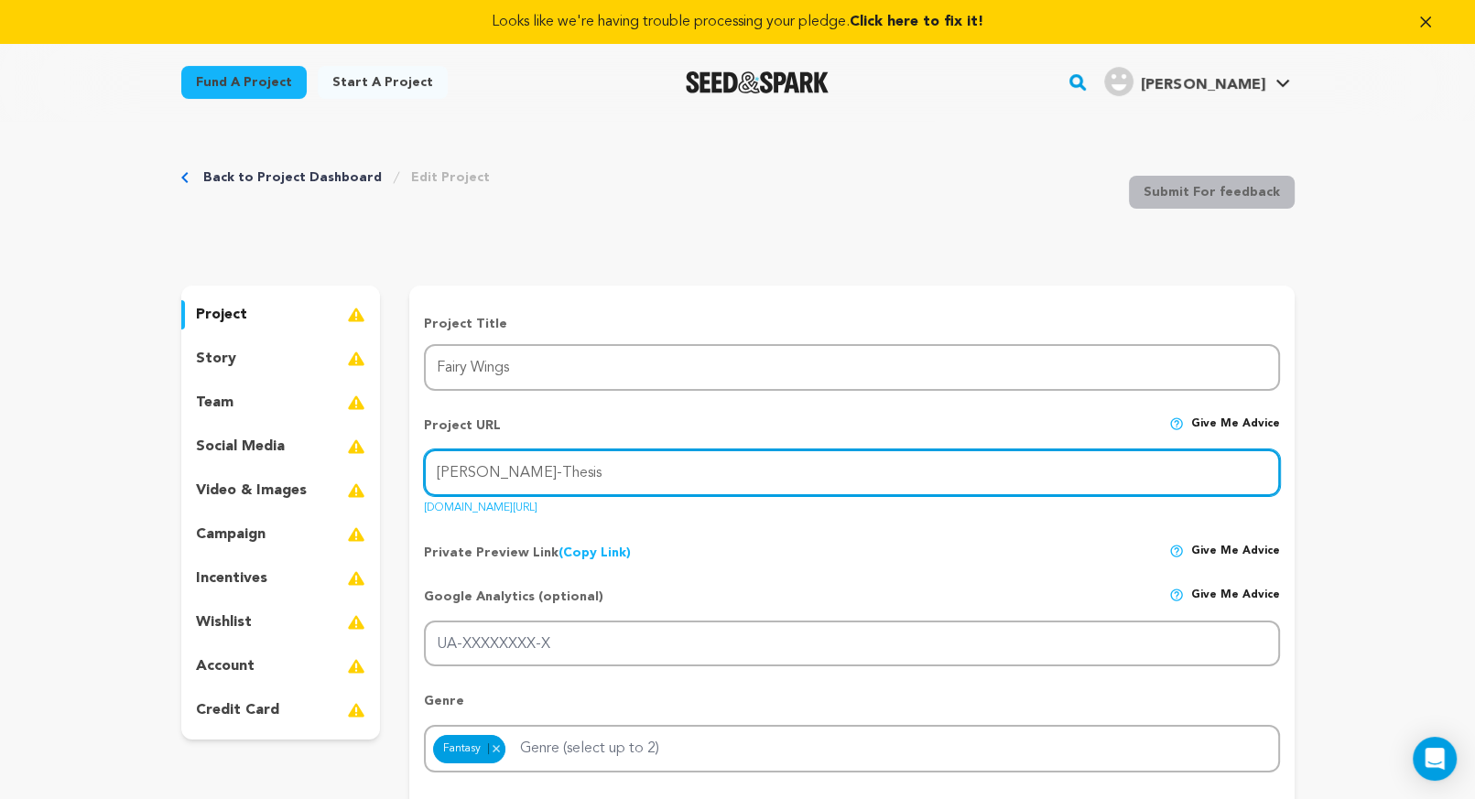
click at [485, 473] on input "[PERSON_NAME]-Thesis" at bounding box center [851, 472] width 855 height 47
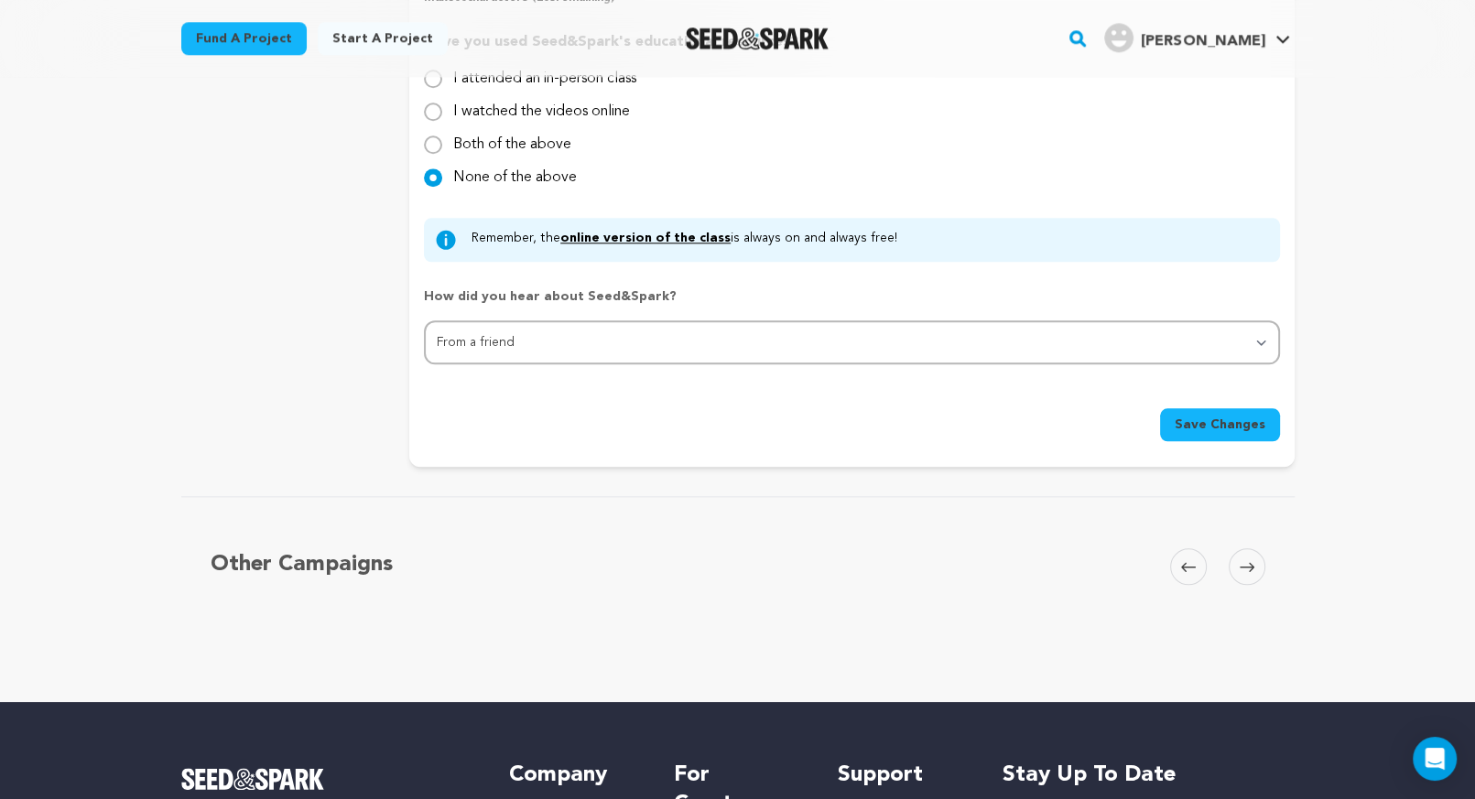
scroll to position [1948, 0]
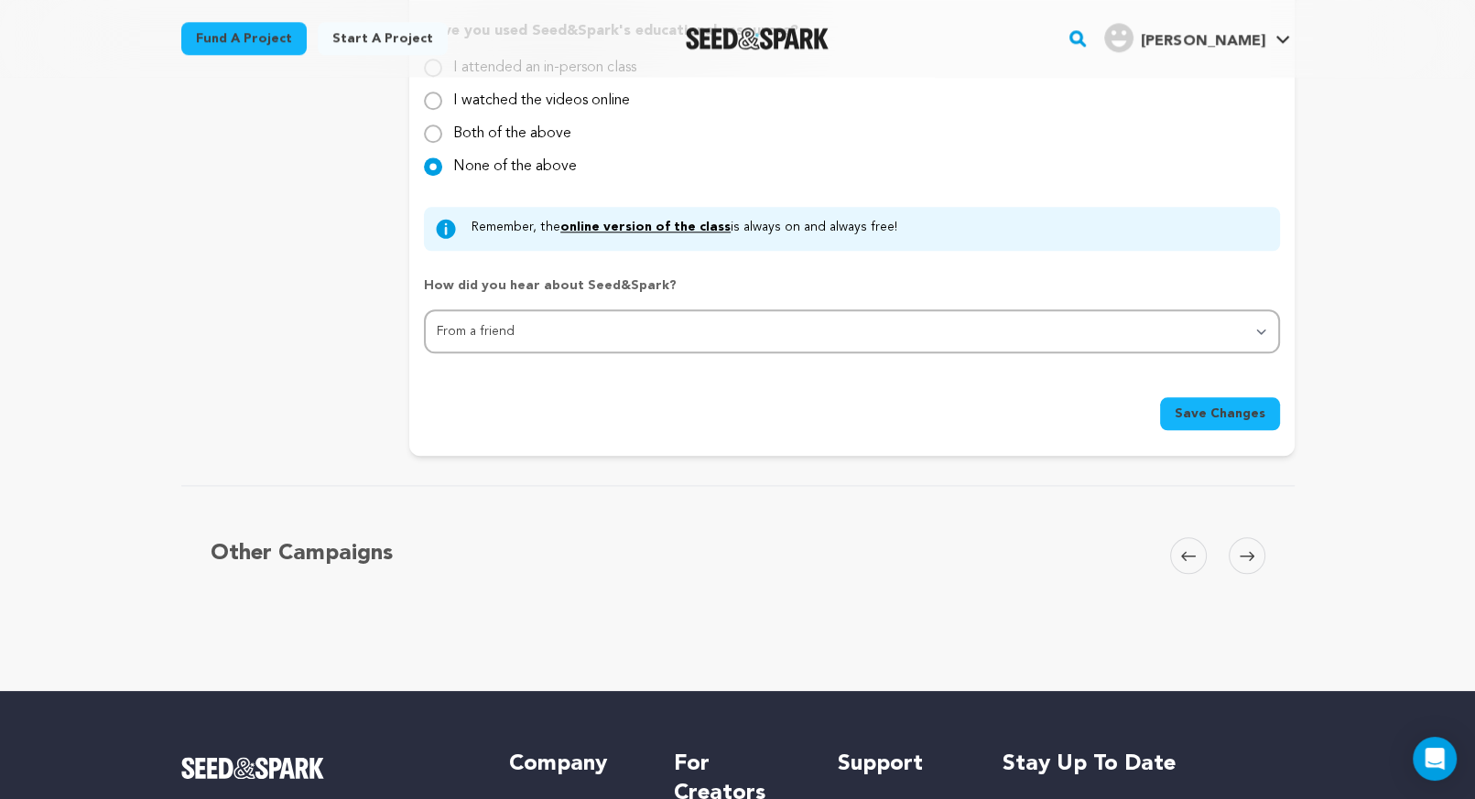
click at [1231, 414] on span "Save Changes" at bounding box center [1219, 414] width 91 height 18
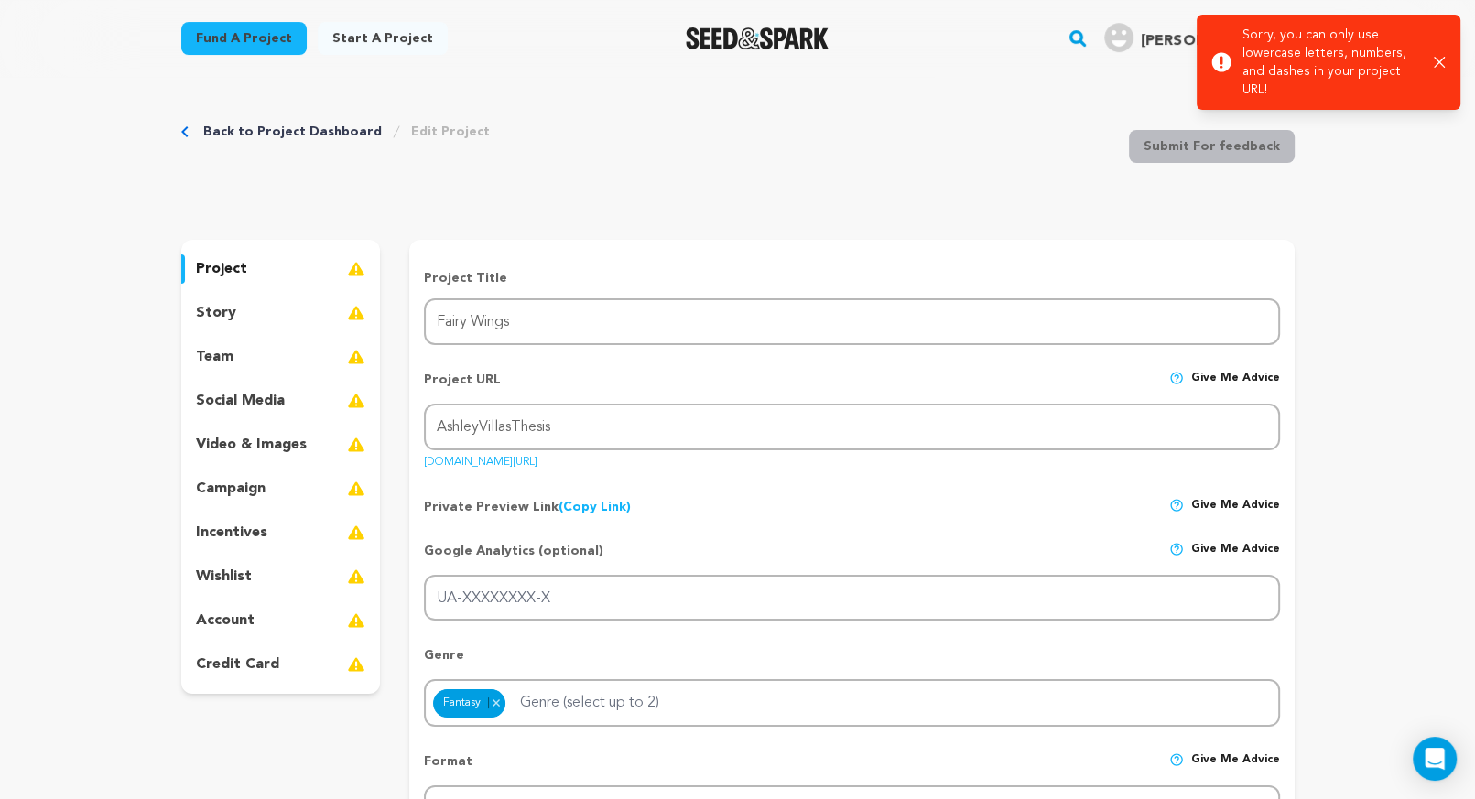
scroll to position [0, 0]
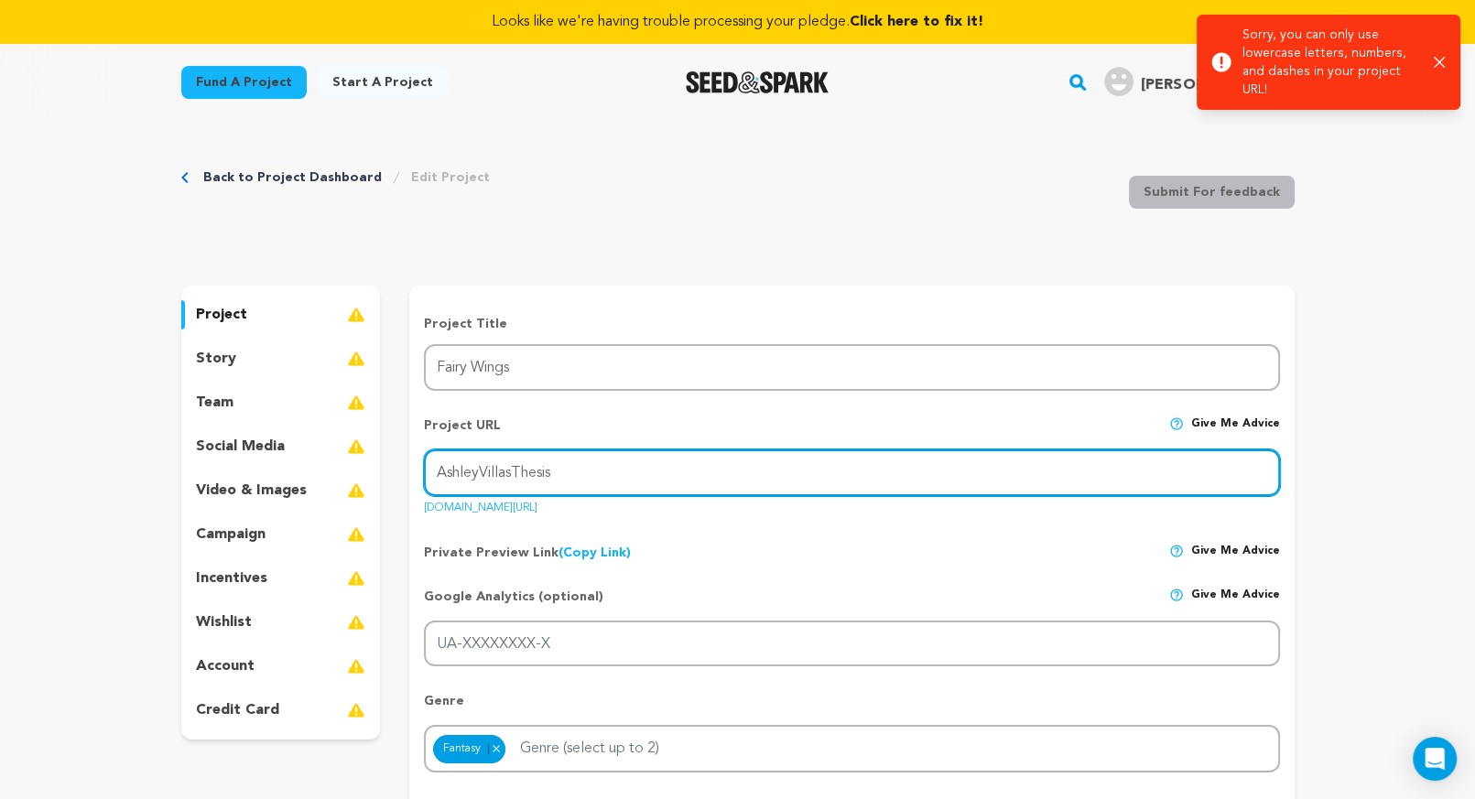
click at [444, 475] on input "AshleyVillasThesis" at bounding box center [851, 472] width 855 height 47
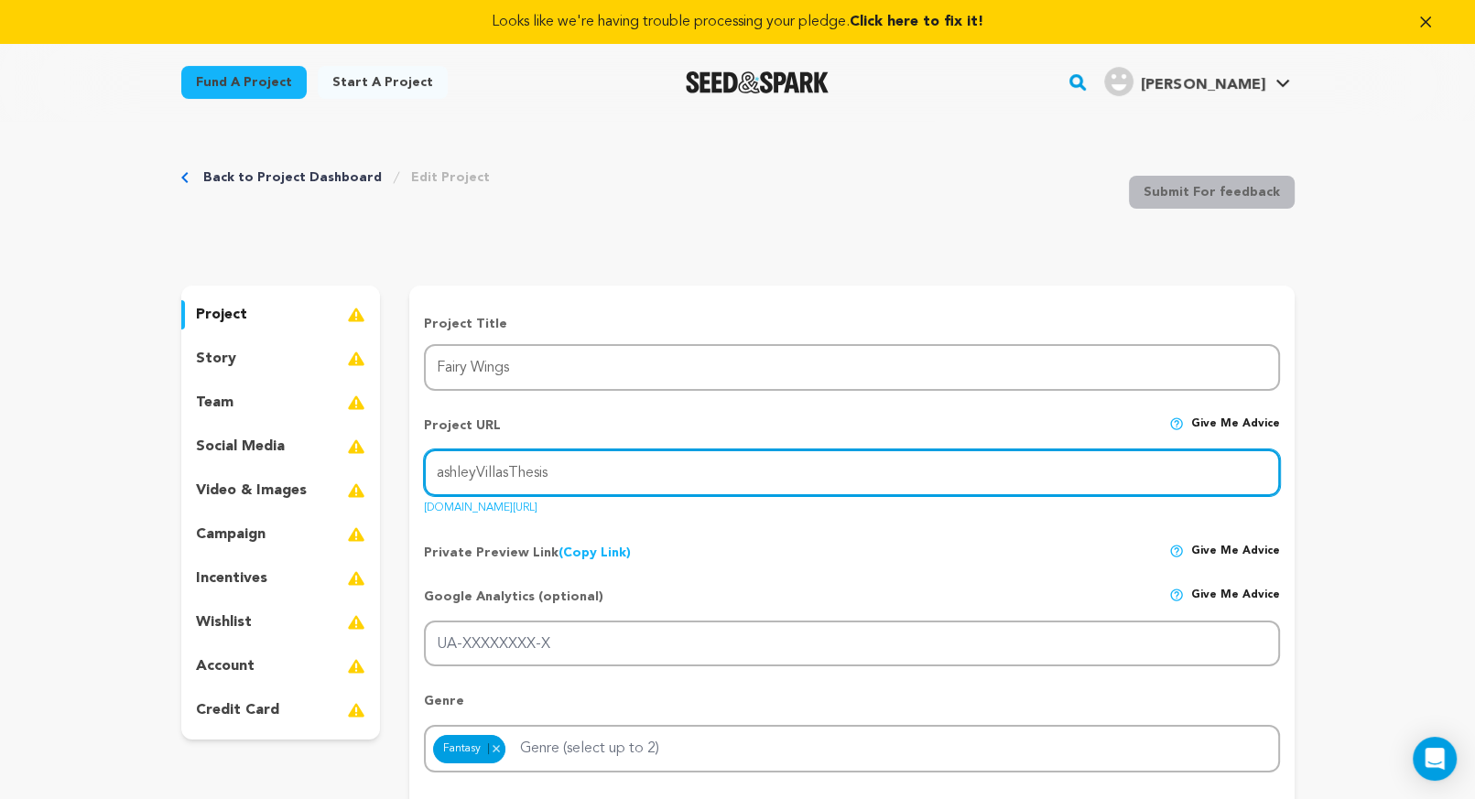
click at [481, 473] on input "ashleyVillasThesis" at bounding box center [851, 472] width 855 height 47
click at [515, 469] on input "ashleyvillasThesis" at bounding box center [851, 472] width 855 height 47
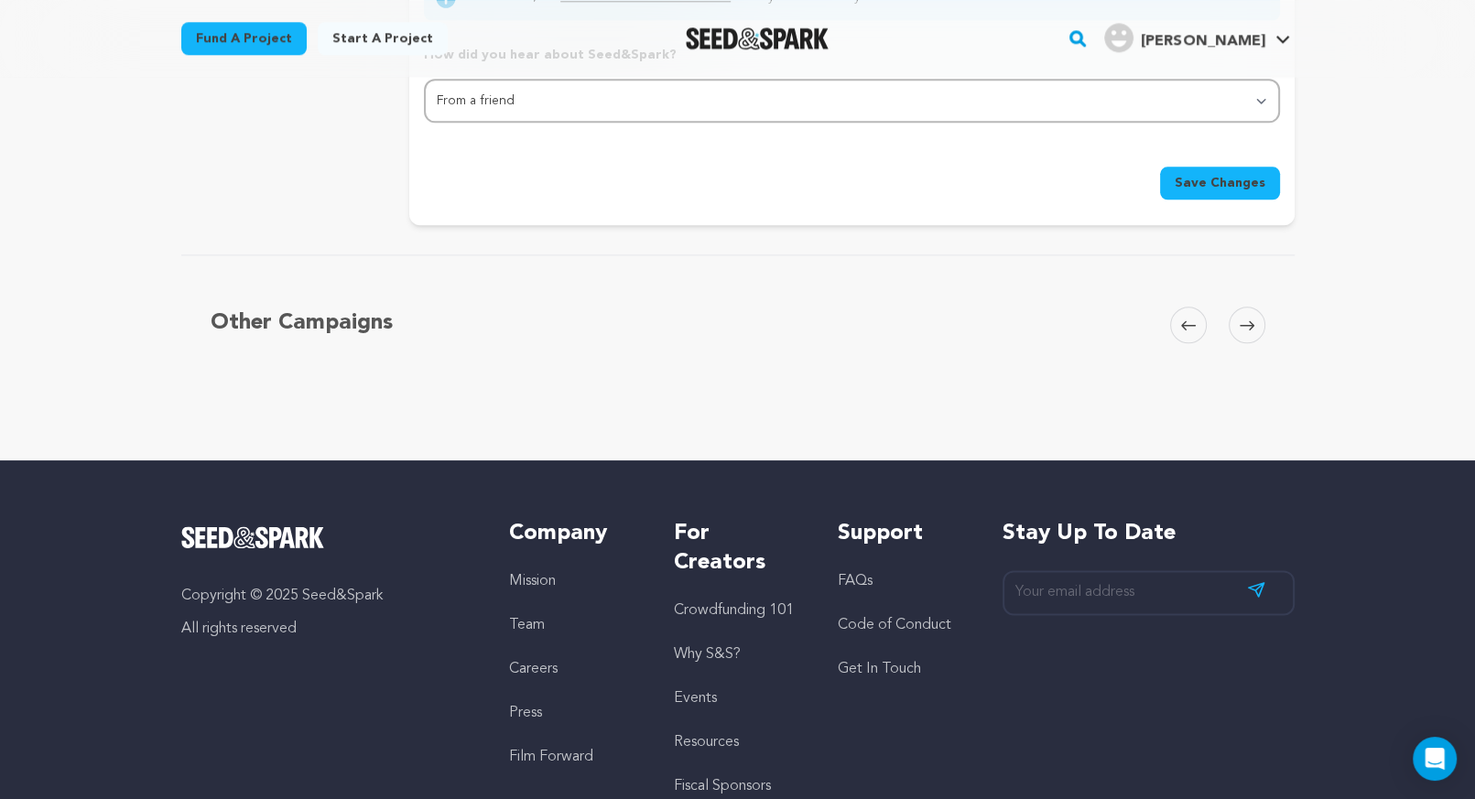
scroll to position [2180, 0]
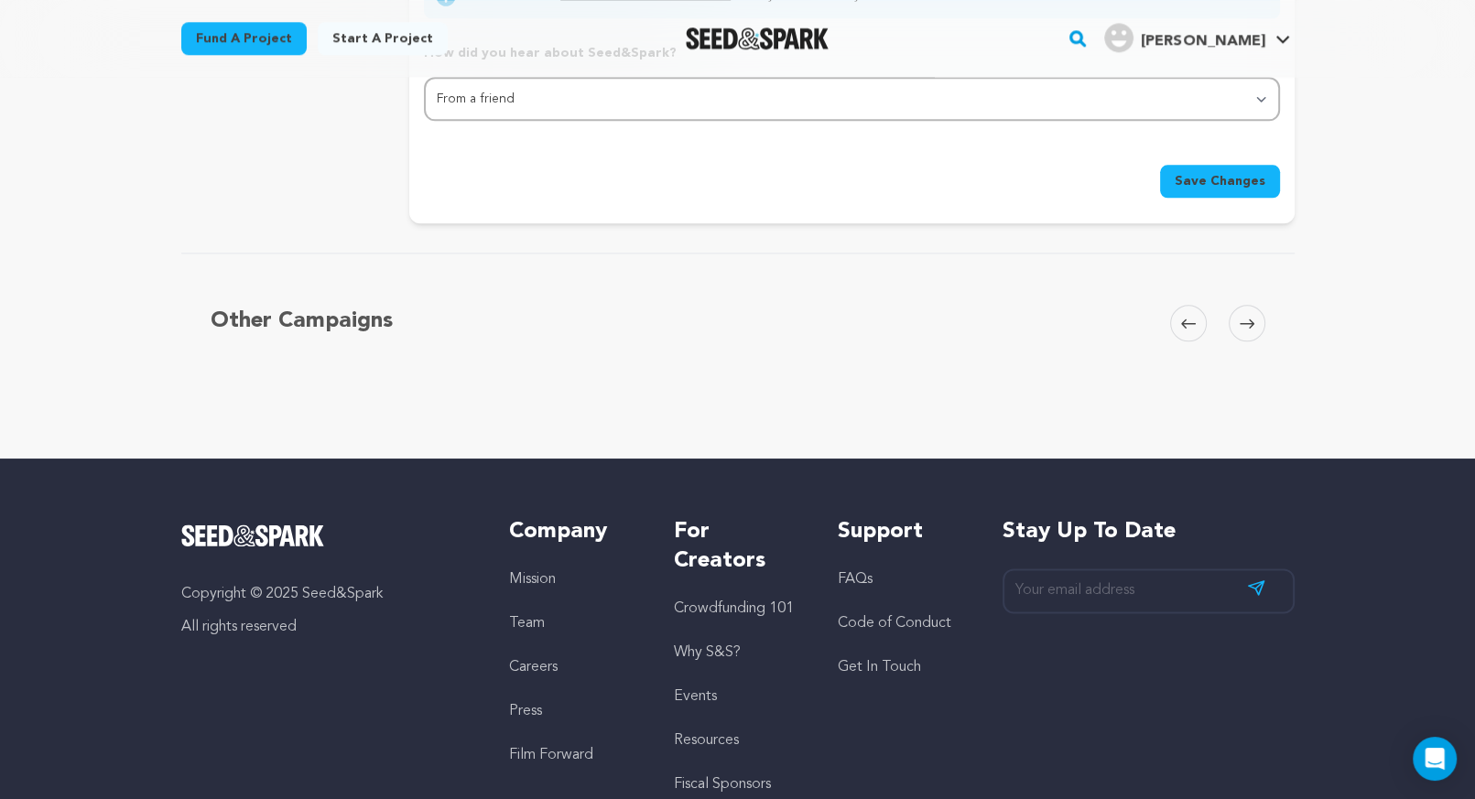
type input "ashleyvillasthesis"
click at [1207, 172] on span "Save Changes" at bounding box center [1219, 181] width 91 height 18
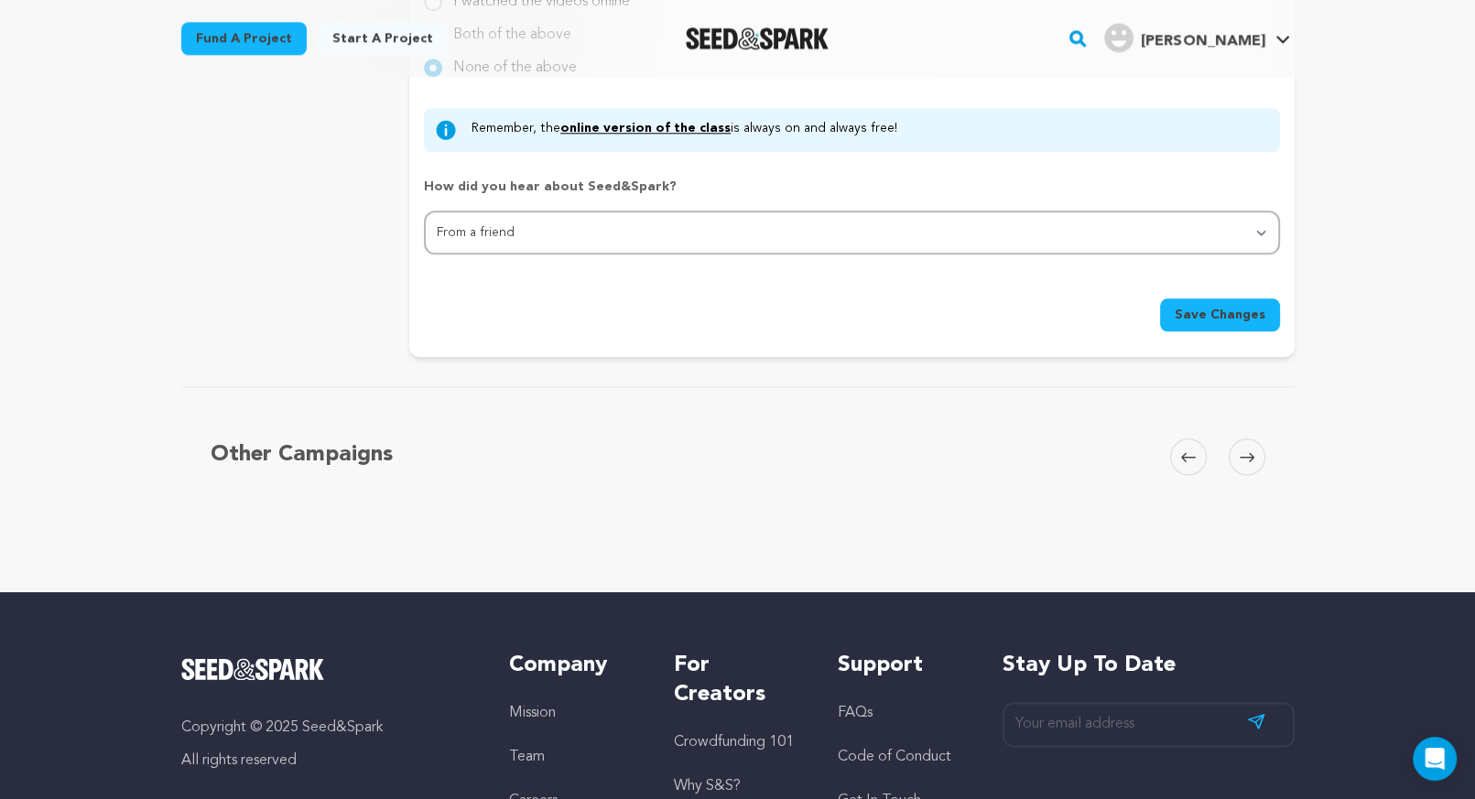
scroll to position [2048, 0]
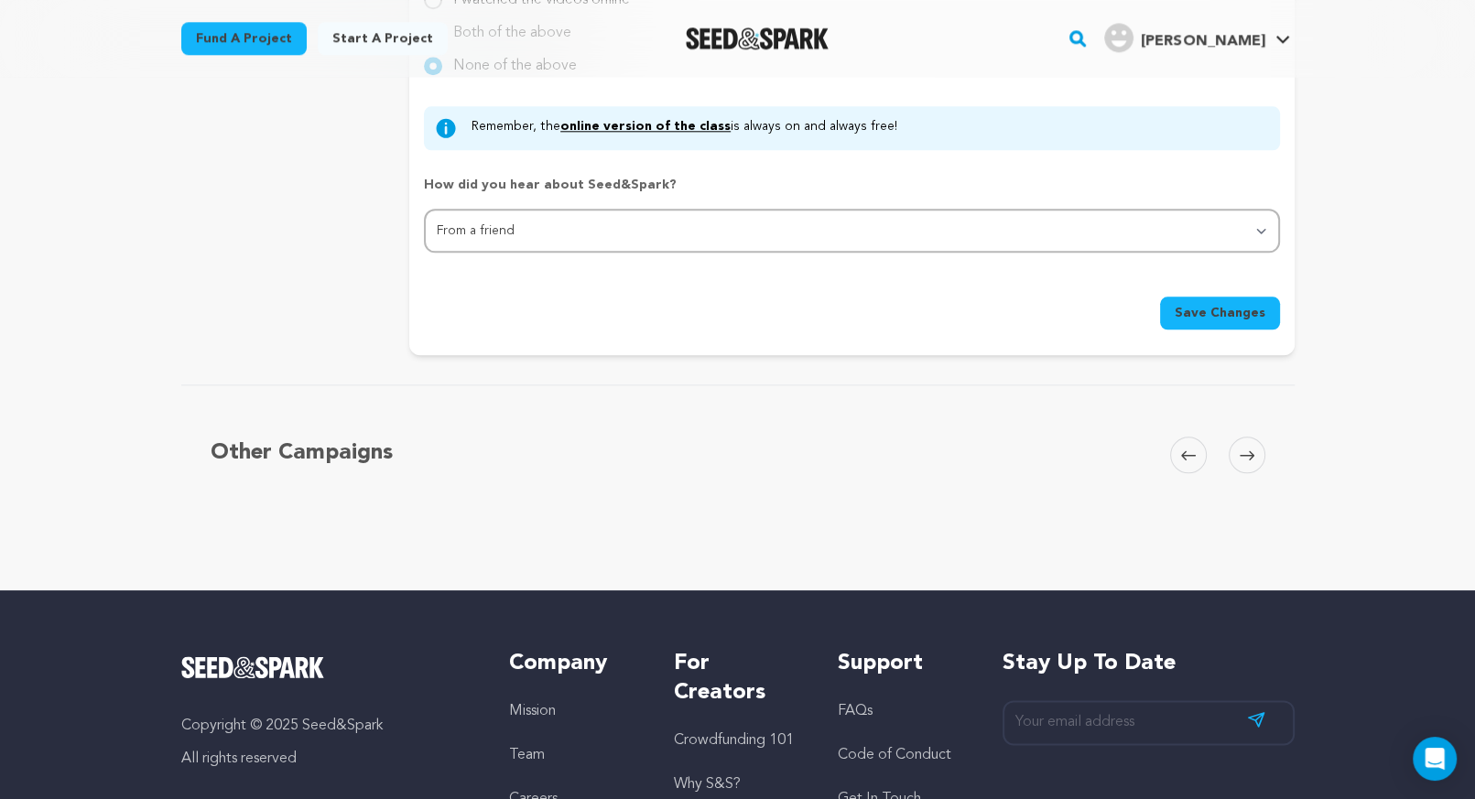
click at [1222, 306] on span "Save Changes" at bounding box center [1219, 313] width 91 height 18
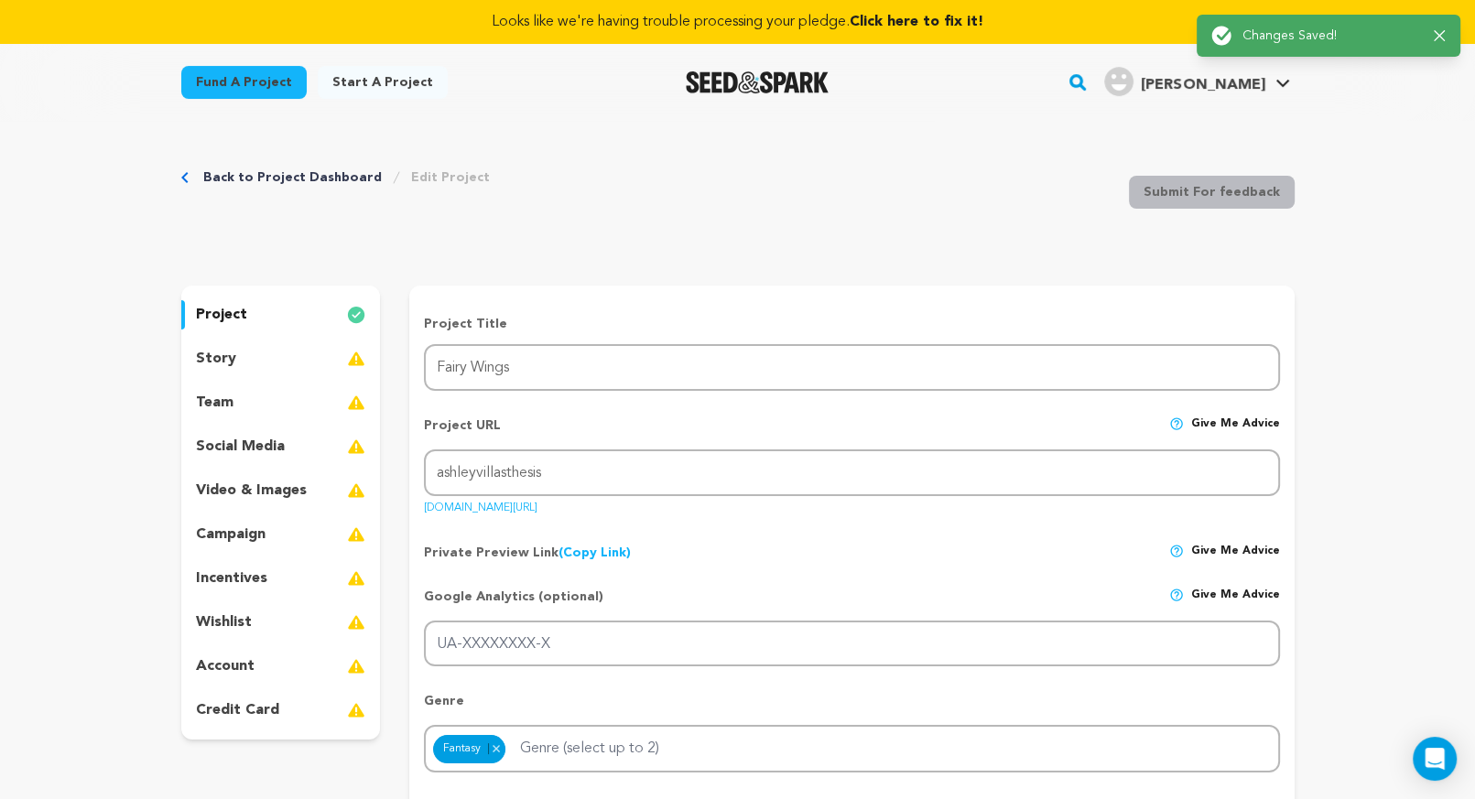
scroll to position [1, 0]
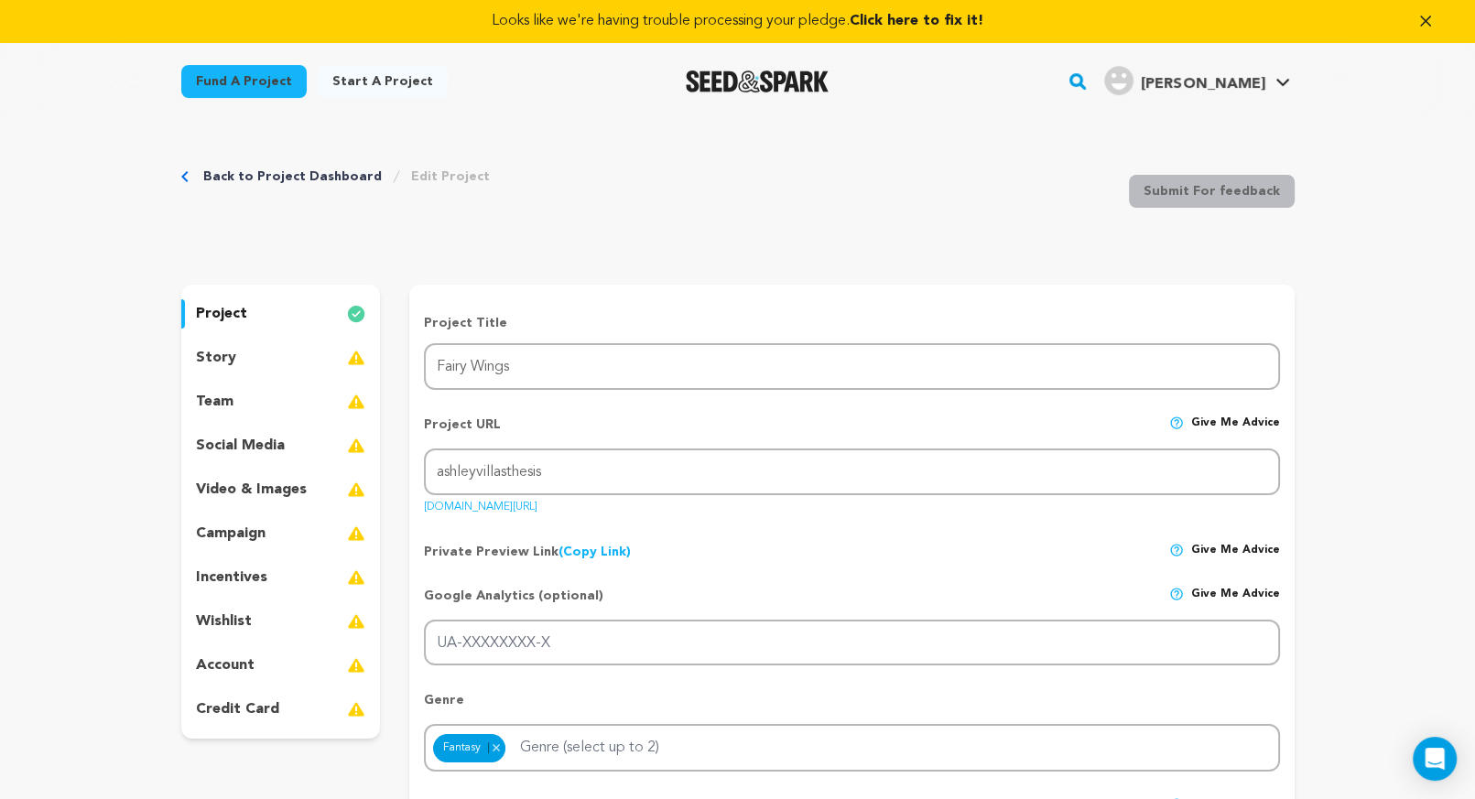
click at [227, 357] on p "story" at bounding box center [216, 358] width 40 height 22
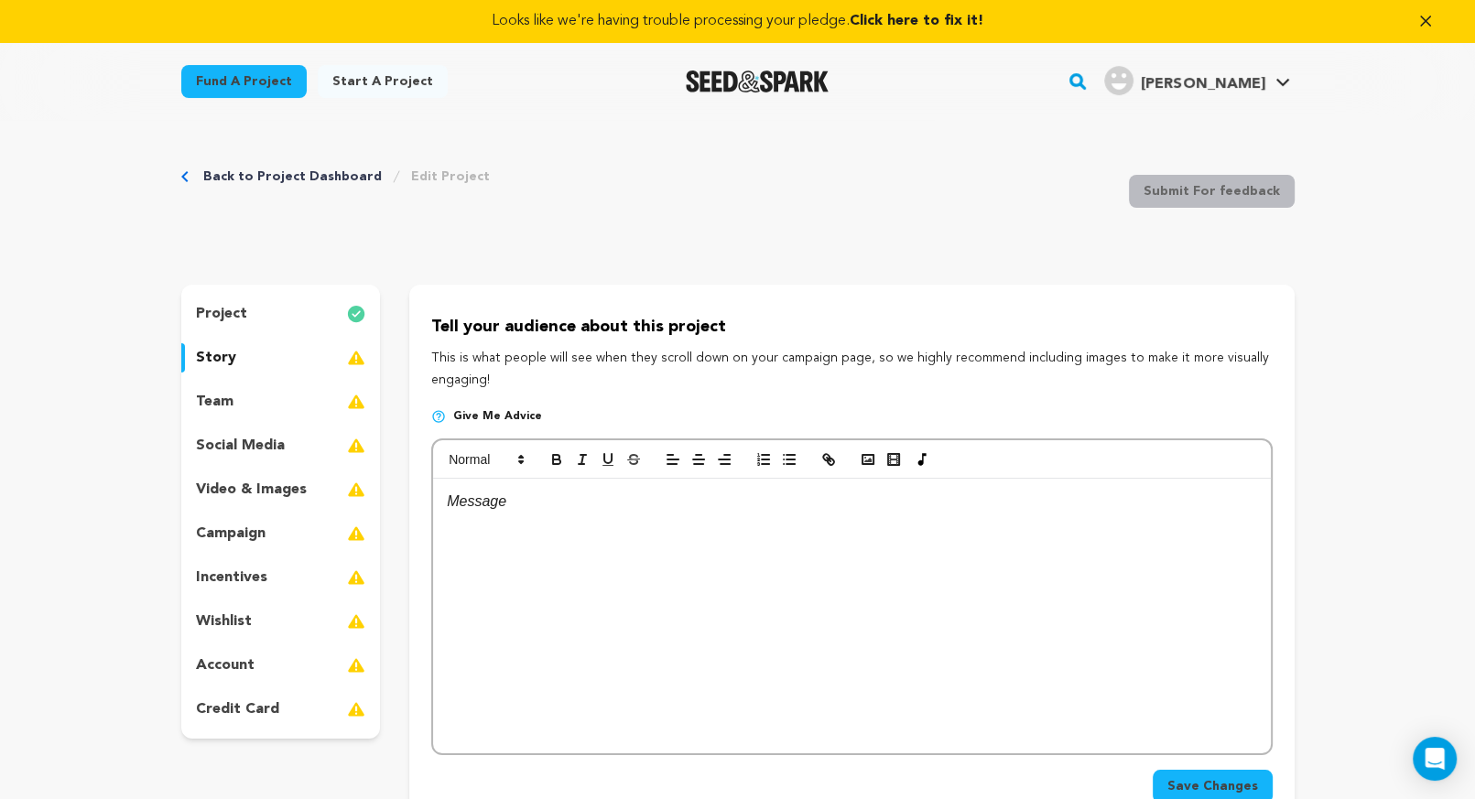
click at [212, 402] on p "team" at bounding box center [215, 402] width 38 height 22
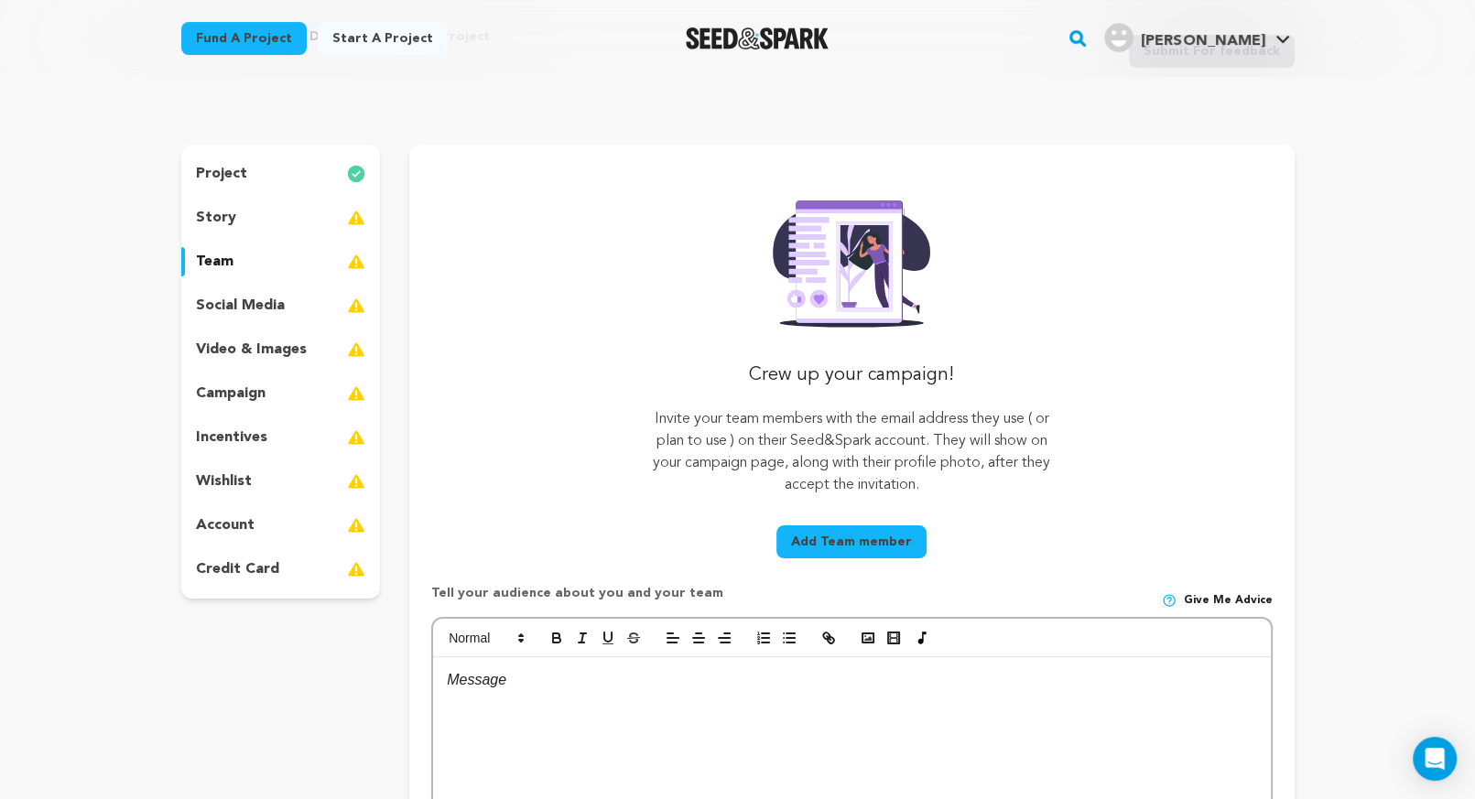
scroll to position [138, 0]
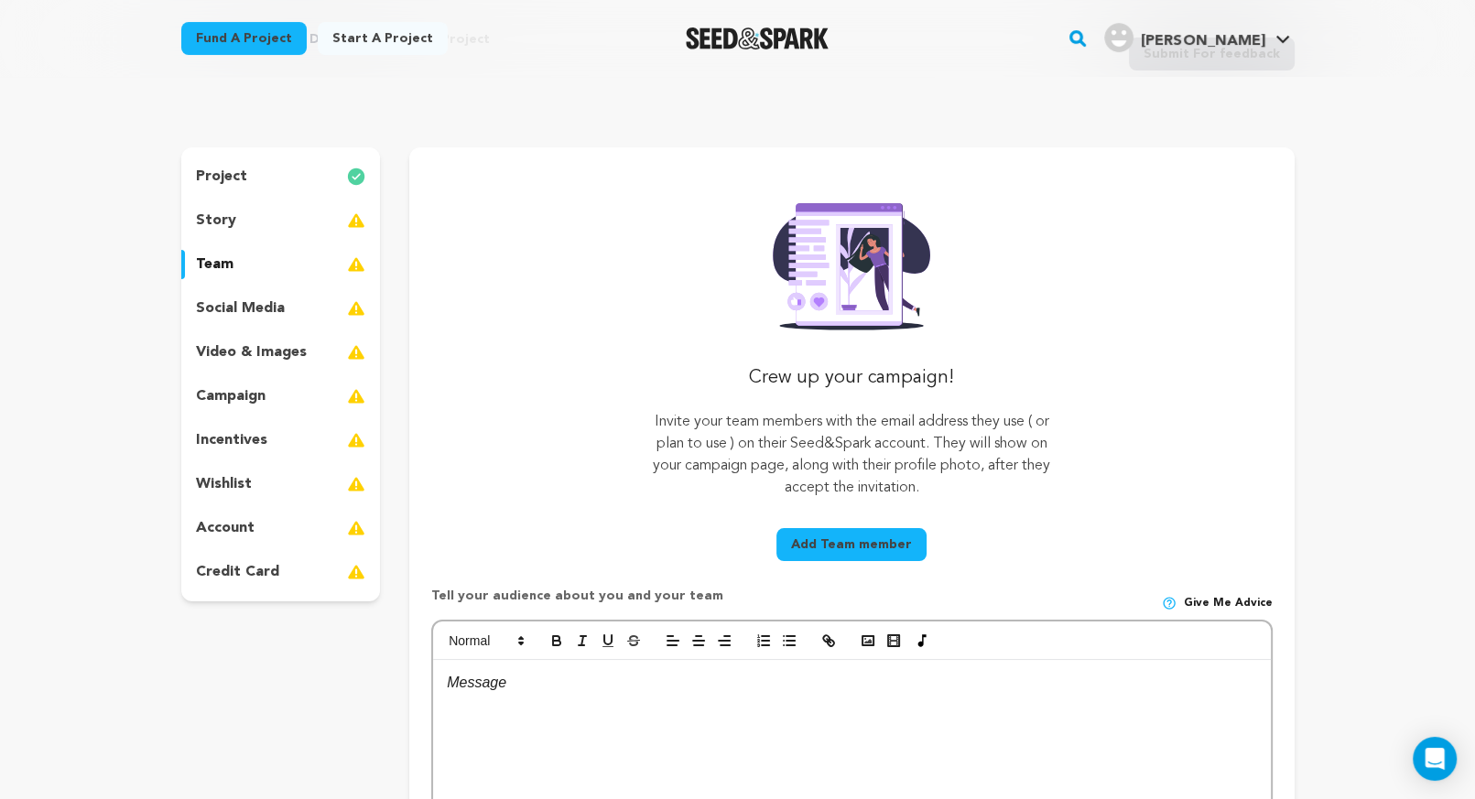
click at [217, 295] on div "social media" at bounding box center [281, 308] width 200 height 29
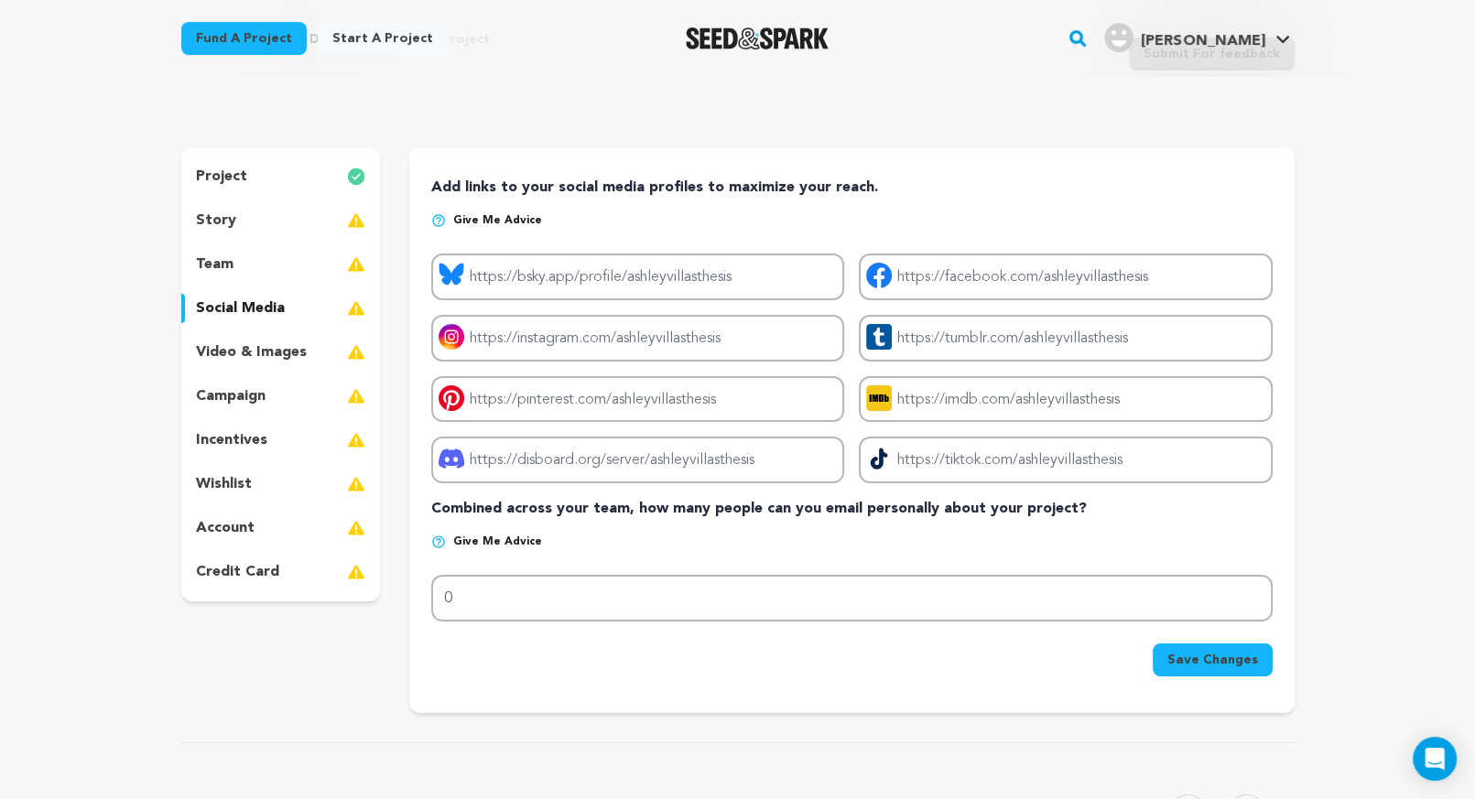
click at [251, 343] on p "video & images" at bounding box center [251, 352] width 111 height 22
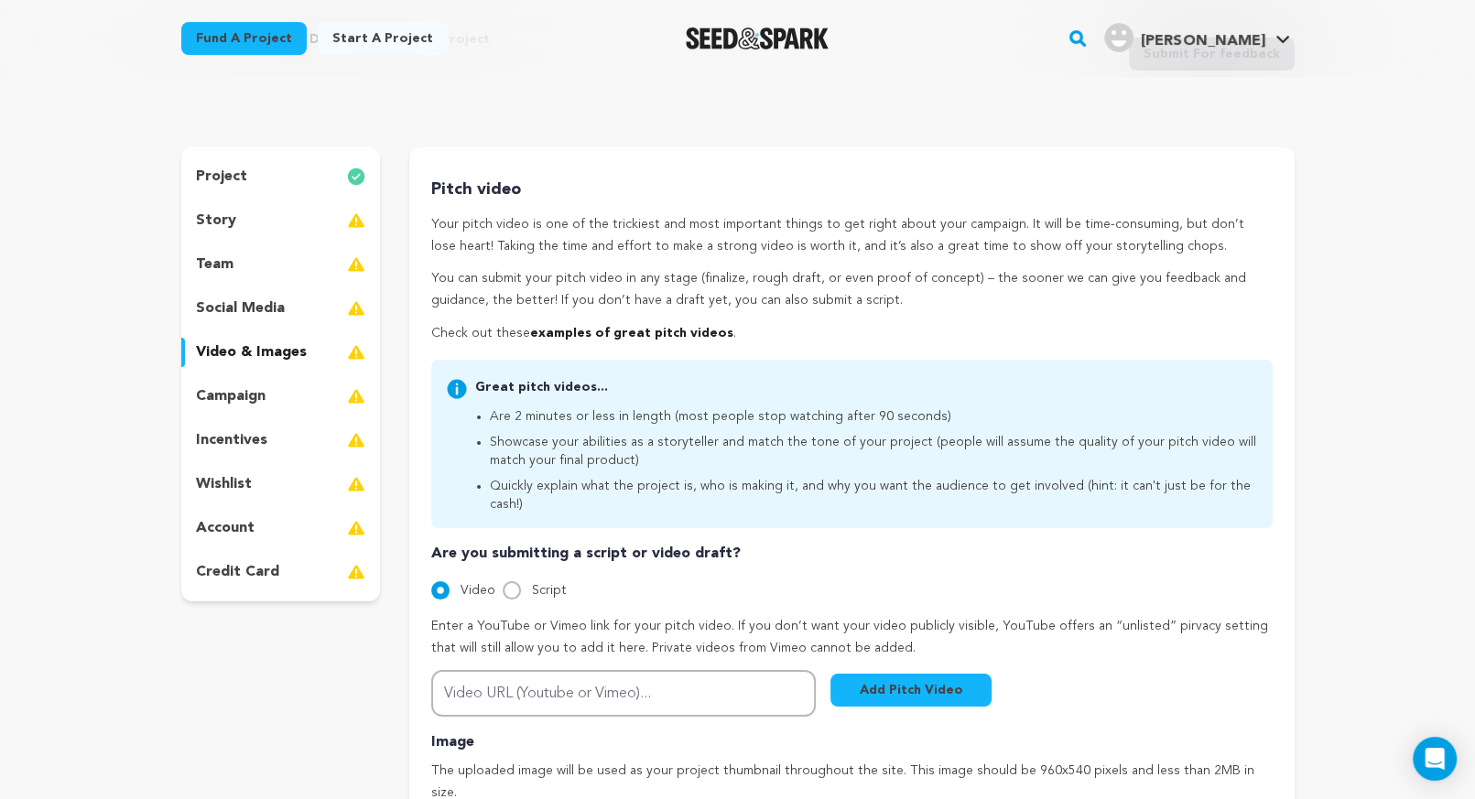
click at [251, 392] on p "campaign" at bounding box center [231, 396] width 70 height 22
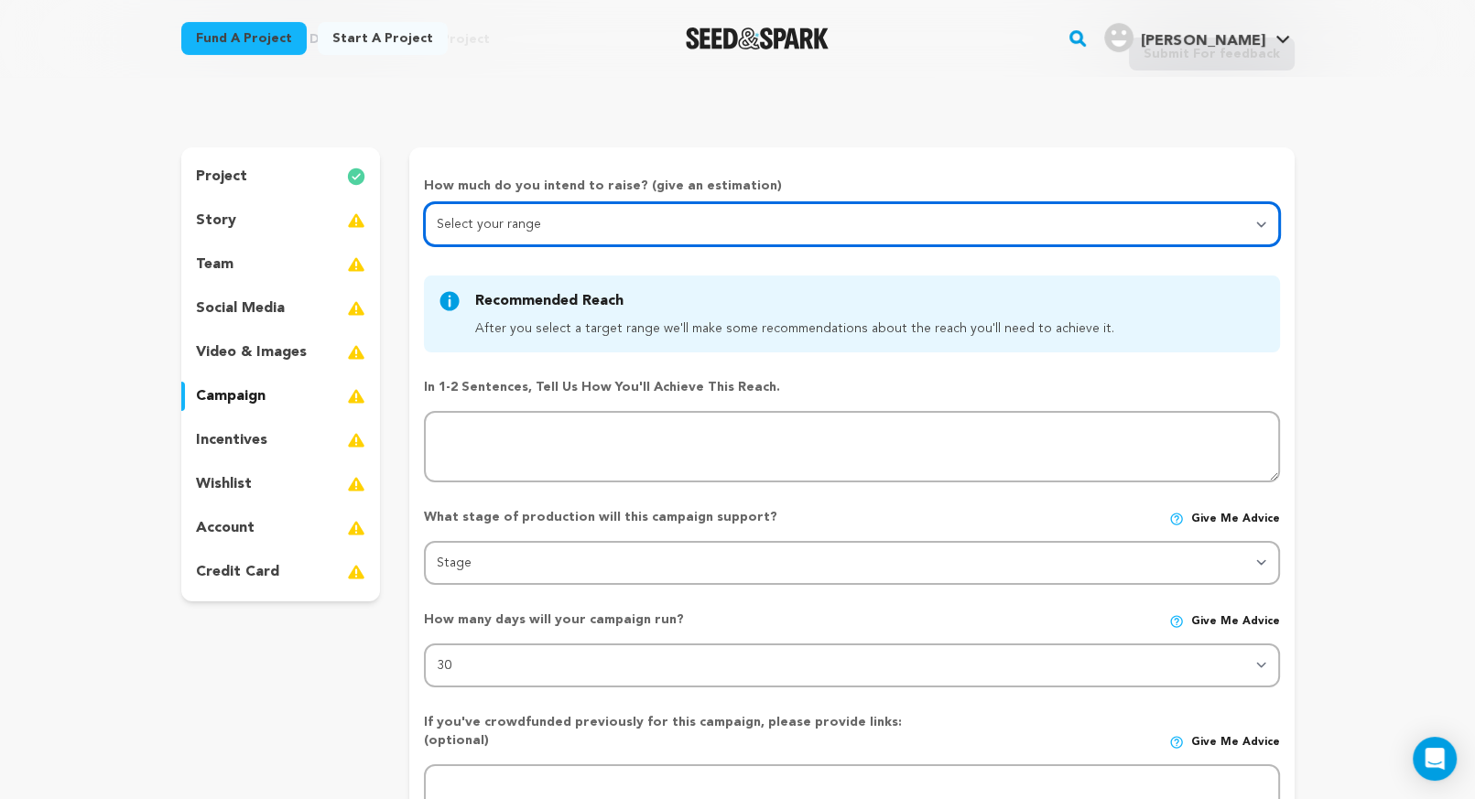
click at [481, 232] on select "Select your range Less than $10k 10k - $14k 15k - $24k 25k - $49k 50k or more" at bounding box center [851, 224] width 855 height 44
select select "3"
click at [424, 202] on select "Select your range Less than $10k 10k - $14k 15k - $24k 25k - $49k 50k or more" at bounding box center [851, 224] width 855 height 44
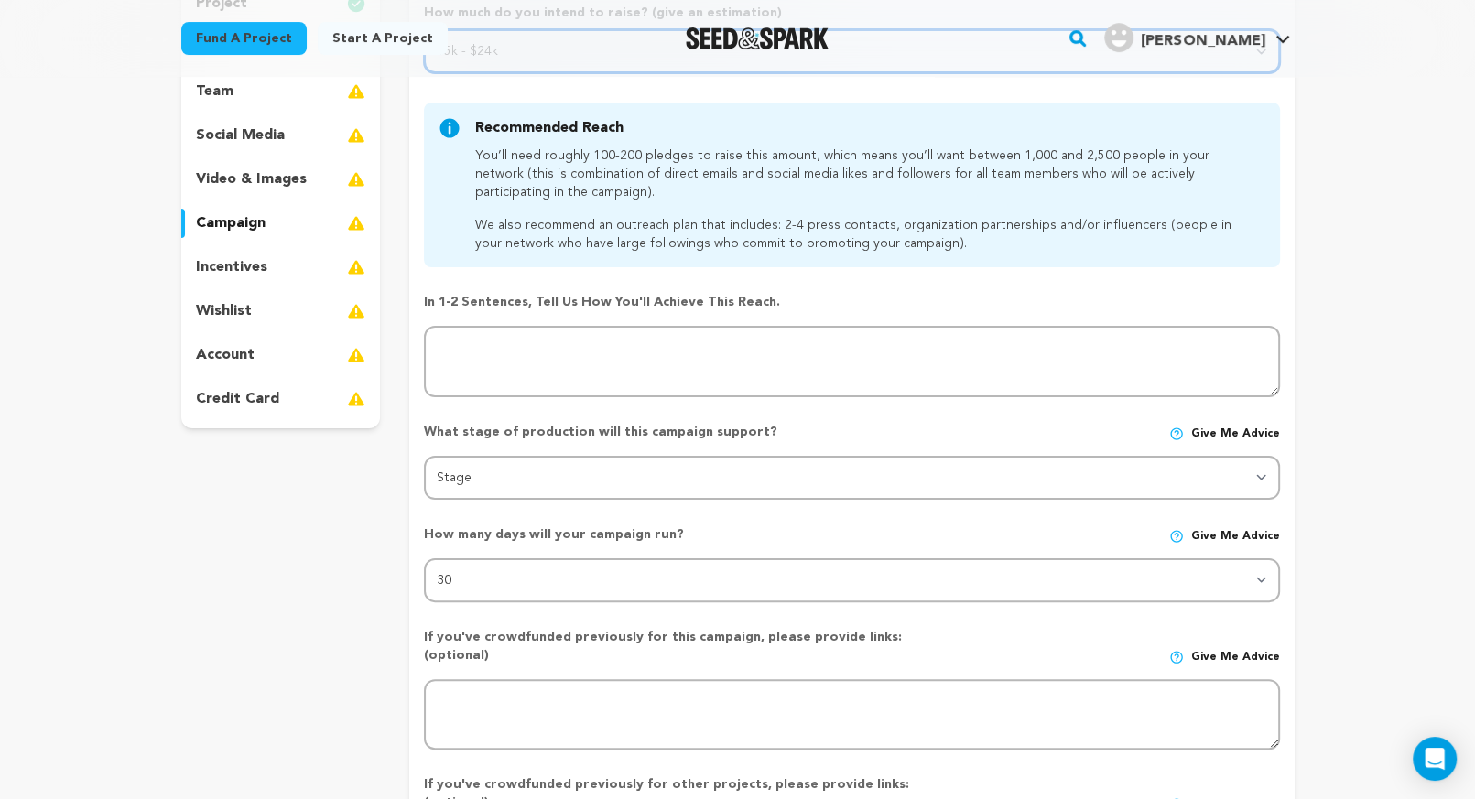
scroll to position [310, 0]
